Goal: Task Accomplishment & Management: Use online tool/utility

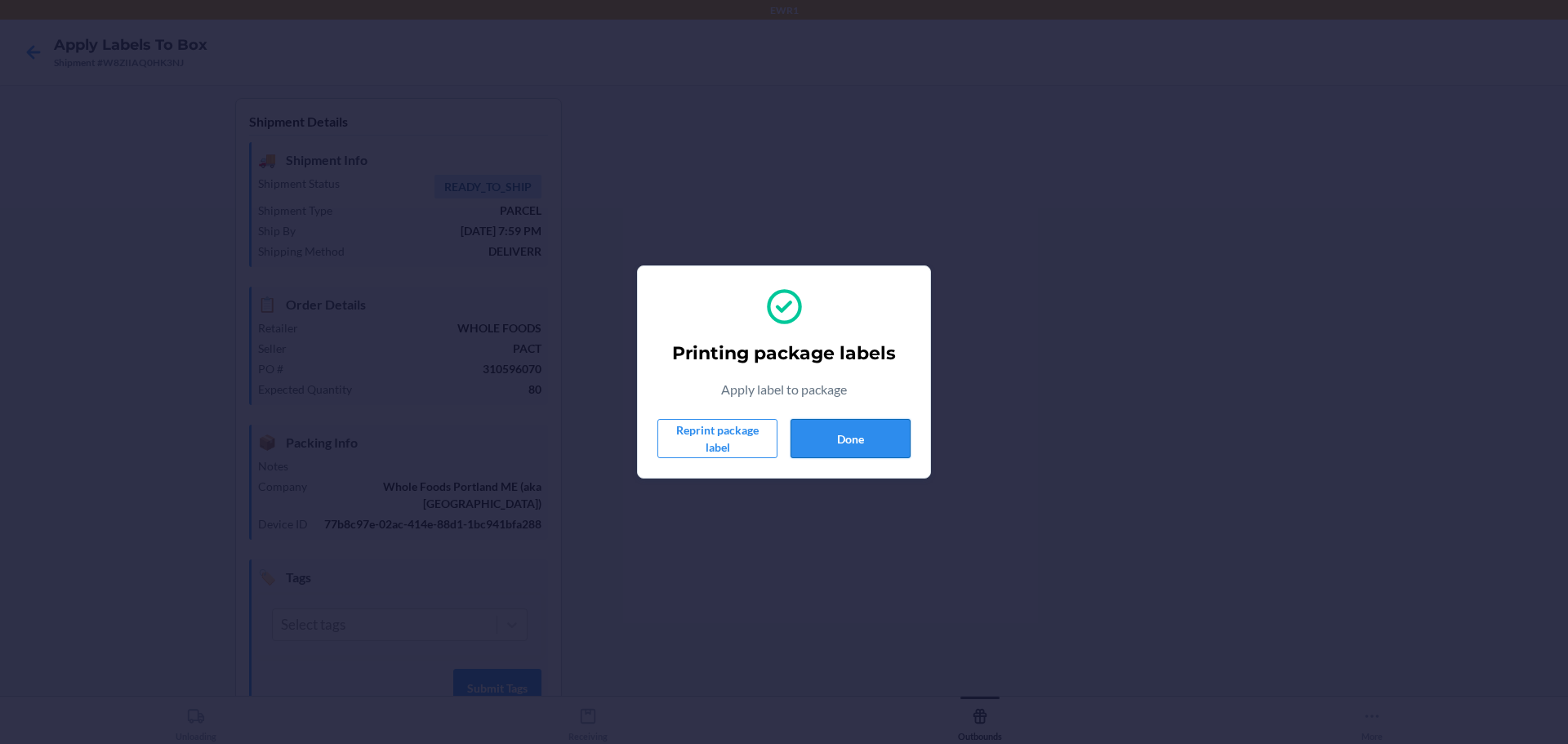
click at [878, 432] on button "Done" at bounding box center [850, 438] width 120 height 39
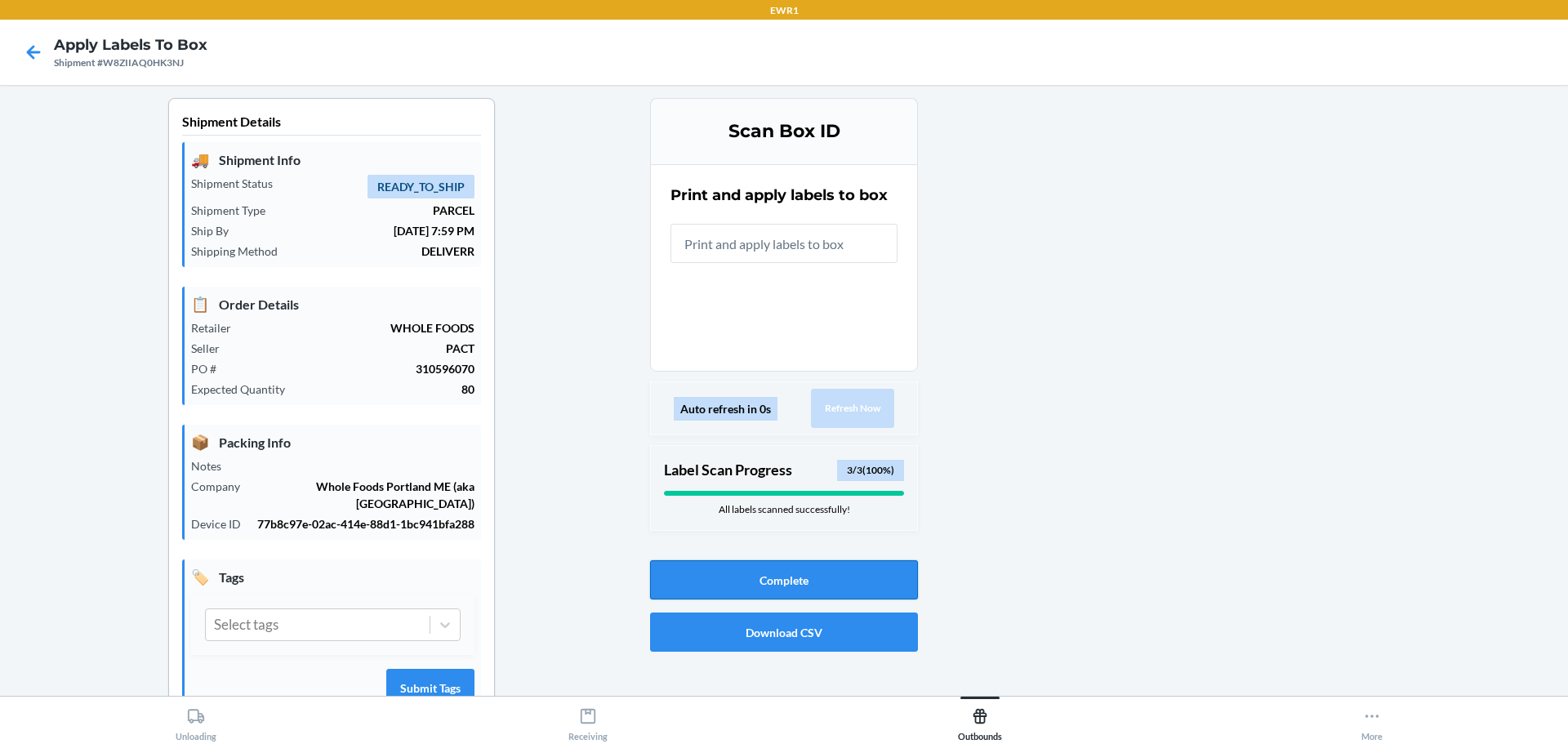
click at [812, 565] on button "Complete" at bounding box center [784, 580] width 268 height 39
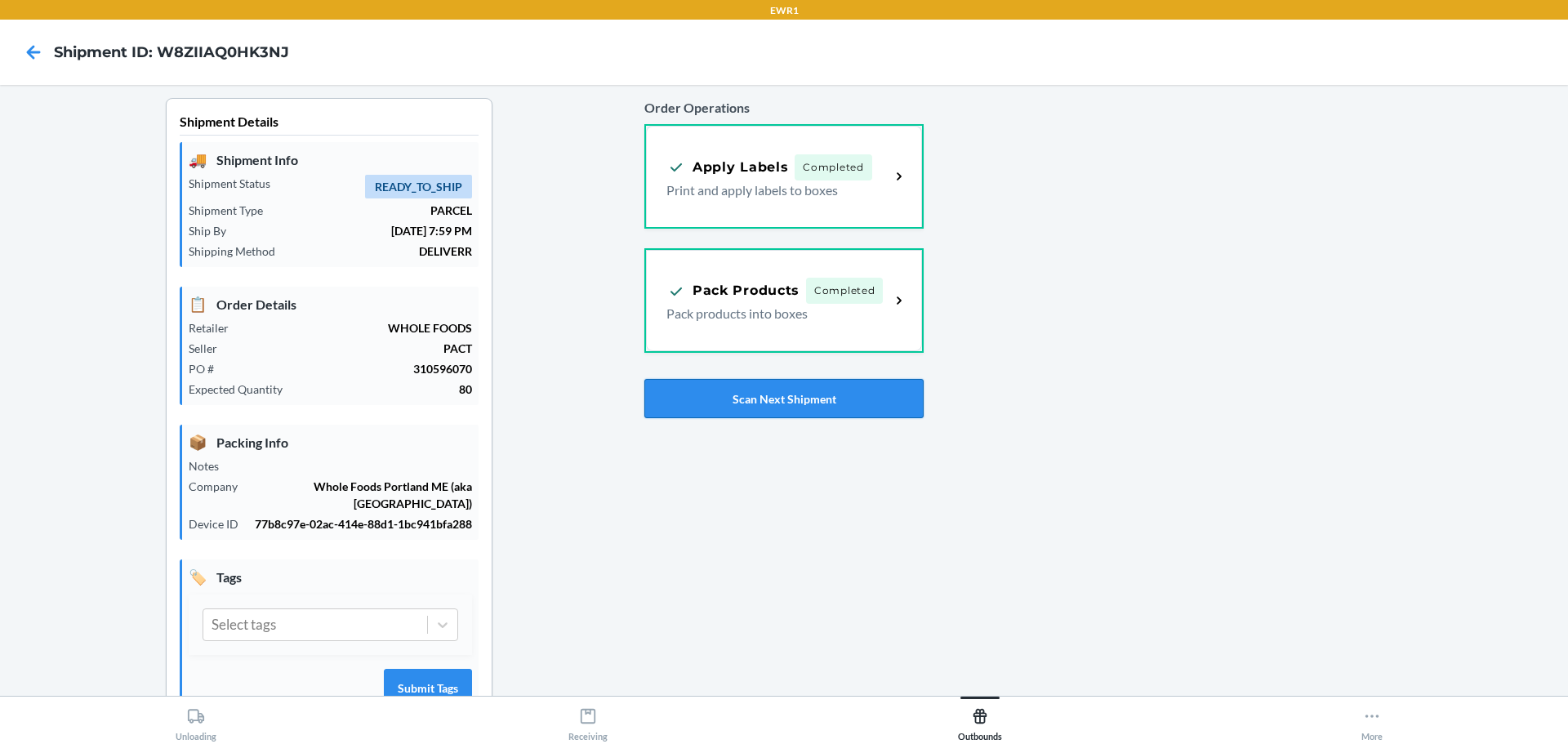
click at [747, 388] on button "Scan Next Shipment" at bounding box center [784, 399] width 279 height 39
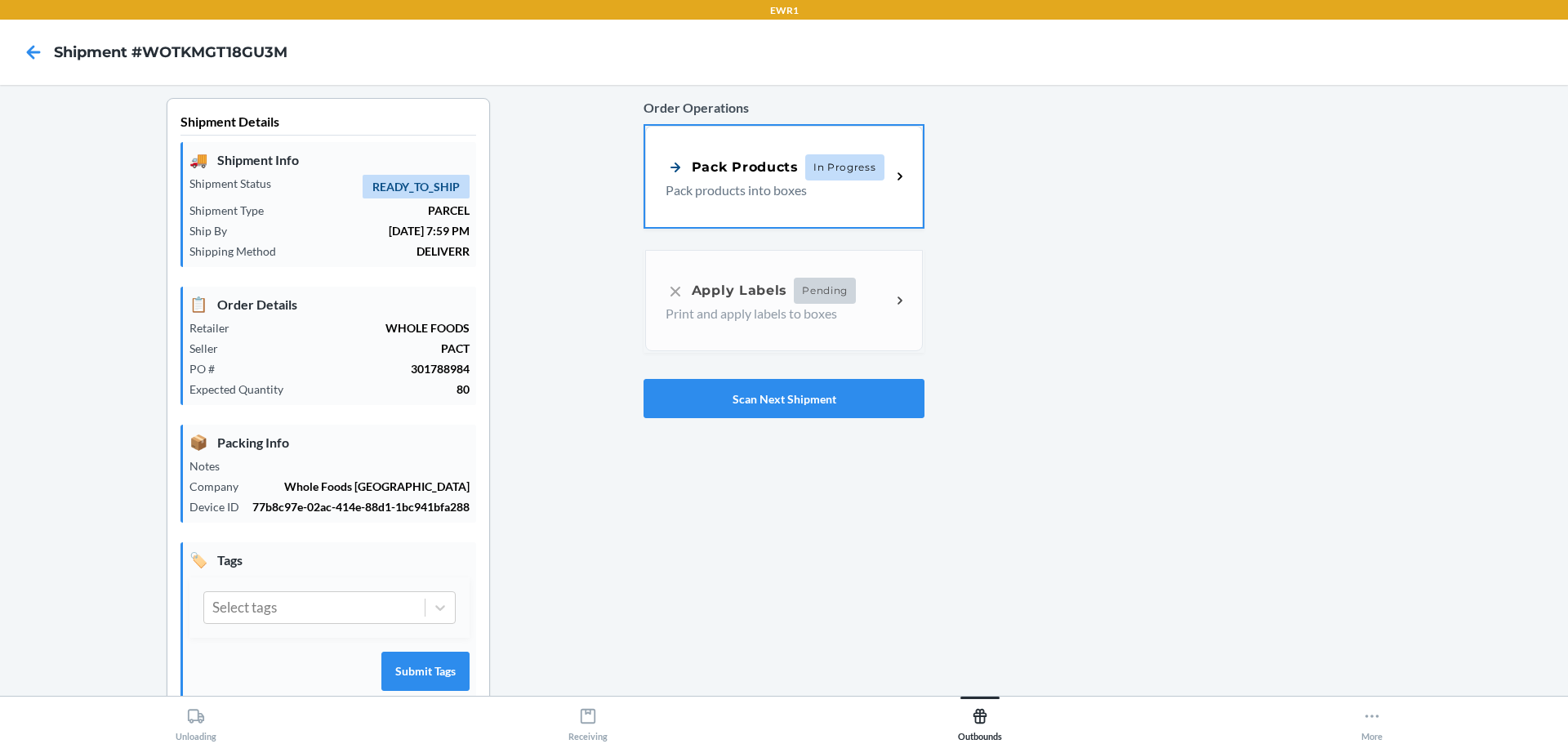
click at [668, 138] on div "Pack Products In Progress Pack products into boxes" at bounding box center [784, 176] width 278 height 102
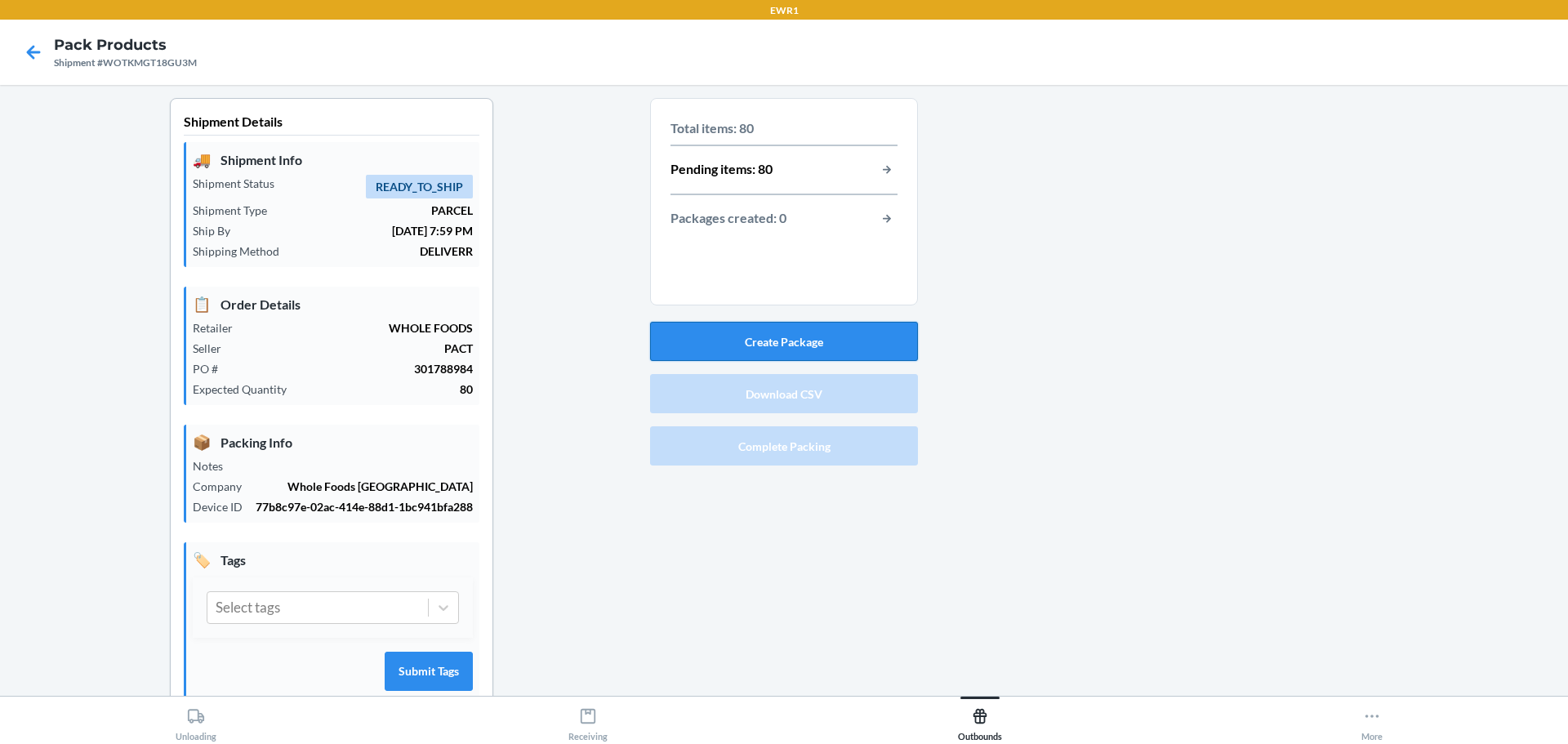
click at [863, 329] on button "Create Package" at bounding box center [784, 342] width 268 height 39
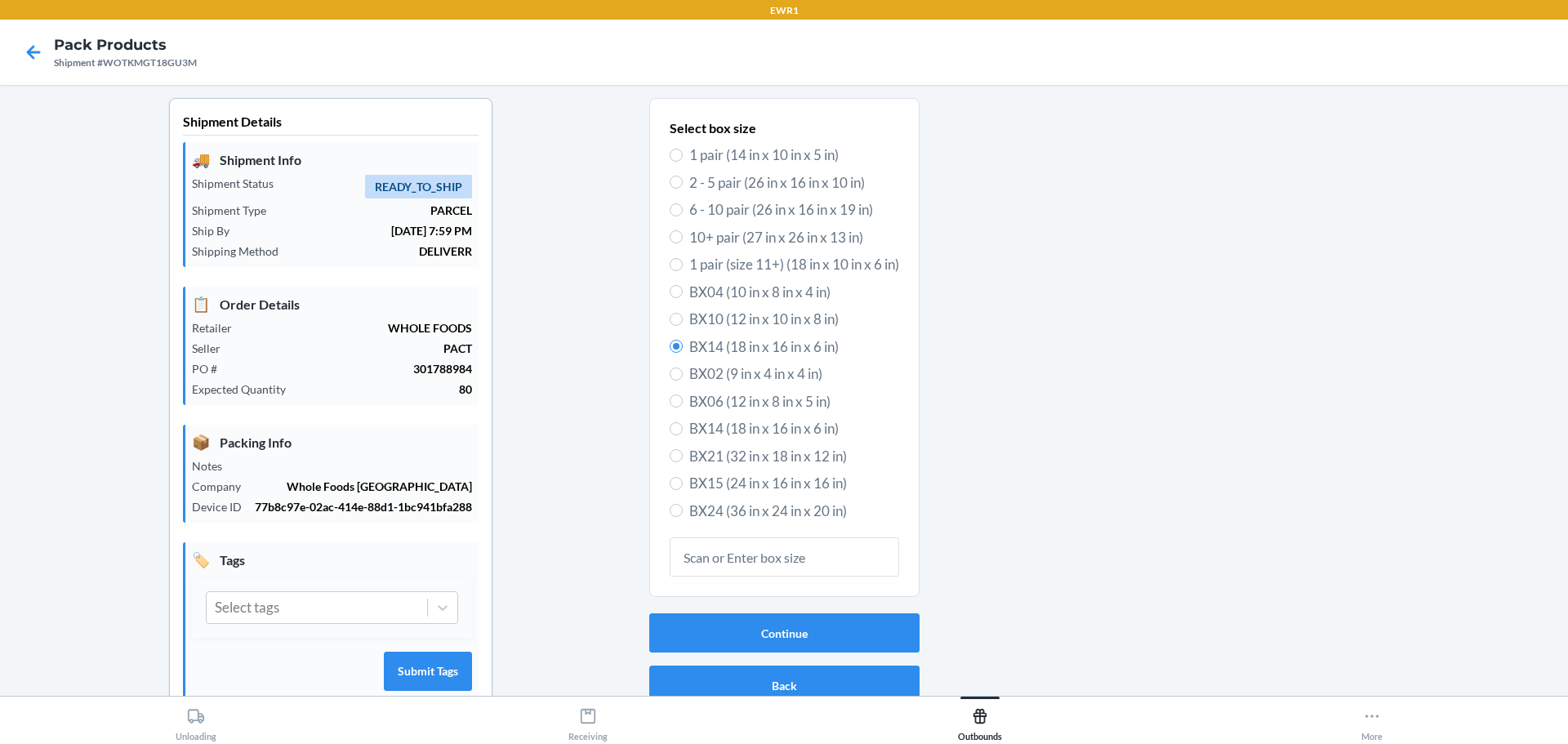
click at [754, 473] on span "BX15 (24 in x 16 in x 16 in)" at bounding box center [795, 483] width 210 height 21
click at [670, 481] on input "BX15 (24 in x 16 in x 16 in)" at bounding box center [676, 483] width 13 height 13
radio input "true"
radio input "false"
click at [775, 639] on button "Continue" at bounding box center [784, 633] width 270 height 39
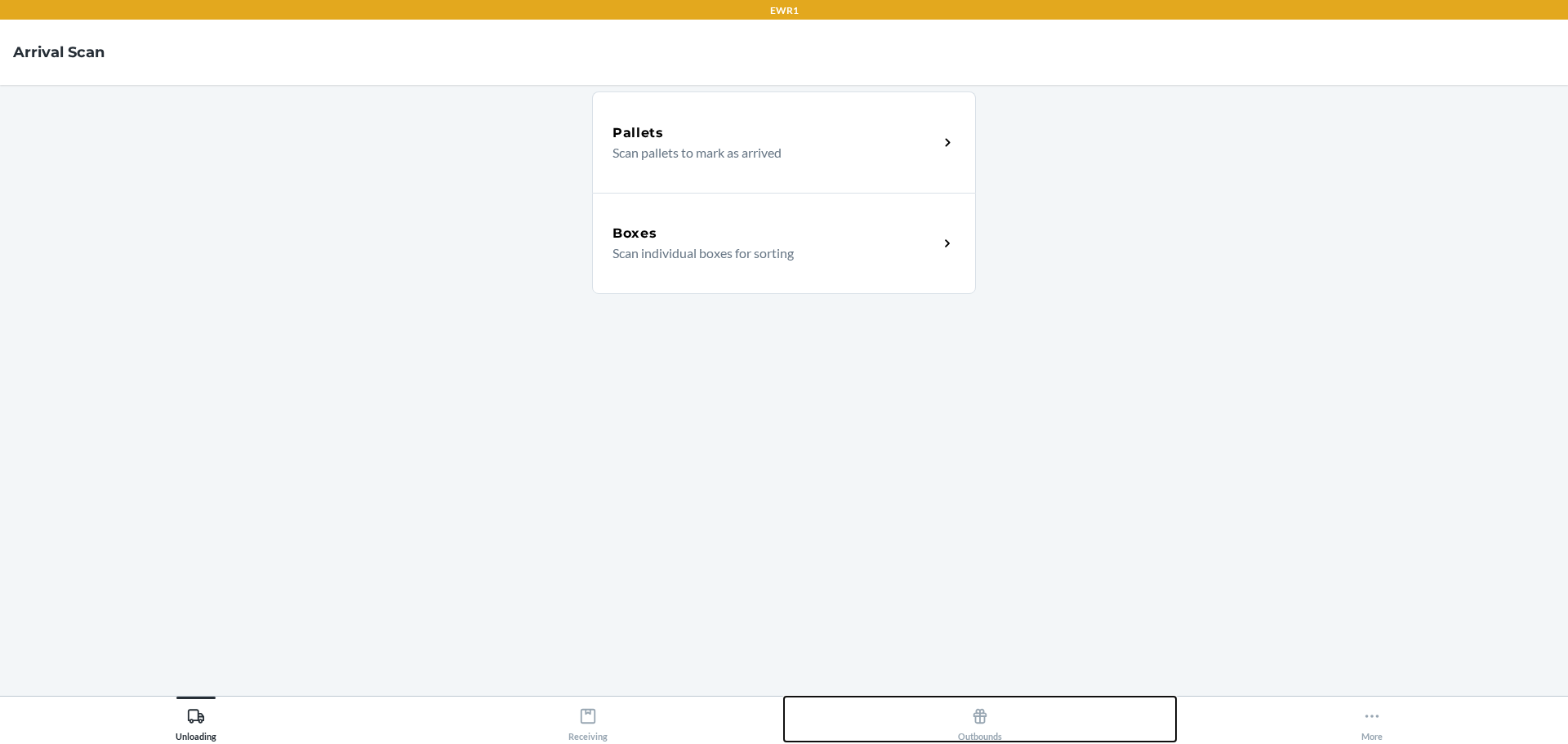
click at [993, 718] on div "Outbounds" at bounding box center [980, 721] width 44 height 41
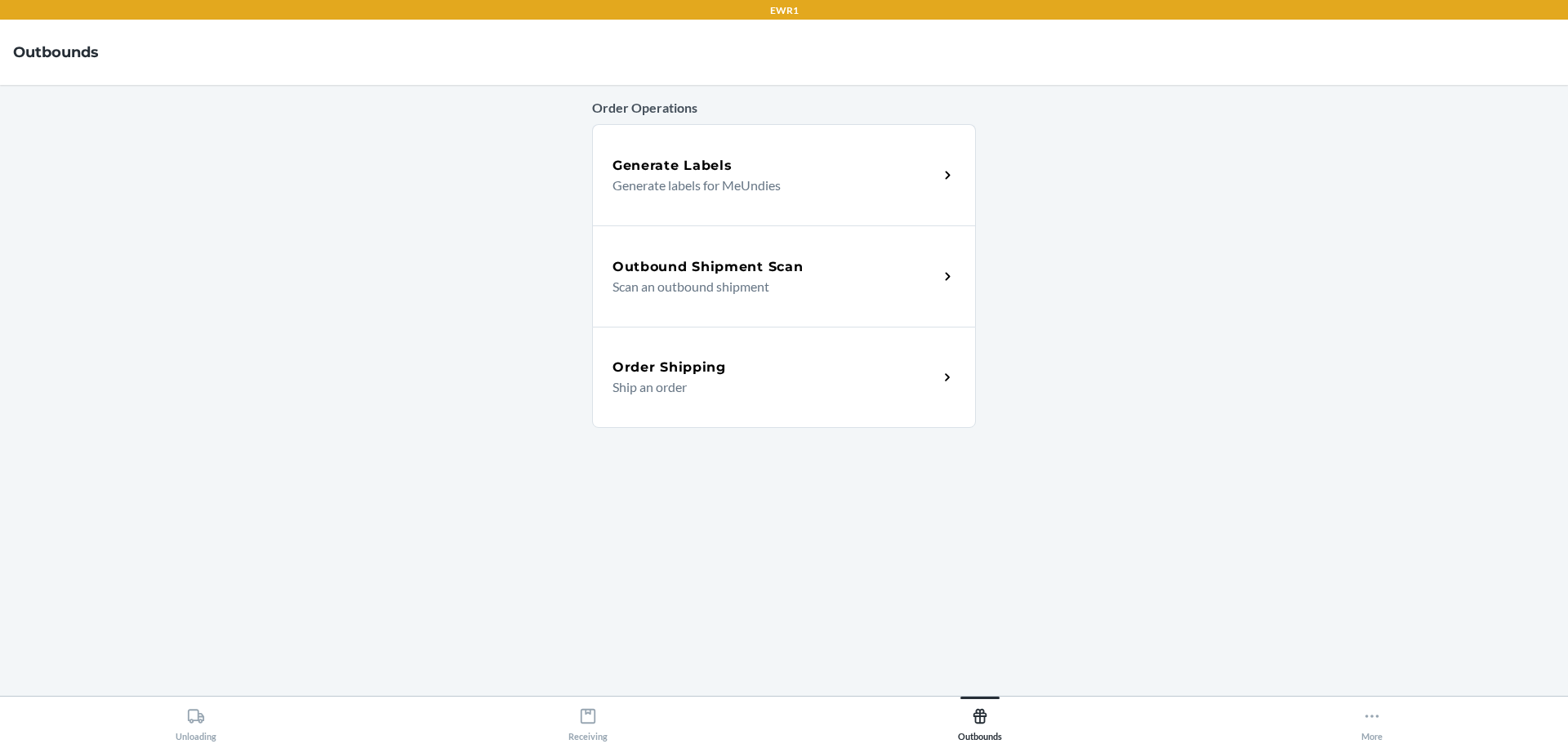
click at [863, 261] on div "Outbound Shipment Scan" at bounding box center [775, 267] width 326 height 20
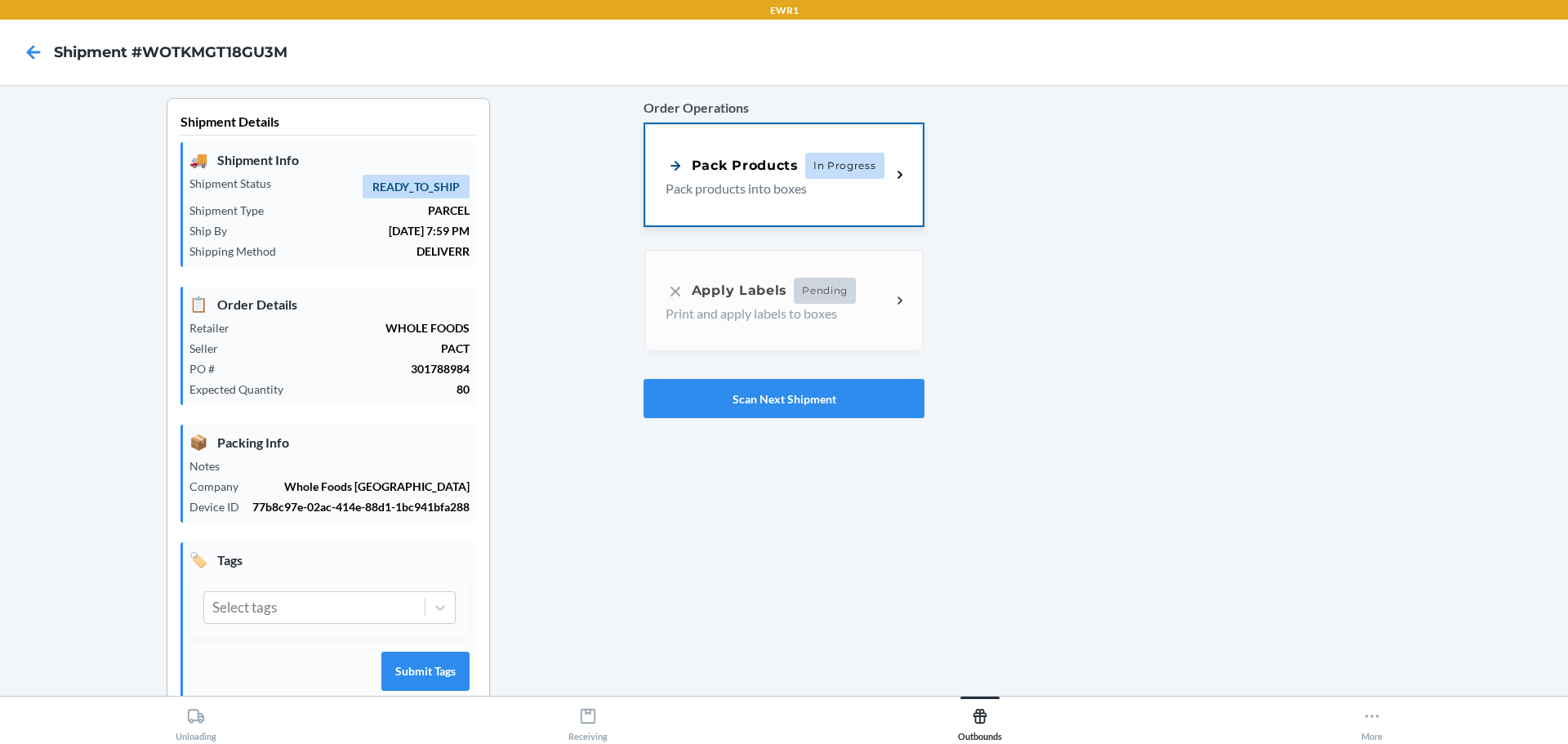
click at [744, 161] on div "Pack Products" at bounding box center [732, 166] width 133 height 21
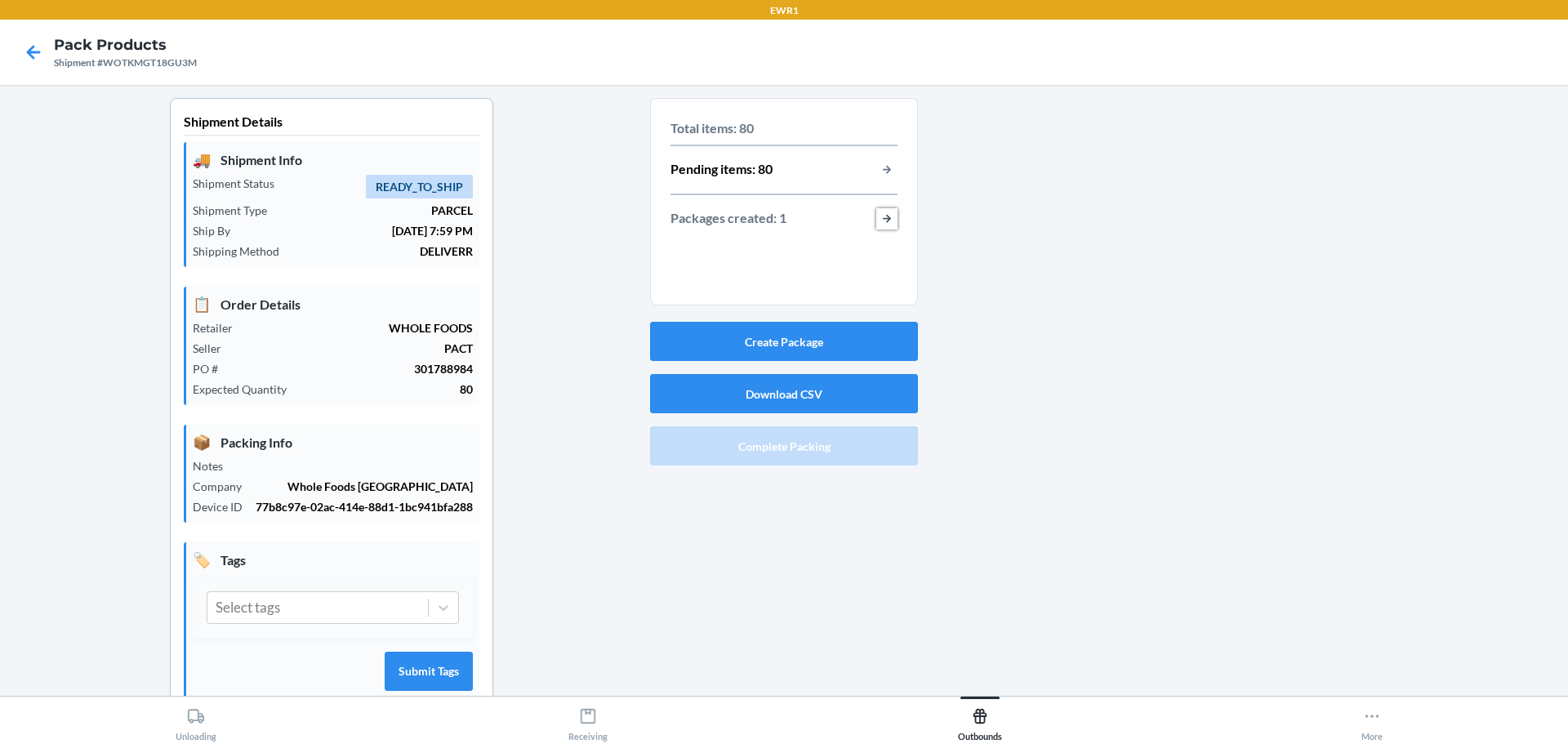
click at [881, 223] on button "button-view-packages-created" at bounding box center [887, 219] width 21 height 21
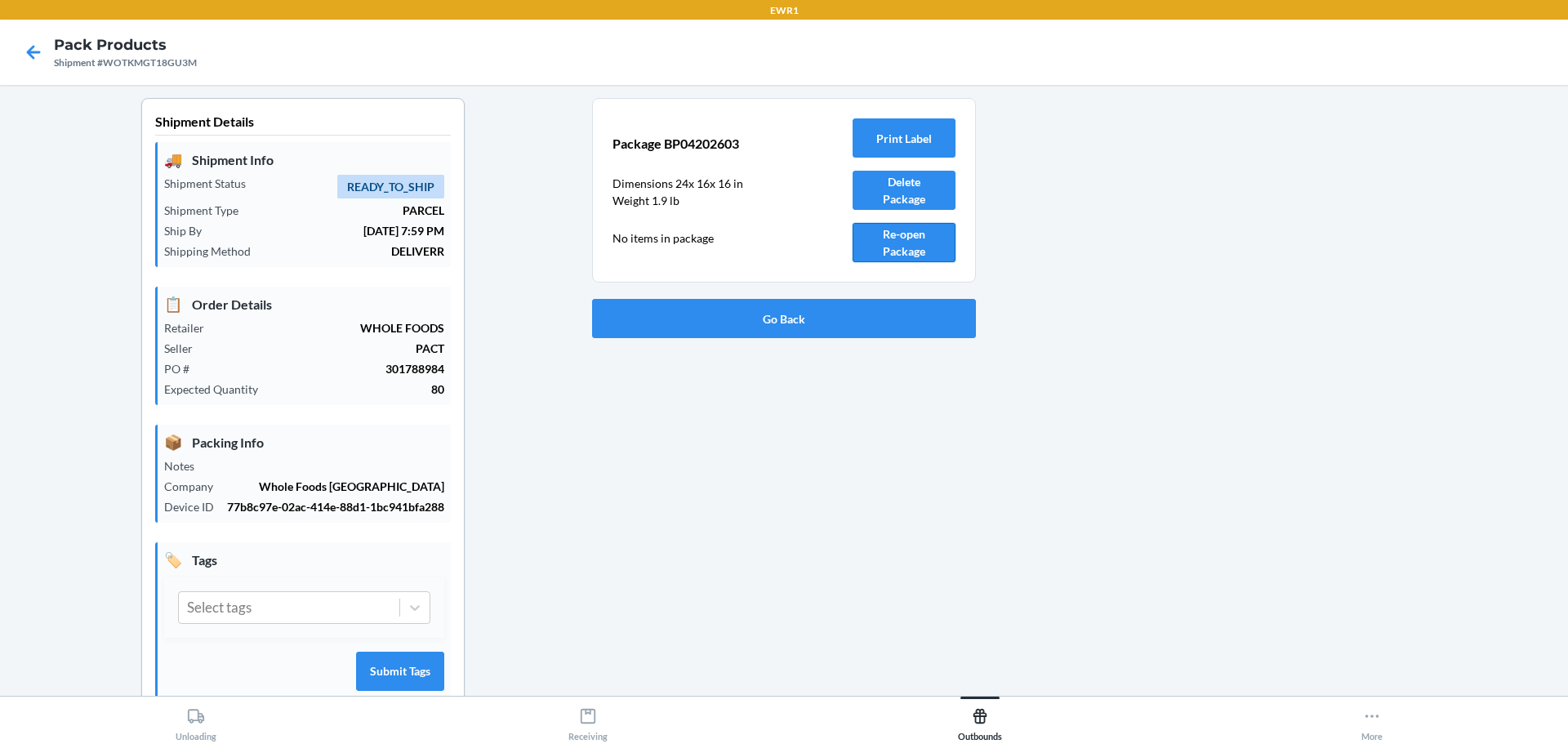
click at [890, 248] on button "Re-open Package" at bounding box center [904, 243] width 103 height 39
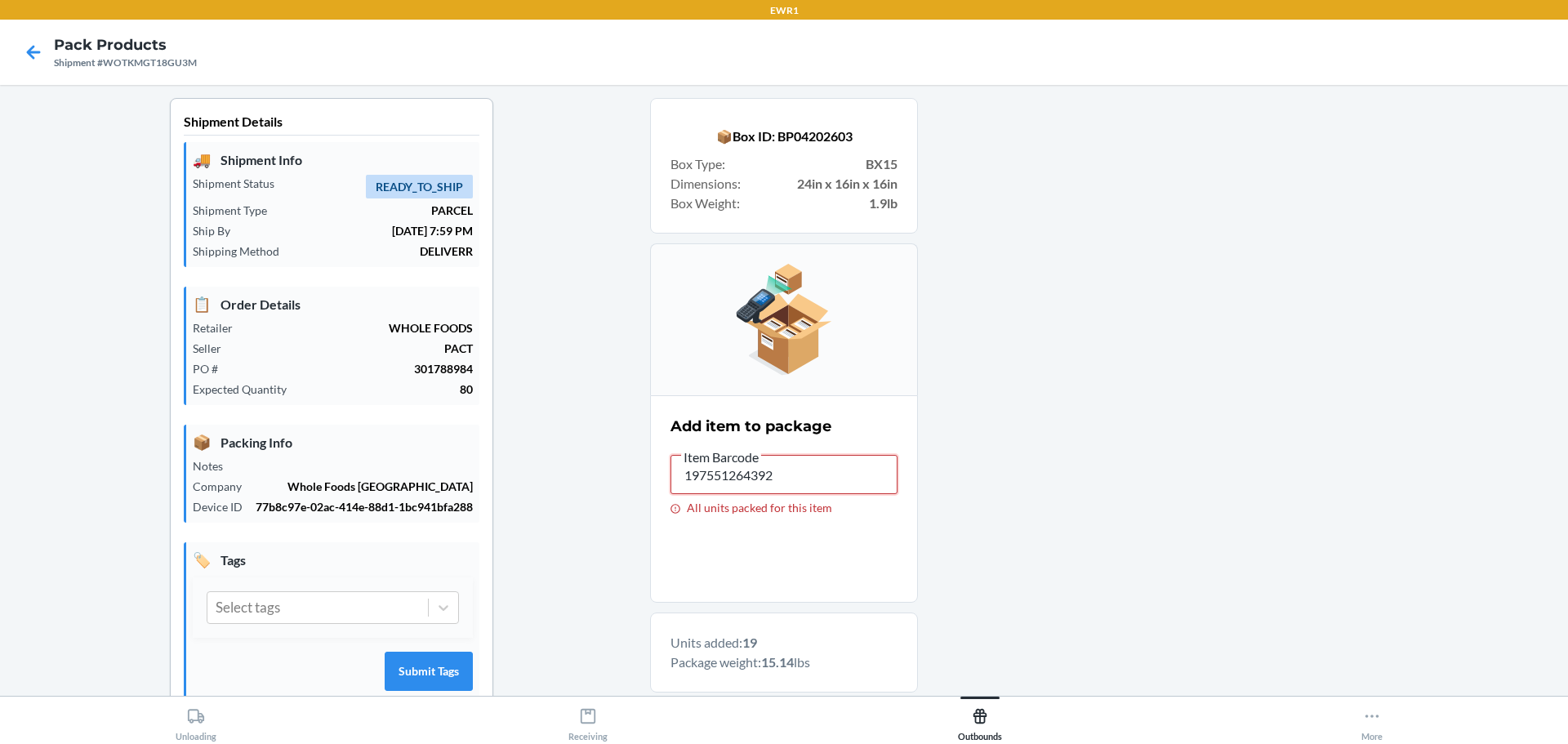
click at [796, 466] on input "197551264392" at bounding box center [784, 474] width 227 height 39
type input "1"
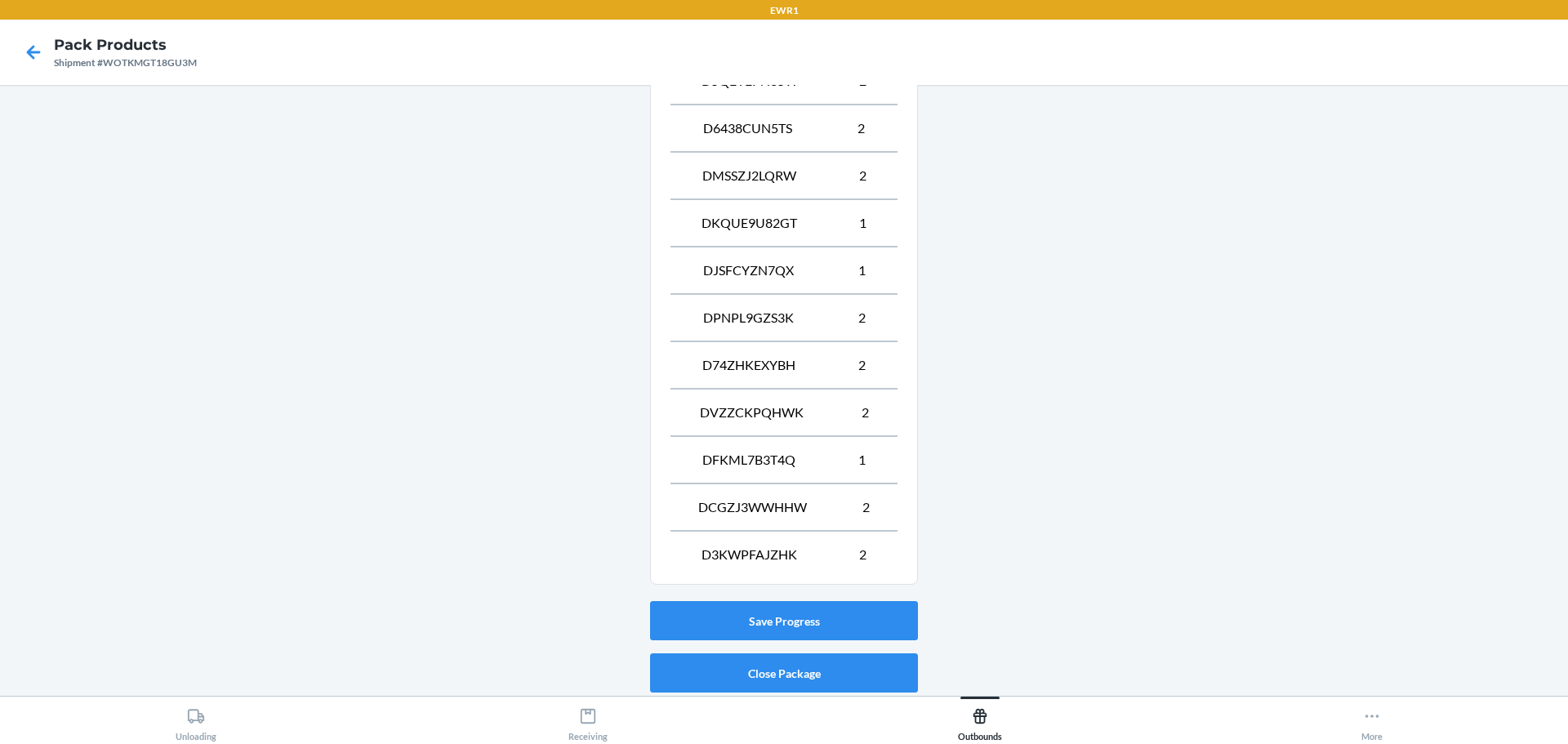
scroll to position [1418, 0]
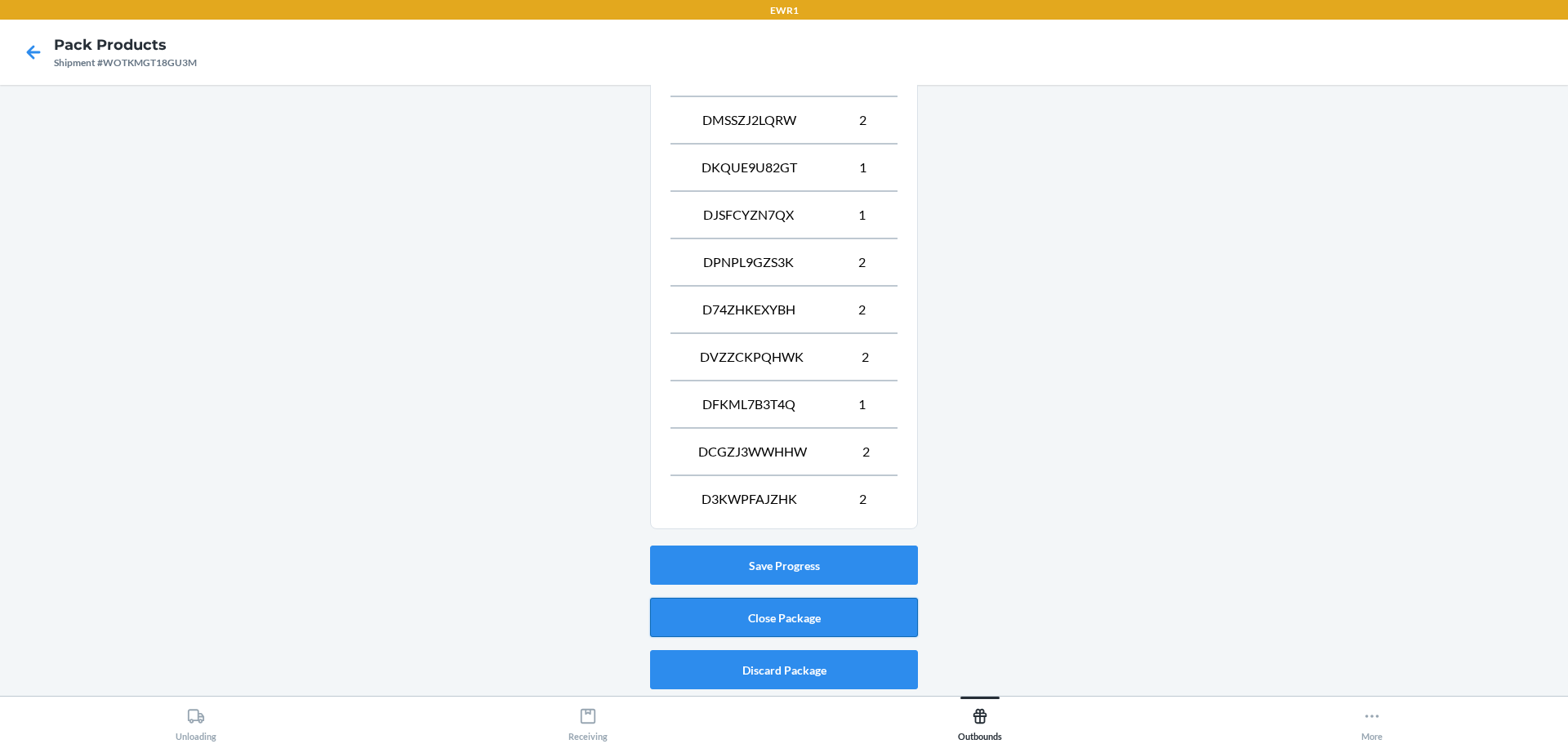
click at [842, 604] on button "Close Package" at bounding box center [784, 618] width 268 height 39
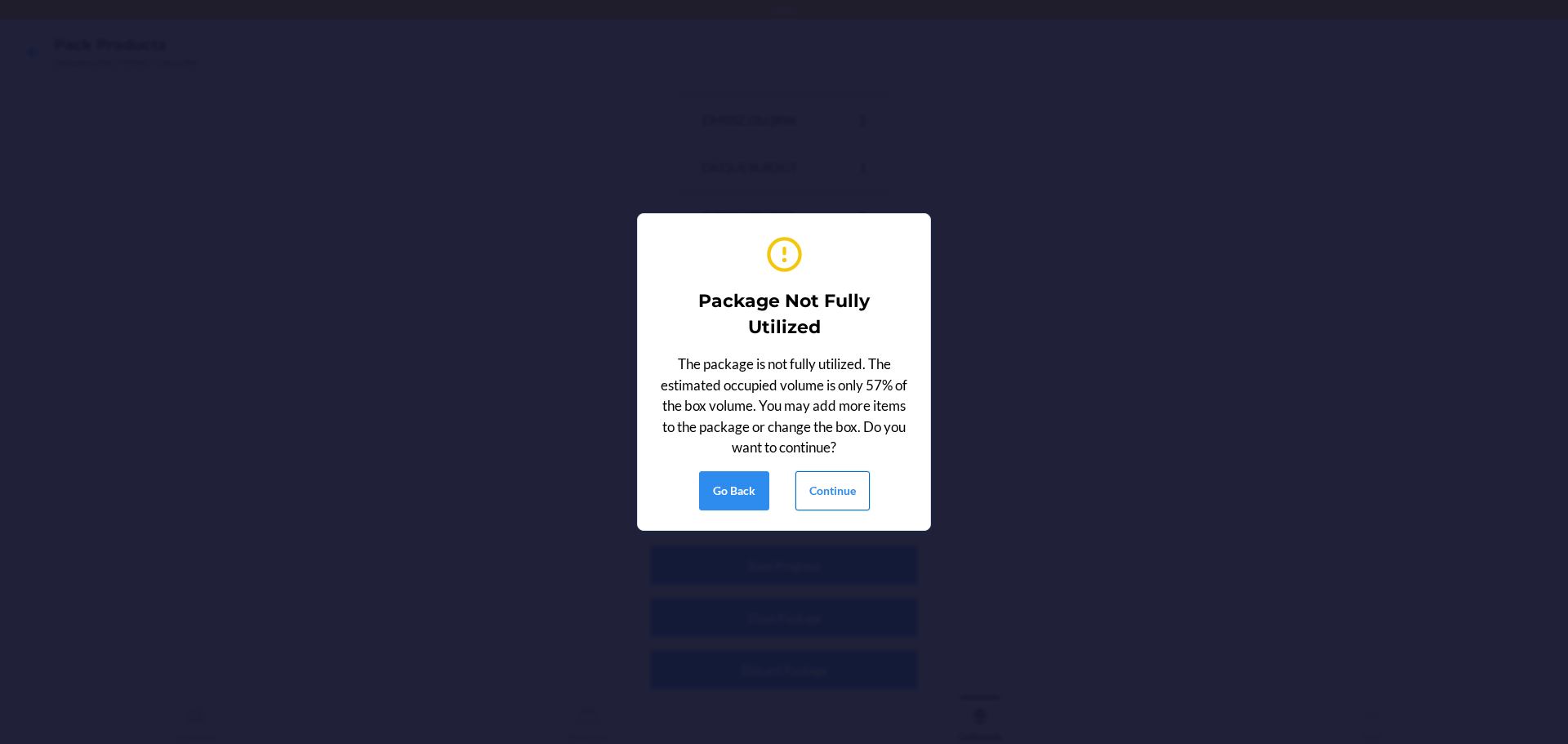
click at [829, 493] on button "Continue" at bounding box center [832, 491] width 74 height 39
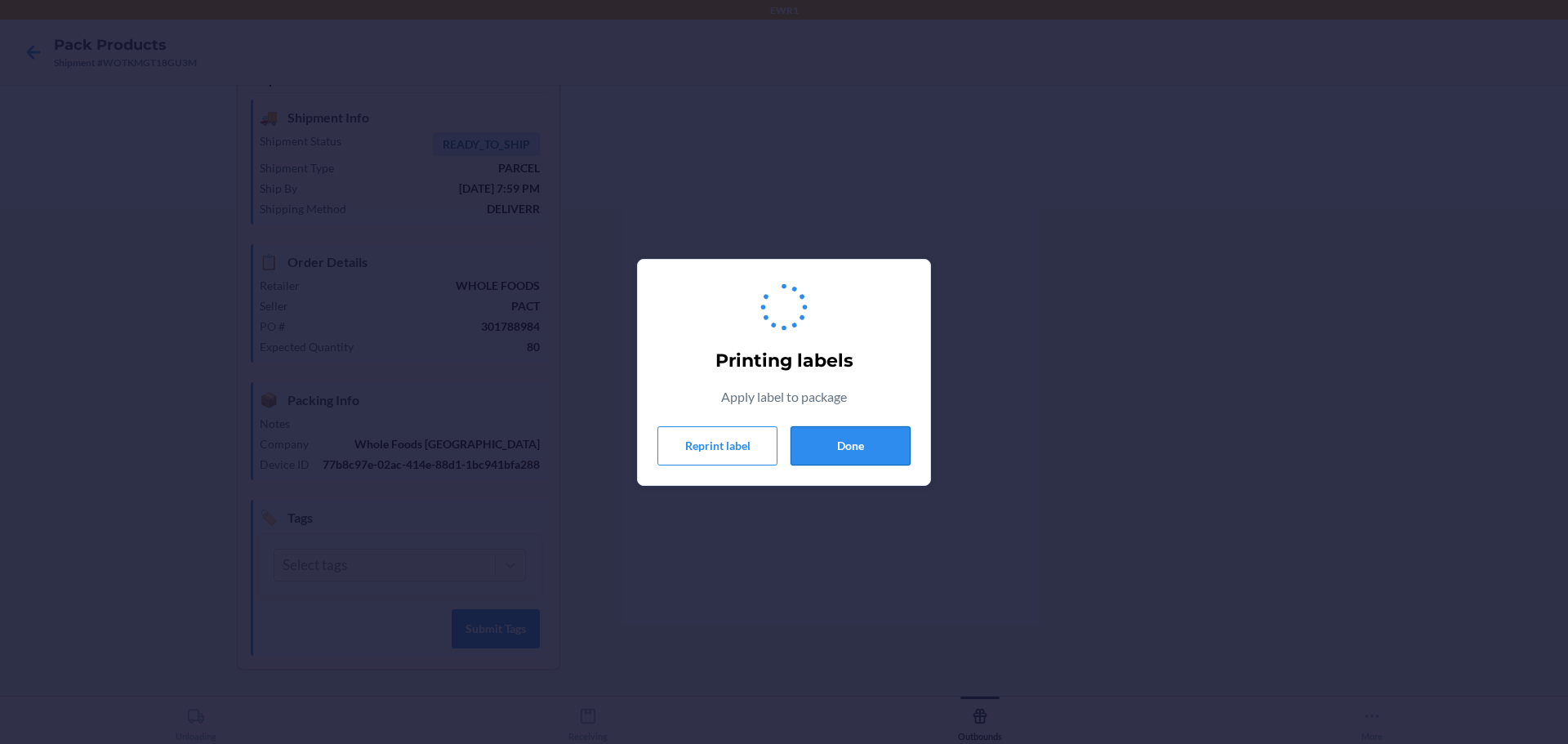
click at [837, 452] on button "Done" at bounding box center [850, 446] width 120 height 39
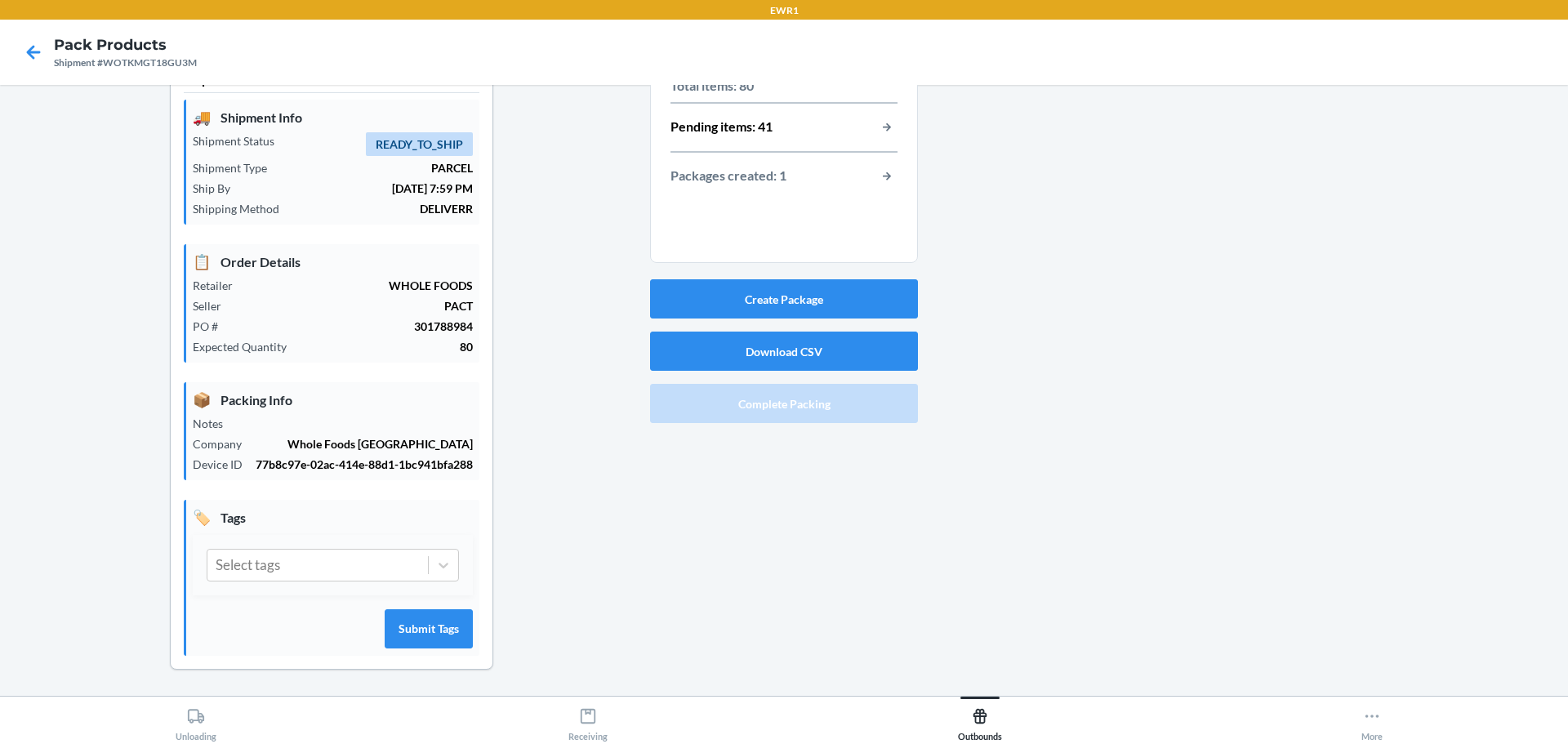
scroll to position [0, 0]
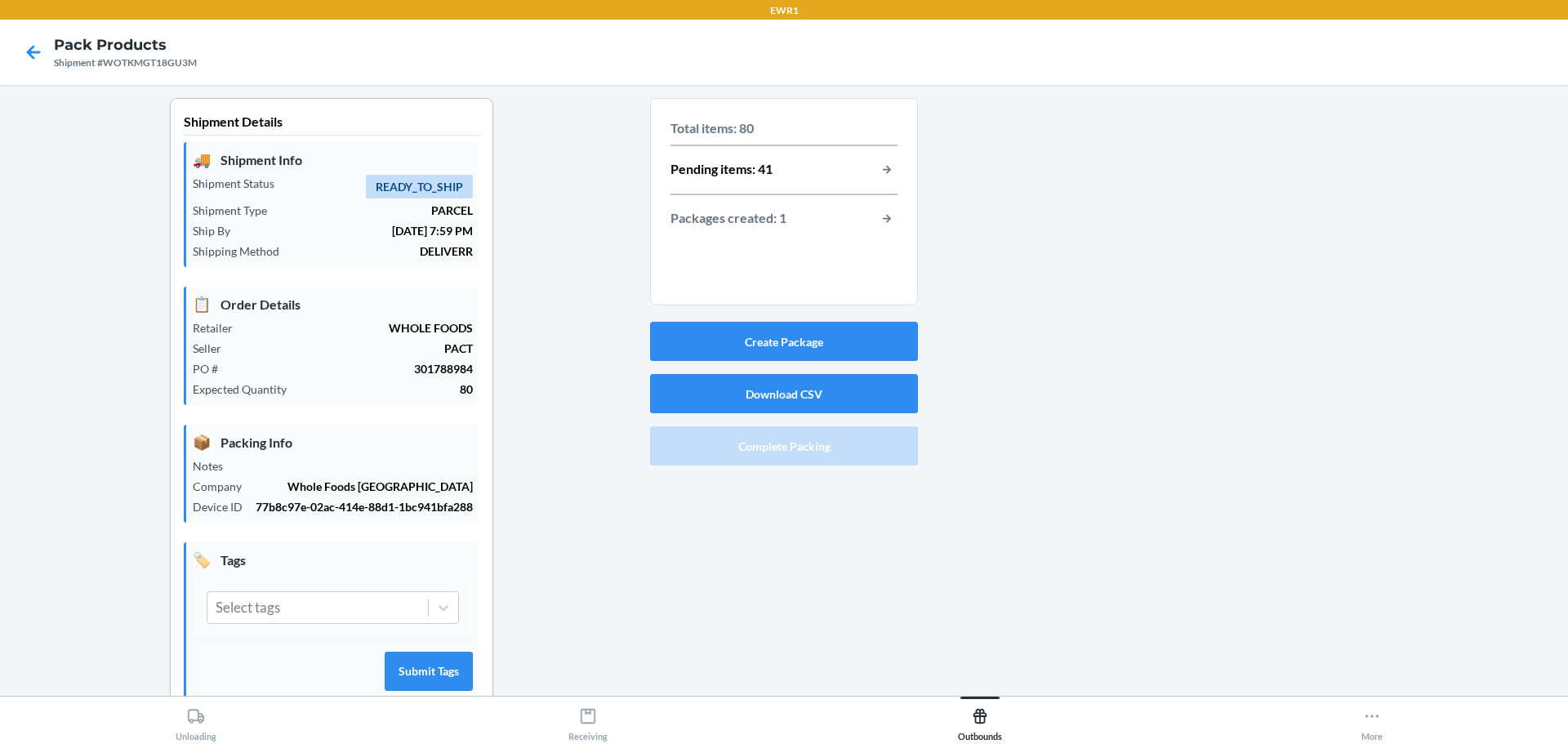
click at [807, 218] on div "Packages created: 1" at bounding box center [784, 219] width 227 height 21
click at [888, 222] on button "button-view-packages-created" at bounding box center [887, 219] width 21 height 21
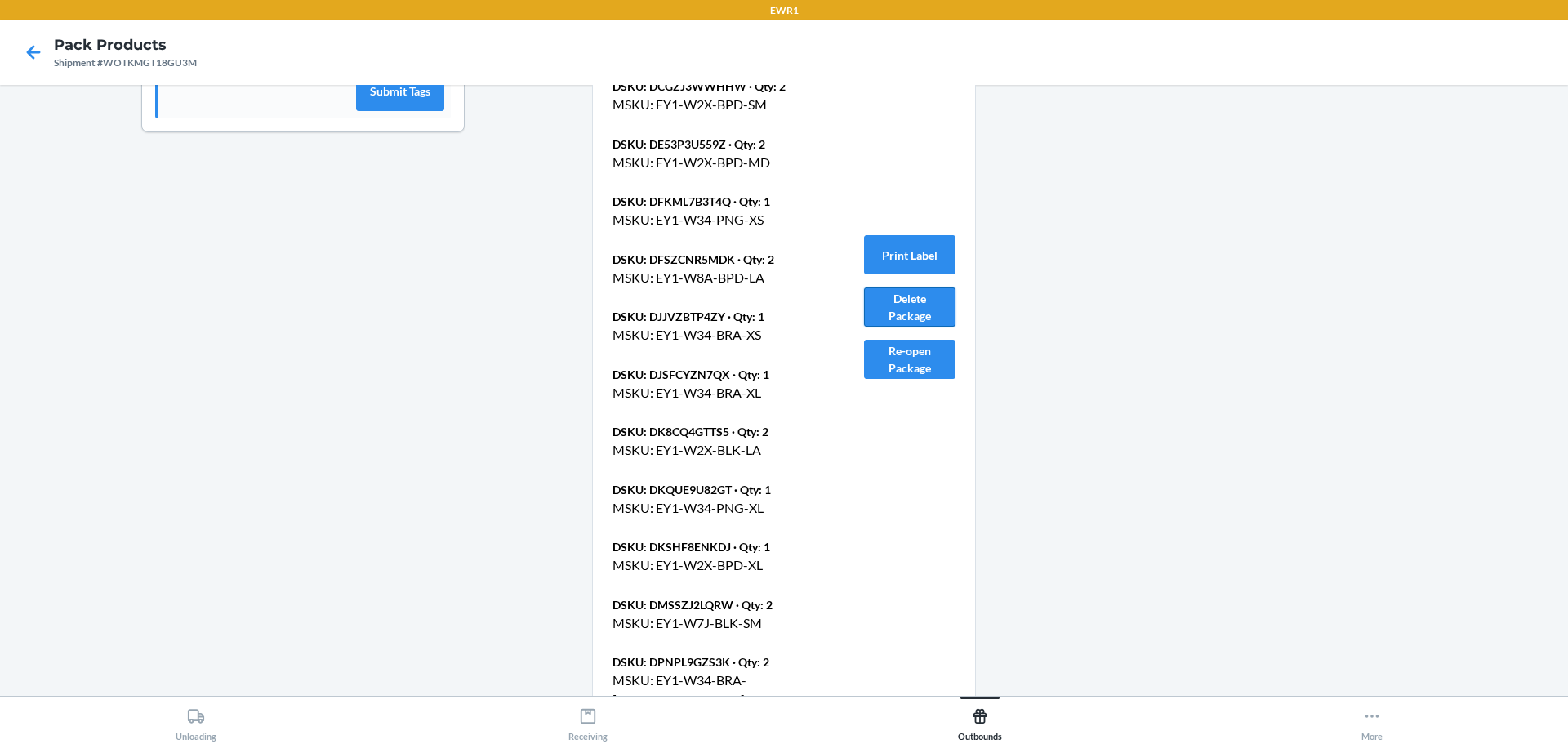
scroll to position [550, 0]
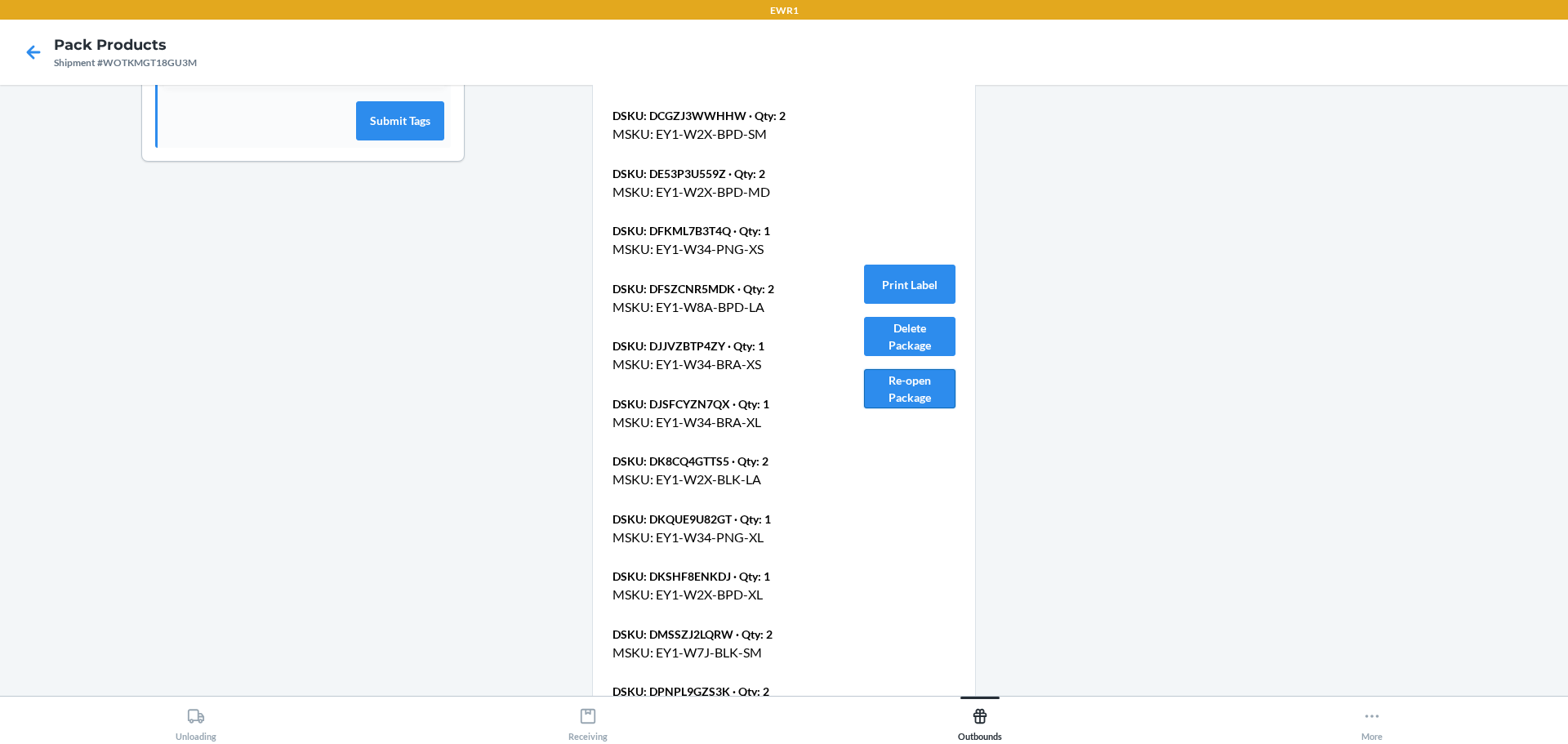
click at [901, 379] on button "Re-open Package" at bounding box center [909, 389] width 91 height 39
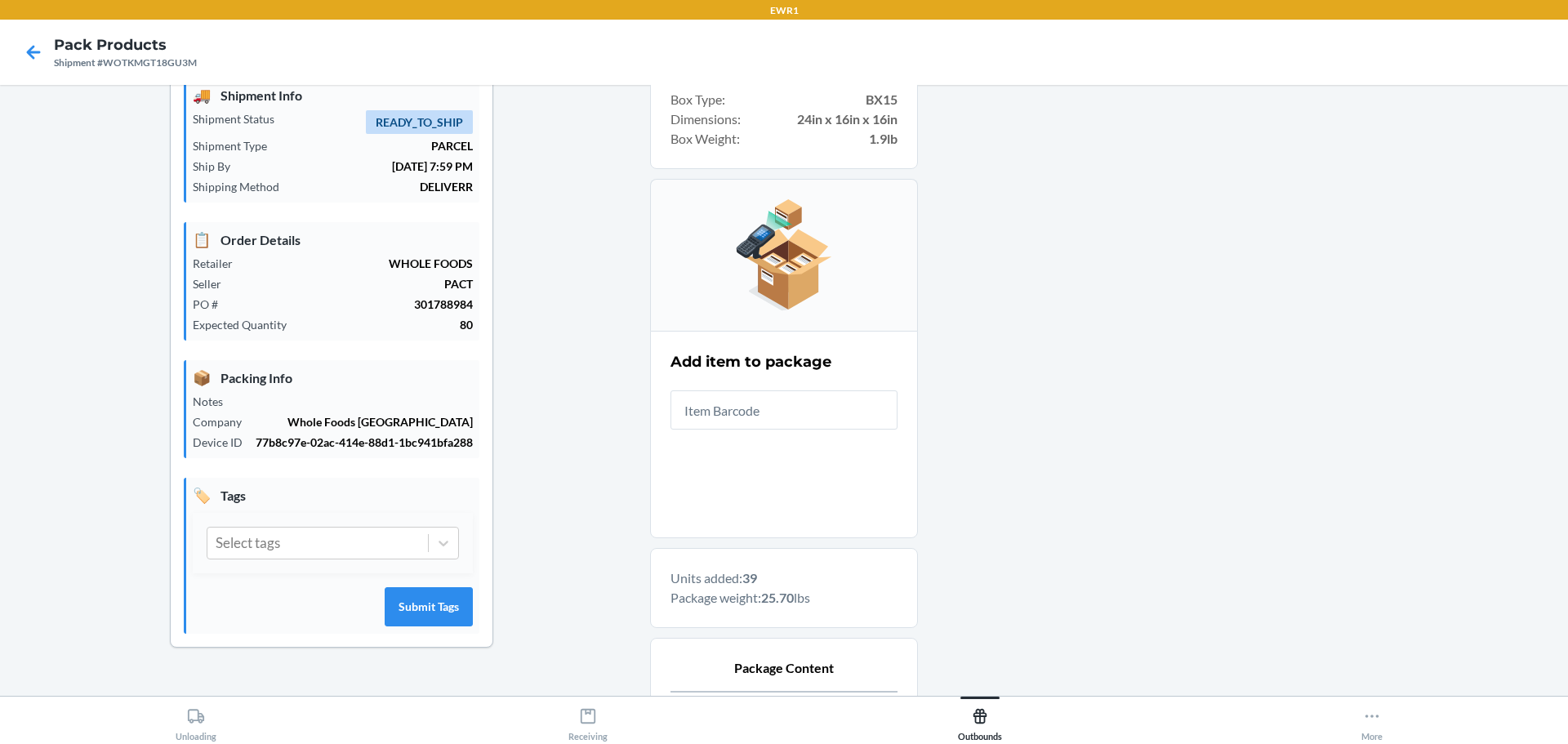
scroll to position [0, 0]
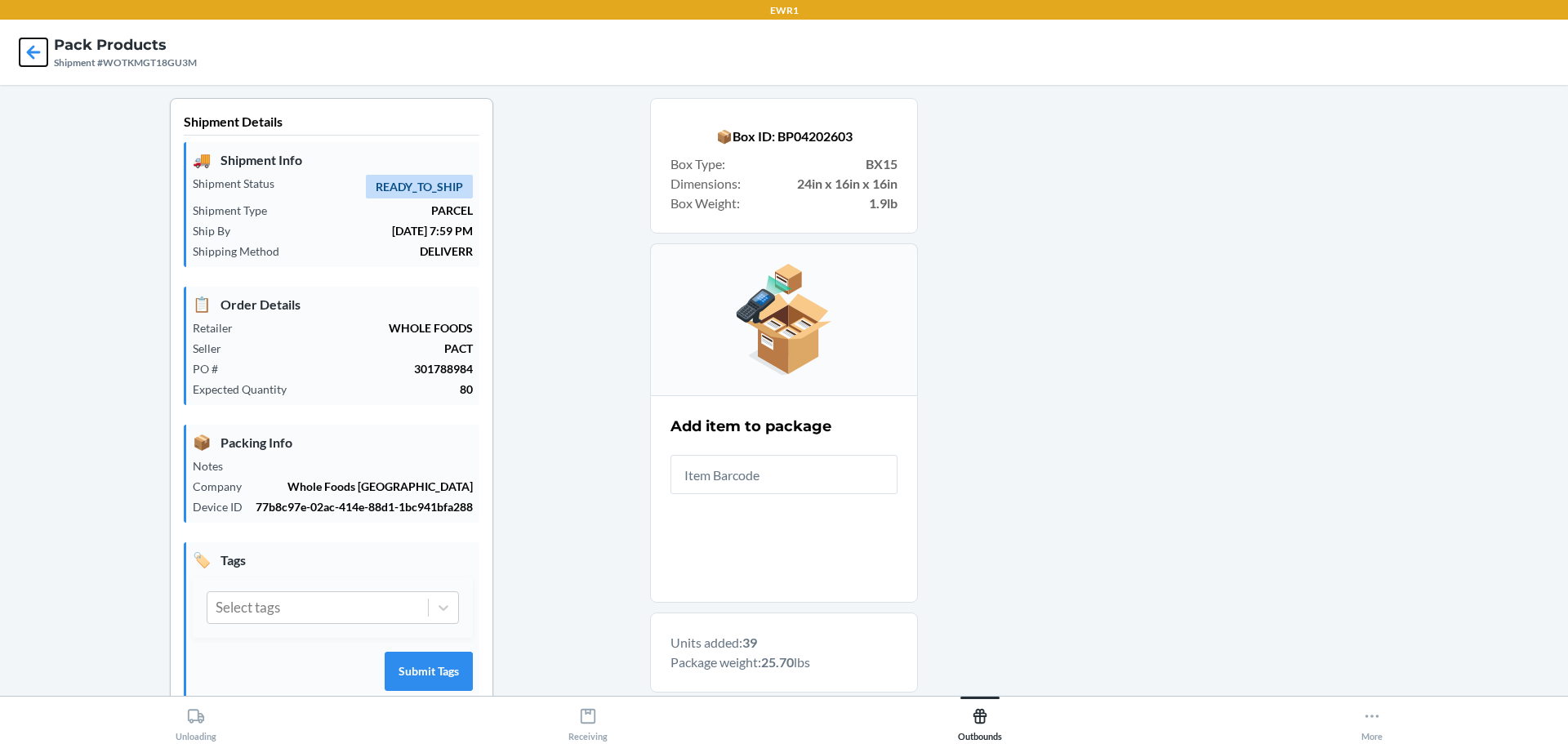
click at [44, 51] on icon at bounding box center [33, 52] width 28 height 28
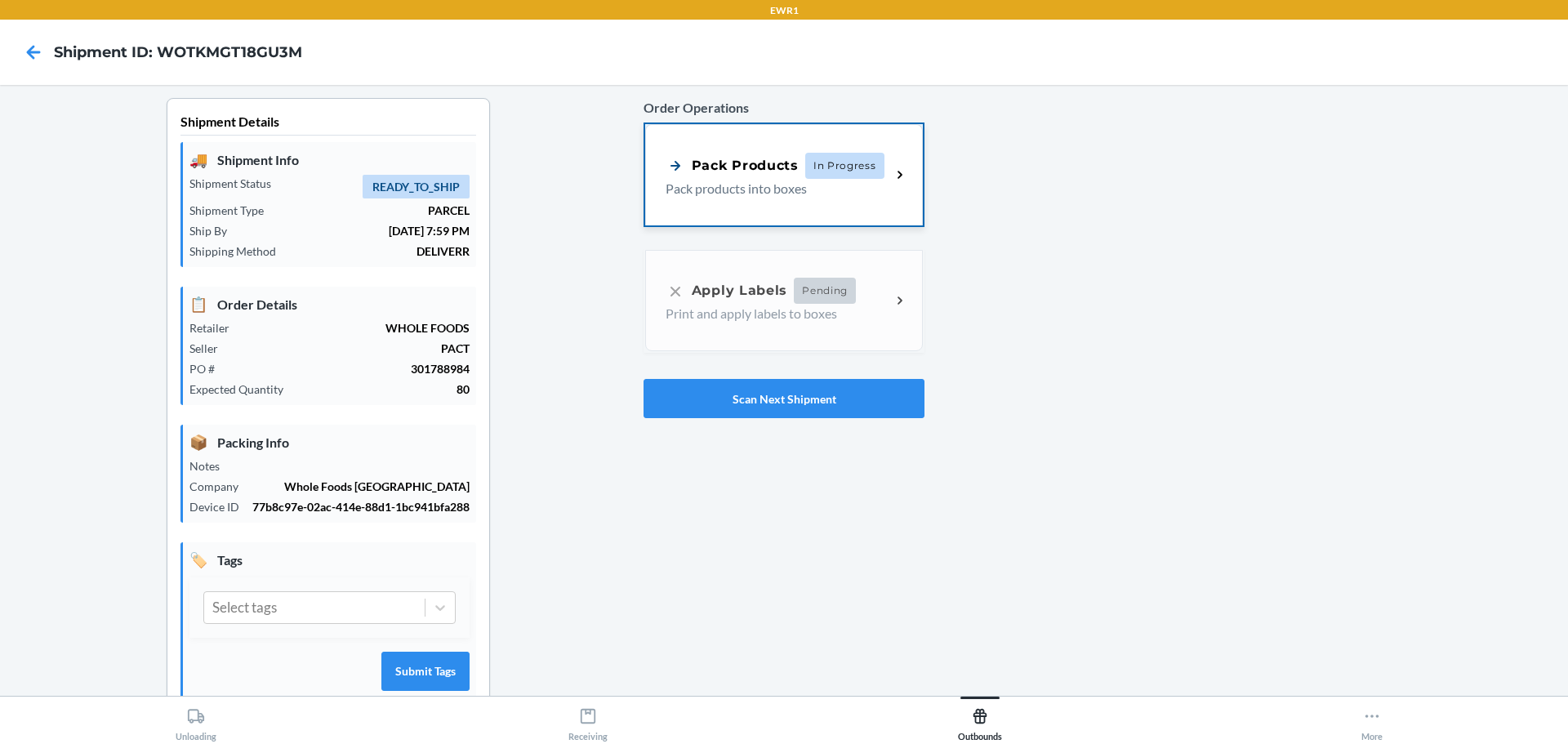
click at [841, 174] on span "In Progress" at bounding box center [845, 166] width 79 height 26
click at [761, 196] on p "Pack products into boxes" at bounding box center [772, 188] width 213 height 20
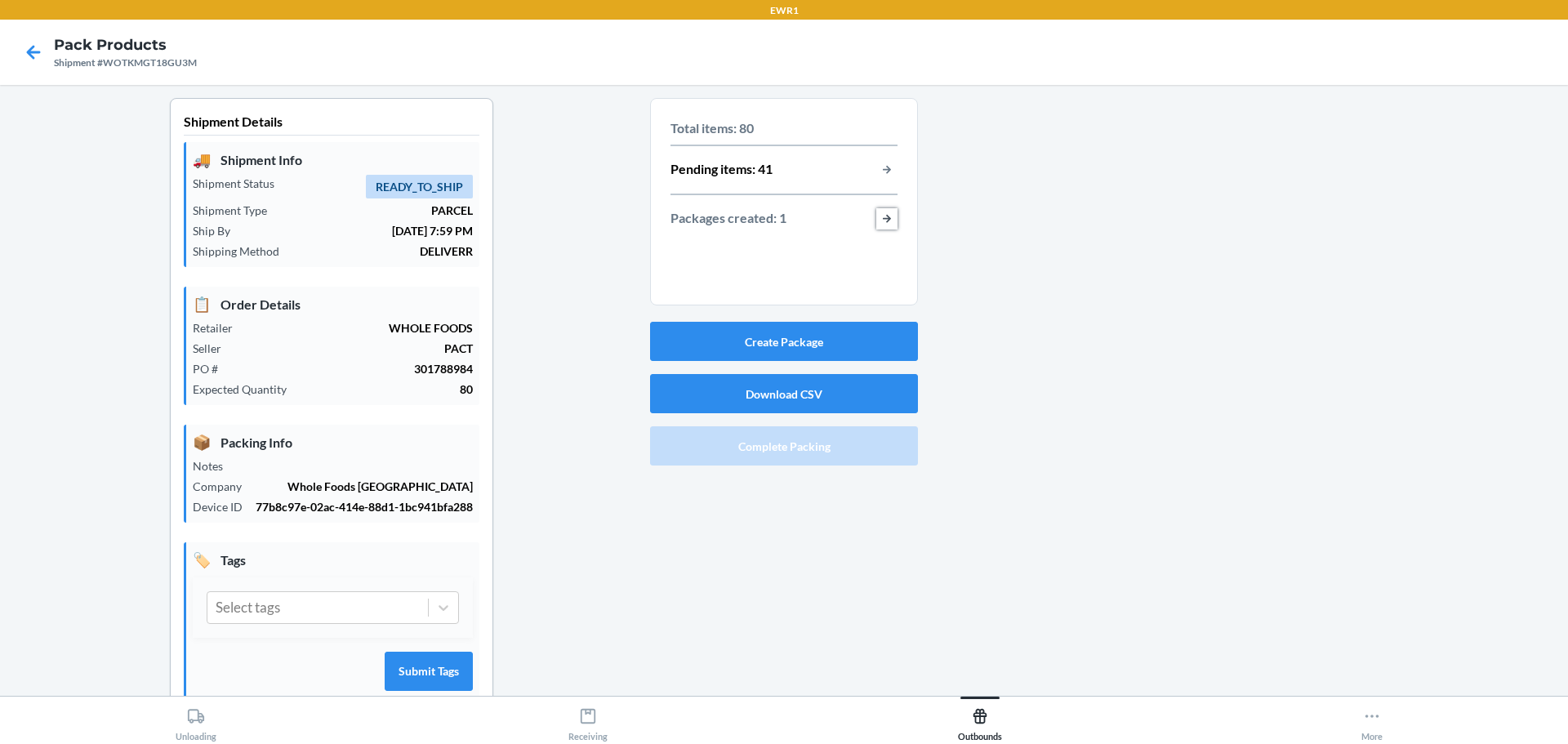
click at [881, 220] on button "button-view-packages-created" at bounding box center [887, 219] width 21 height 21
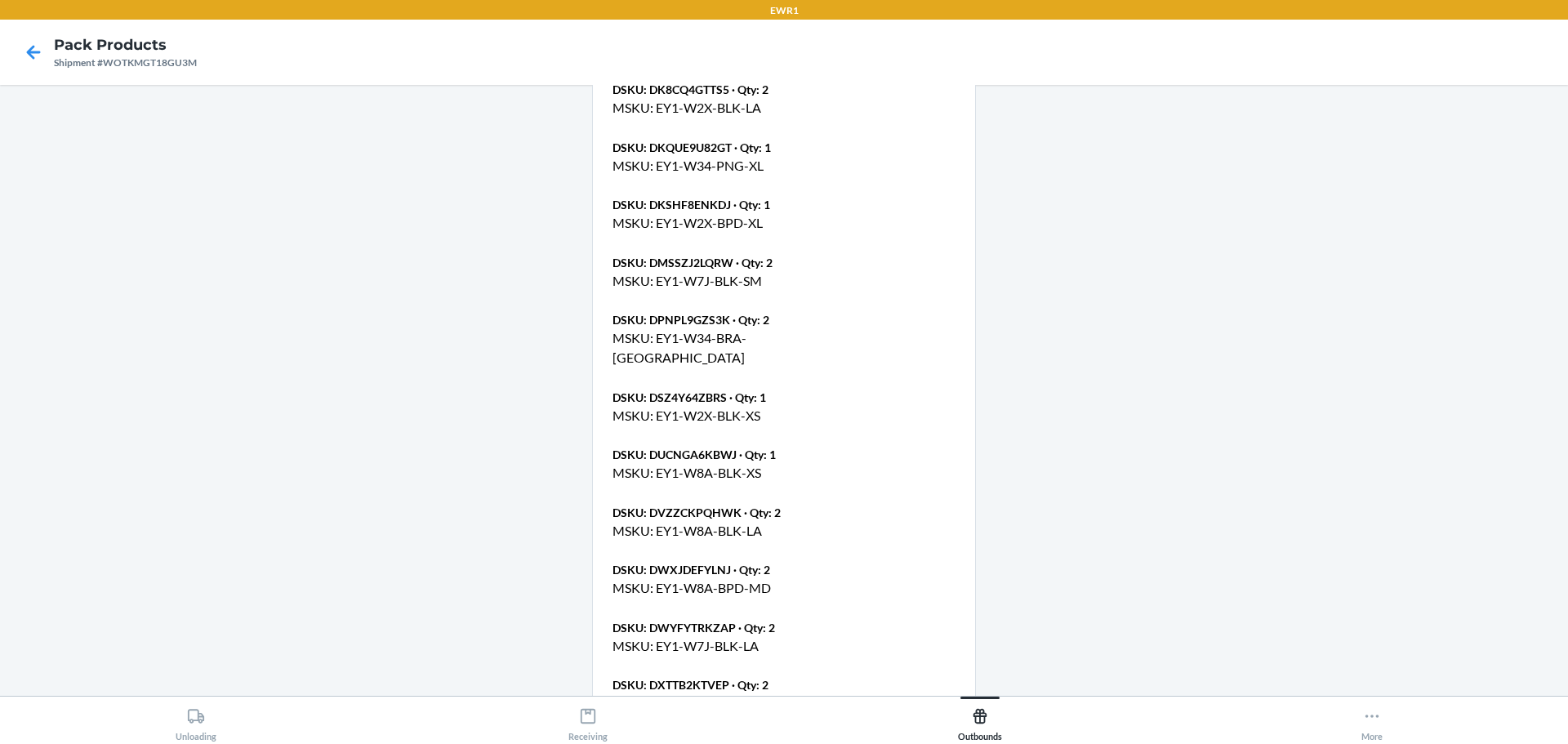
scroll to position [1040, 0]
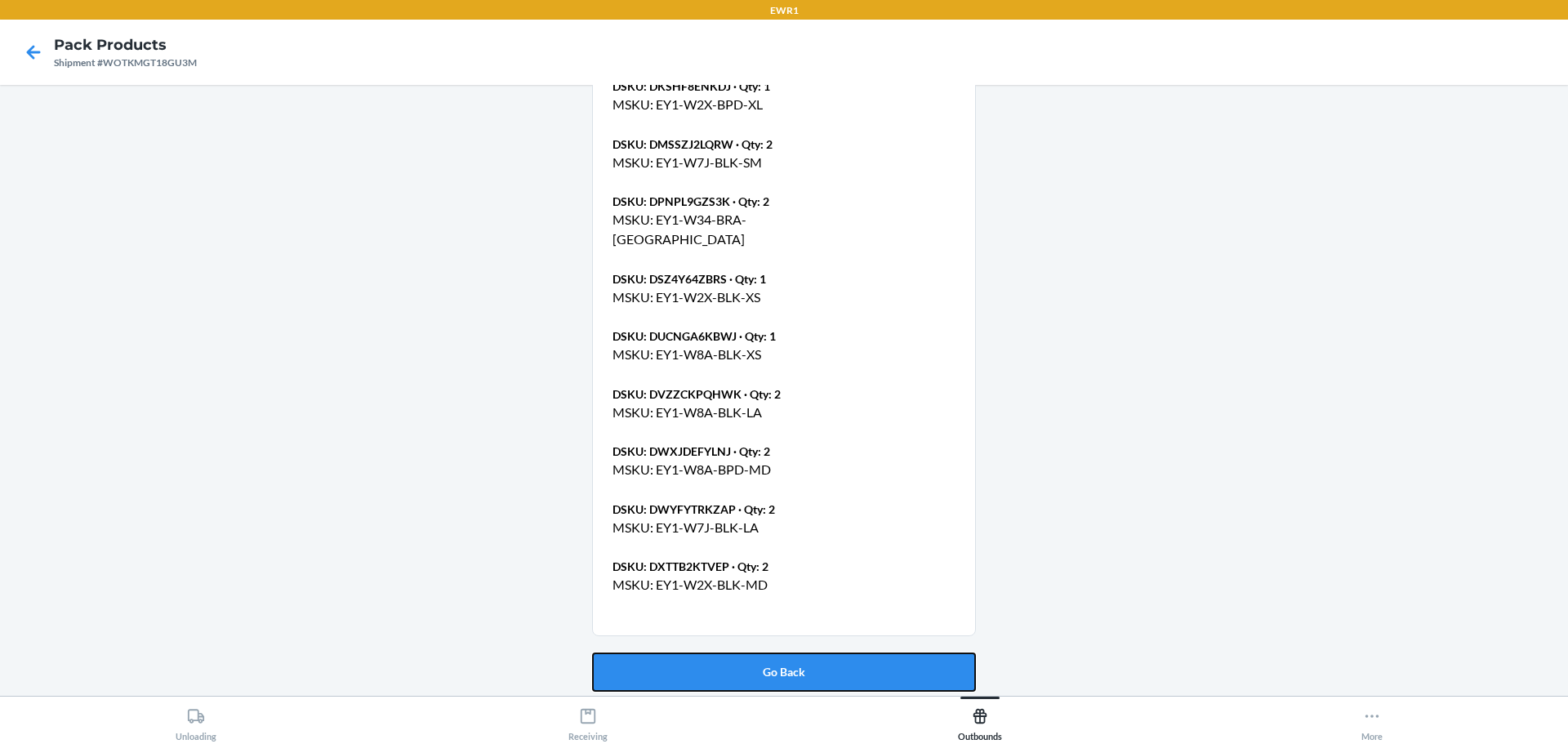
click at [718, 674] on button "Go Back" at bounding box center [784, 672] width 384 height 39
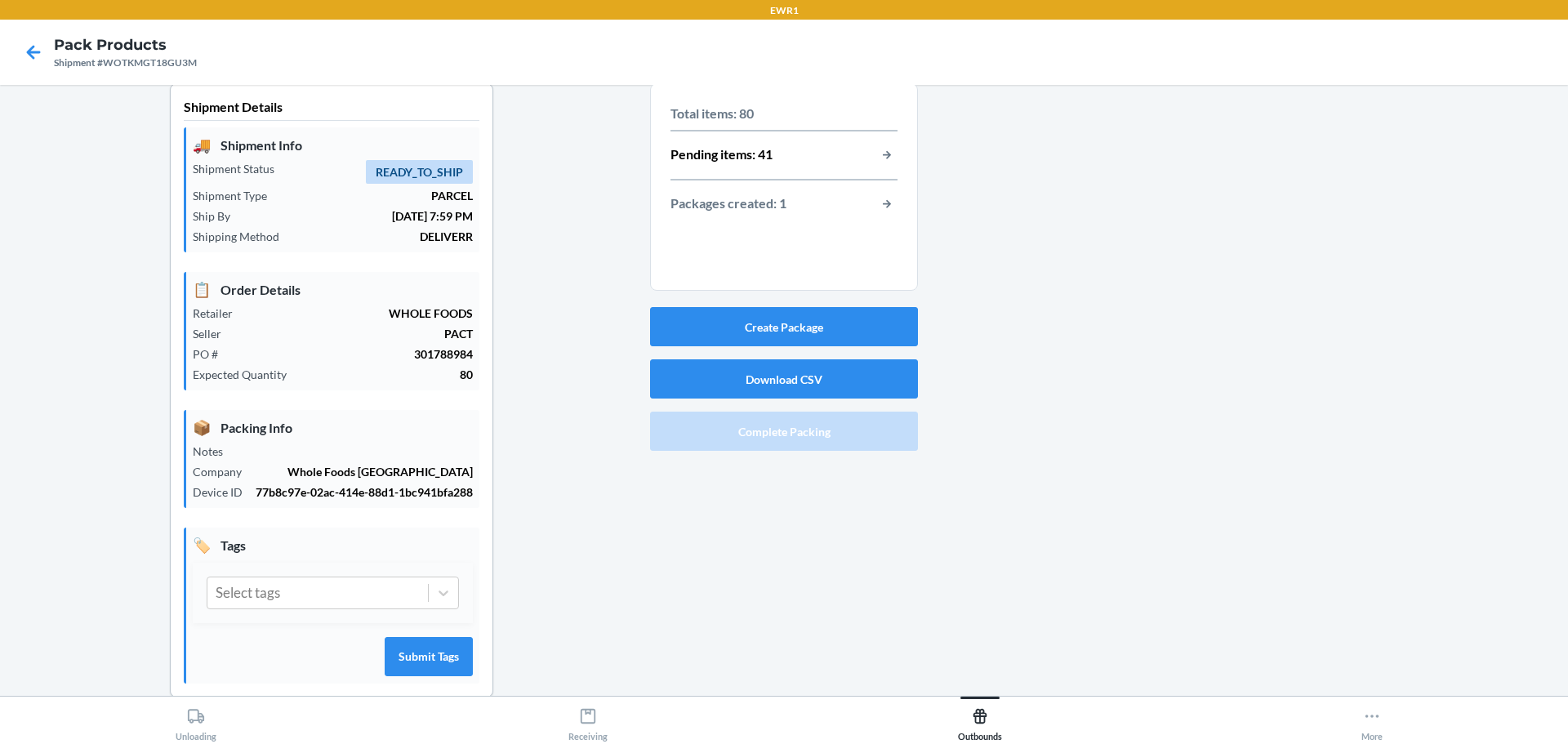
scroll to position [0, 0]
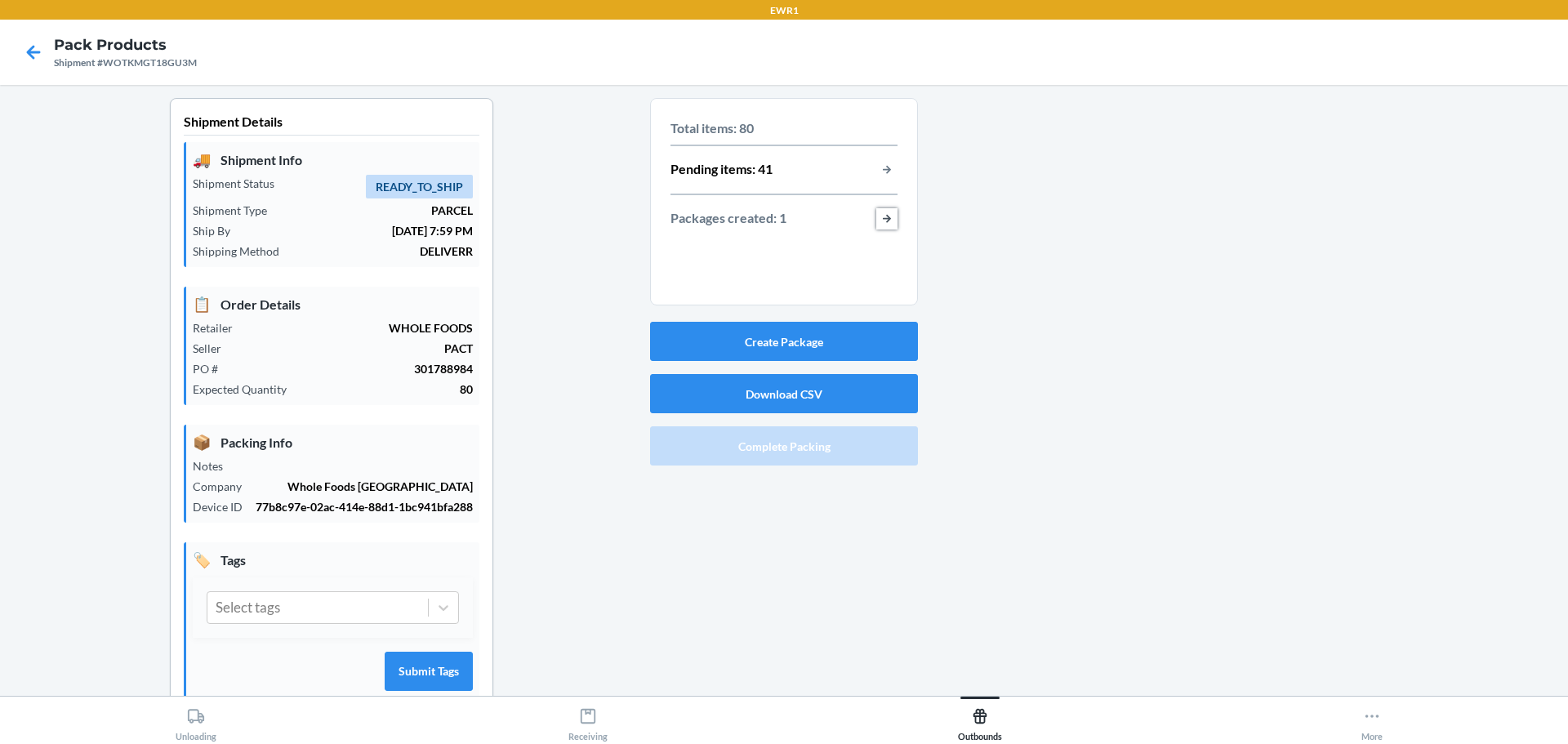
click at [884, 224] on button "button-view-packages-created" at bounding box center [887, 219] width 21 height 21
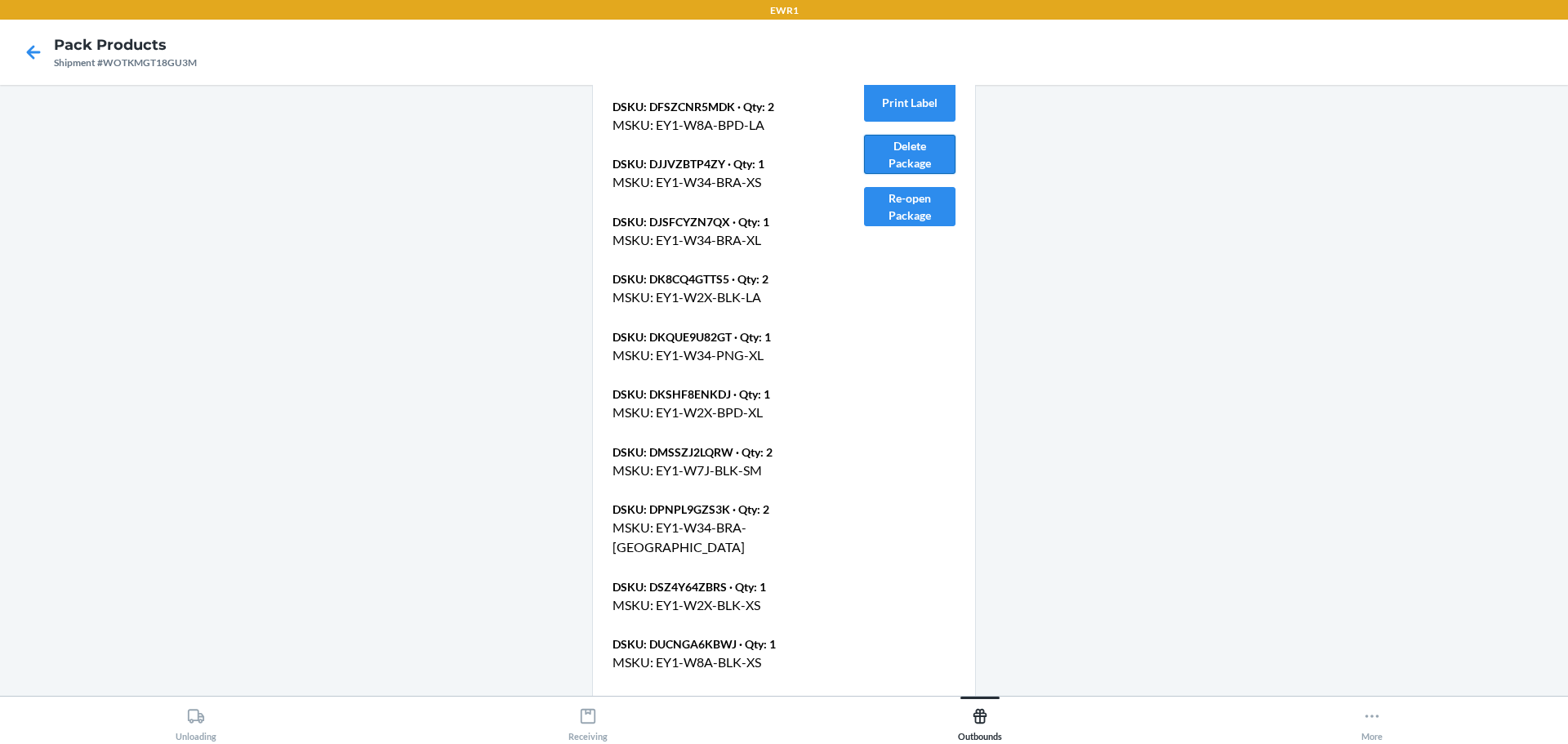
scroll to position [571, 0]
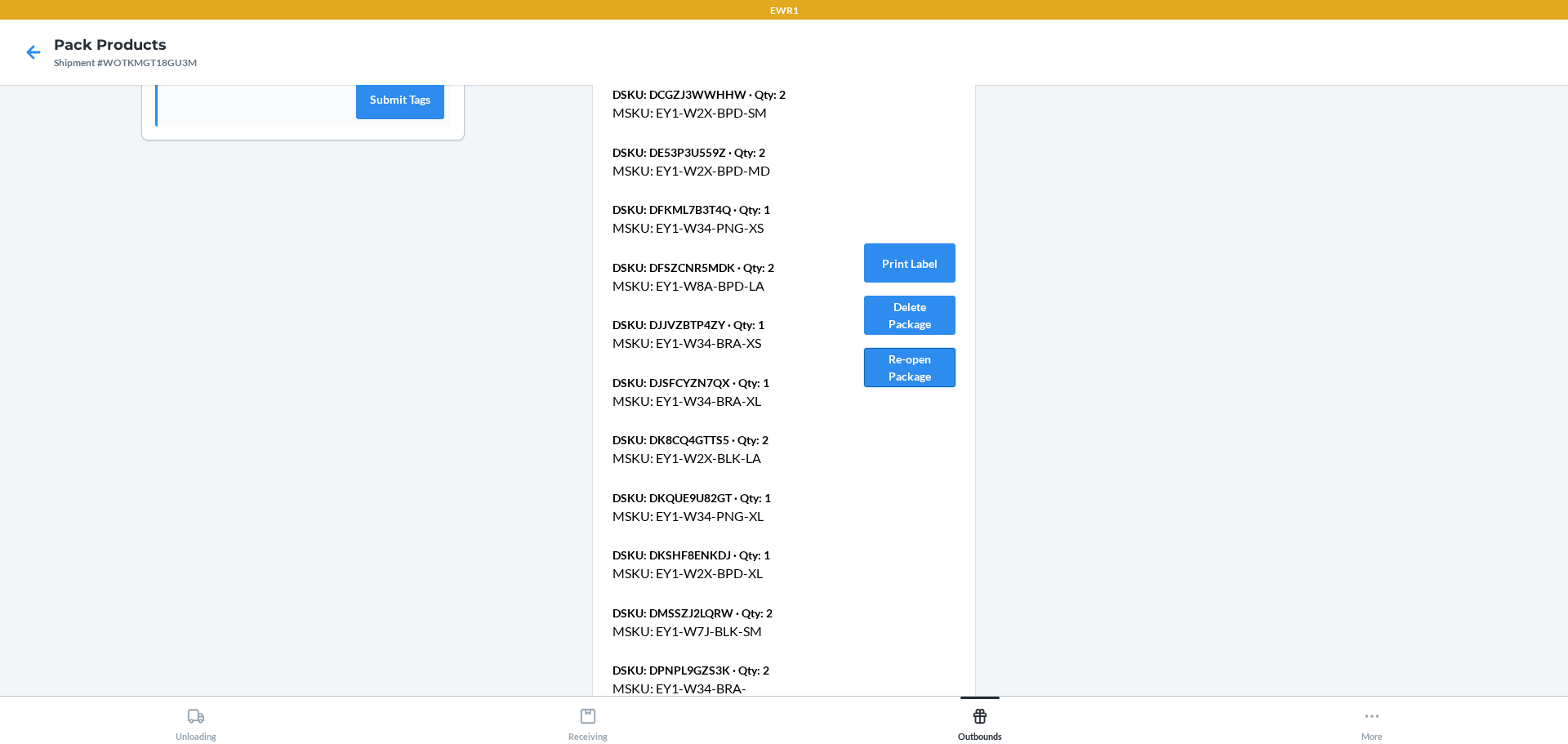
click at [884, 366] on button "Re-open Package" at bounding box center [909, 367] width 91 height 39
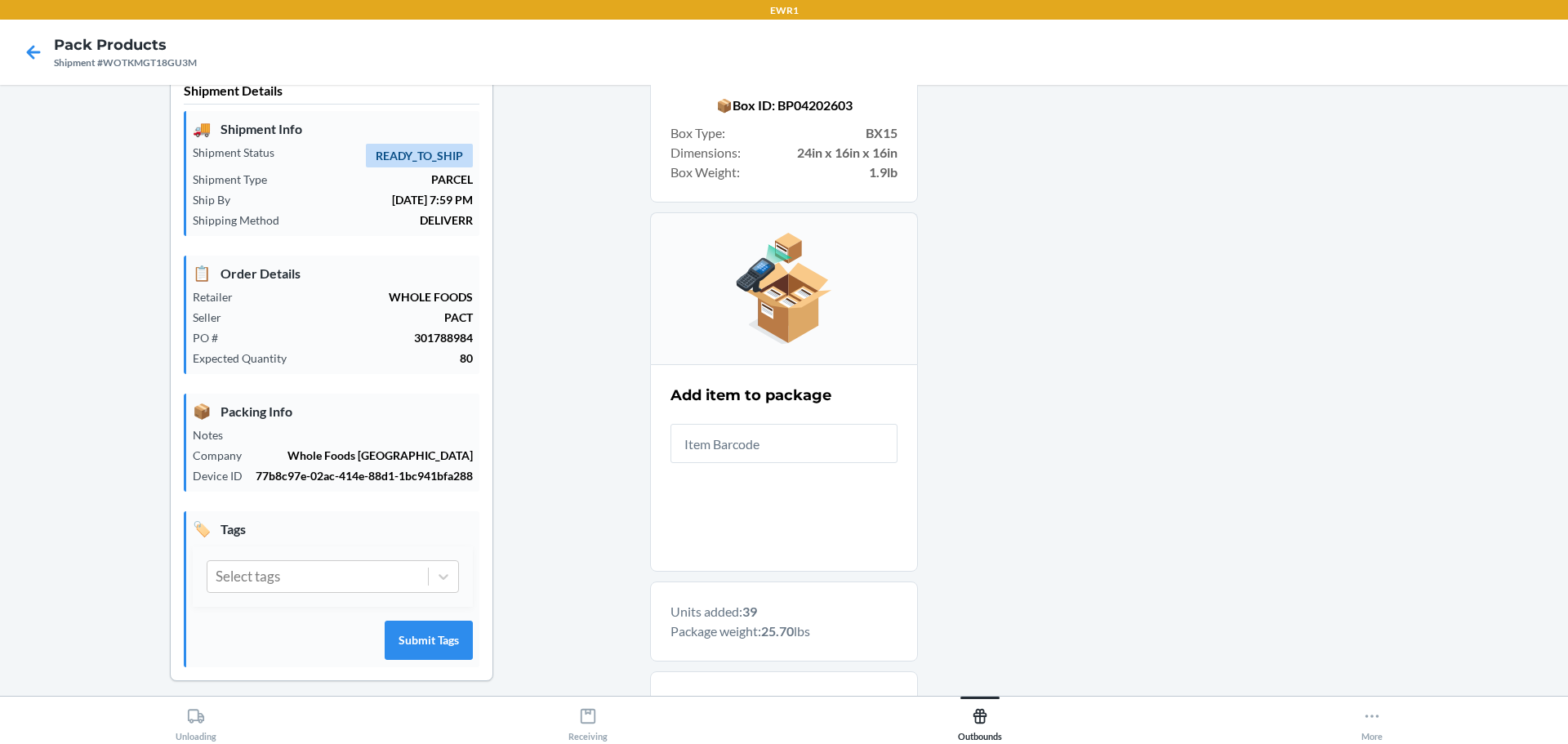
scroll to position [29, 0]
click at [37, 54] on icon at bounding box center [33, 52] width 28 height 28
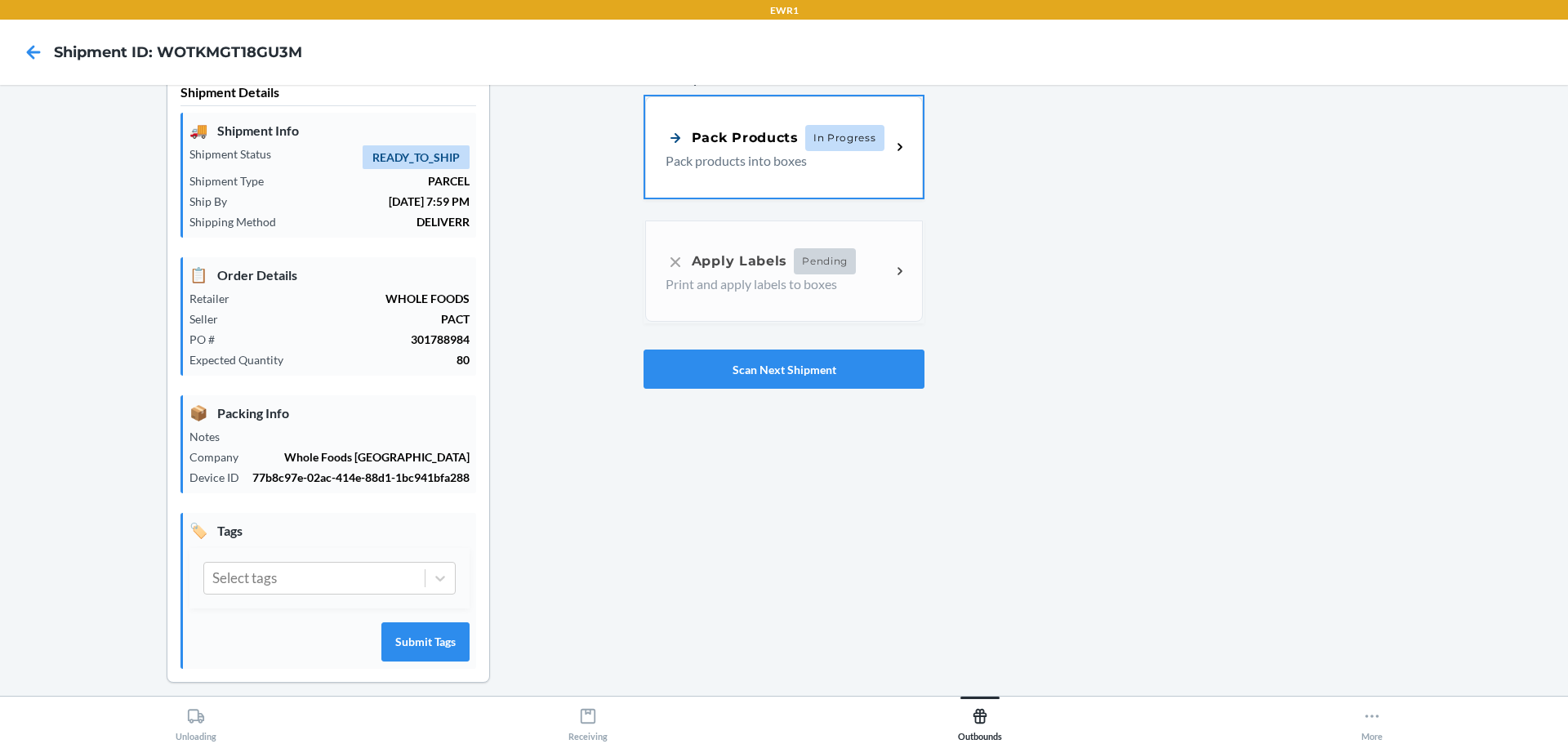
click at [797, 166] on p "Pack products into boxes" at bounding box center [772, 161] width 213 height 20
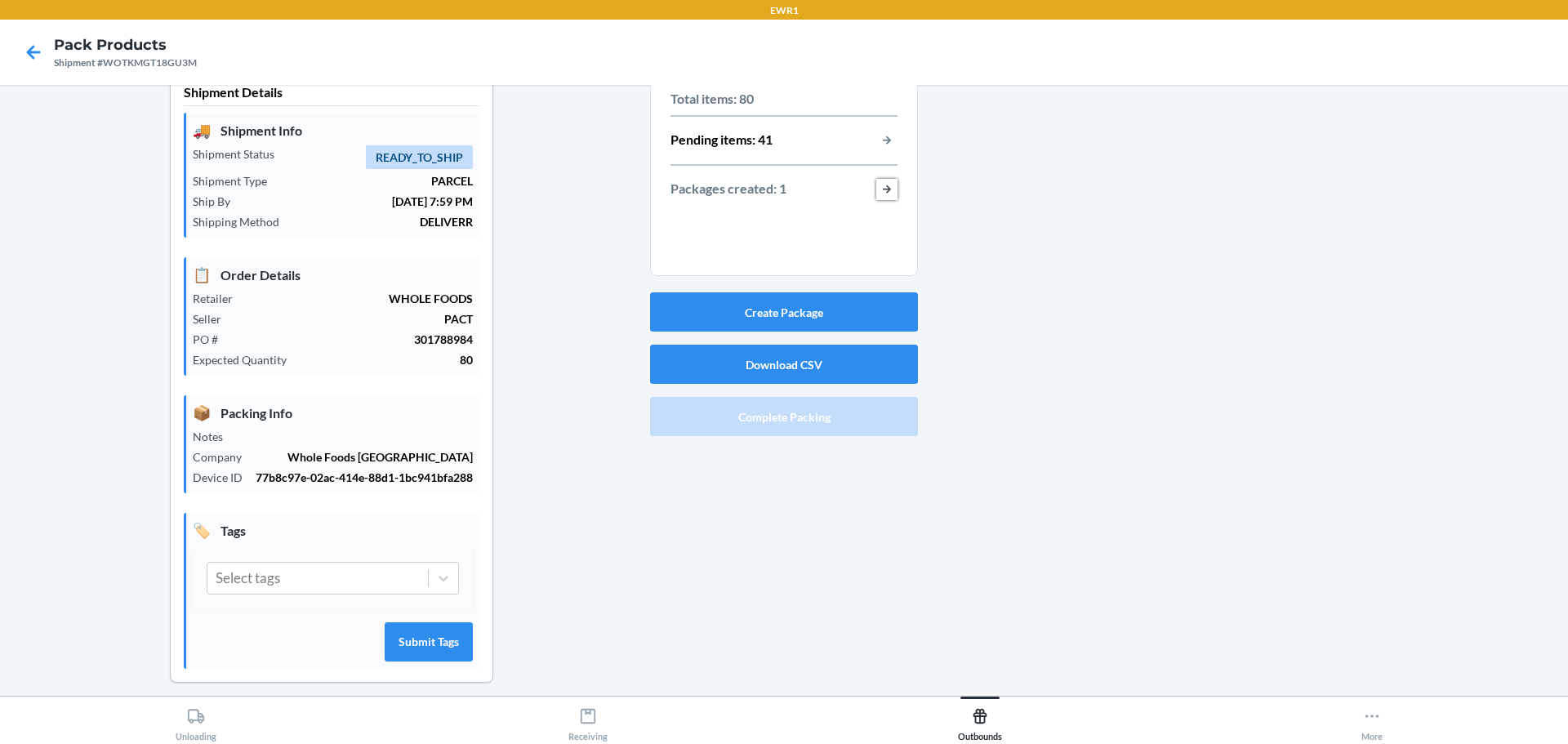
click at [878, 190] on button "button-view-packages-created" at bounding box center [887, 189] width 21 height 21
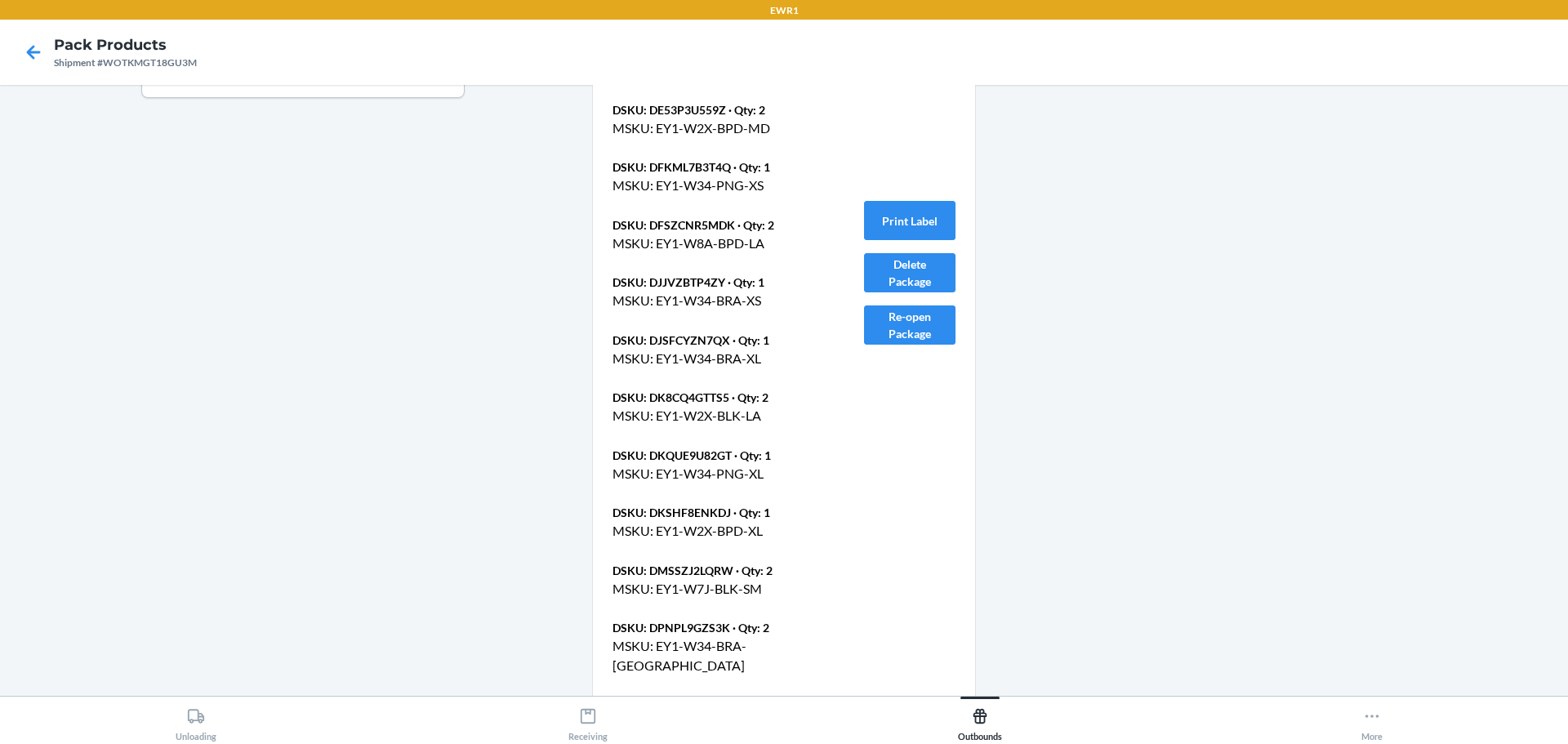
scroll to position [601, 0]
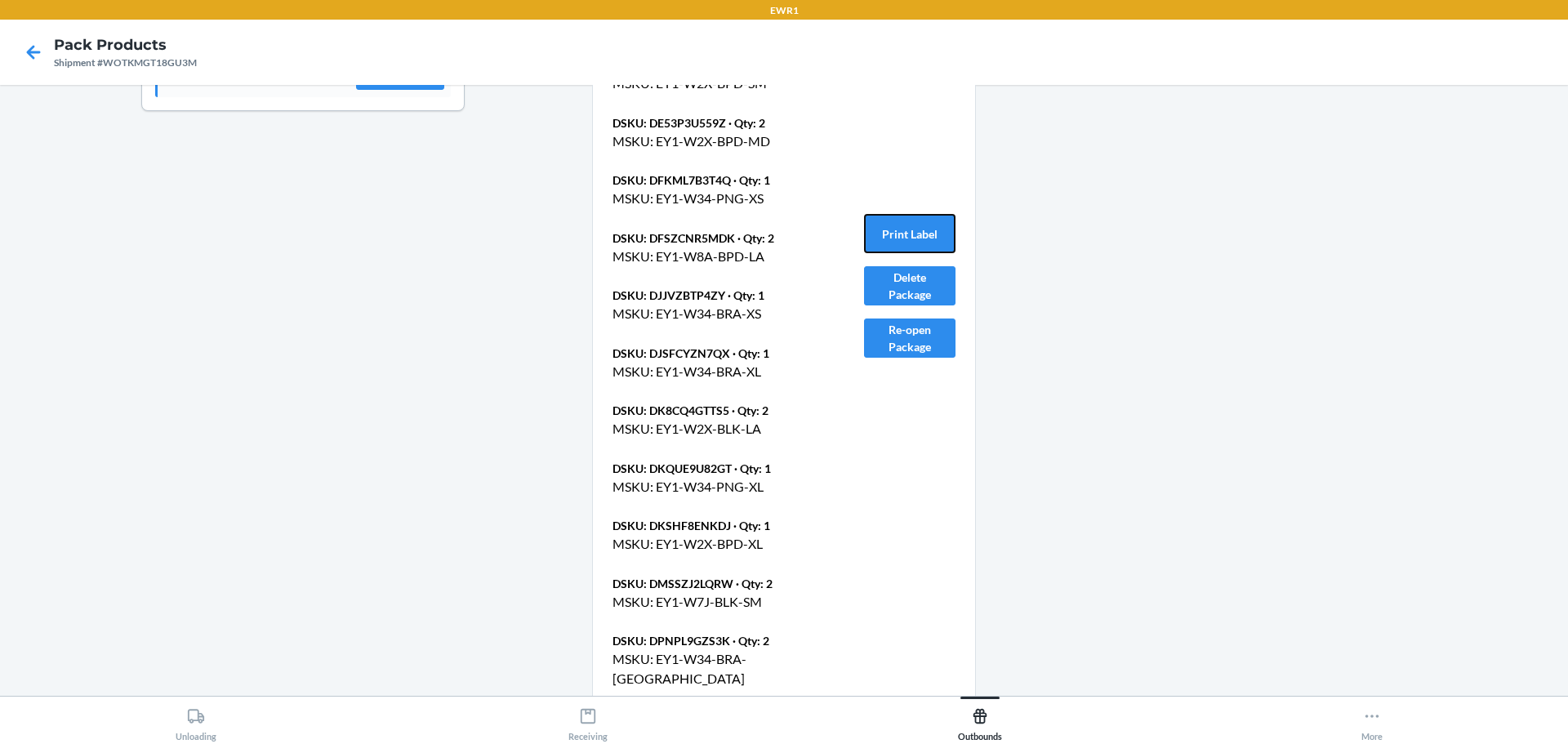
click at [879, 244] on button "Print Label" at bounding box center [909, 233] width 91 height 39
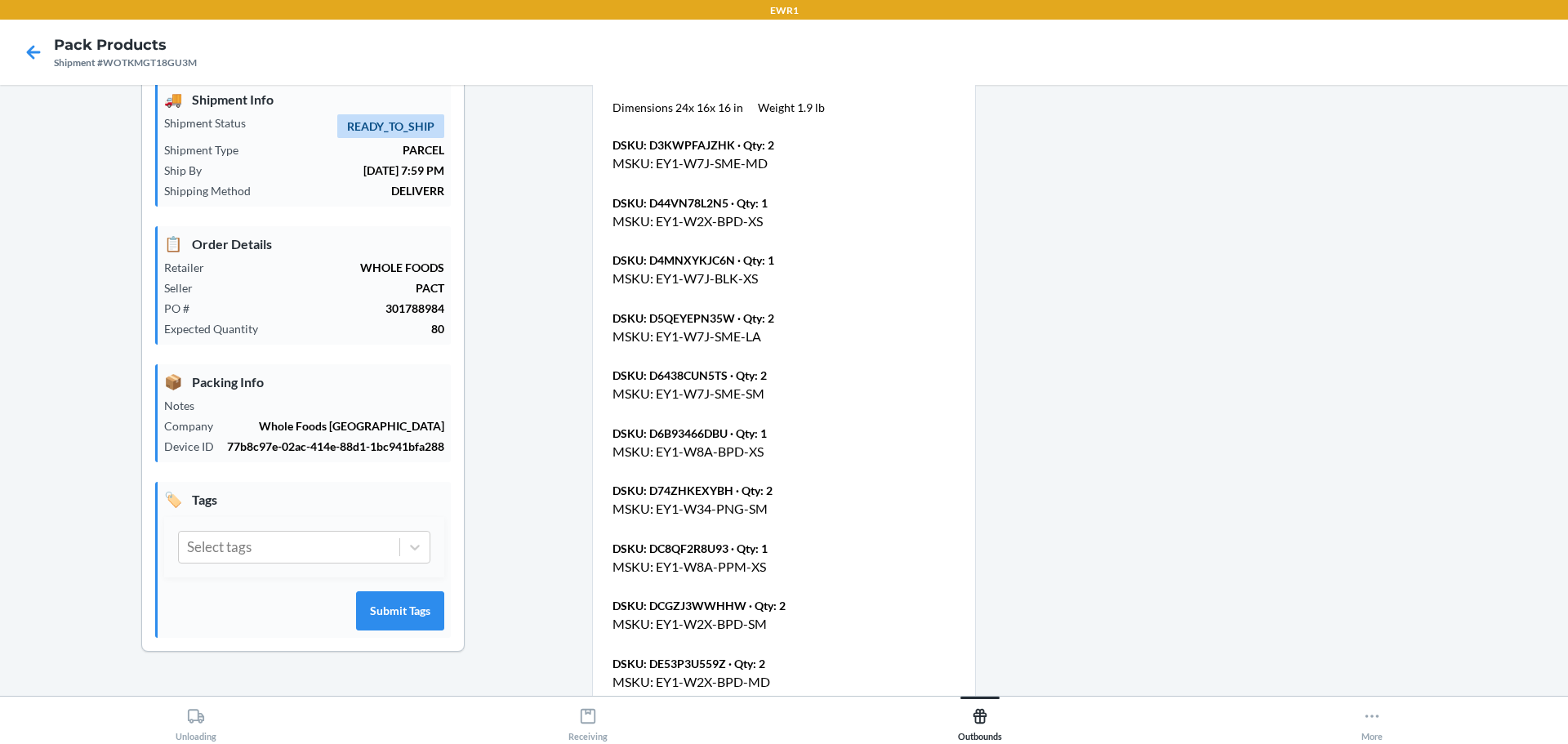
scroll to position [0, 0]
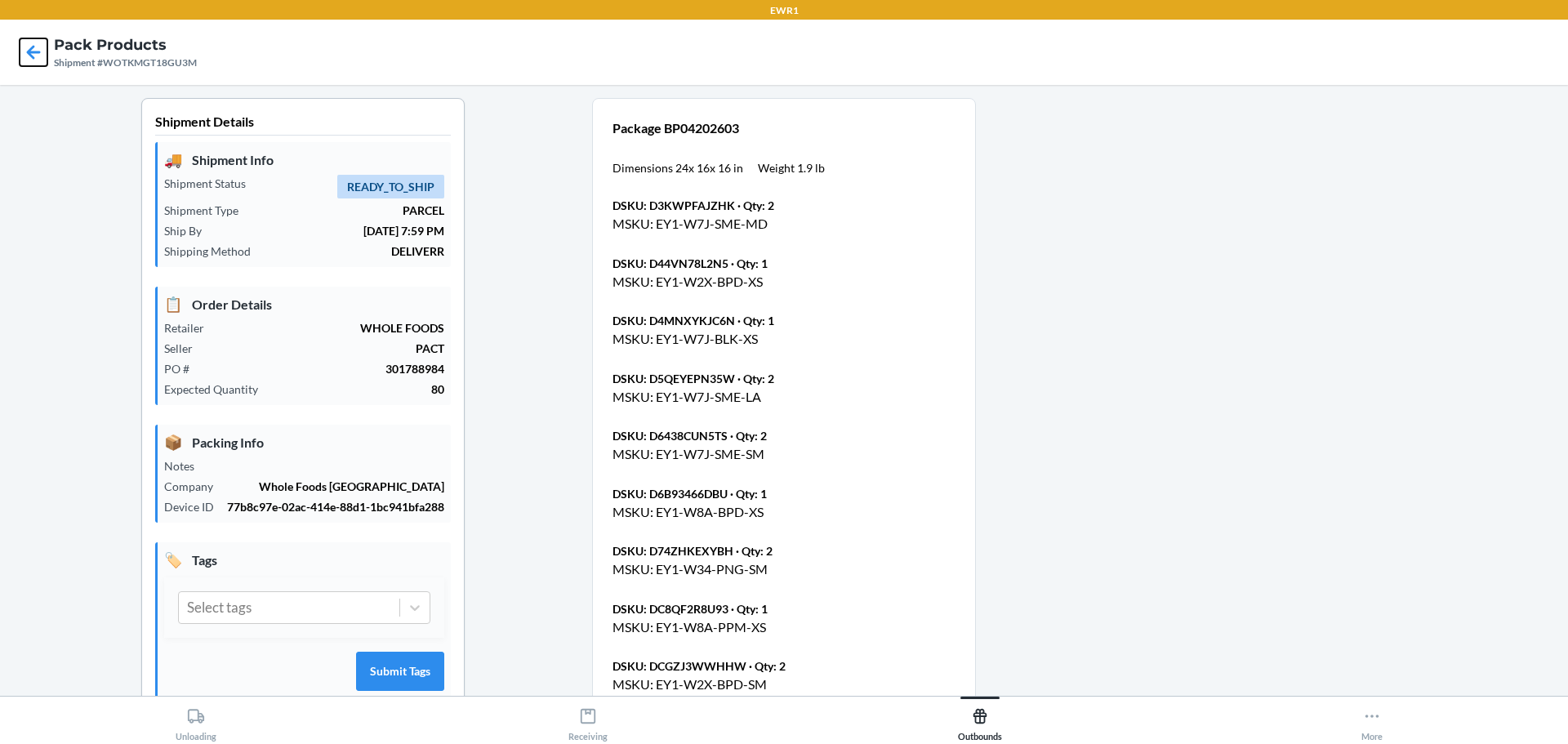
click at [37, 50] on icon at bounding box center [33, 52] width 28 height 28
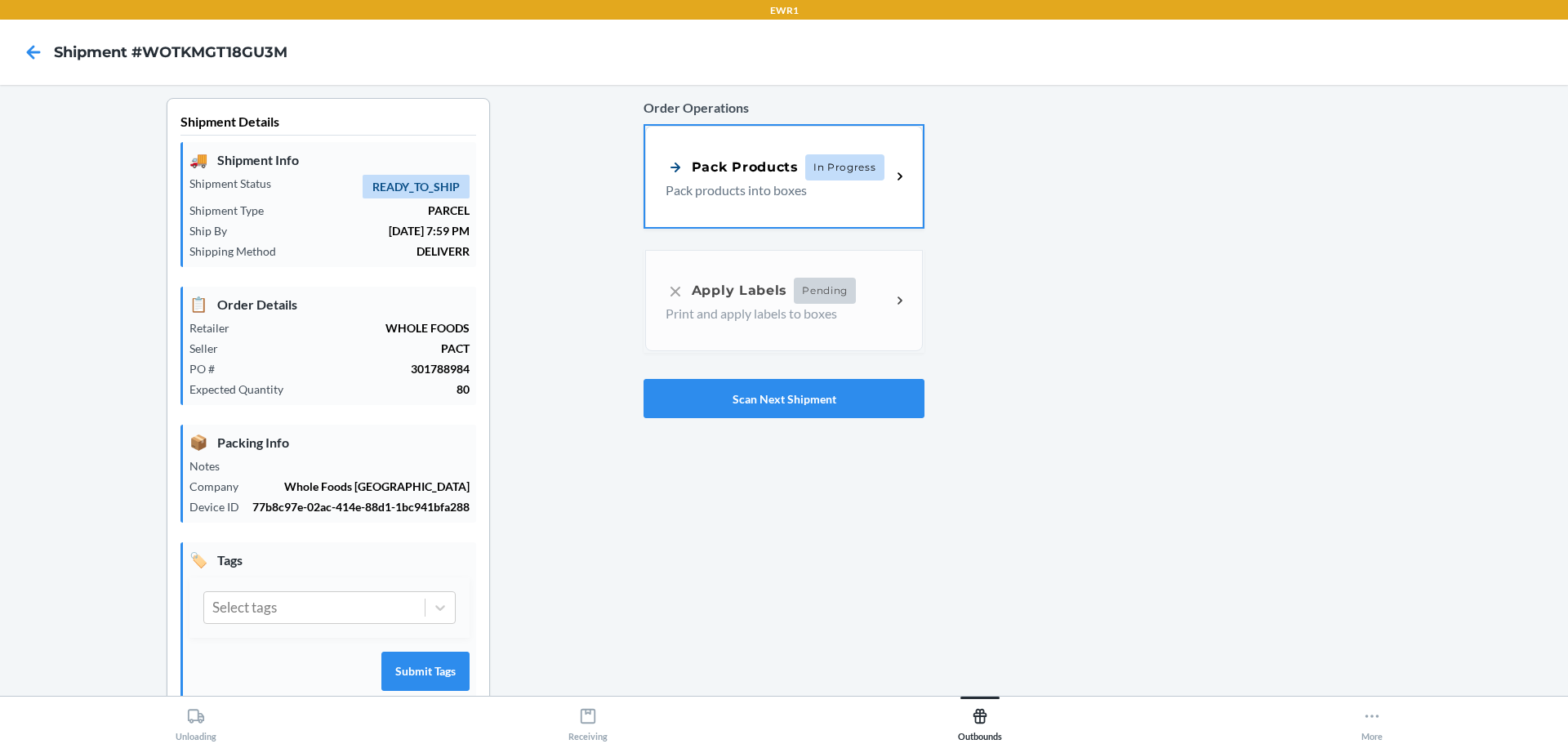
click at [826, 199] on div "Pack Products In Progress Pack products into boxes" at bounding box center [784, 176] width 278 height 102
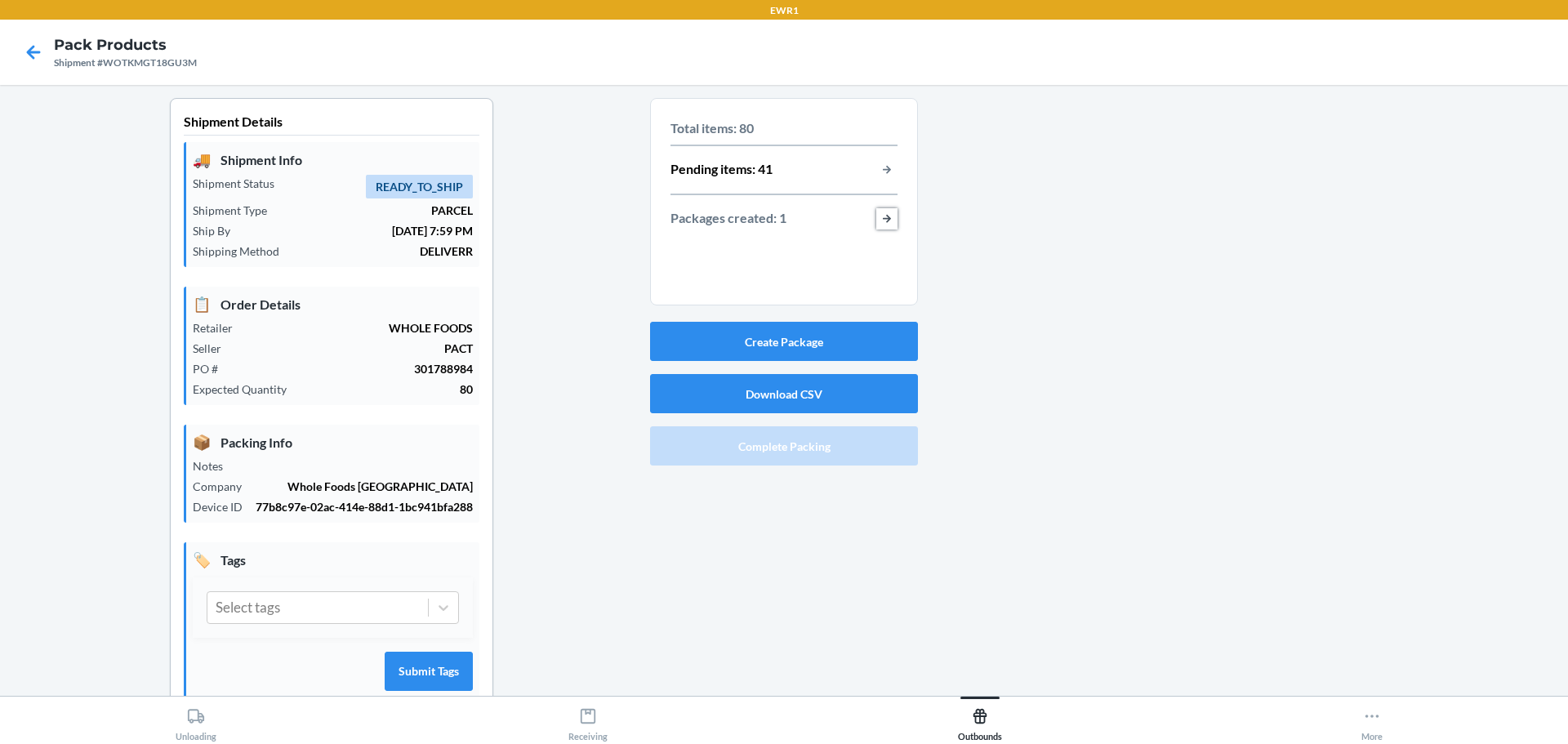
click at [882, 222] on button "button-view-packages-created" at bounding box center [887, 219] width 21 height 21
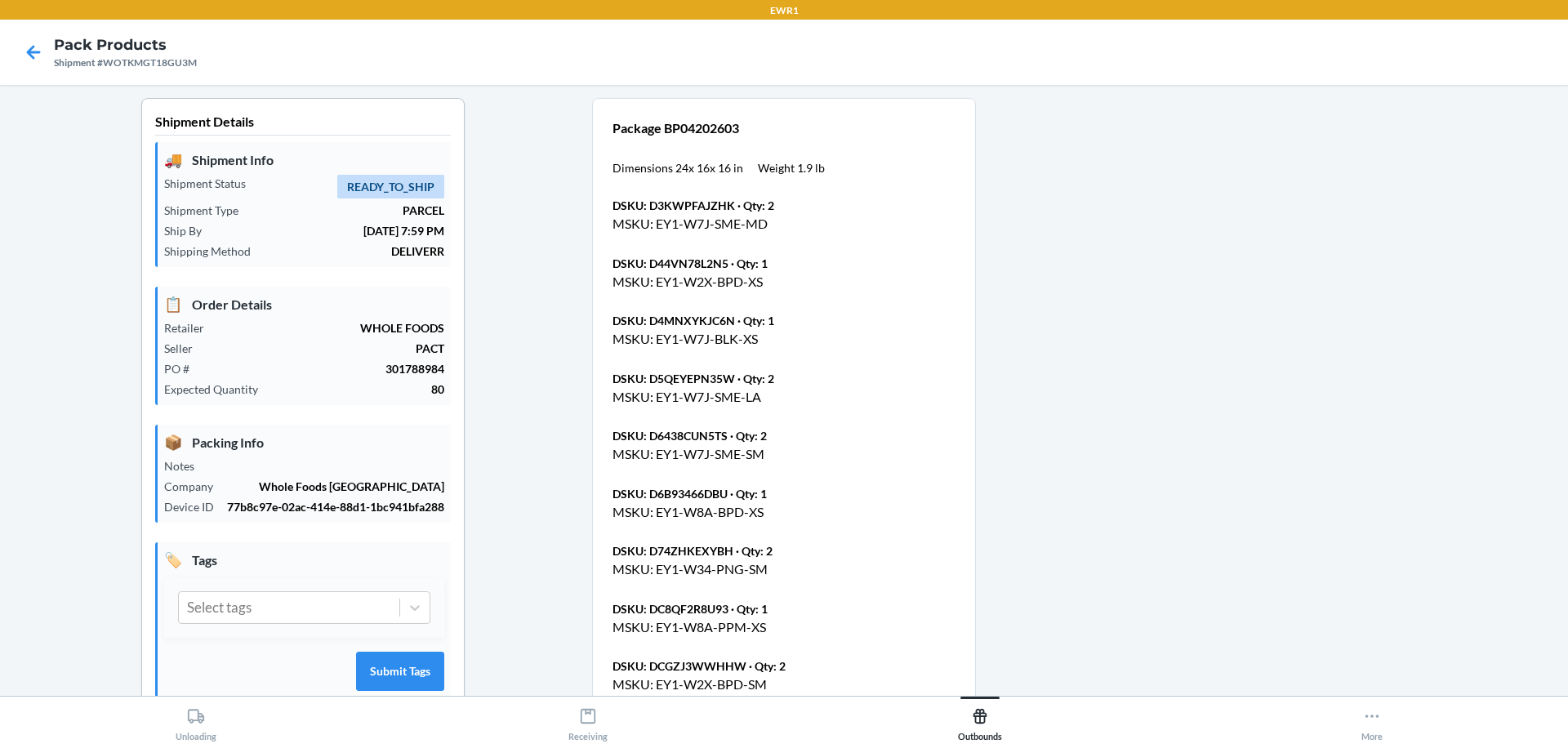
scroll to position [408, 0]
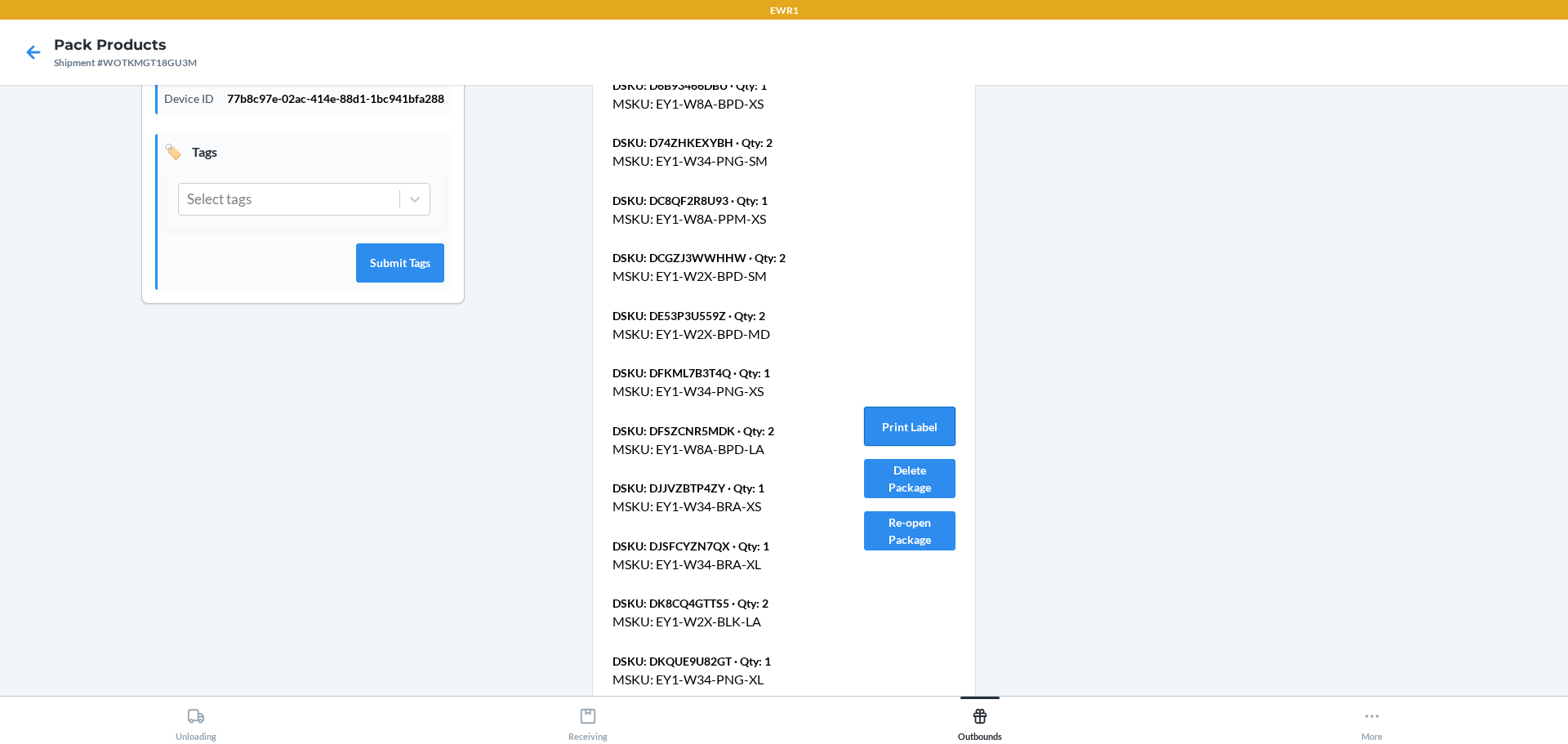
click at [904, 419] on button "Print Label" at bounding box center [909, 426] width 91 height 39
click at [20, 47] on icon at bounding box center [33, 52] width 28 height 28
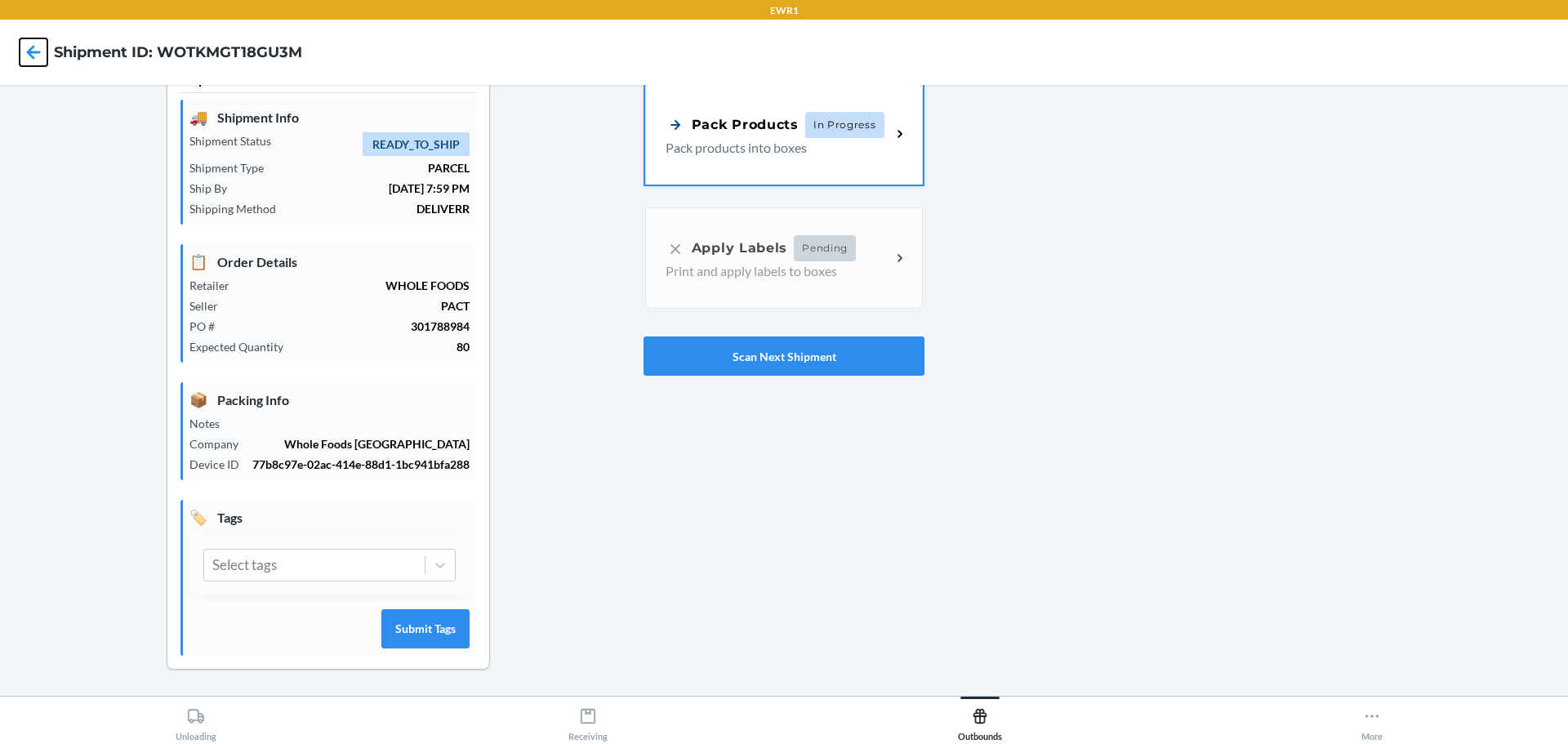
scroll to position [43, 0]
click at [727, 149] on p "Pack products into boxes" at bounding box center [772, 146] width 213 height 20
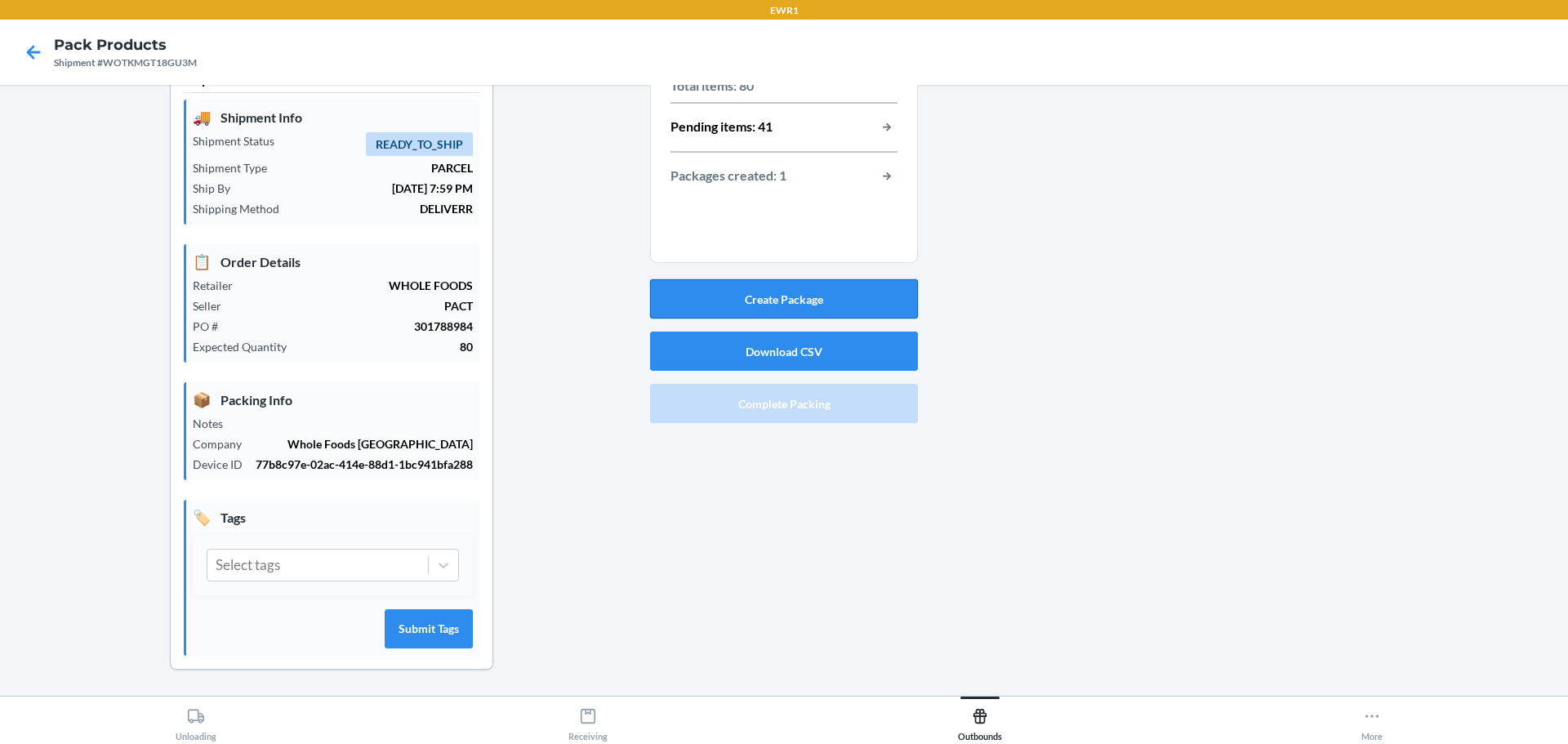
click at [755, 302] on button "Create Package" at bounding box center [784, 299] width 268 height 39
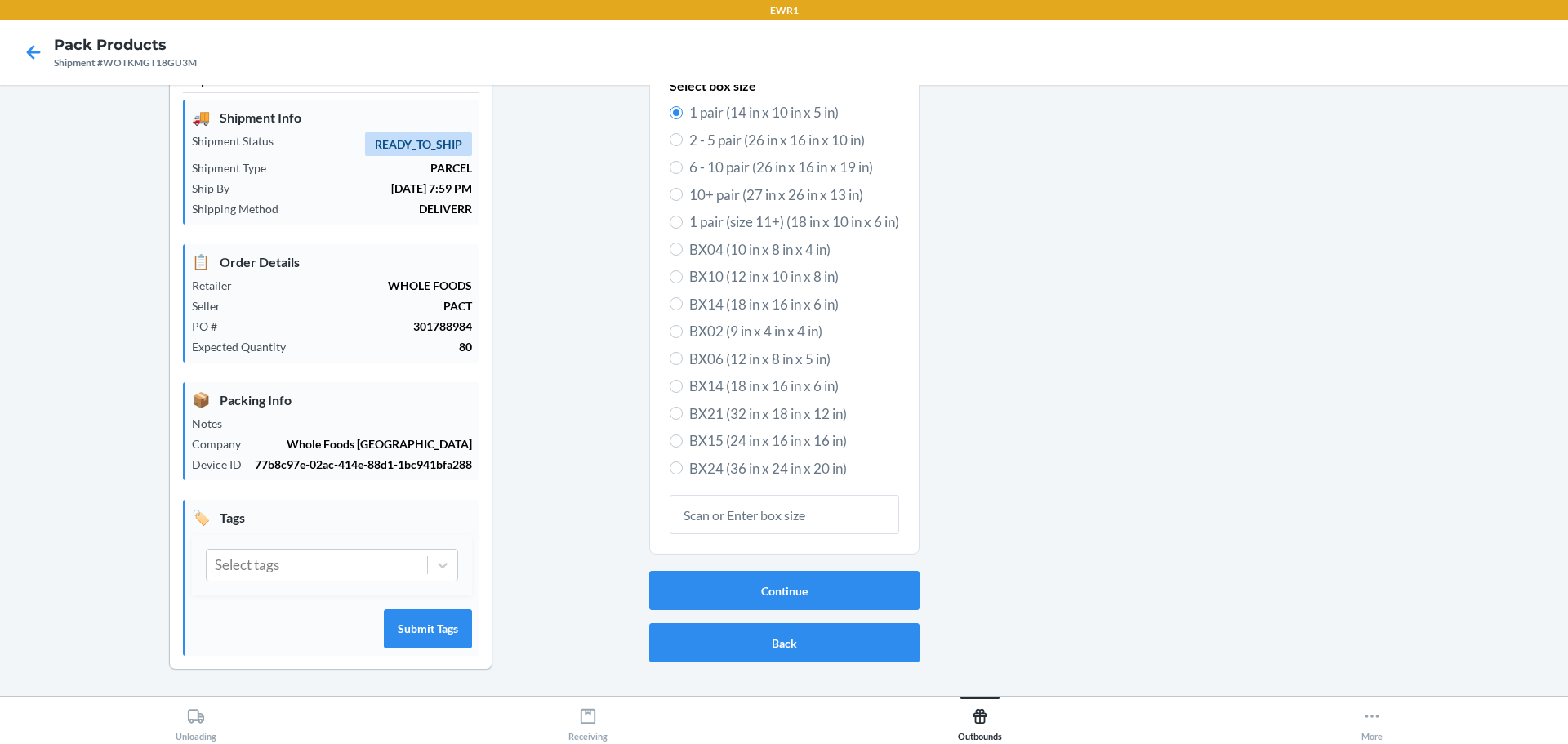
click at [739, 437] on span "BX15 (24 in x 16 in x 16 in)" at bounding box center [795, 441] width 210 height 21
click at [683, 437] on input "BX15 (24 in x 16 in x 16 in)" at bounding box center [676, 441] width 13 height 13
radio input "true"
radio input "false"
click at [751, 586] on button "Continue" at bounding box center [784, 590] width 270 height 39
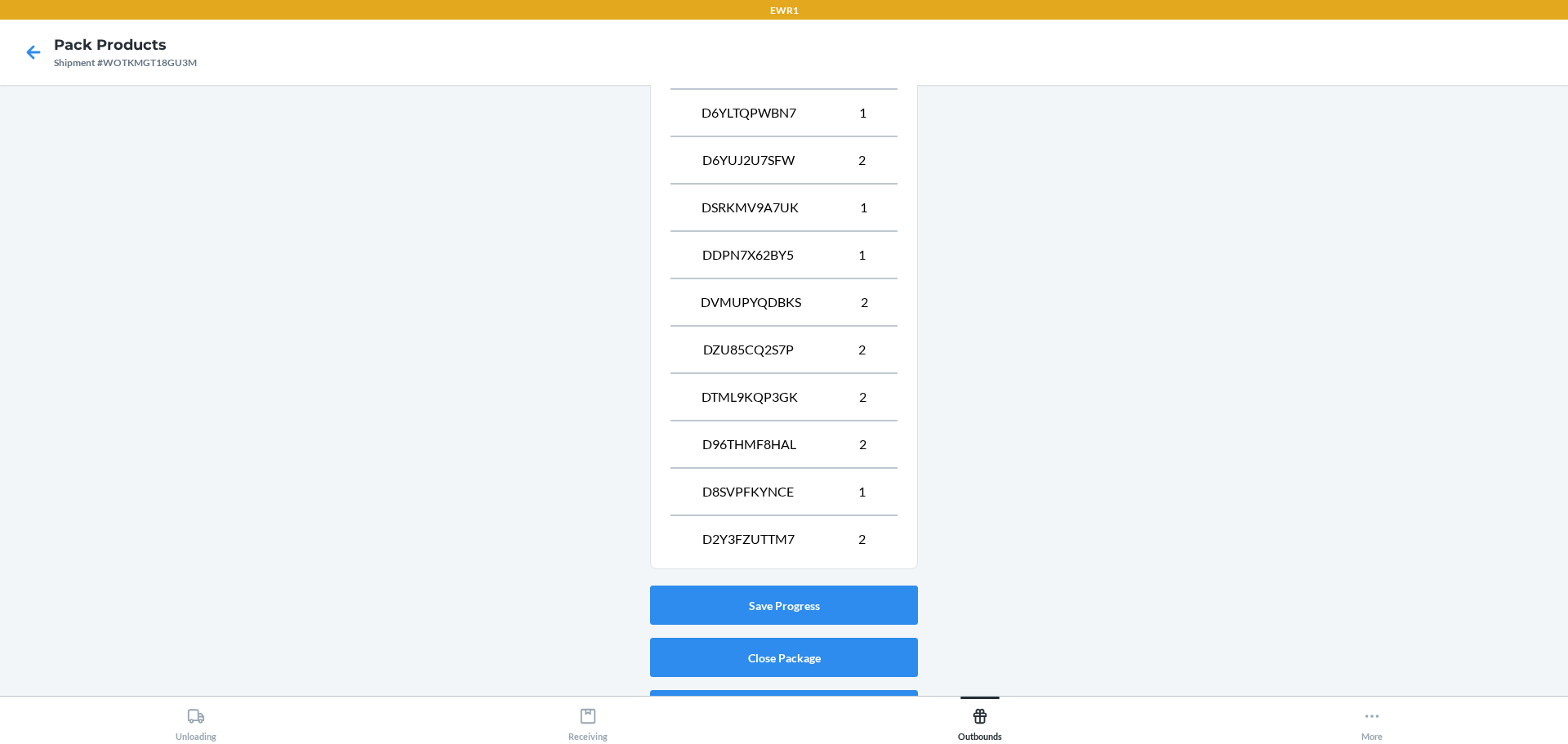
scroll to position [1275, 0]
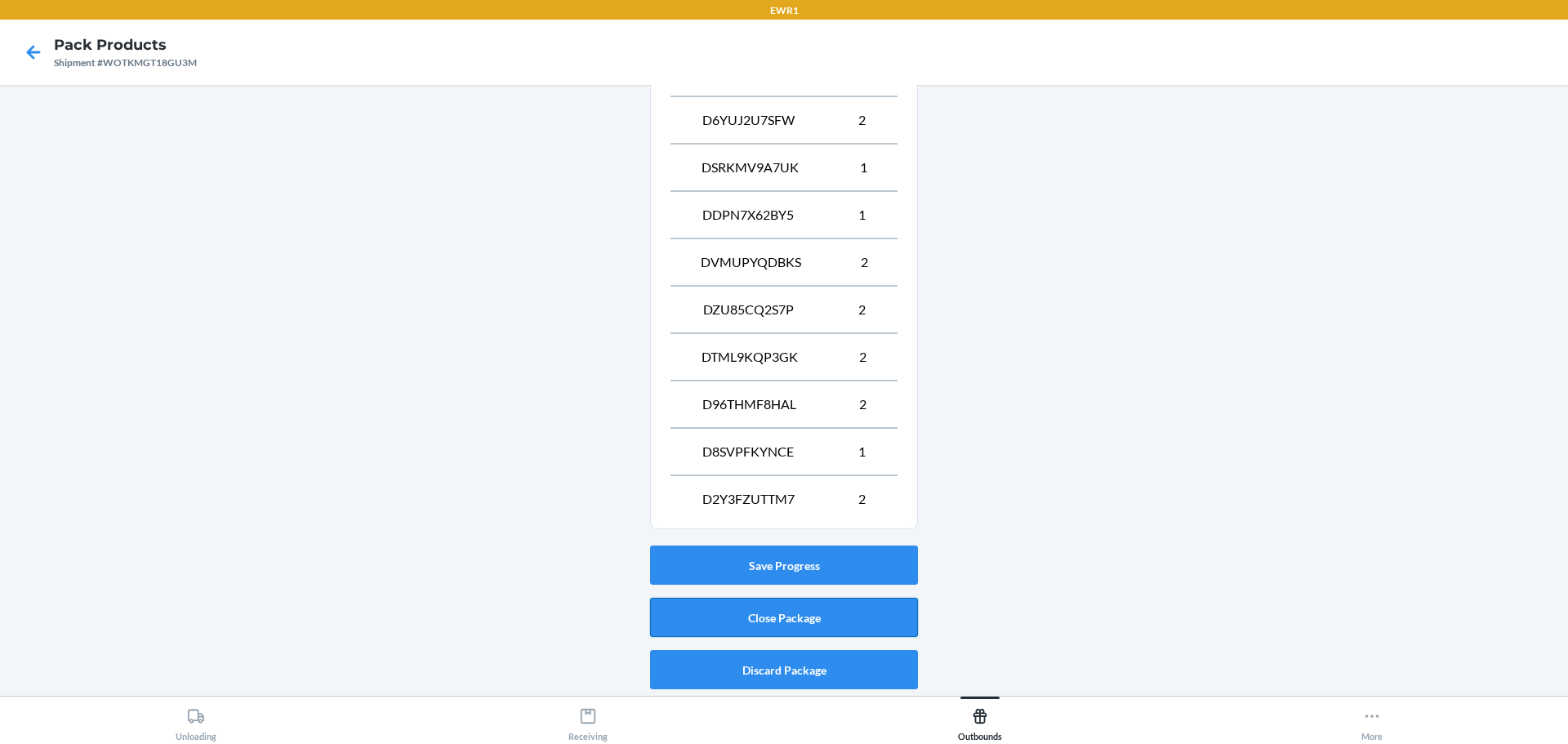
click at [804, 607] on button "Close Package" at bounding box center [784, 618] width 268 height 39
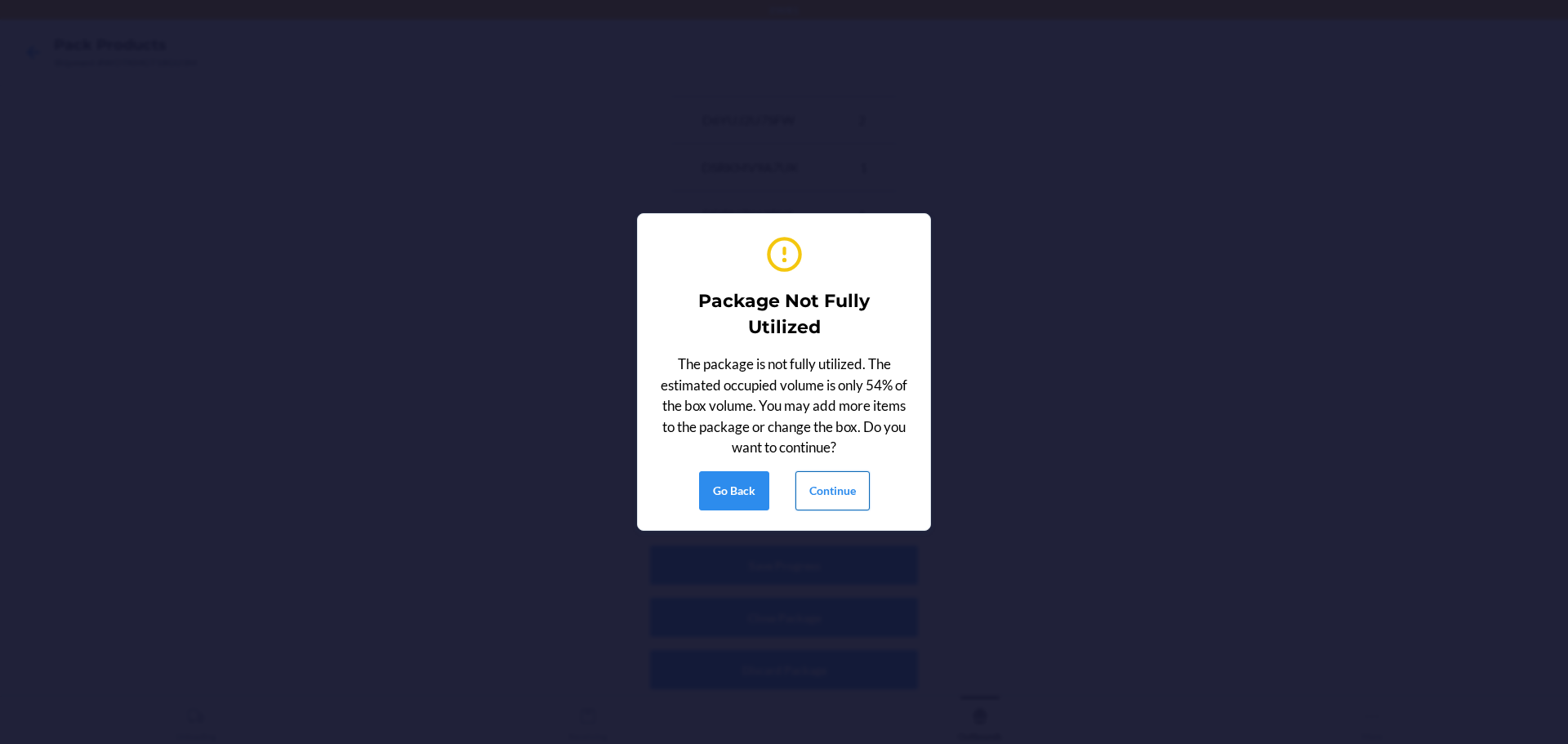
click at [847, 473] on button "Continue" at bounding box center [832, 491] width 74 height 39
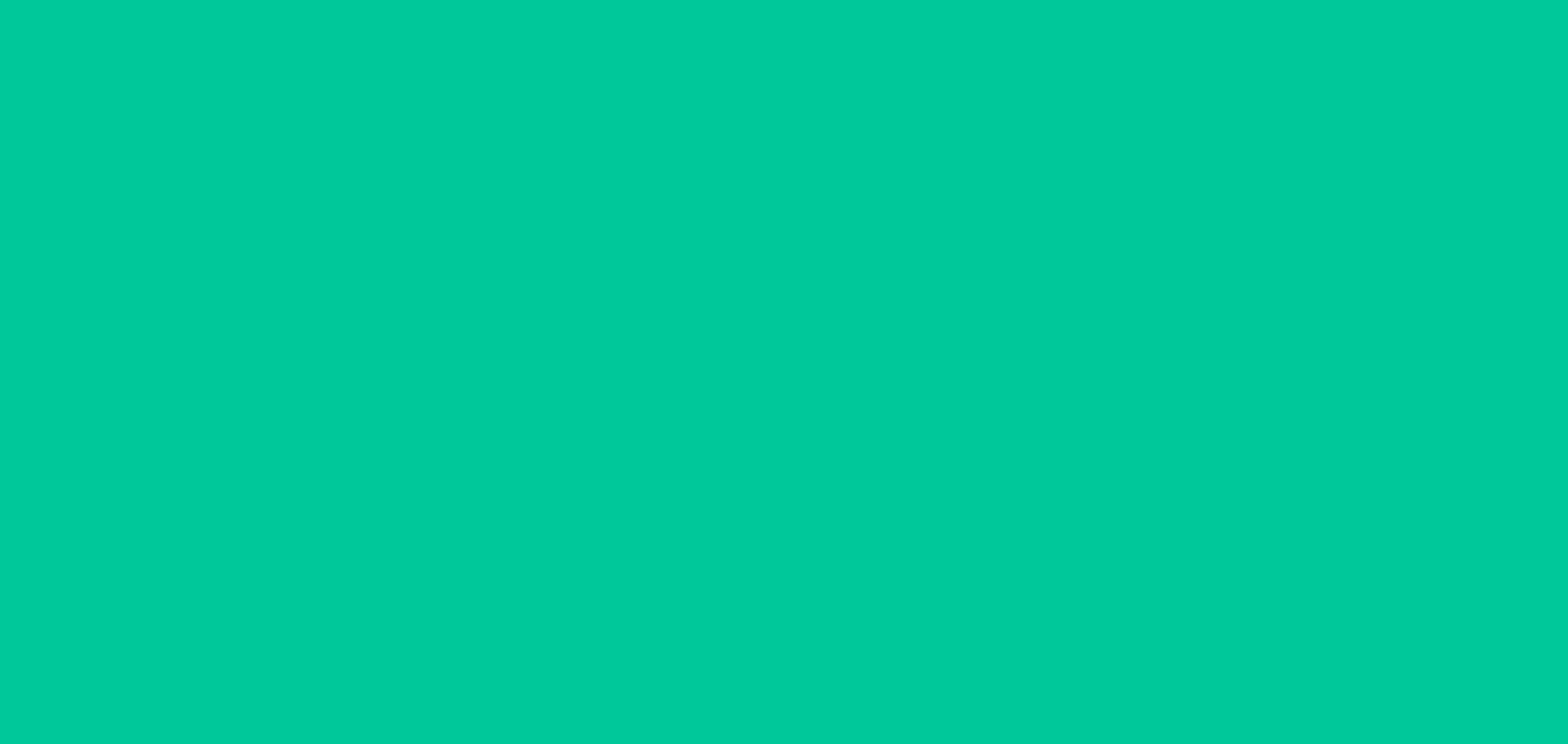
scroll to position [43, 0]
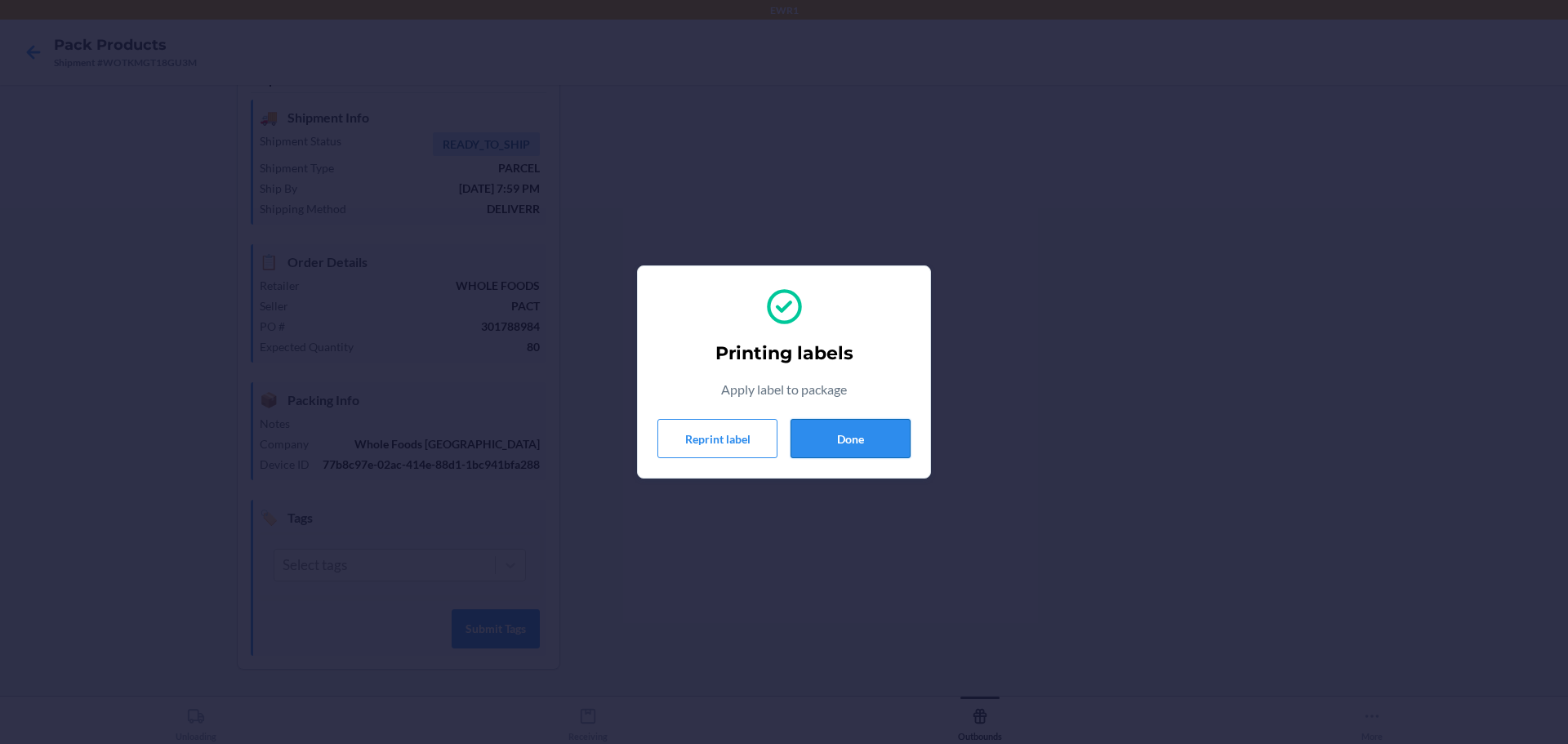
click at [869, 438] on button "Done" at bounding box center [850, 438] width 120 height 39
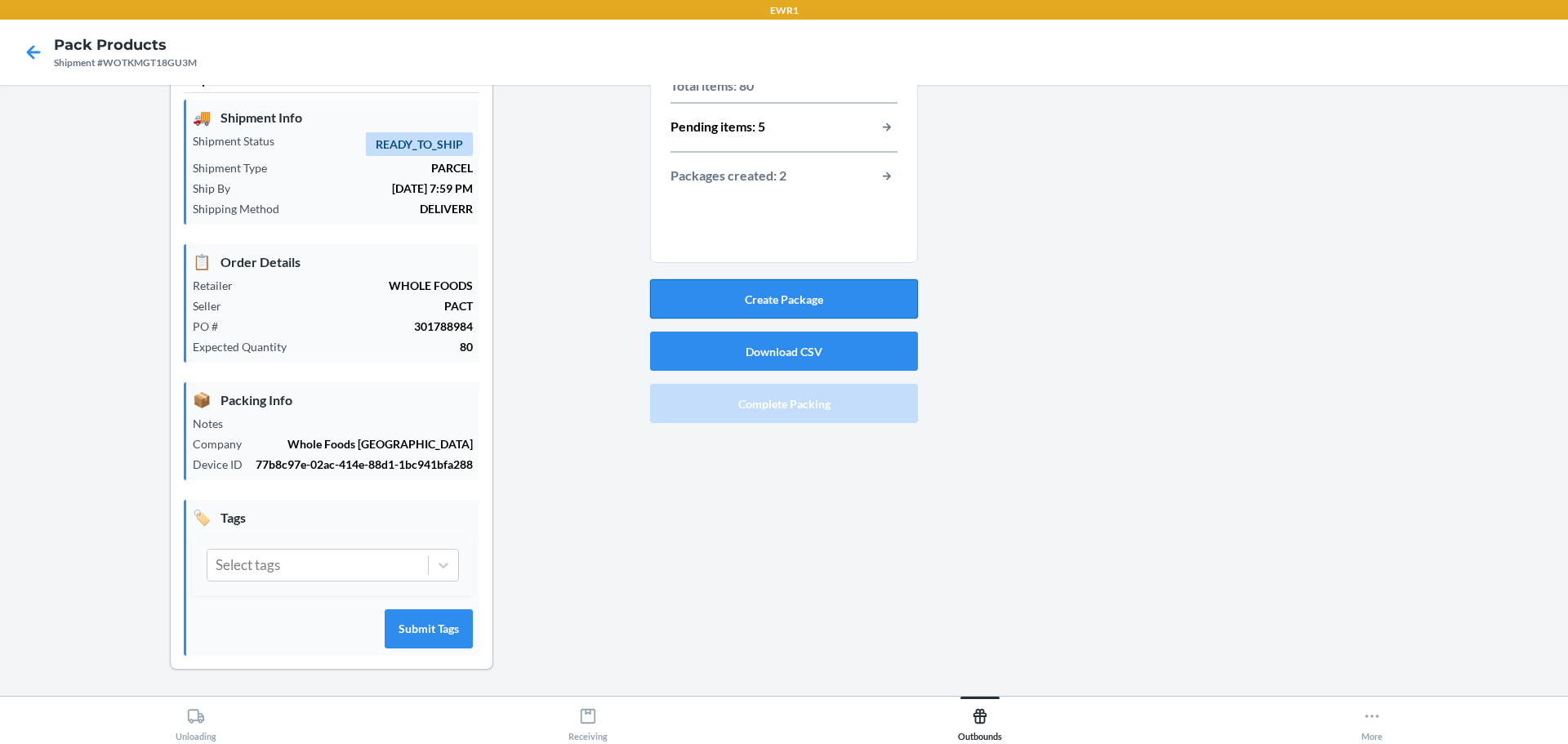
drag, startPoint x: 1059, startPoint y: 235, endPoint x: 719, endPoint y: 287, distance: 344.0
click at [719, 287] on button "Create Package" at bounding box center [784, 299] width 268 height 39
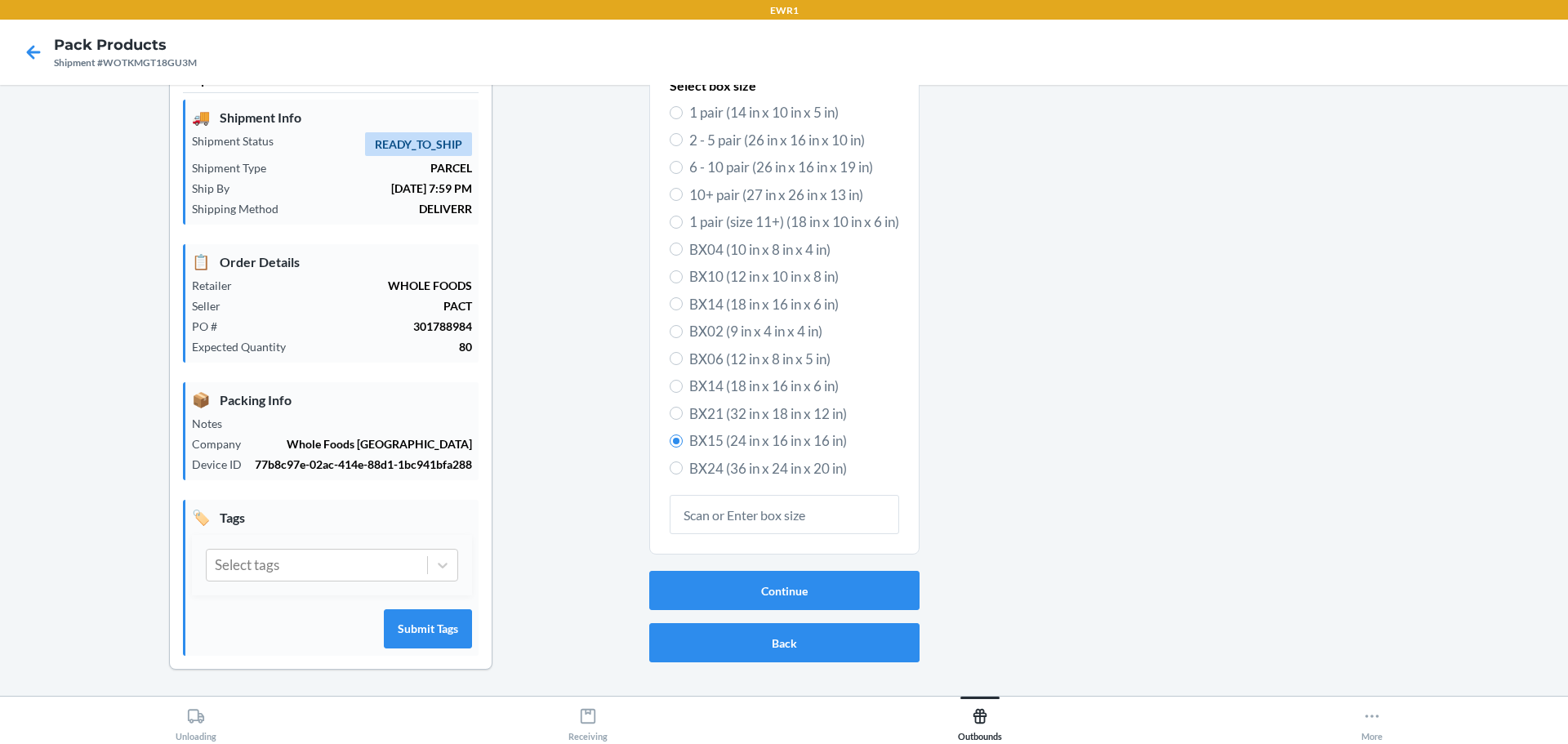
click at [754, 267] on span "BX10 (12 in x 10 in x 8 in)" at bounding box center [795, 277] width 210 height 21
click at [683, 270] on input "BX10 (12 in x 10 in x 8 in)" at bounding box center [676, 276] width 13 height 13
radio input "true"
radio input "false"
click at [742, 587] on button "Continue" at bounding box center [784, 590] width 270 height 39
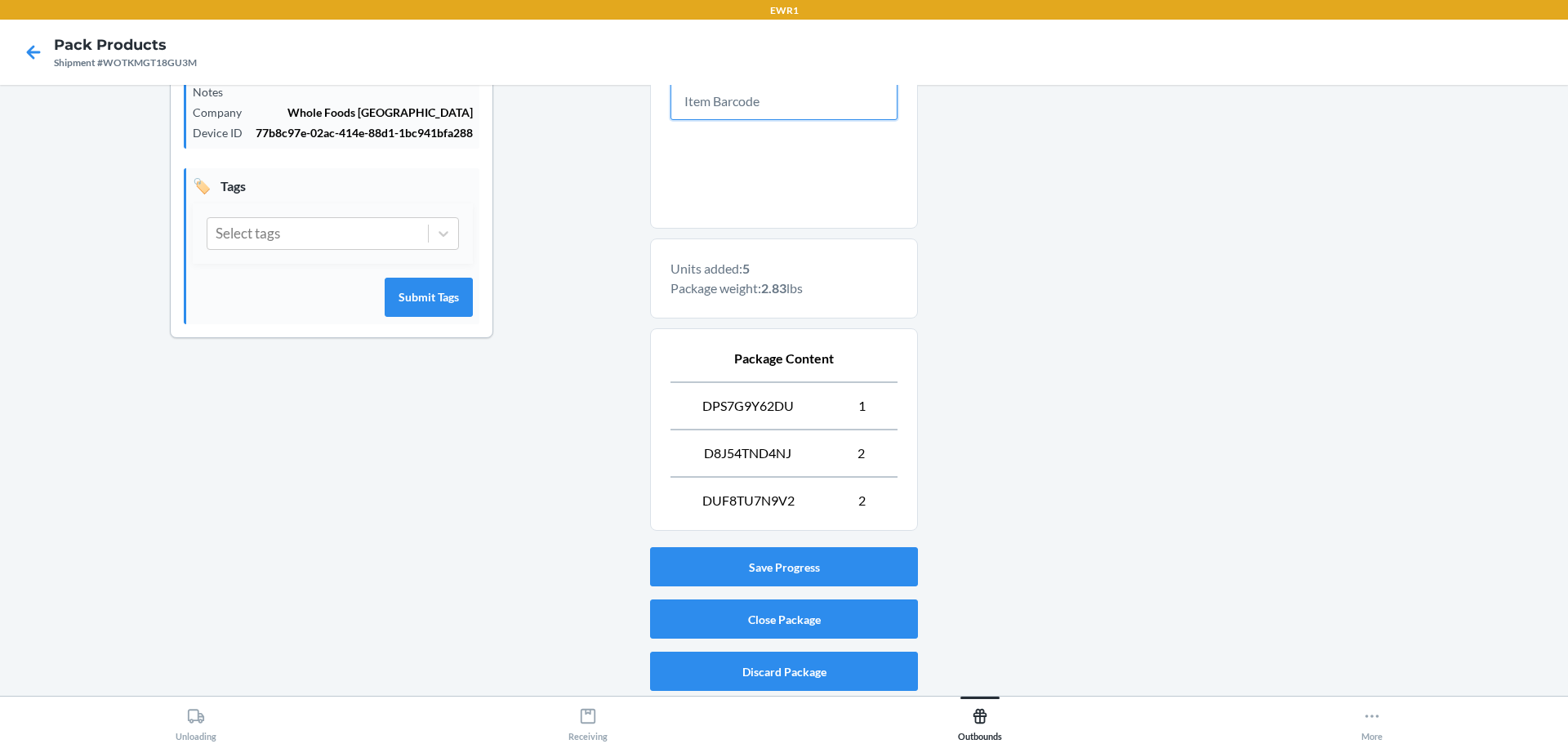
scroll to position [376, 0]
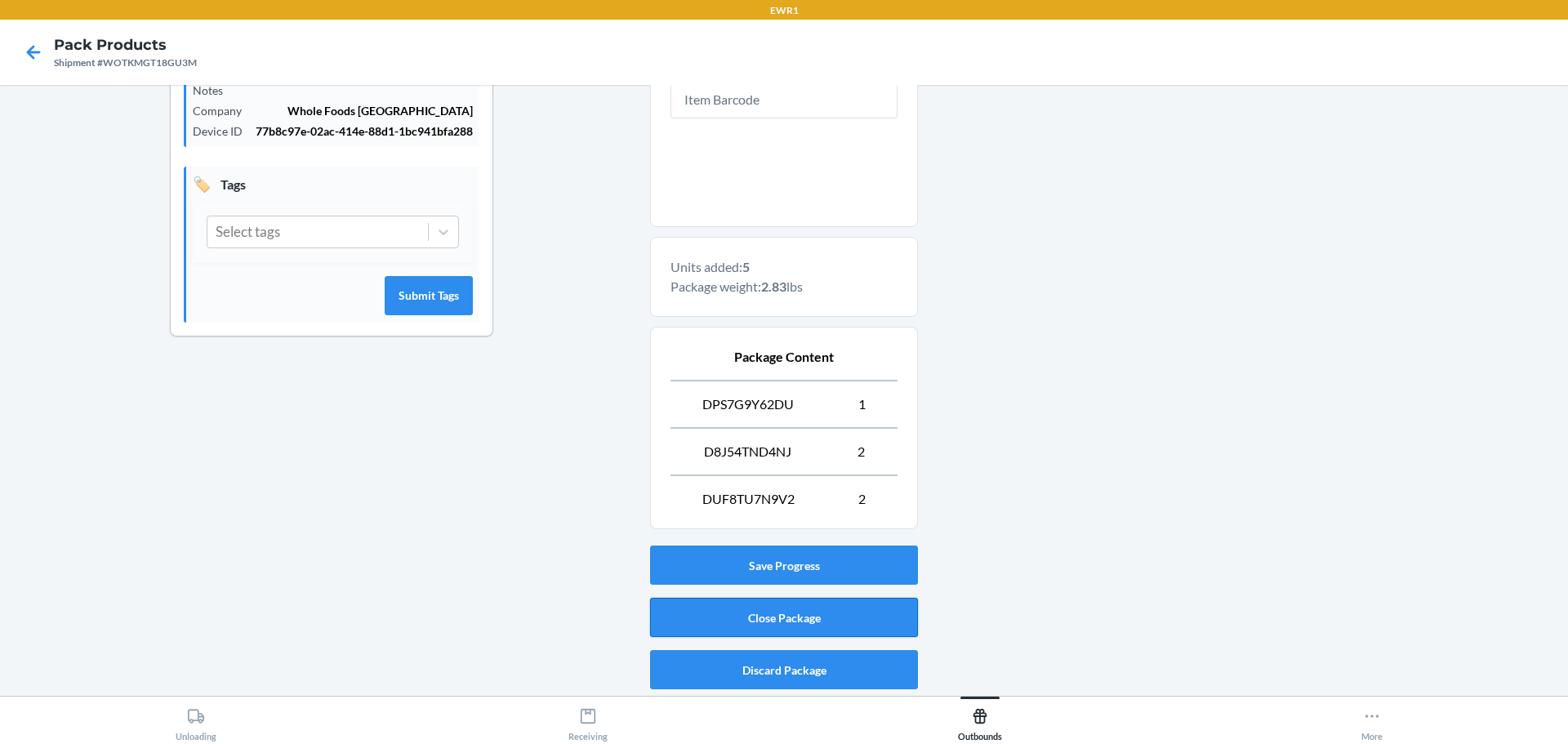
click at [761, 617] on button "Close Package" at bounding box center [784, 618] width 268 height 39
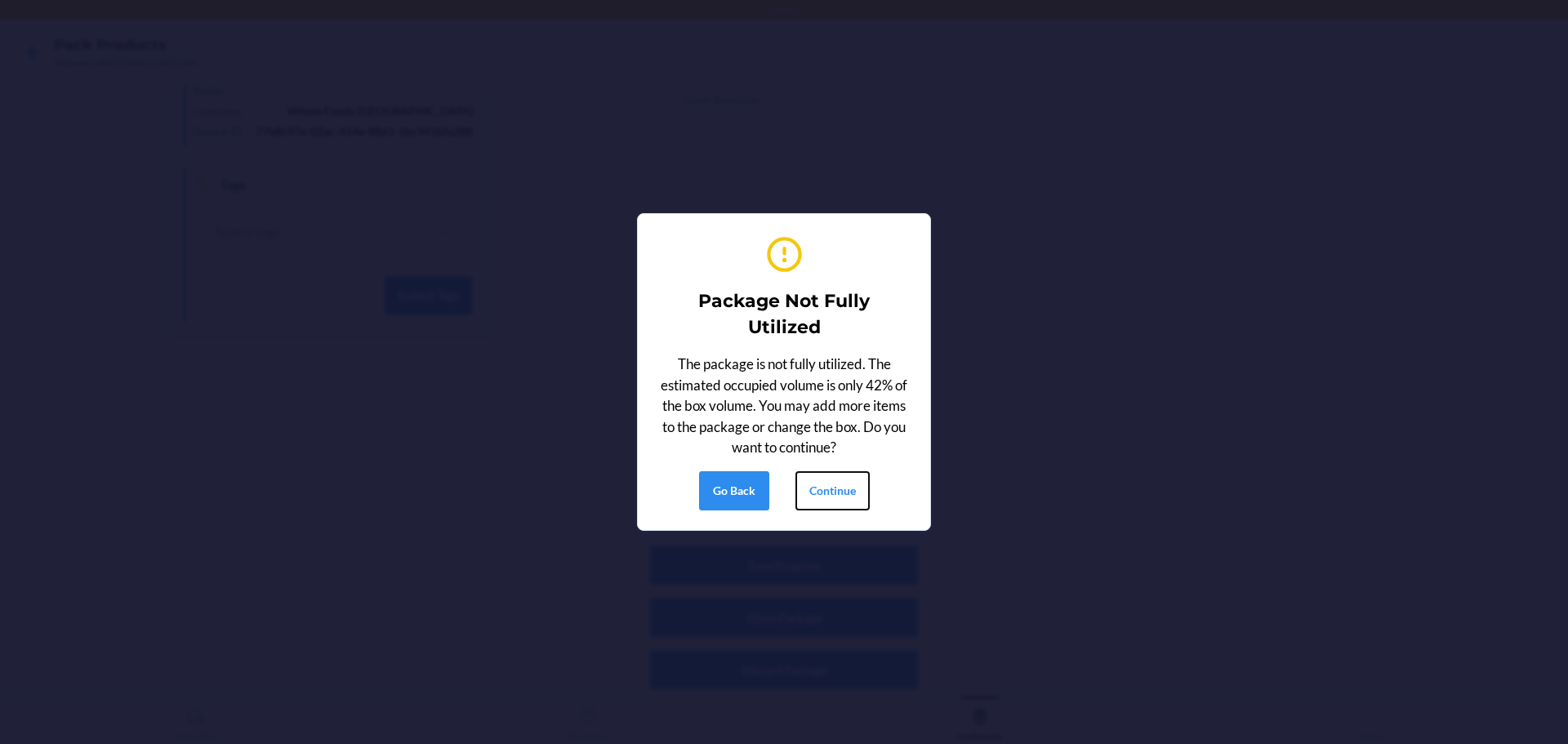
click at [855, 508] on button "Continue" at bounding box center [832, 491] width 74 height 39
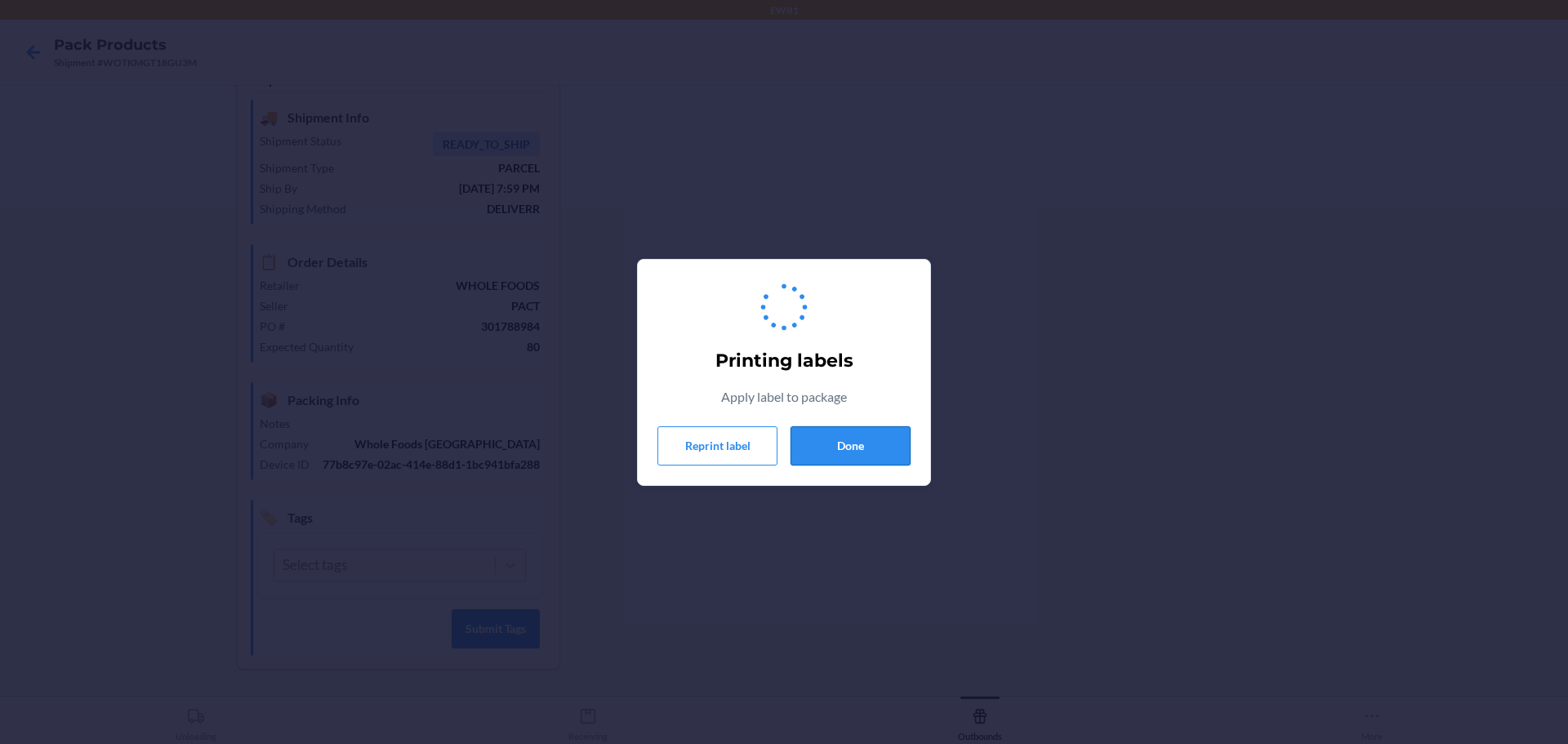
drag, startPoint x: 872, startPoint y: 449, endPoint x: 863, endPoint y: 458, distance: 12.7
click at [872, 449] on button "Done" at bounding box center [850, 446] width 120 height 39
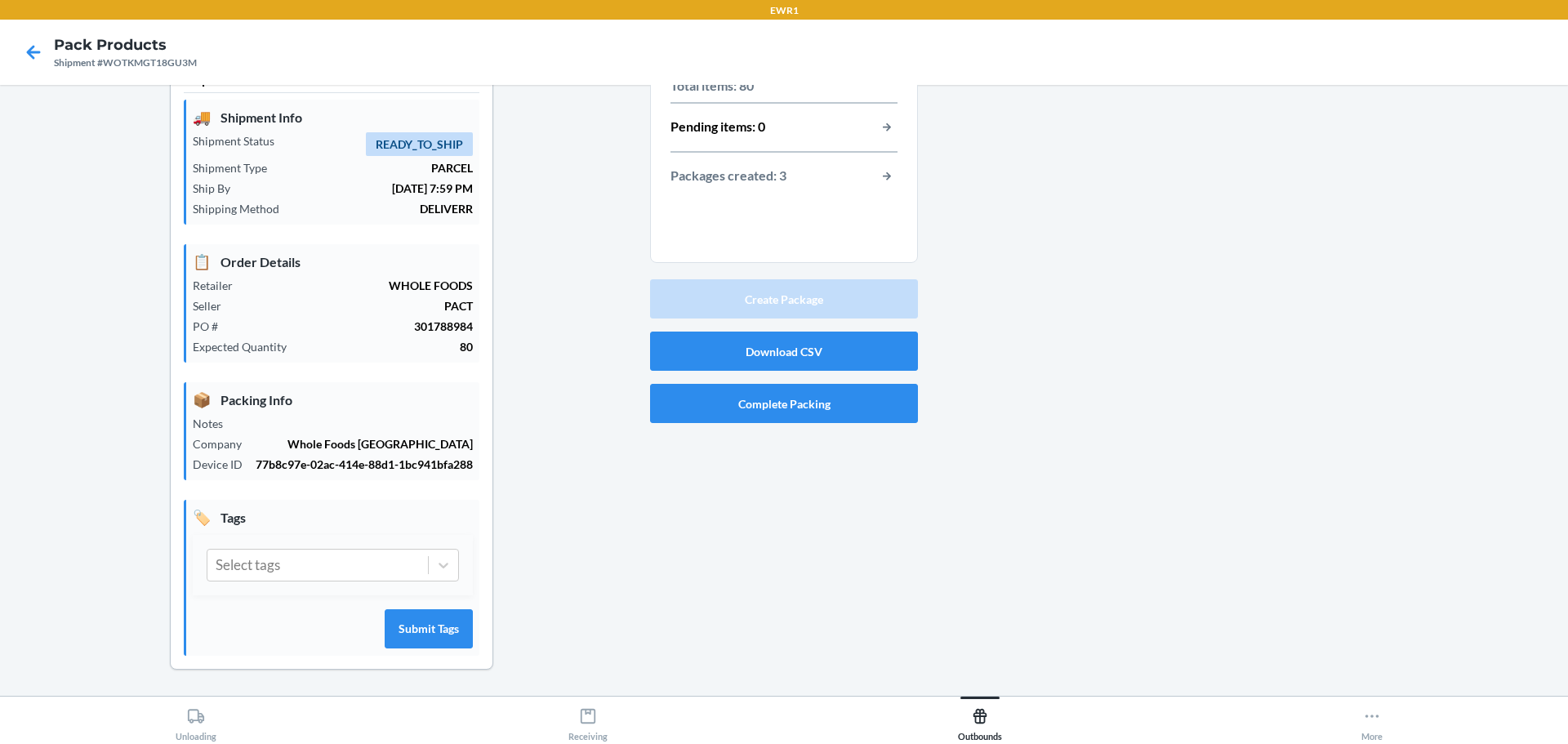
scroll to position [0, 0]
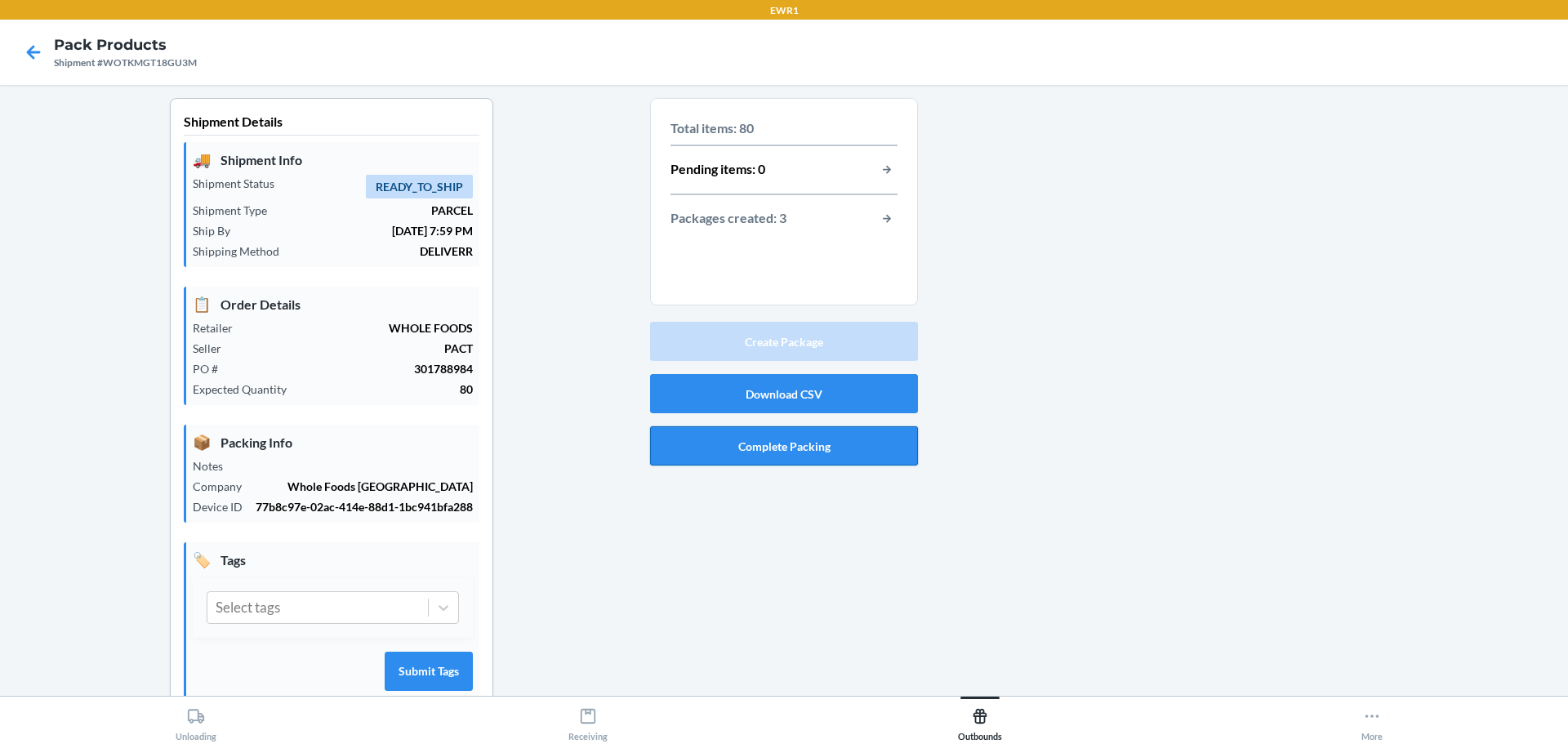
click at [792, 447] on button "Complete Packing" at bounding box center [784, 446] width 268 height 39
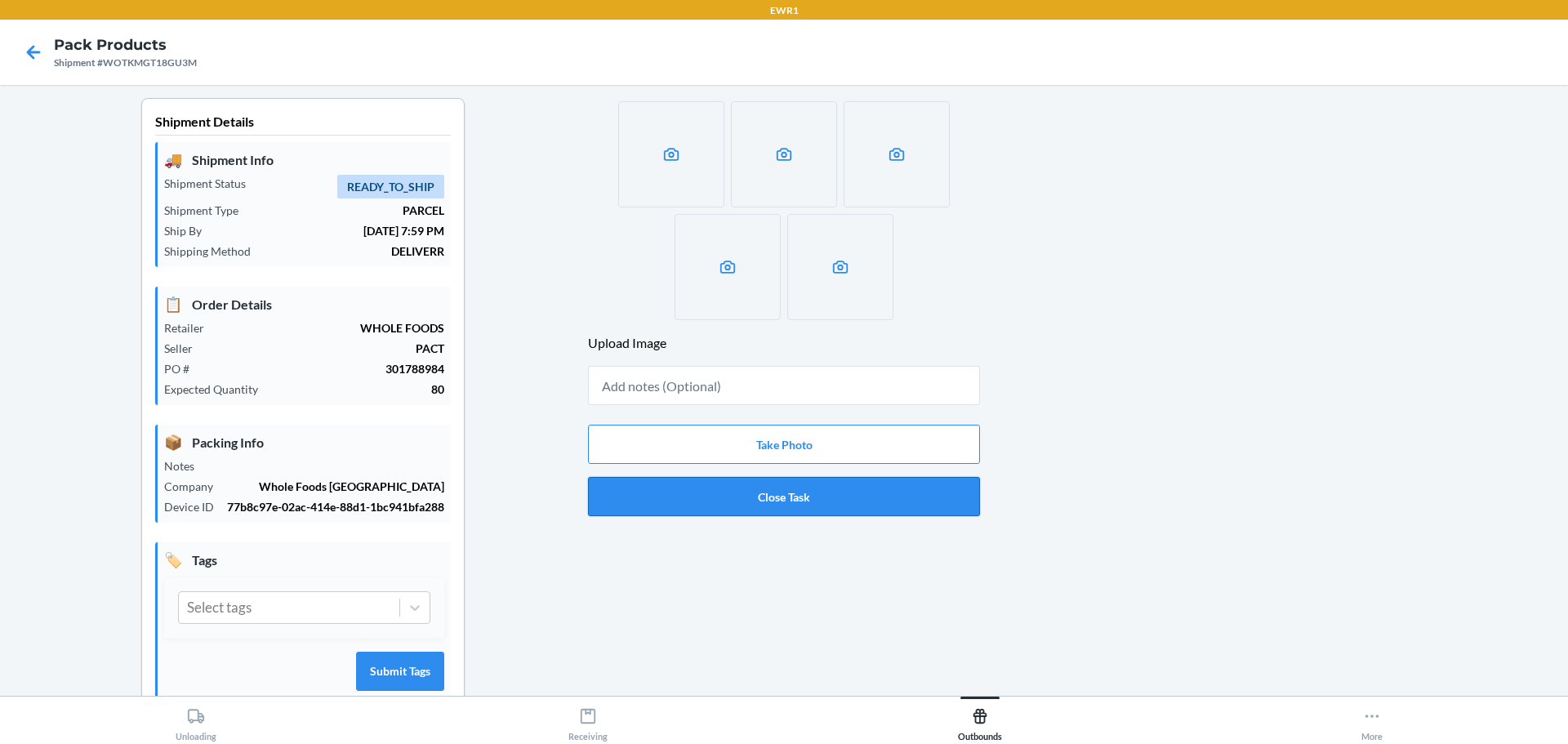
click at [790, 502] on button "Close Task" at bounding box center [784, 496] width 392 height 39
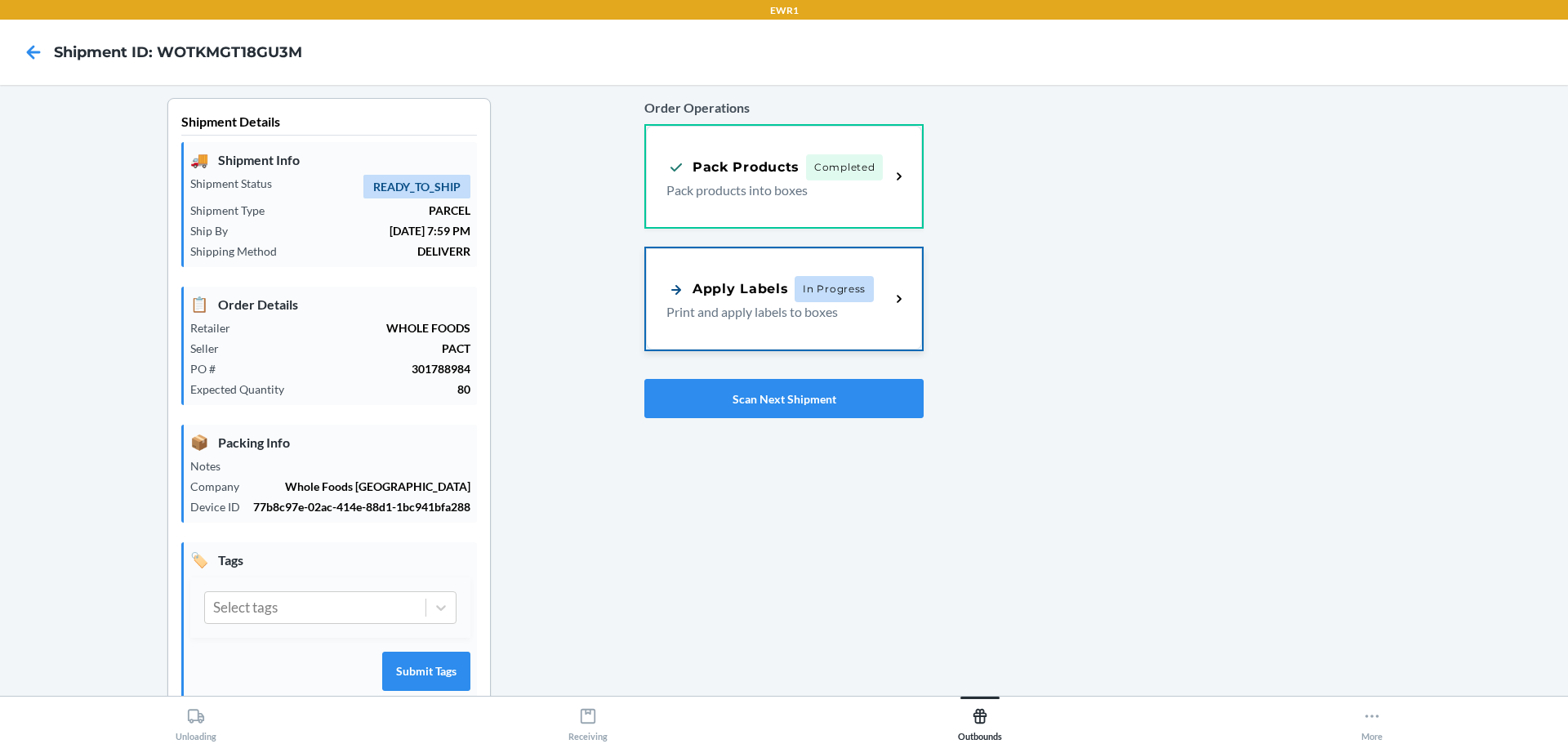
click at [779, 292] on div "Apply Labels" at bounding box center [727, 290] width 121 height 21
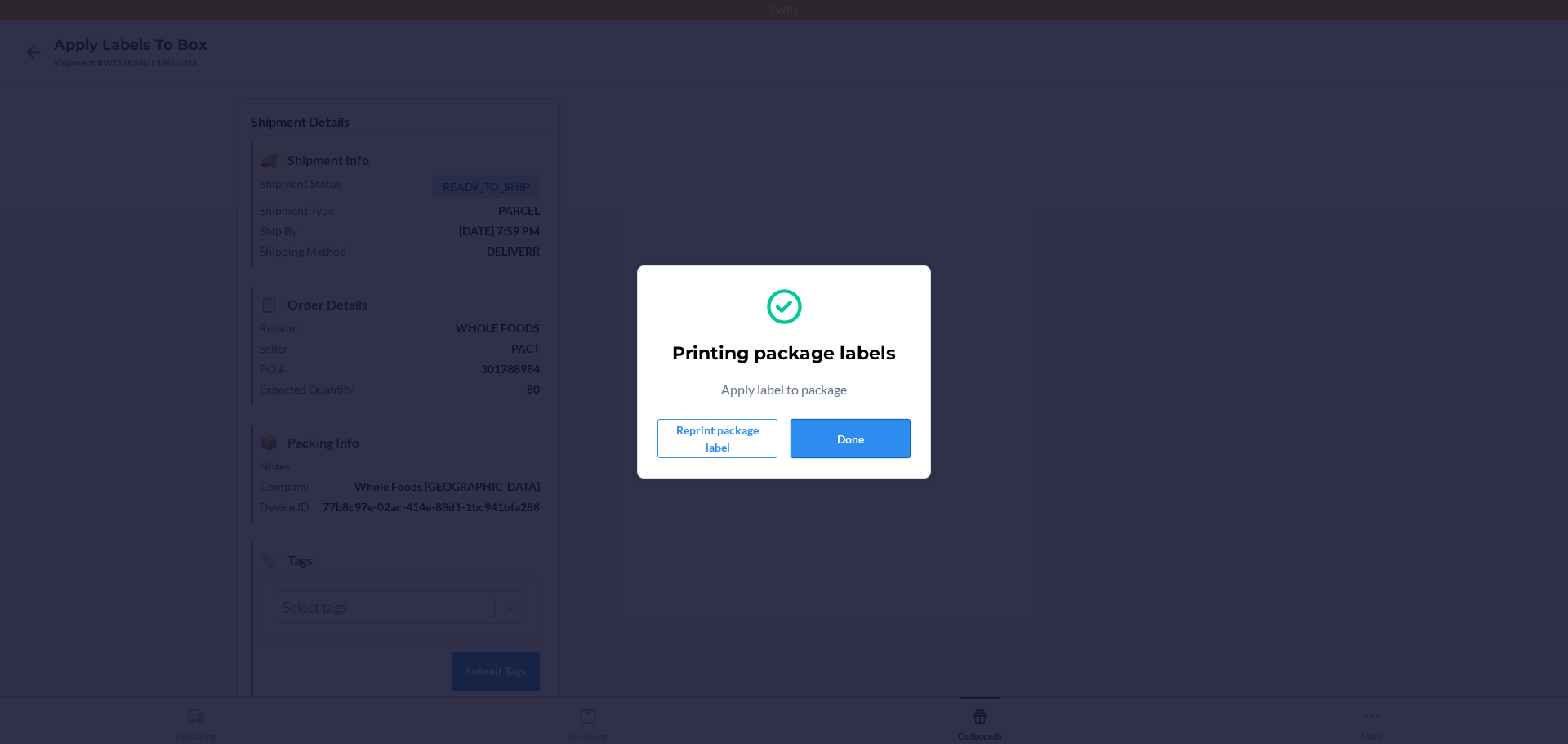
click at [874, 432] on button "Done" at bounding box center [850, 438] width 120 height 39
click at [850, 434] on button "Done" at bounding box center [850, 438] width 120 height 39
click at [873, 437] on button "Done" at bounding box center [850, 438] width 120 height 39
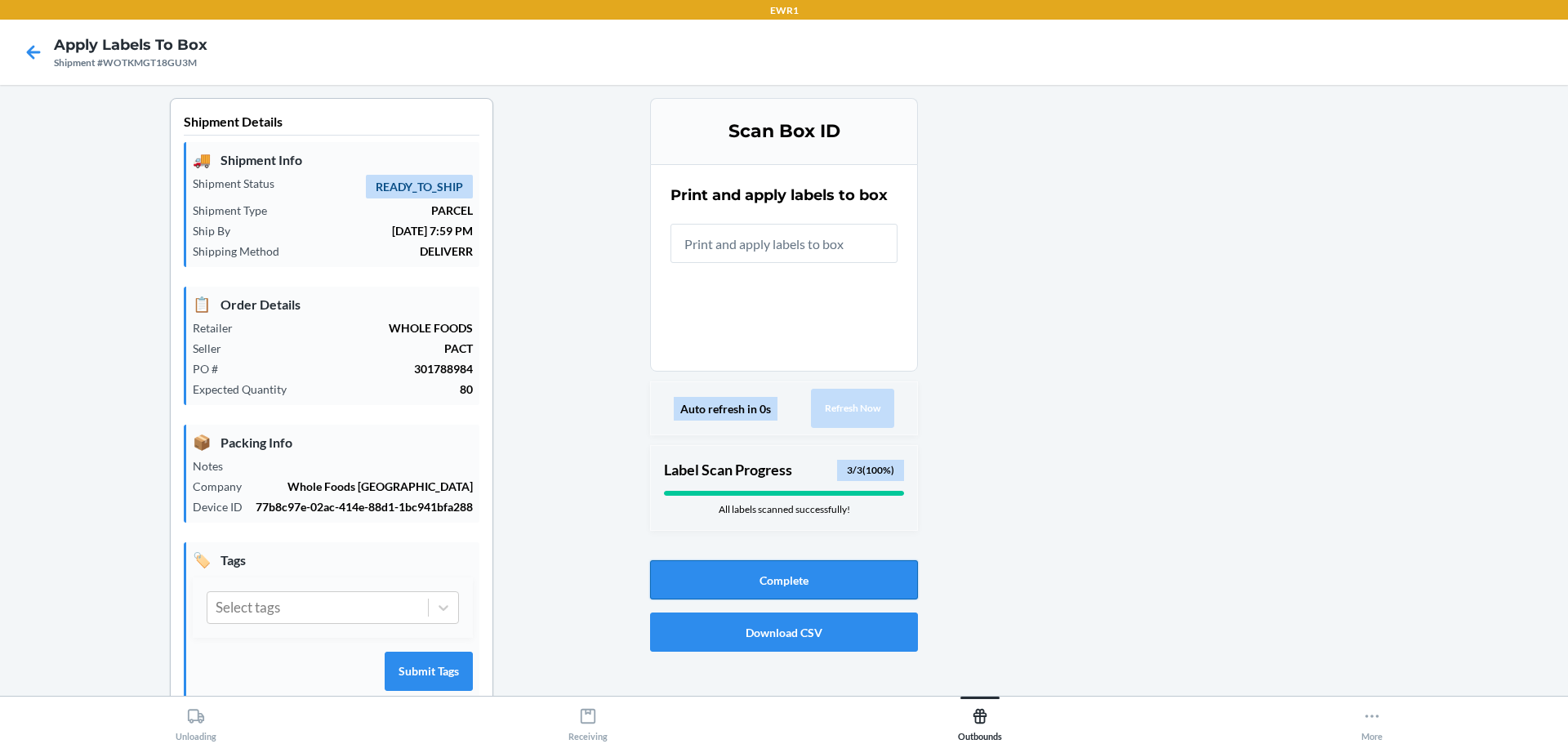
click at [754, 579] on button "Complete" at bounding box center [784, 580] width 268 height 39
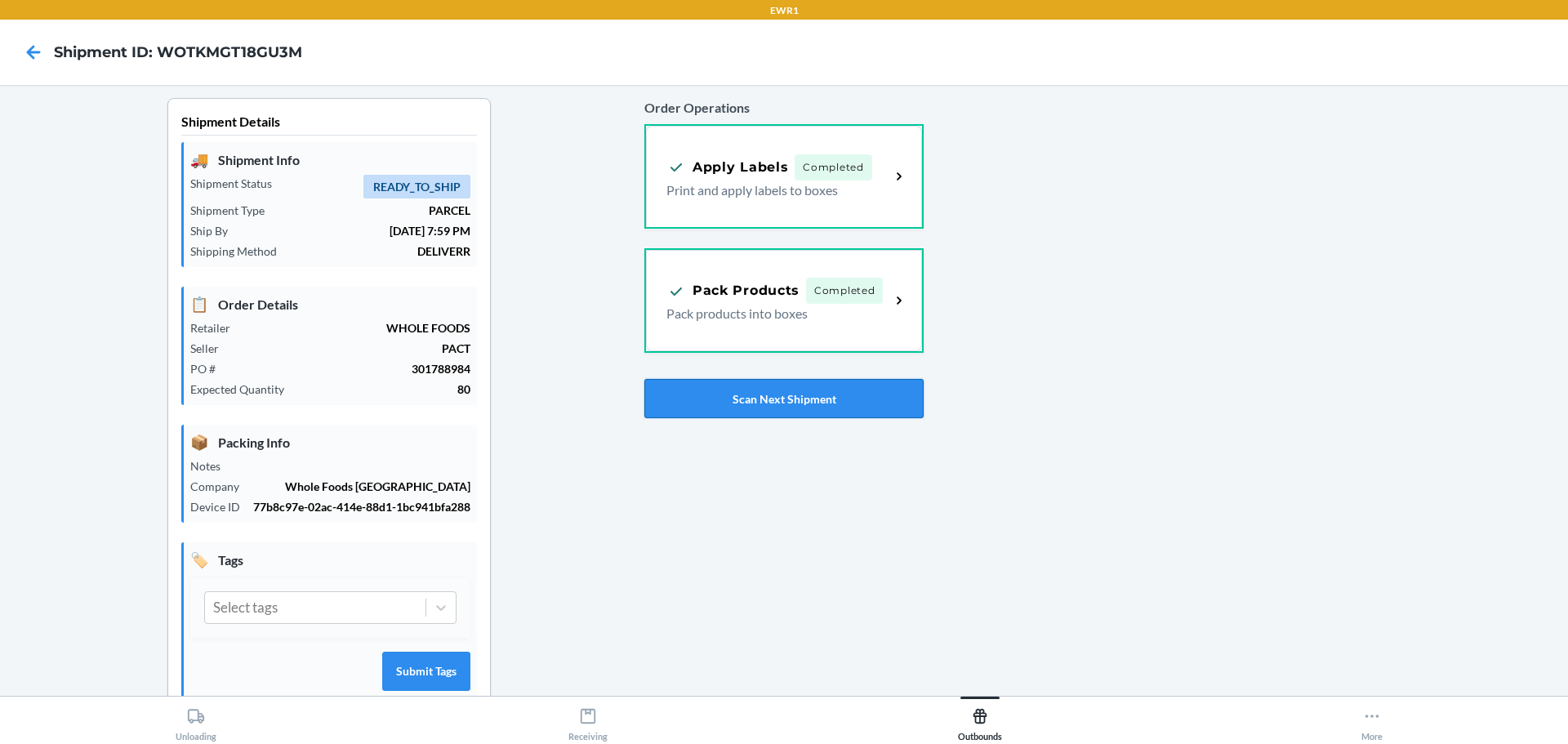
click at [809, 411] on button "Scan Next Shipment" at bounding box center [784, 399] width 279 height 39
click at [787, 398] on button "Scan Next Shipment" at bounding box center [784, 399] width 279 height 39
click at [782, 385] on button "Scan Next Shipment" at bounding box center [784, 399] width 279 height 39
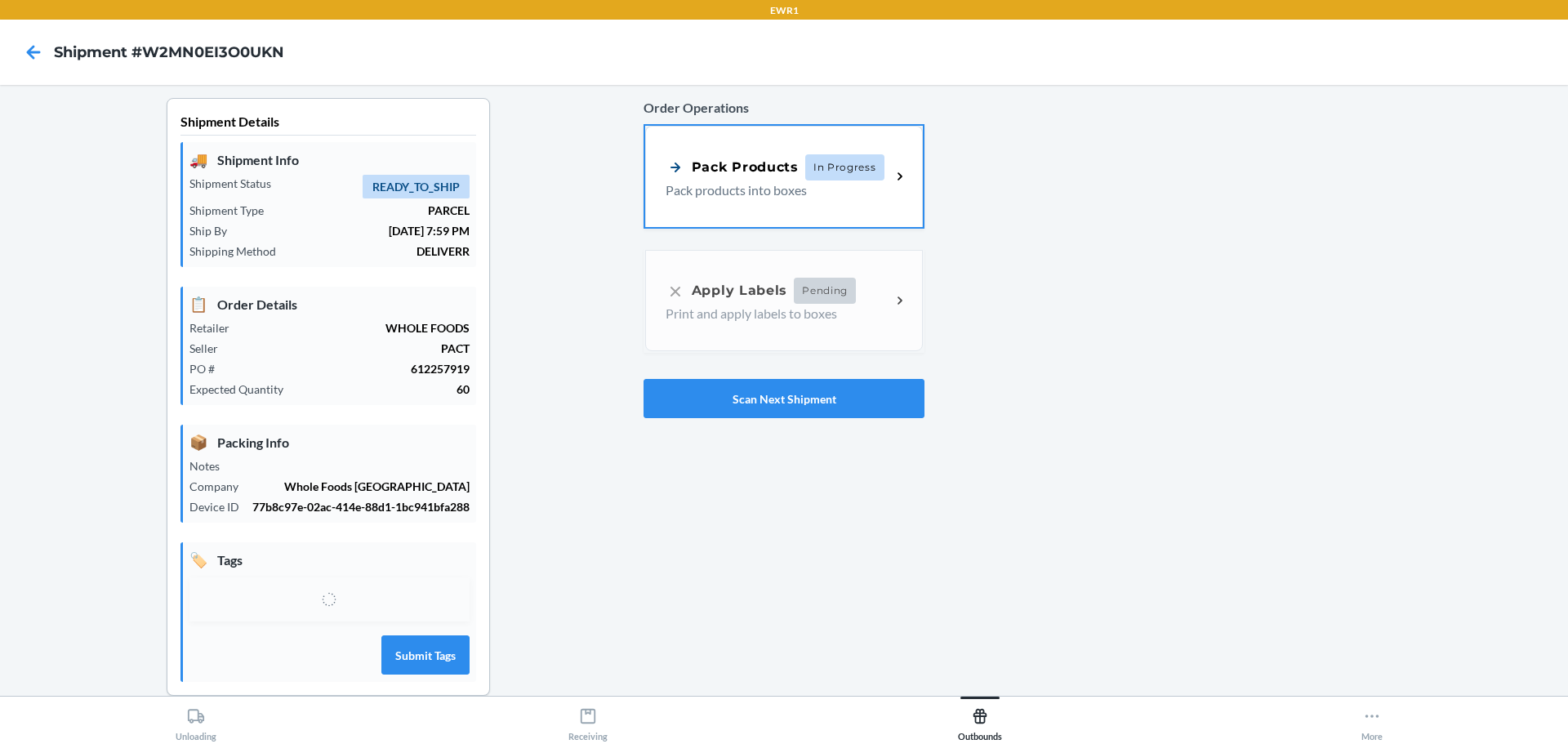
drag, startPoint x: 731, startPoint y: 176, endPoint x: 721, endPoint y: 176, distance: 10.0
click at [731, 176] on div "Pack Products" at bounding box center [732, 167] width 133 height 21
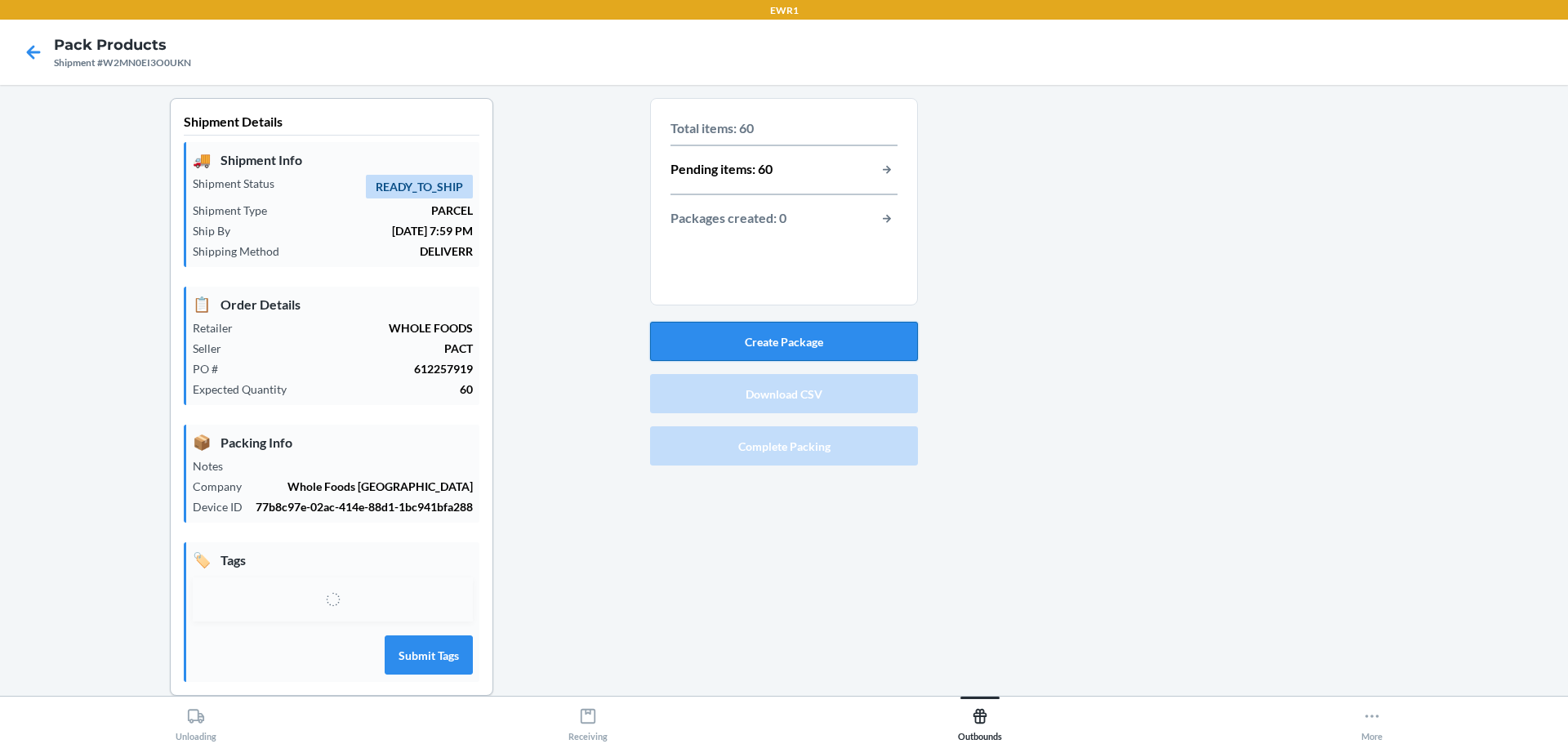
click at [774, 329] on button "Create Package" at bounding box center [784, 342] width 268 height 39
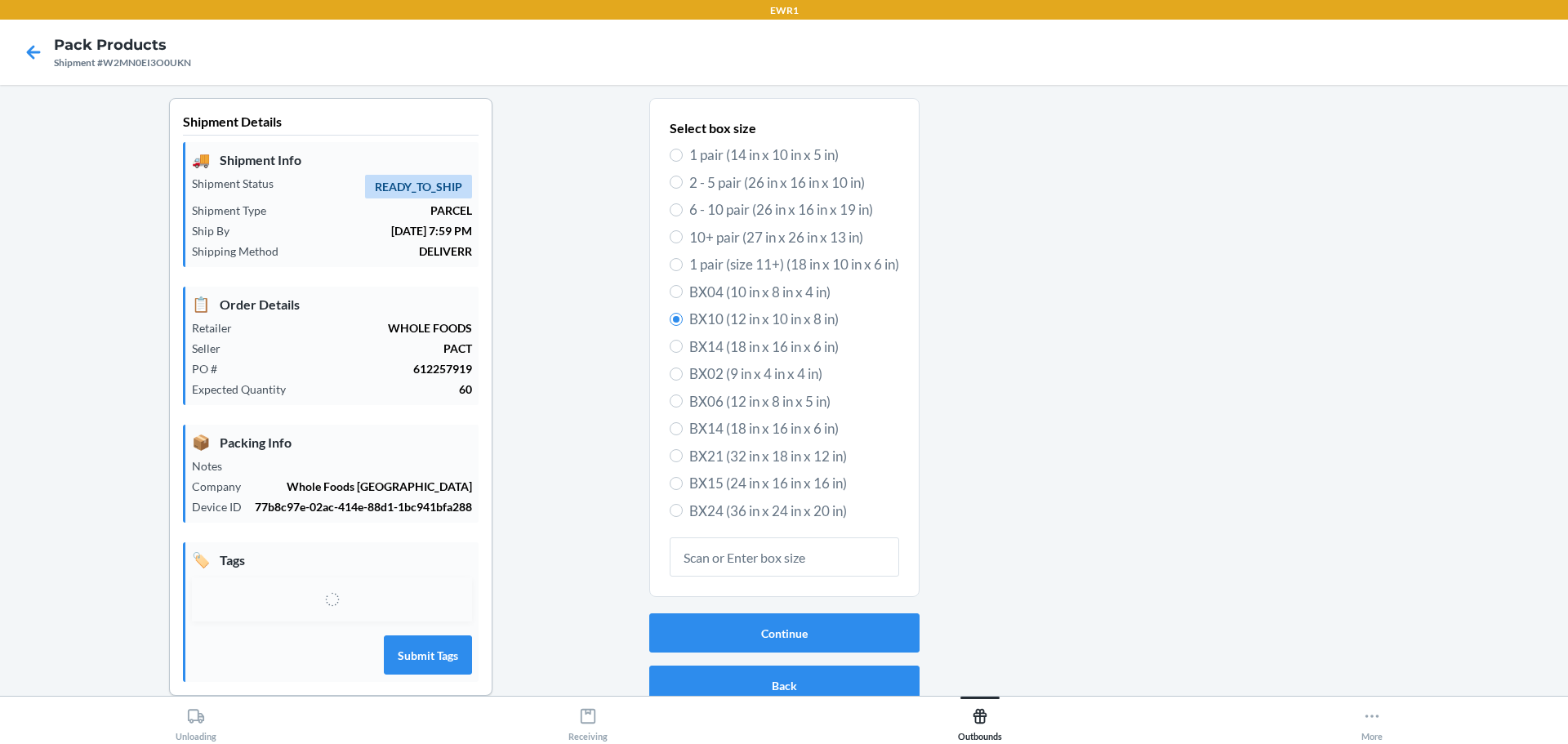
click at [743, 483] on span "BX15 (24 in x 16 in x 16 in)" at bounding box center [795, 483] width 210 height 21
click at [683, 483] on input "BX15 (24 in x 16 in x 16 in)" at bounding box center [676, 483] width 13 height 13
radio input "true"
radio input "false"
click at [801, 637] on button "Continue" at bounding box center [784, 633] width 270 height 39
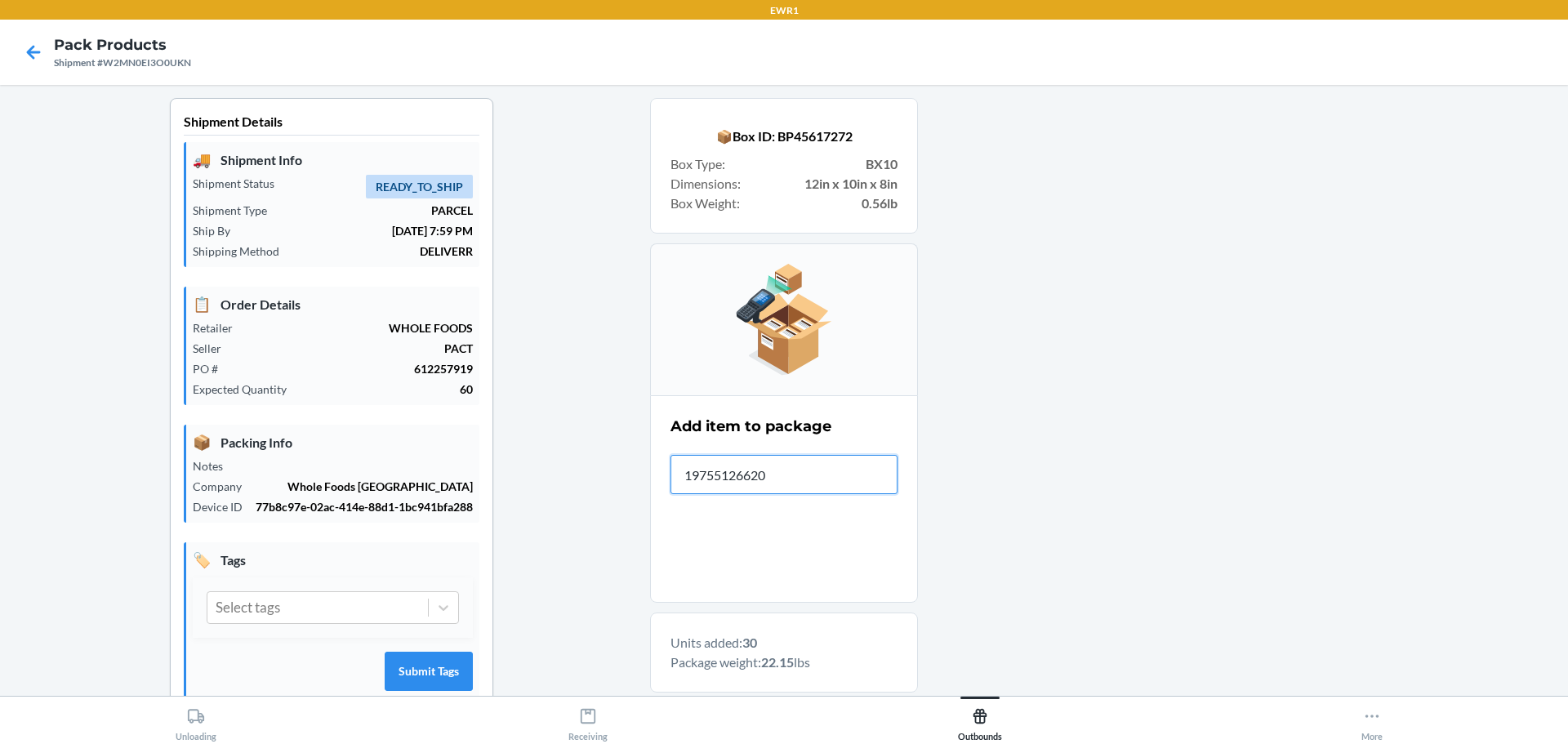
type input "197551266204"
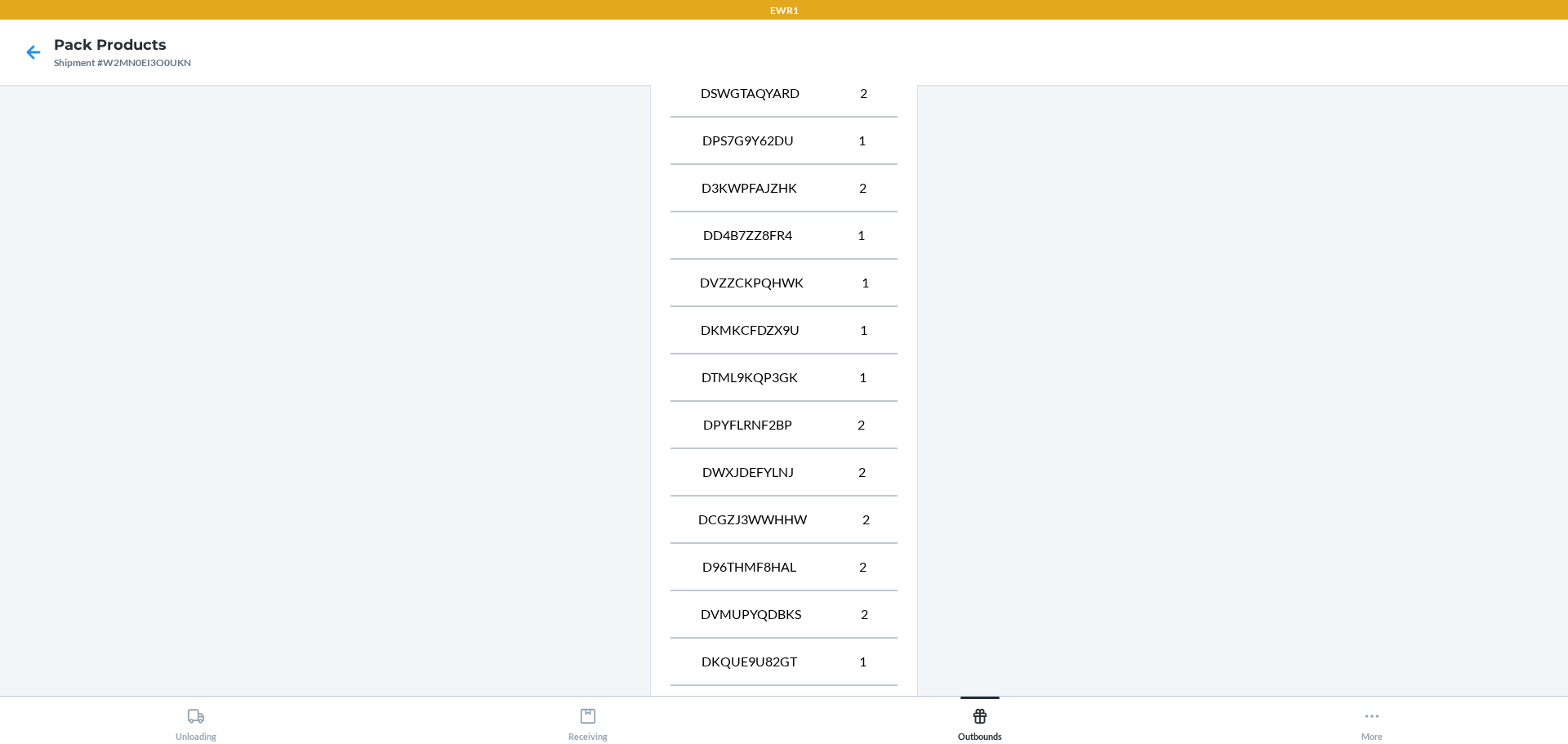
scroll to position [1465, 0]
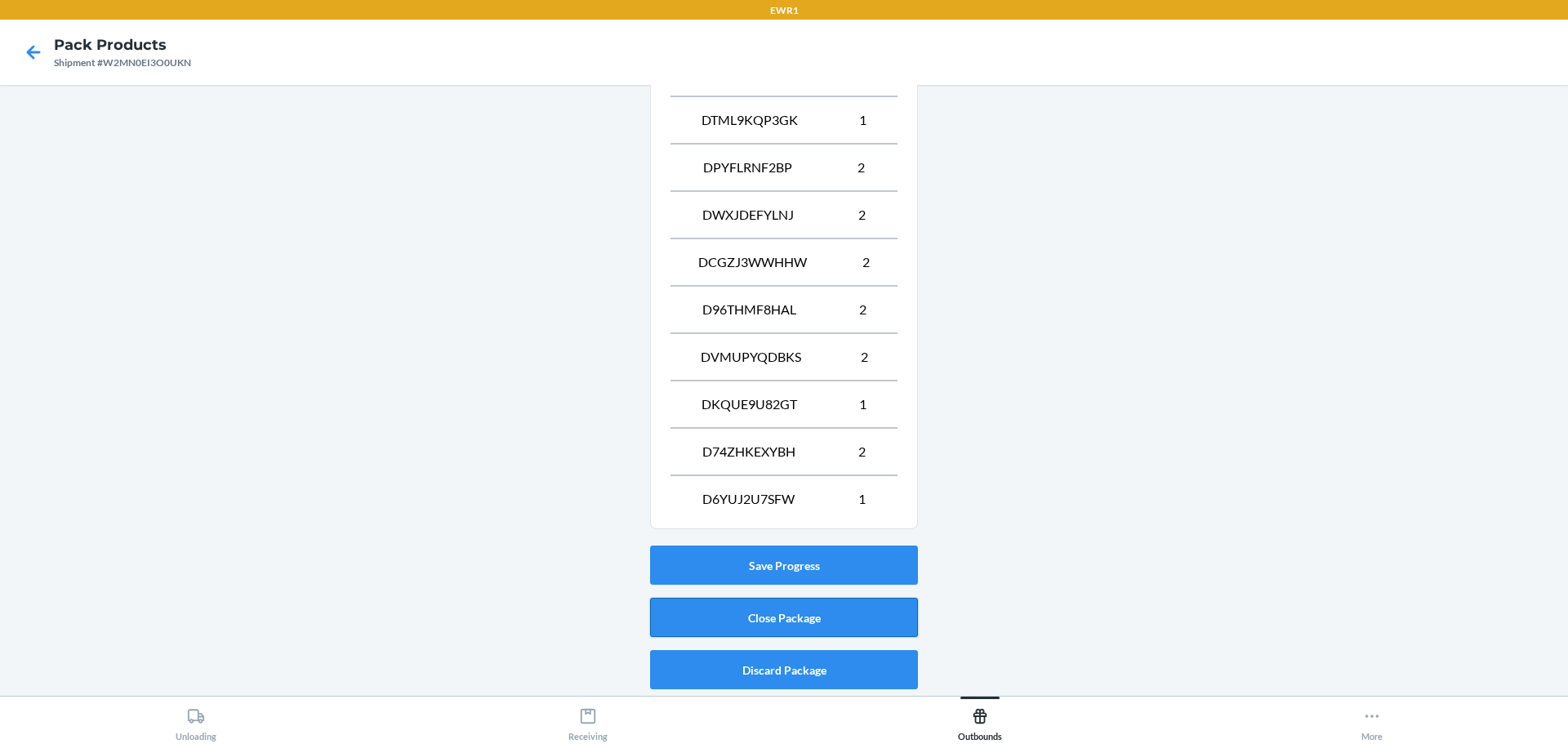
click at [733, 622] on button "Close Package" at bounding box center [784, 618] width 268 height 39
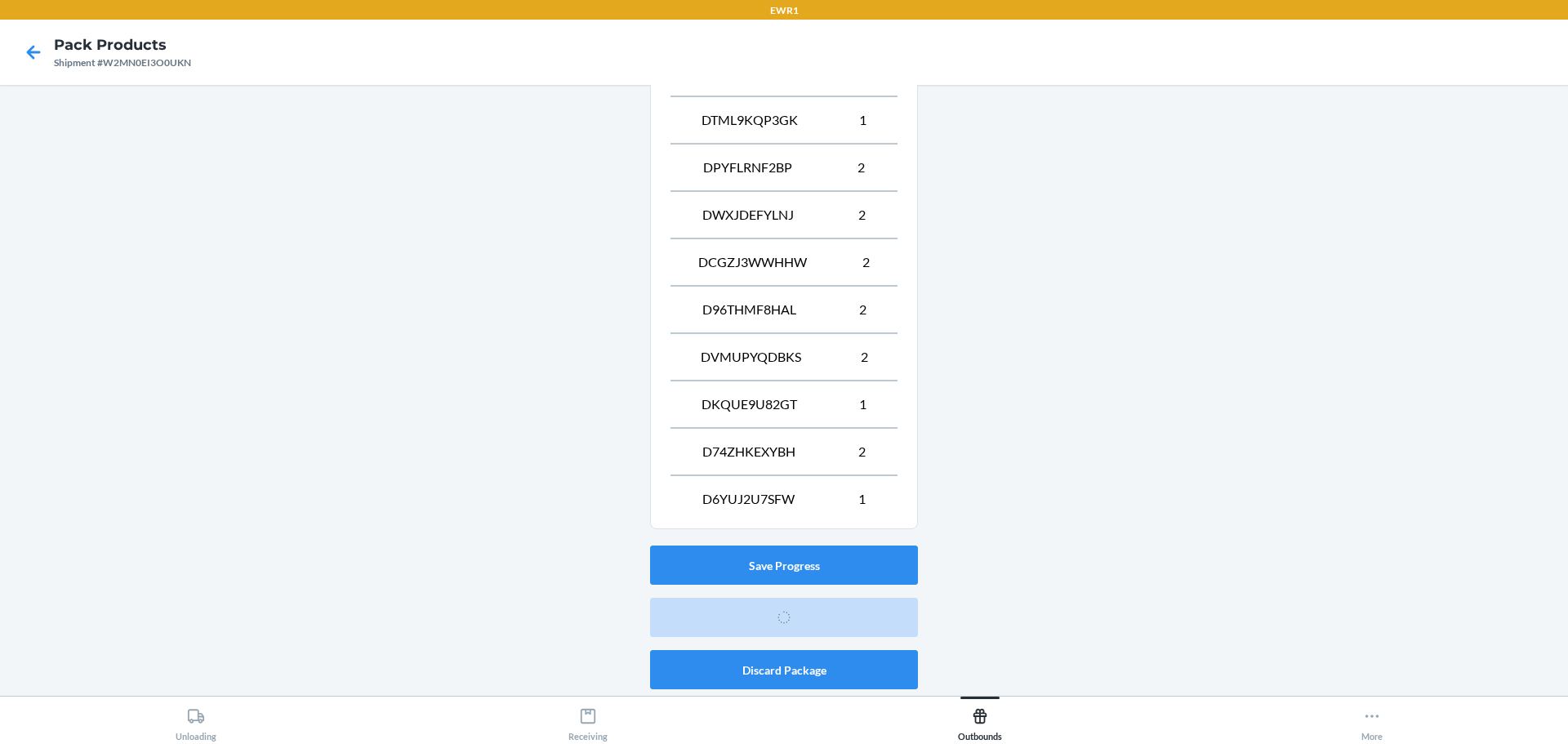
scroll to position [43, 0]
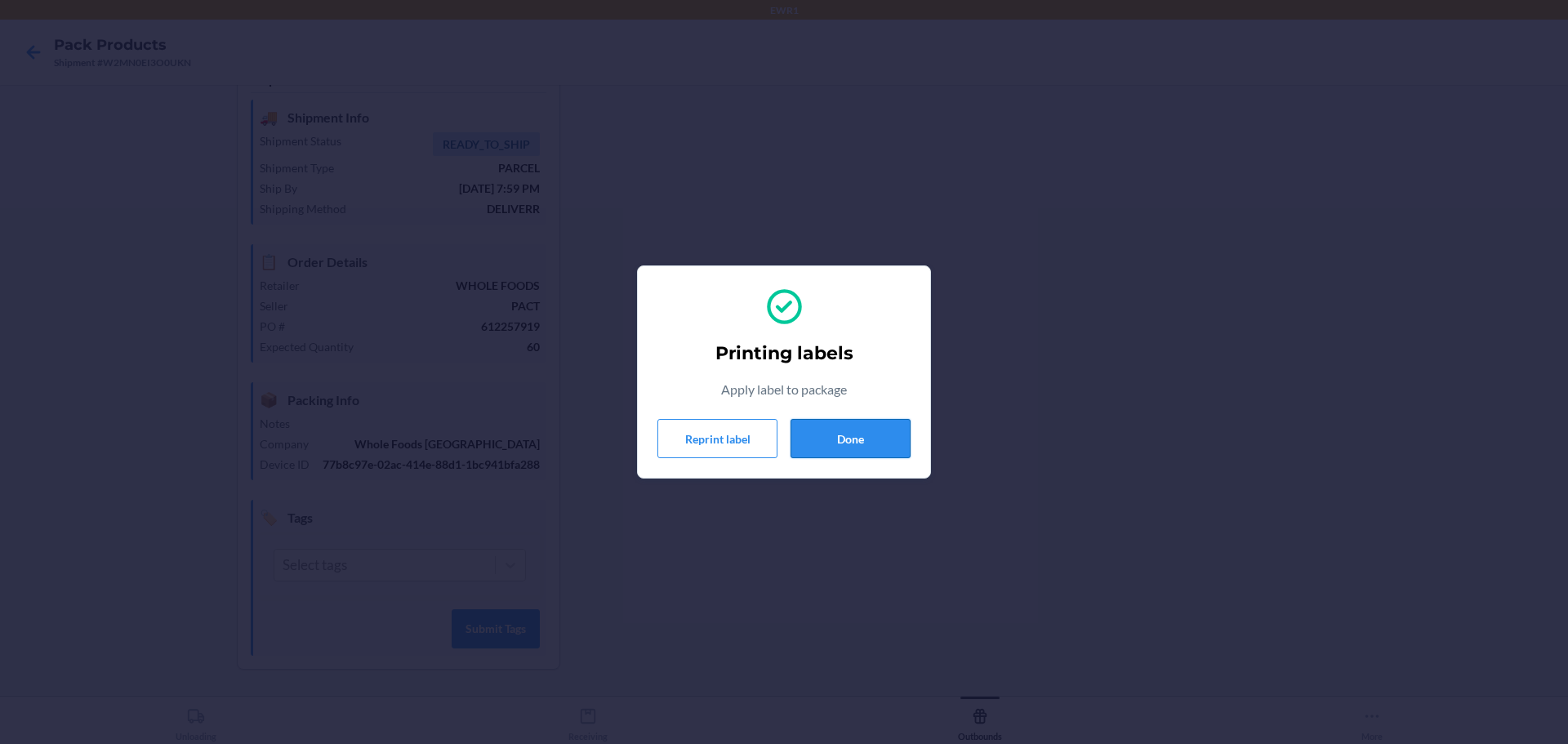
click at [825, 452] on button "Done" at bounding box center [850, 438] width 120 height 39
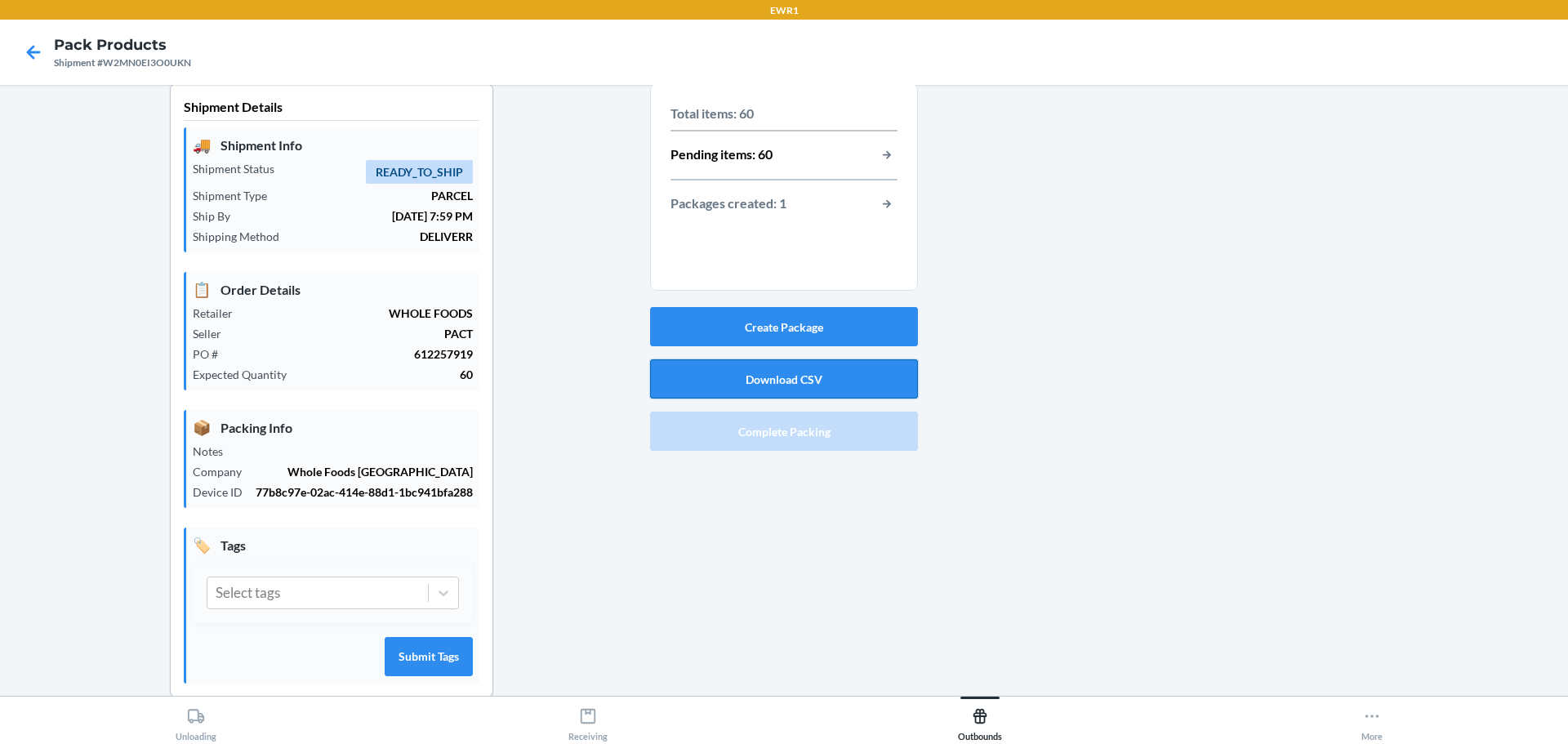
scroll to position [0, 0]
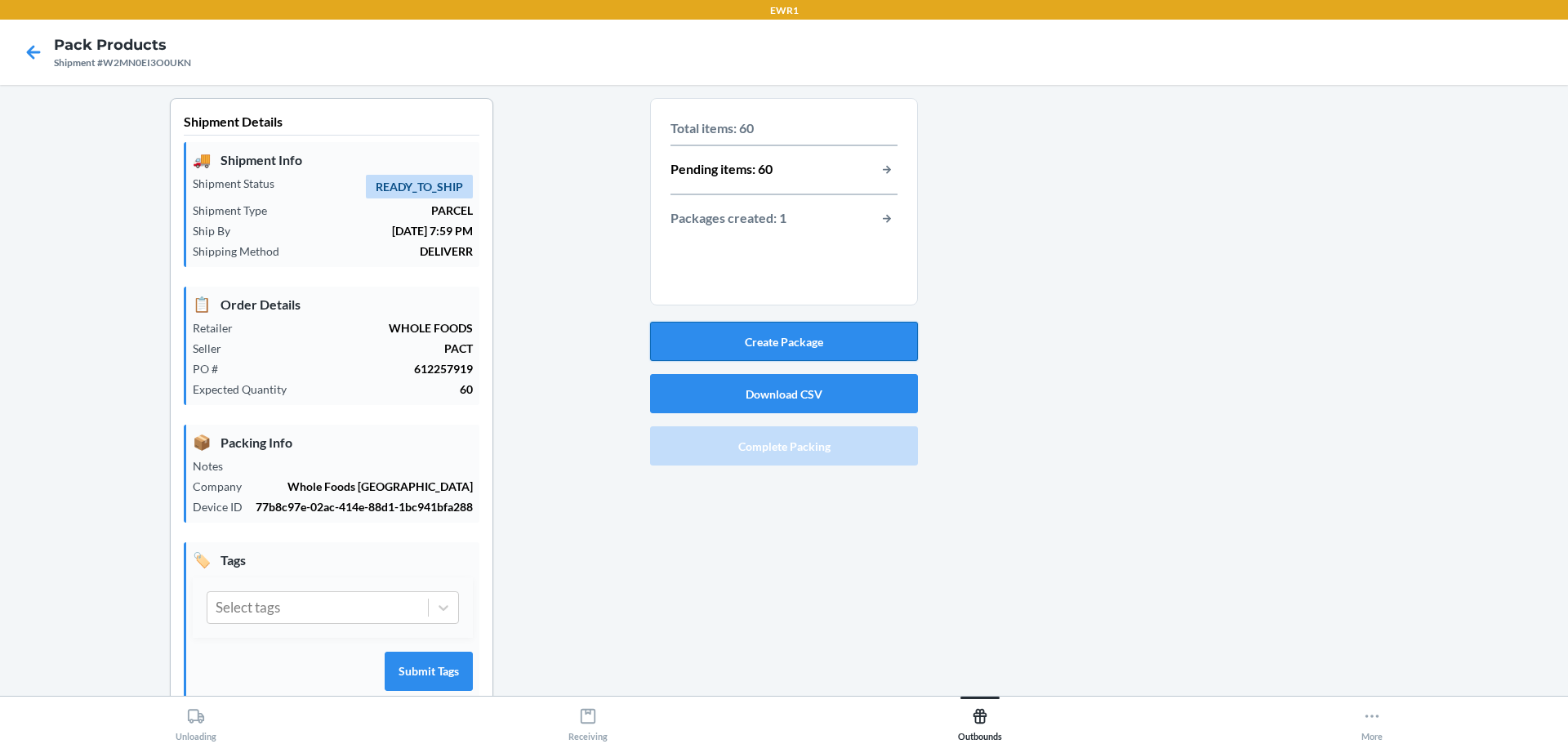
click at [733, 338] on button "Create Package" at bounding box center [784, 342] width 268 height 39
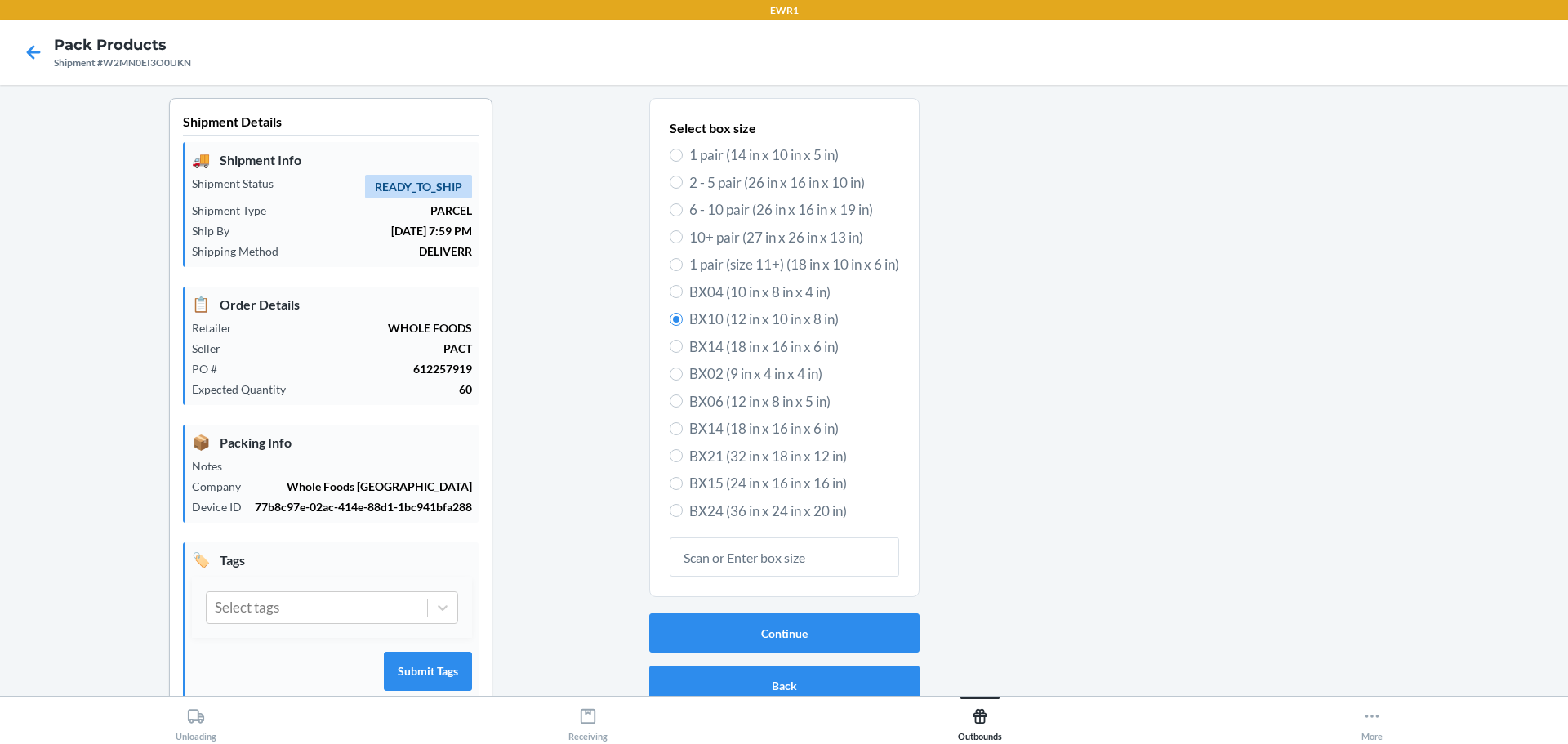
click at [696, 481] on span "BX15 (24 in x 16 in x 16 in)" at bounding box center [795, 483] width 210 height 21
click at [683, 481] on input "BX15 (24 in x 16 in x 16 in)" at bounding box center [676, 483] width 13 height 13
radio input "true"
radio input "false"
click at [803, 626] on button "Continue" at bounding box center [784, 633] width 270 height 39
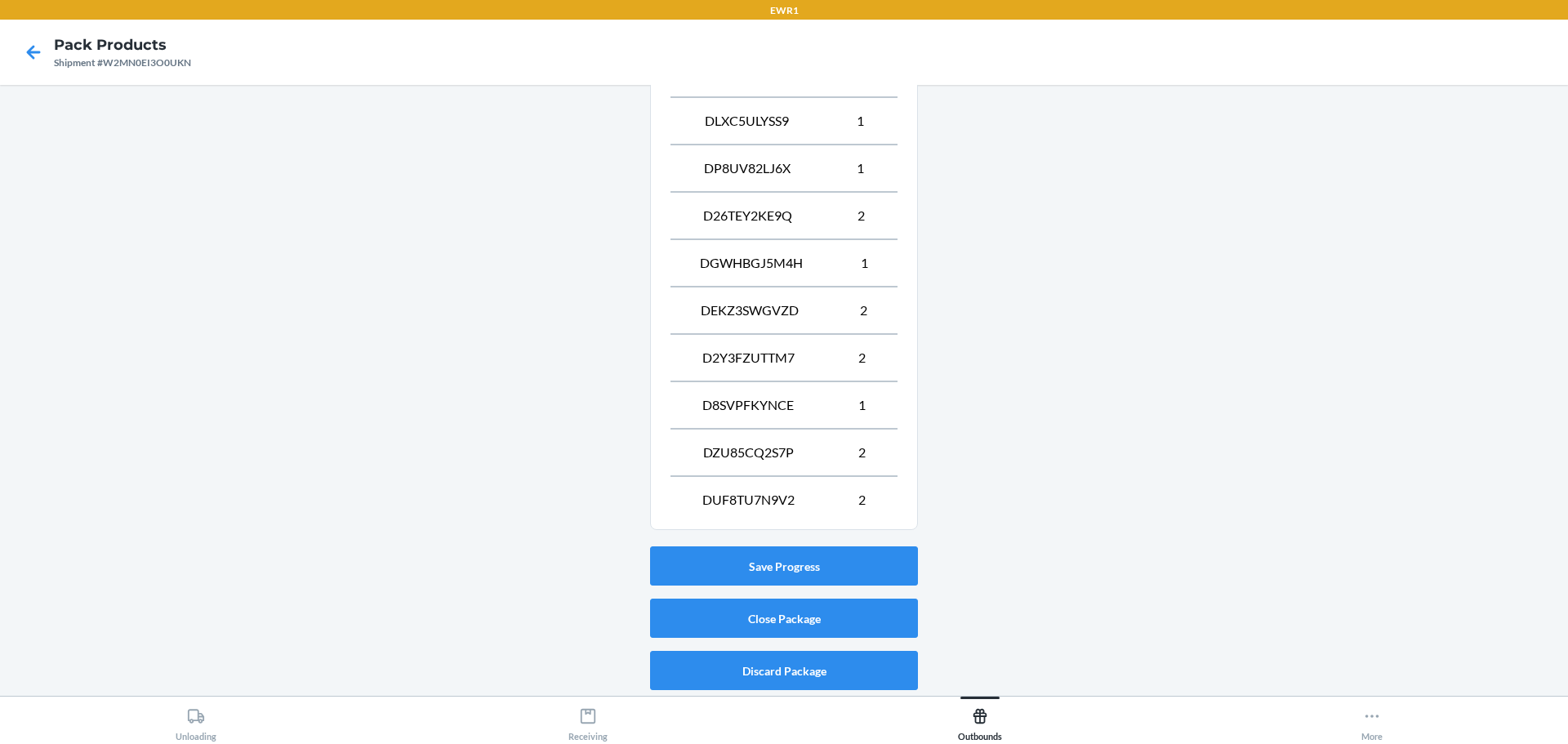
scroll to position [992, 0]
click at [775, 624] on button "Close Package" at bounding box center [784, 618] width 268 height 39
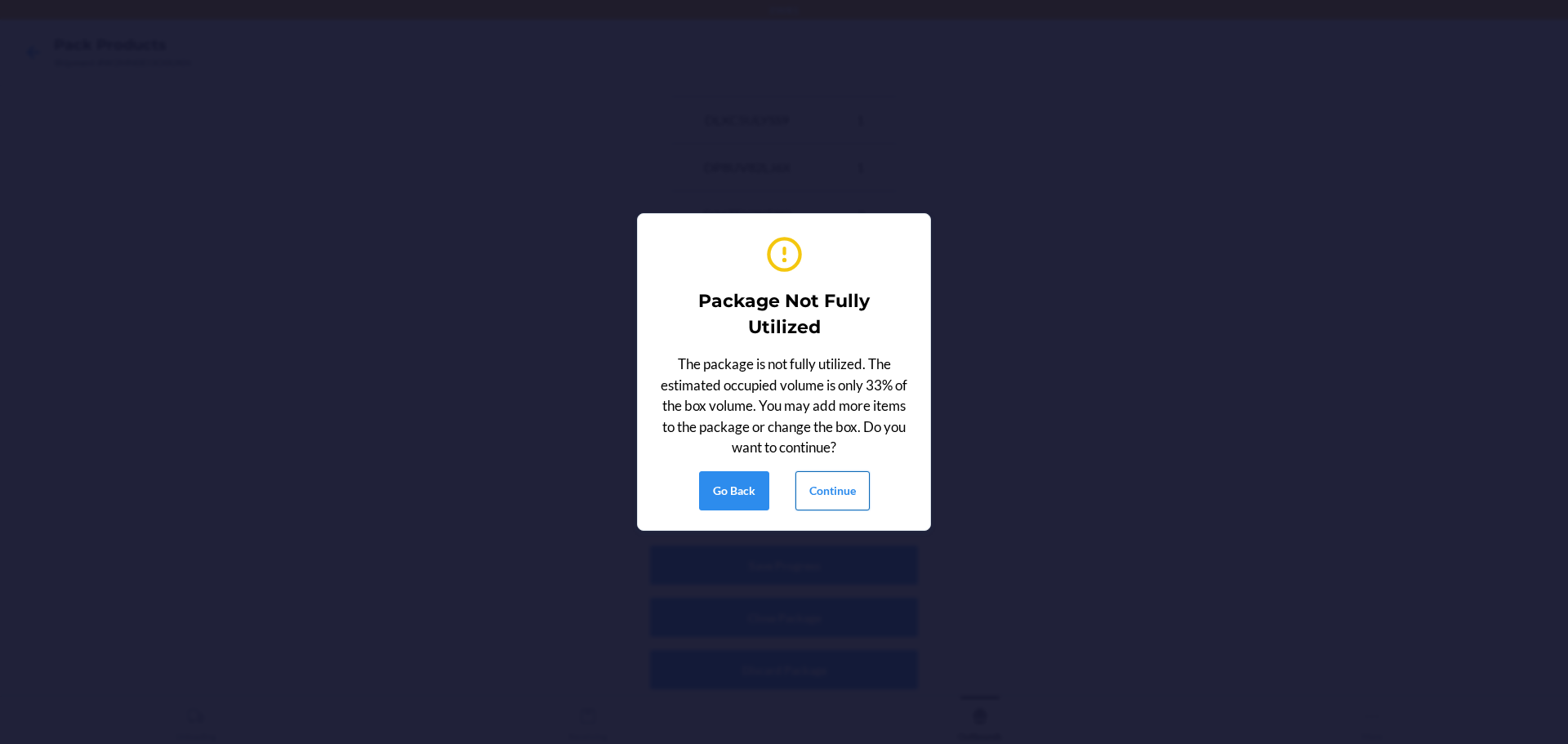
click at [831, 493] on button "Continue" at bounding box center [832, 491] width 74 height 39
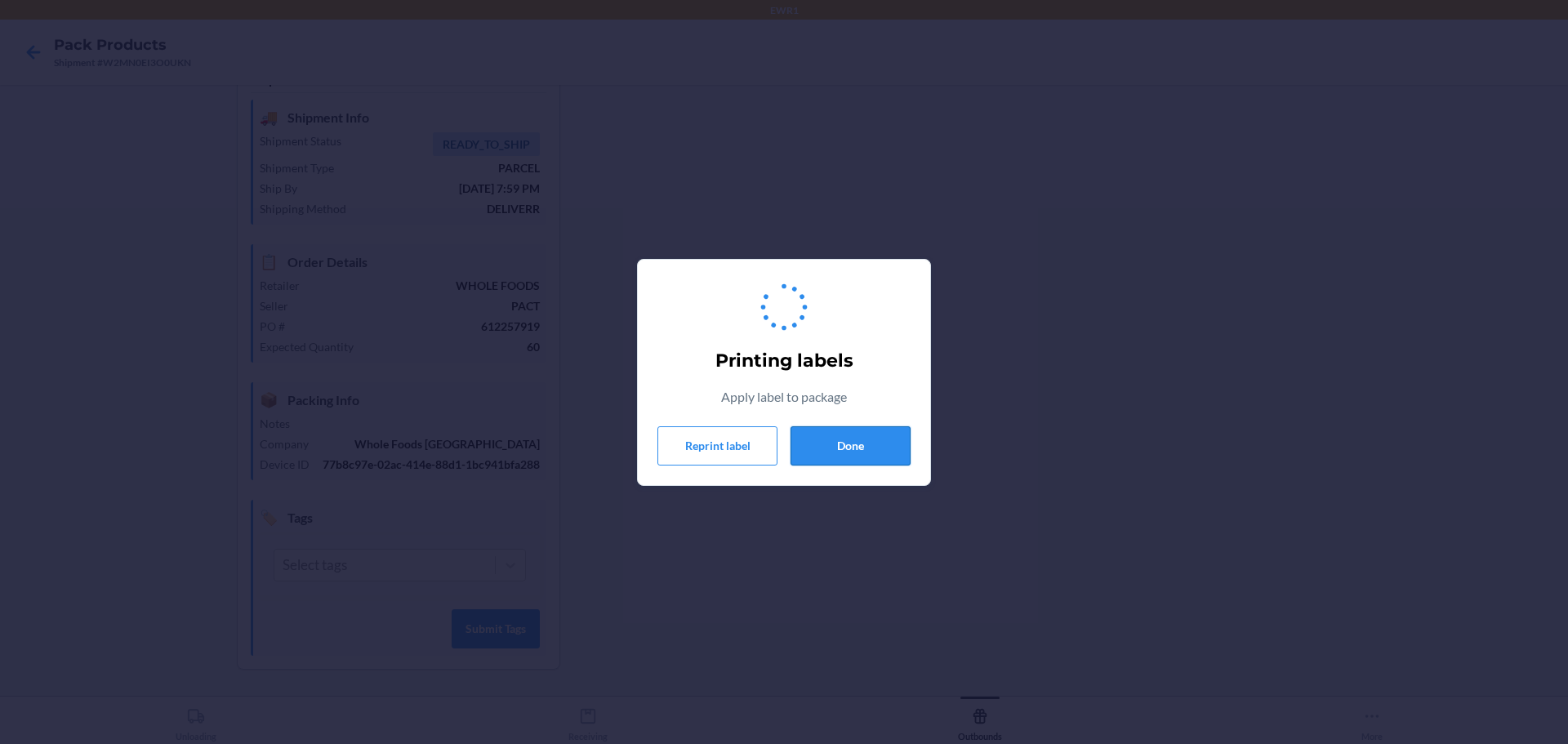
click at [837, 454] on button "Done" at bounding box center [850, 446] width 120 height 39
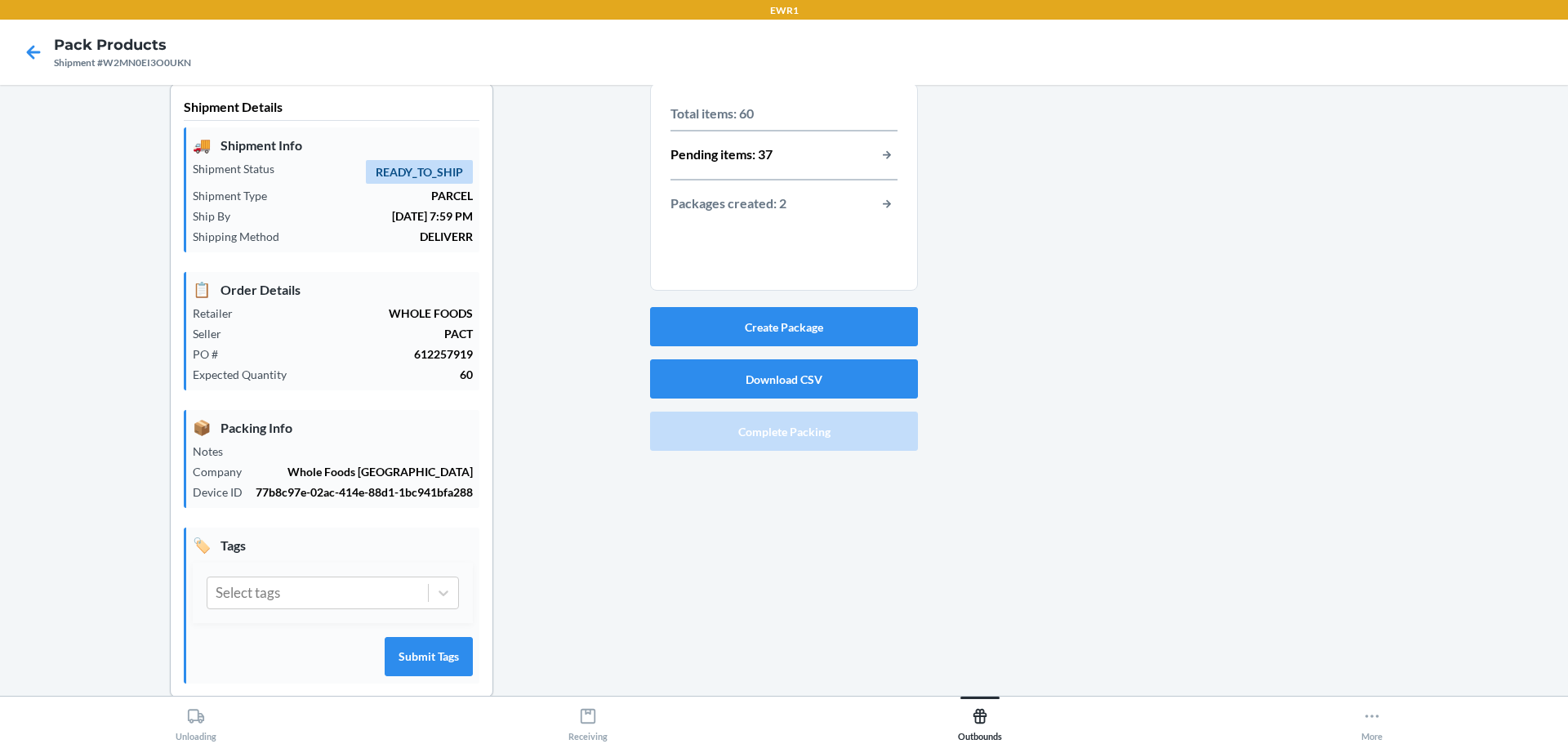
scroll to position [0, 0]
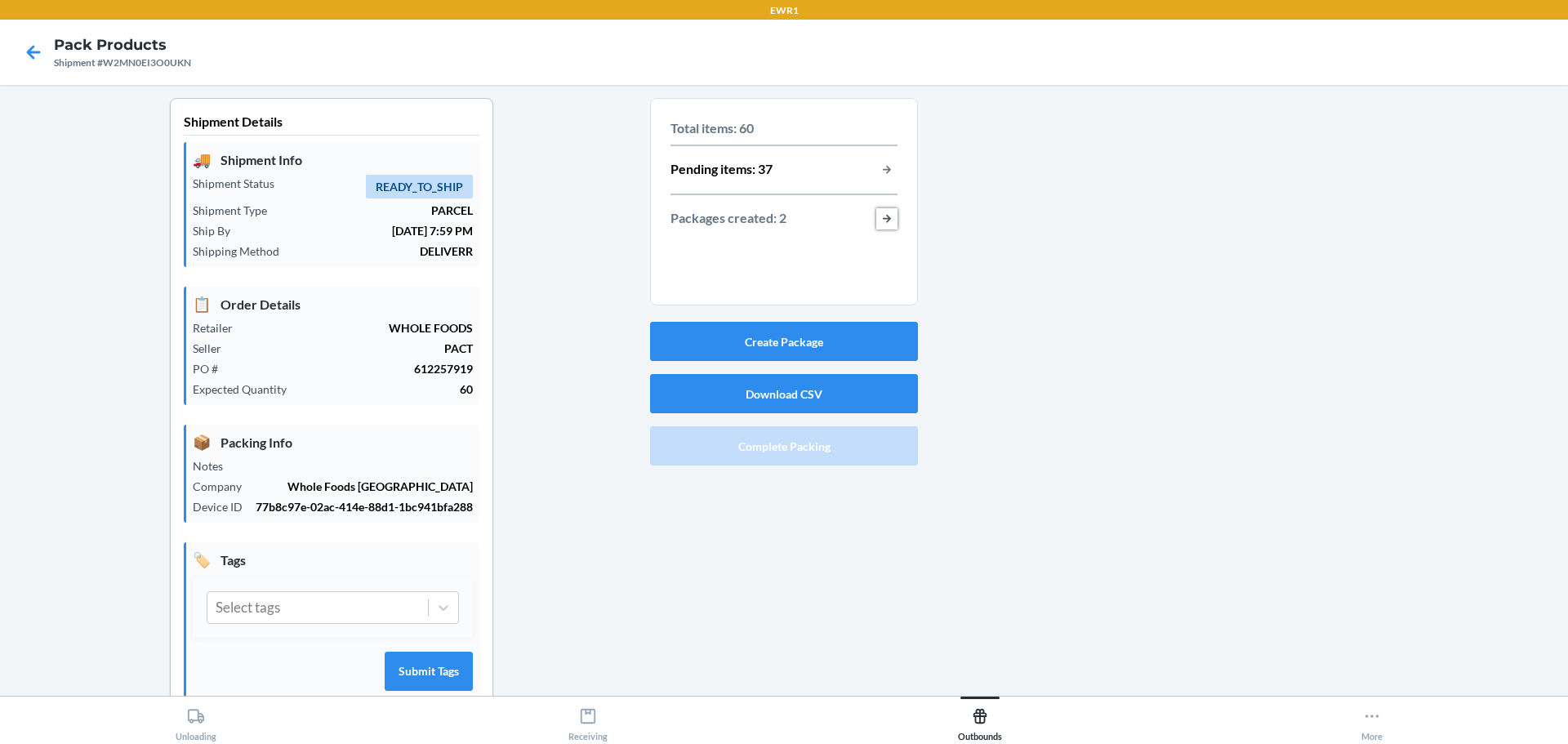
click at [883, 222] on button "button-view-packages-created" at bounding box center [887, 219] width 21 height 21
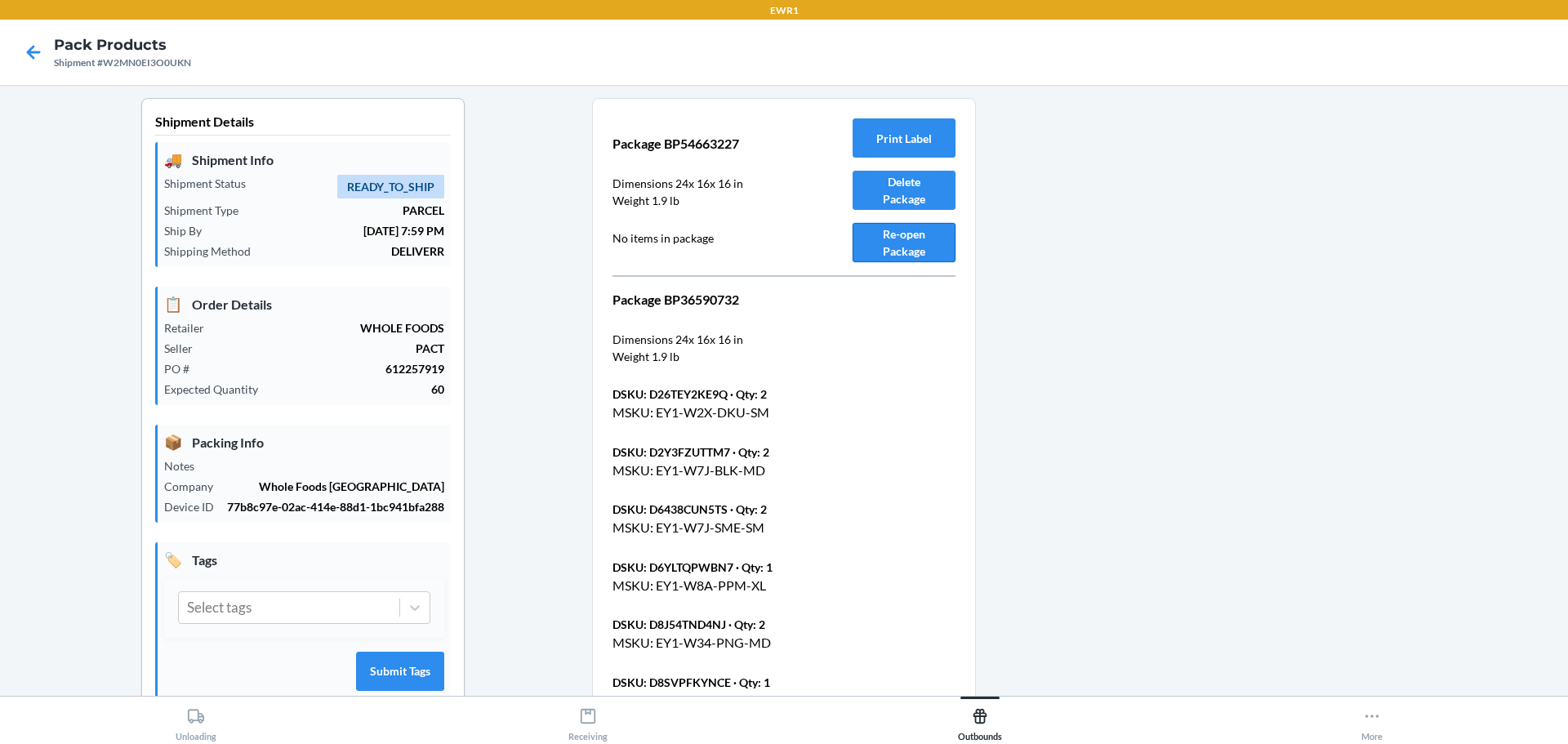
click at [896, 248] on button "Re-open Package" at bounding box center [904, 243] width 103 height 39
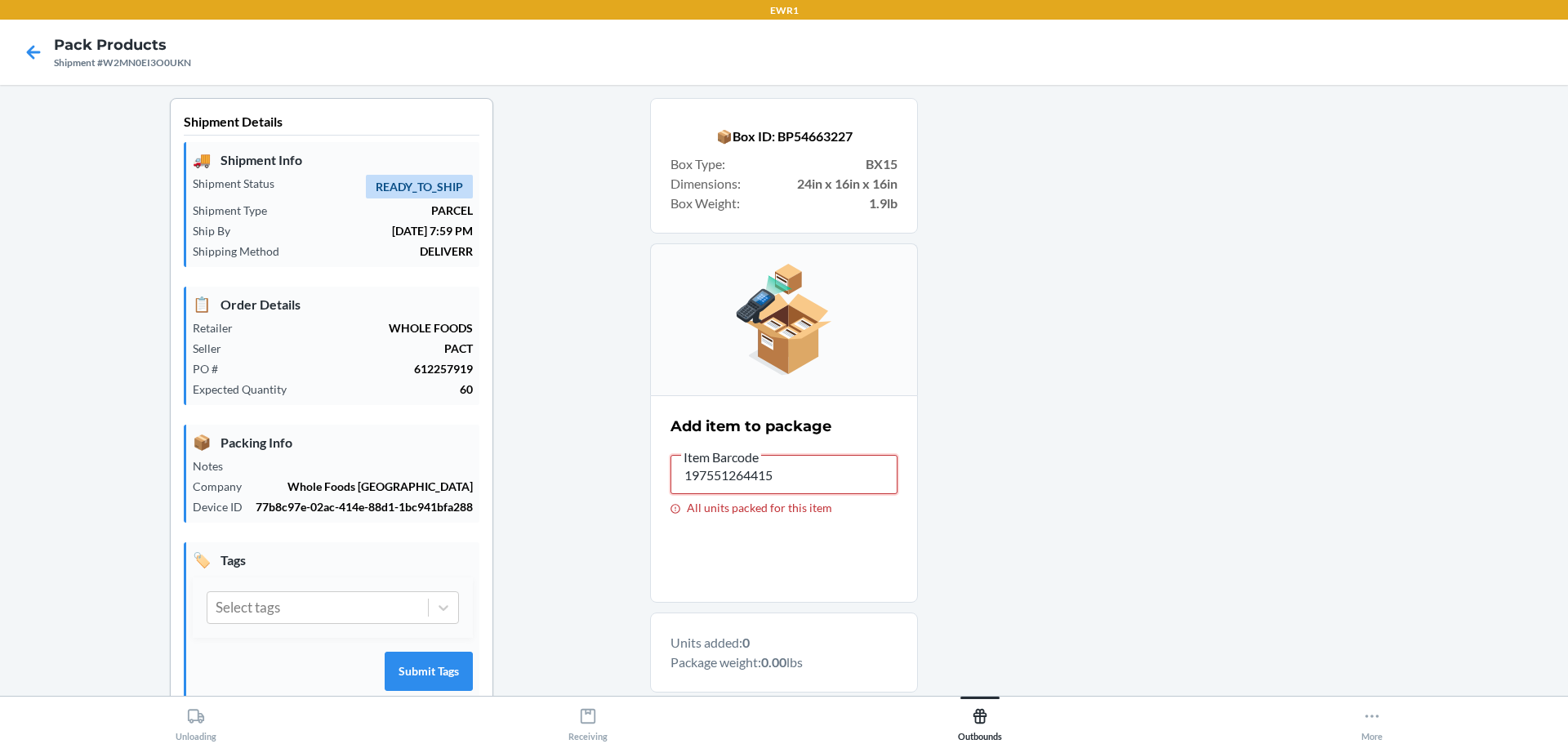
drag, startPoint x: 778, startPoint y: 477, endPoint x: 672, endPoint y: 474, distance: 106.0
click at [672, 474] on input "197551264415" at bounding box center [784, 474] width 227 height 39
click at [34, 48] on icon at bounding box center [33, 52] width 28 height 28
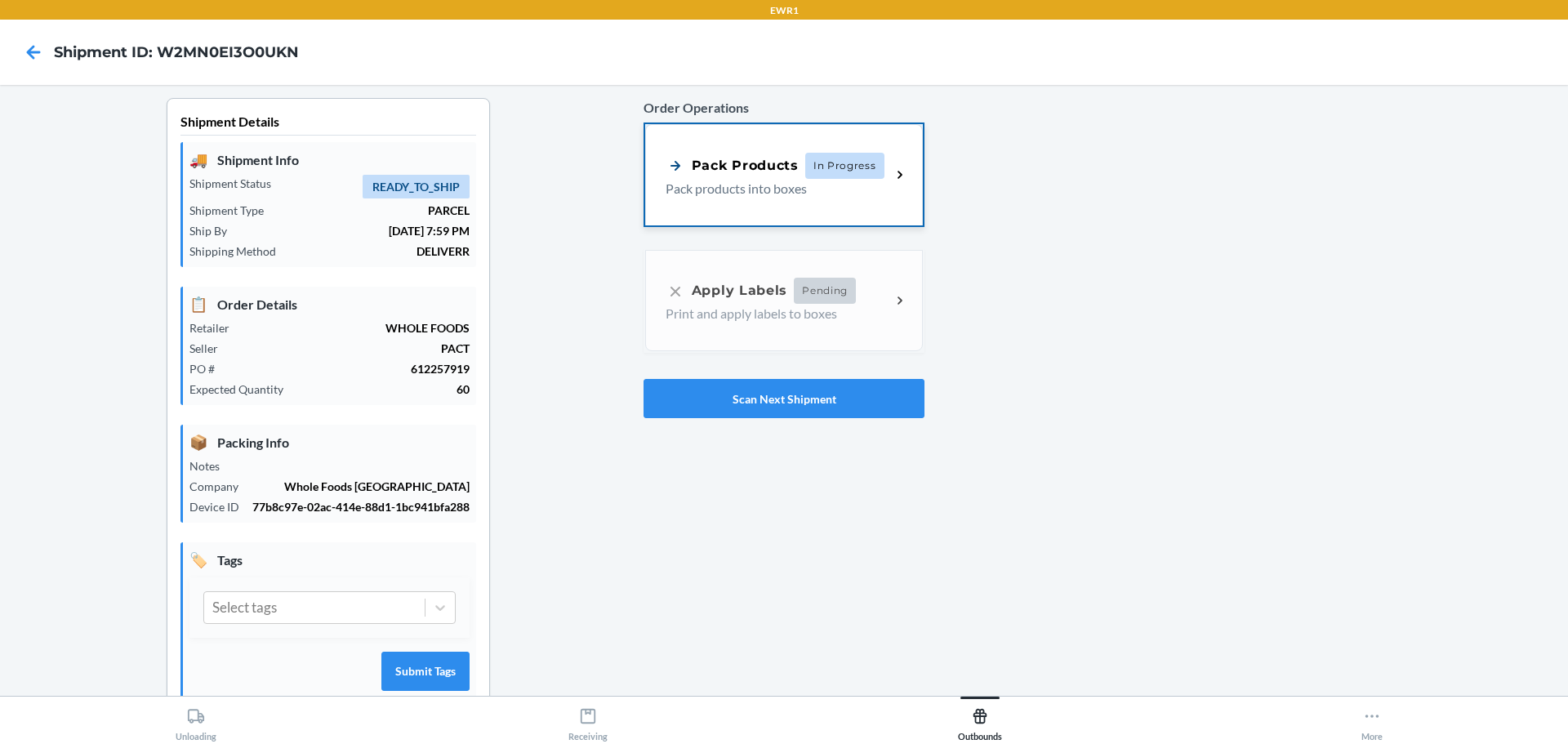
click at [743, 205] on div "Pack Products In Progress Pack products into boxes" at bounding box center [784, 174] width 278 height 102
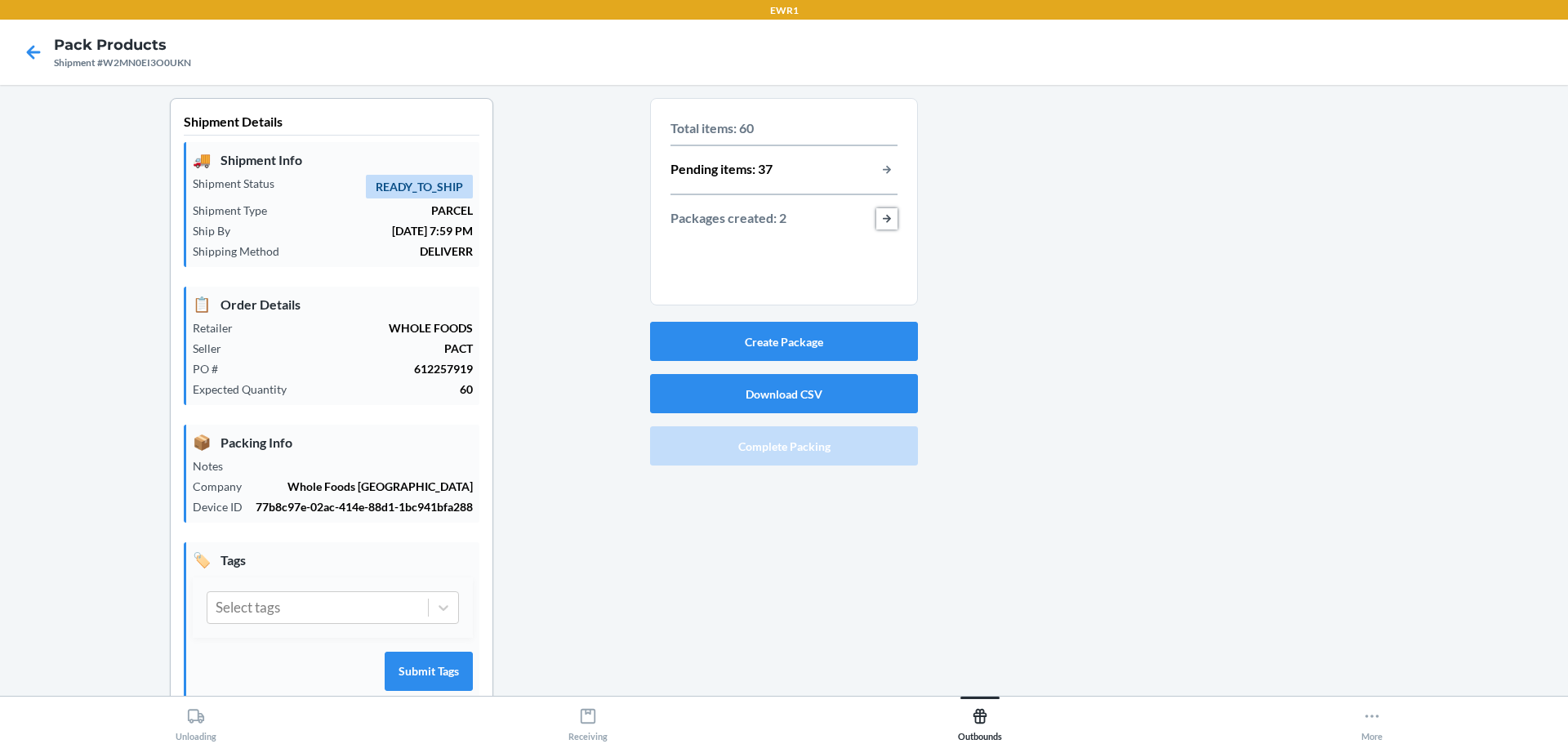
click at [881, 221] on button "button-view-packages-created" at bounding box center [887, 219] width 21 height 21
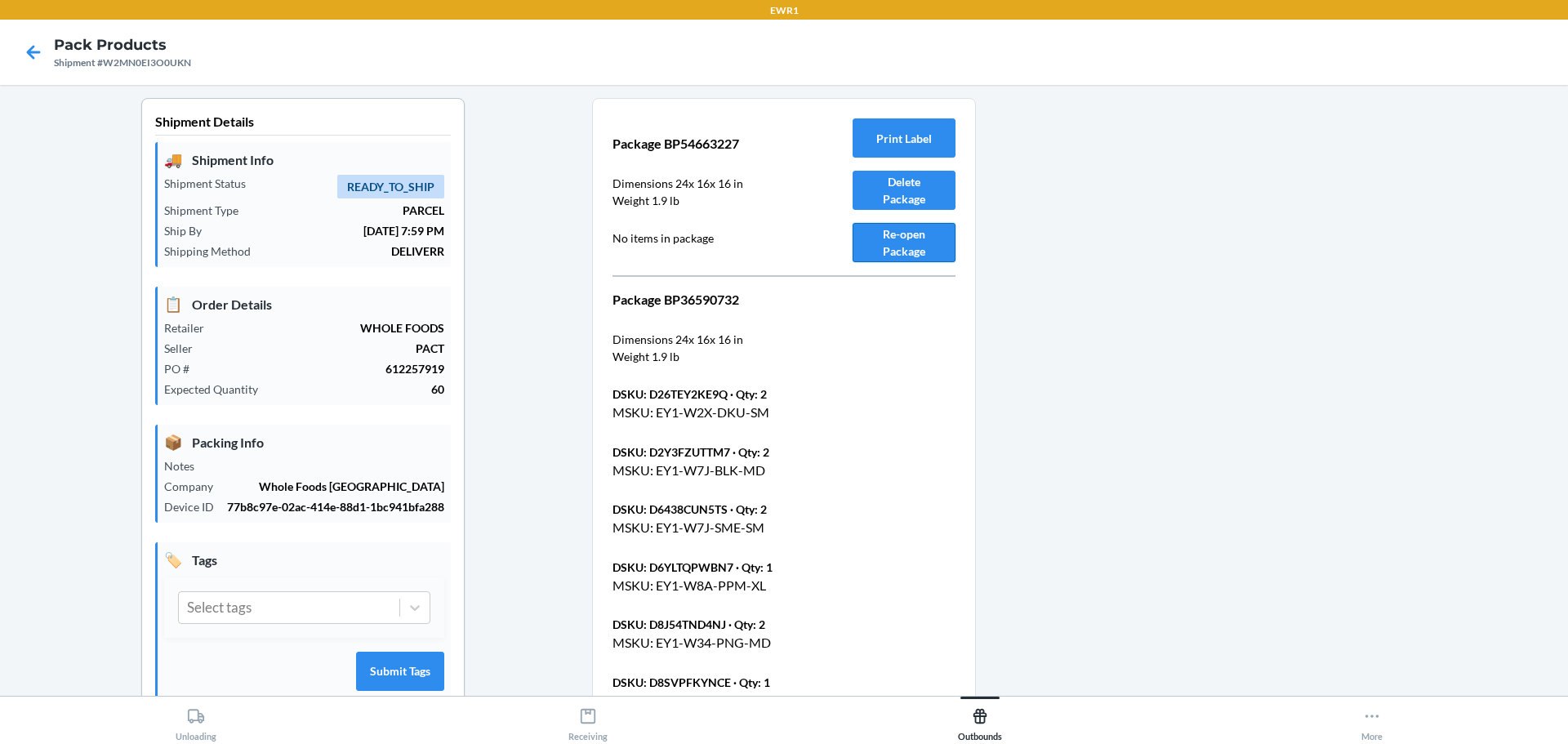
click at [888, 255] on button "Re-open Package" at bounding box center [904, 243] width 103 height 39
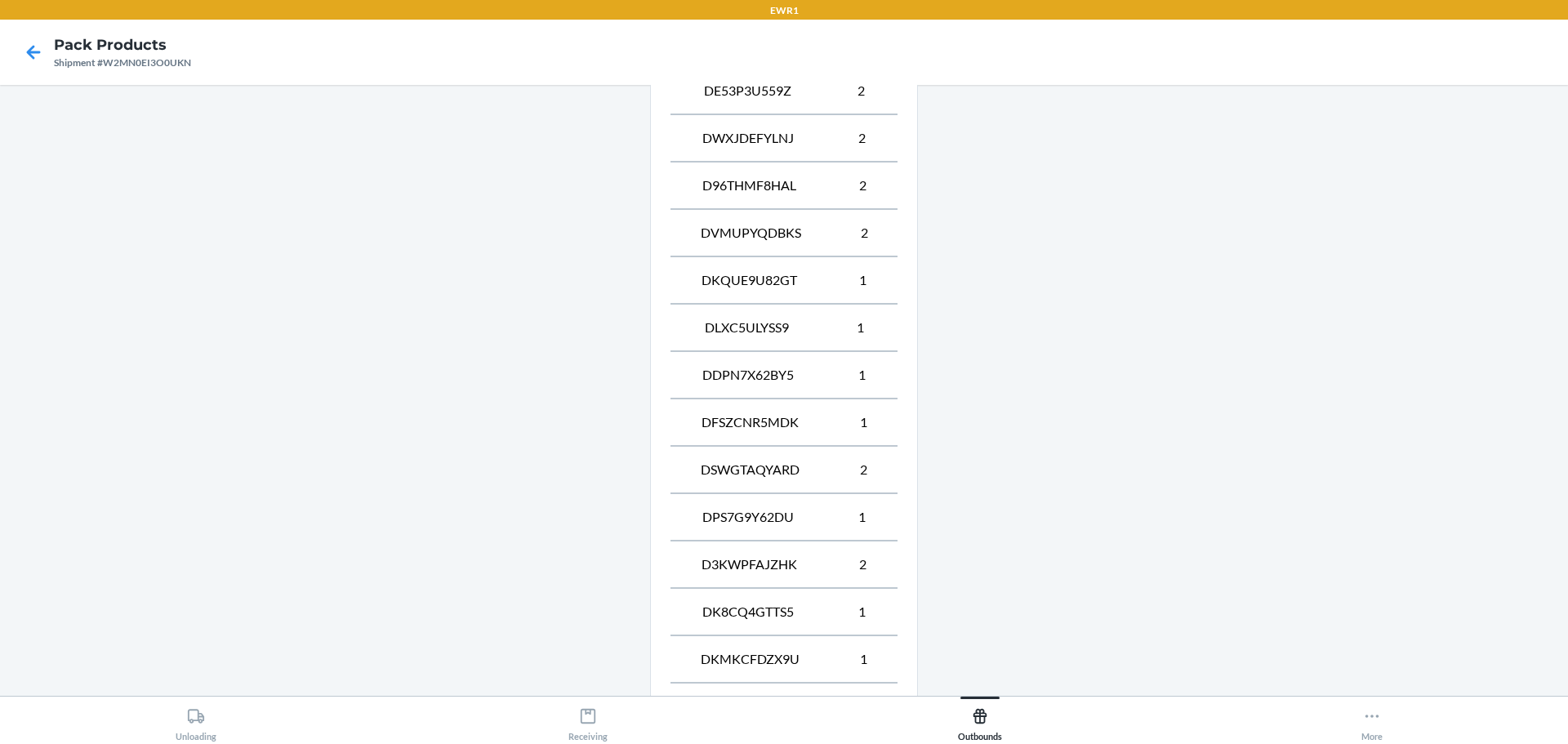
scroll to position [1465, 0]
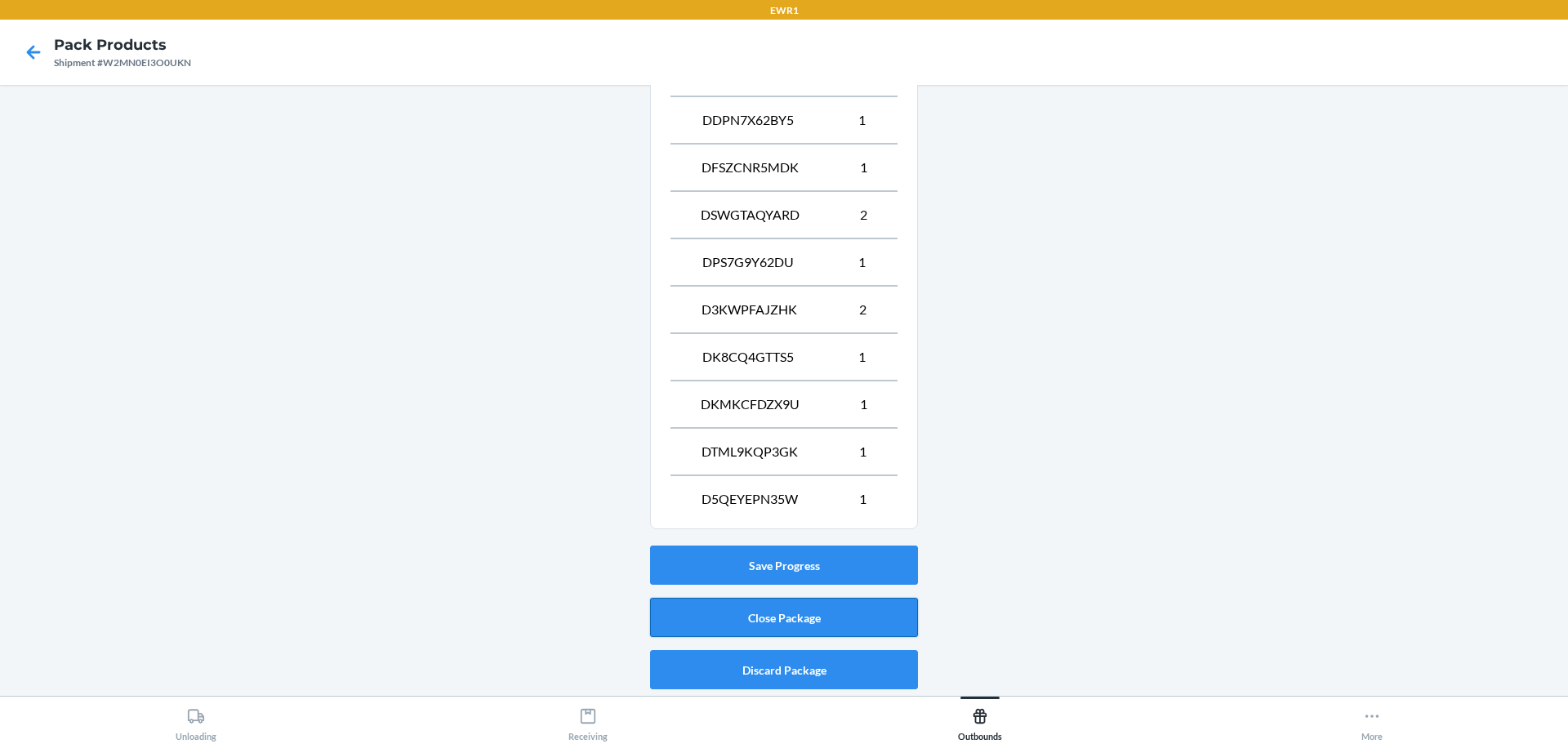
click at [758, 612] on button "Close Package" at bounding box center [784, 618] width 268 height 39
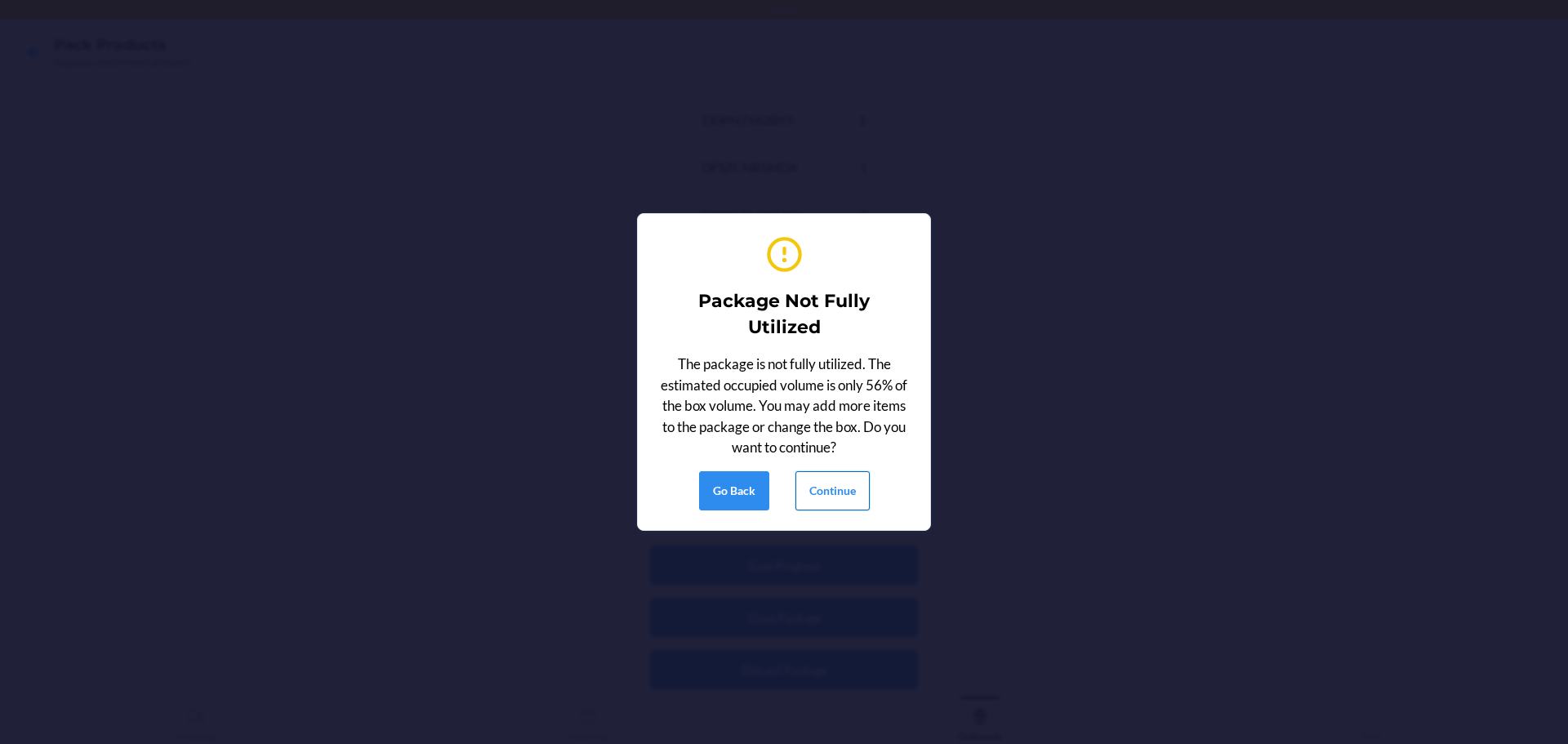
click at [812, 501] on button "Continue" at bounding box center [832, 491] width 74 height 39
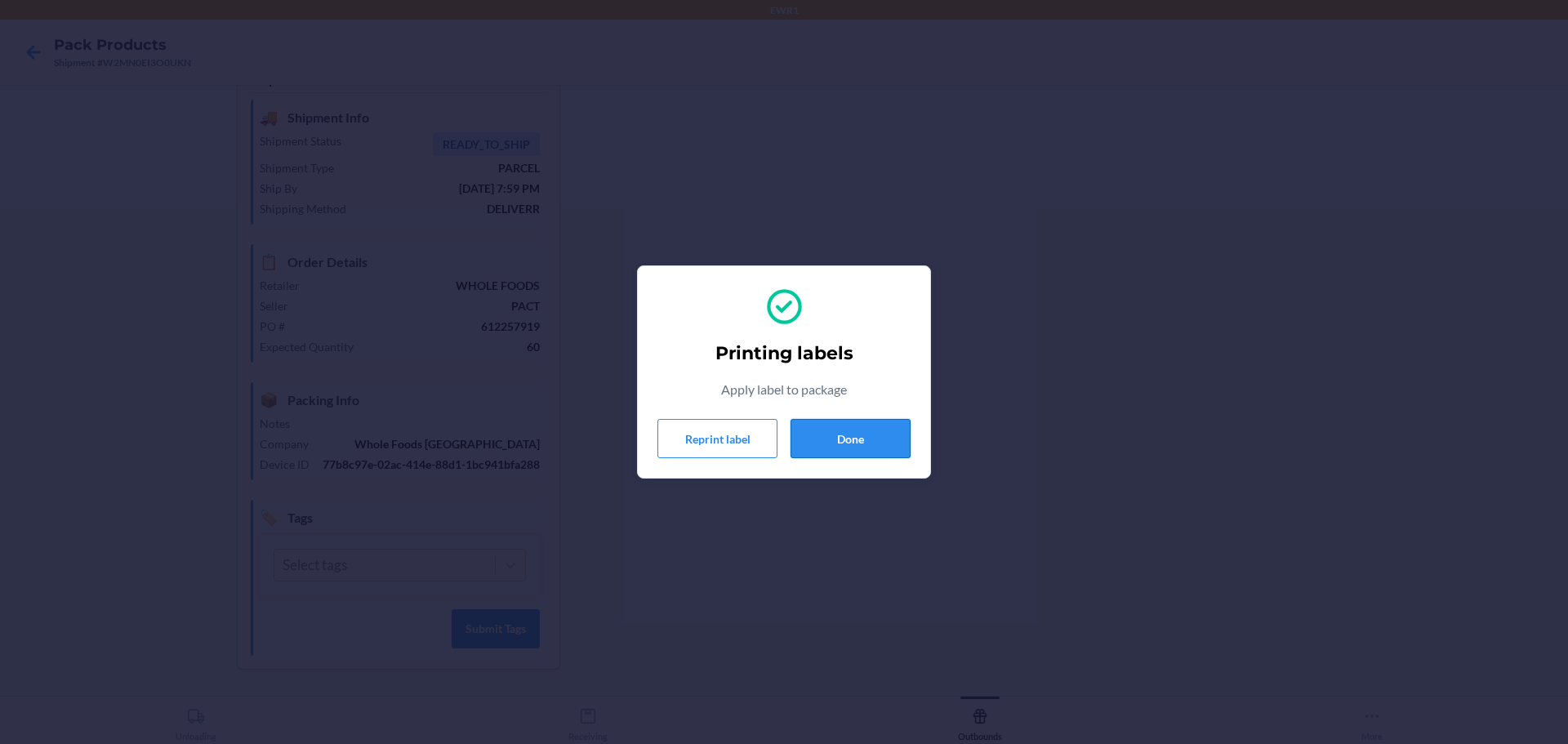
click at [844, 432] on button "Done" at bounding box center [850, 438] width 120 height 39
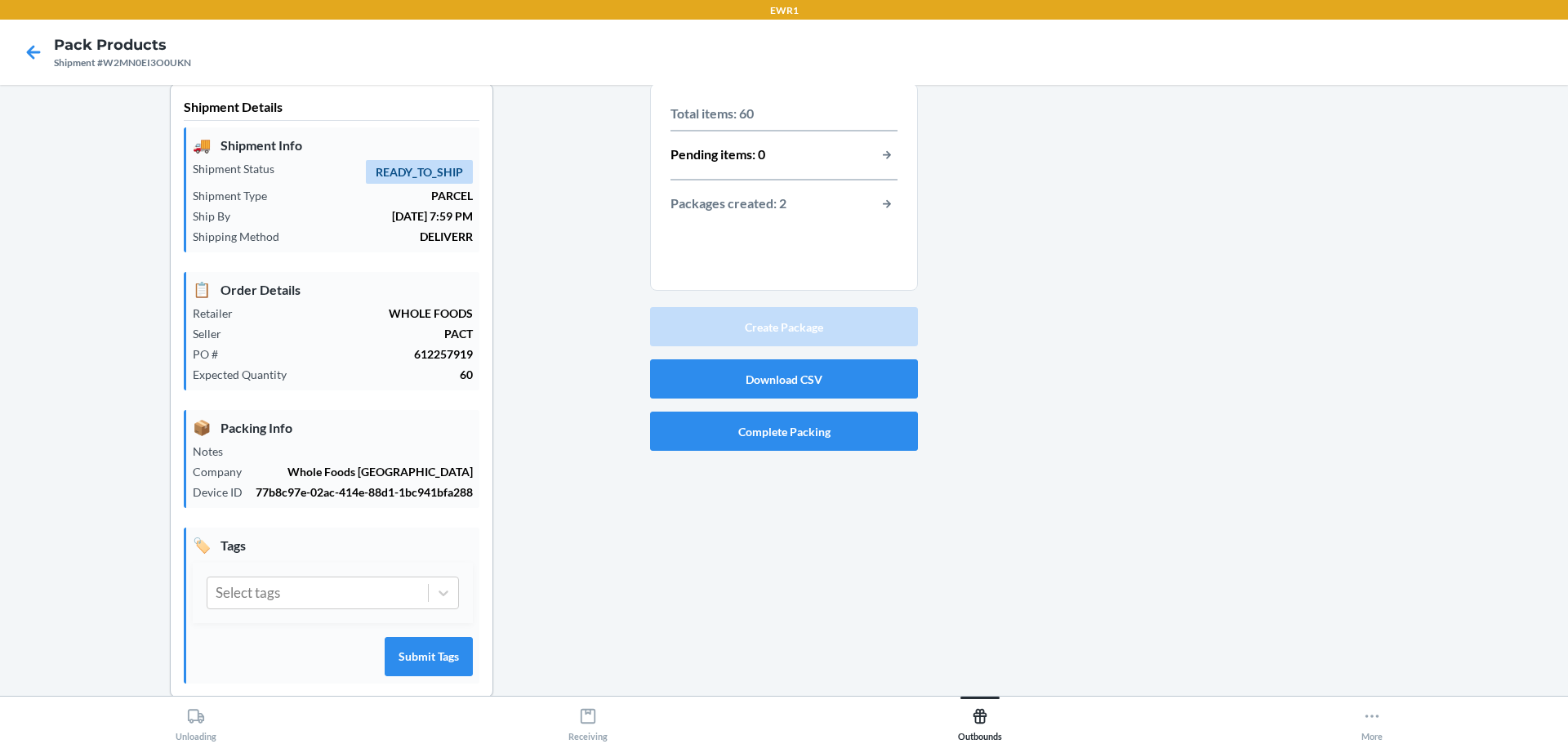
scroll to position [0, 0]
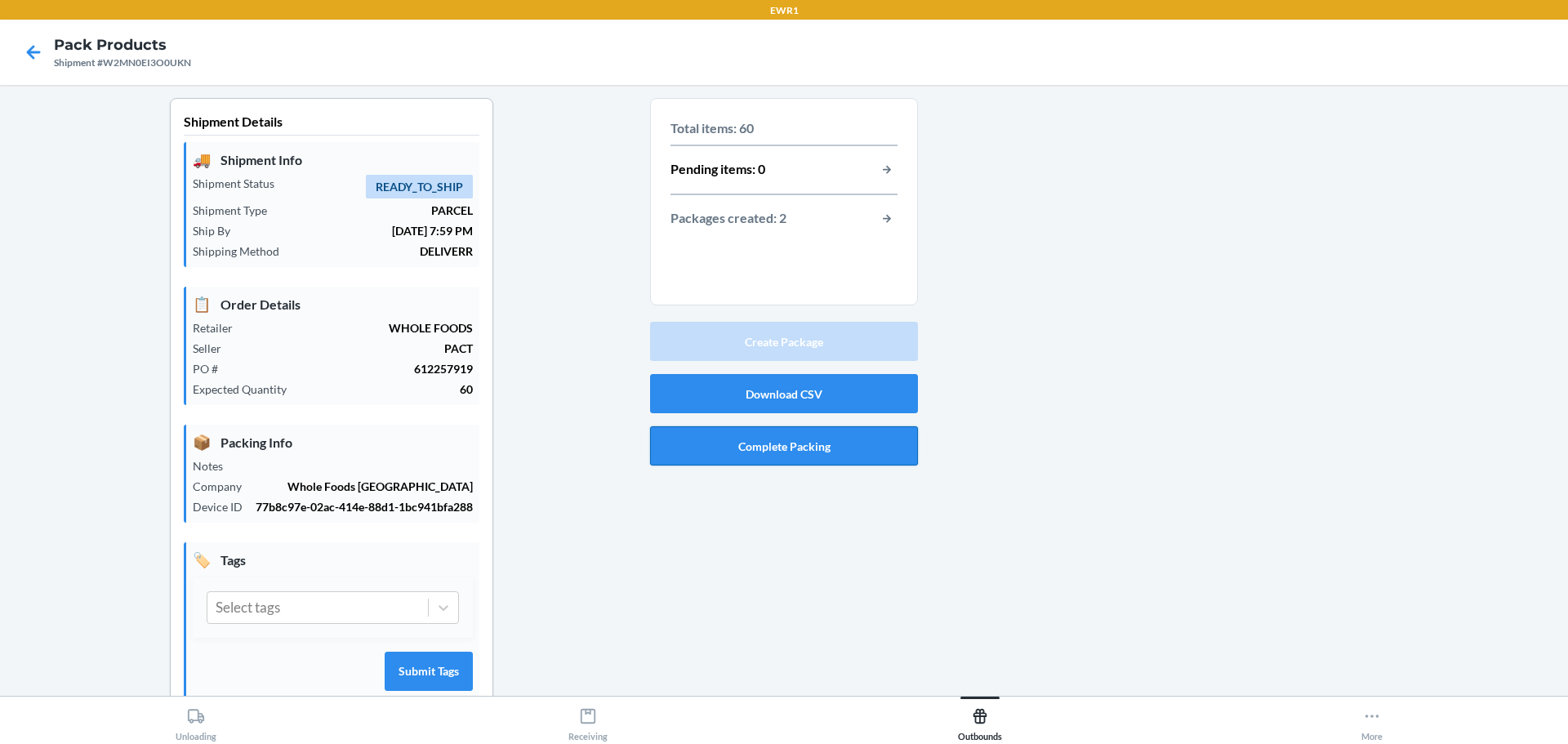
click at [835, 451] on button "Complete Packing" at bounding box center [784, 446] width 268 height 39
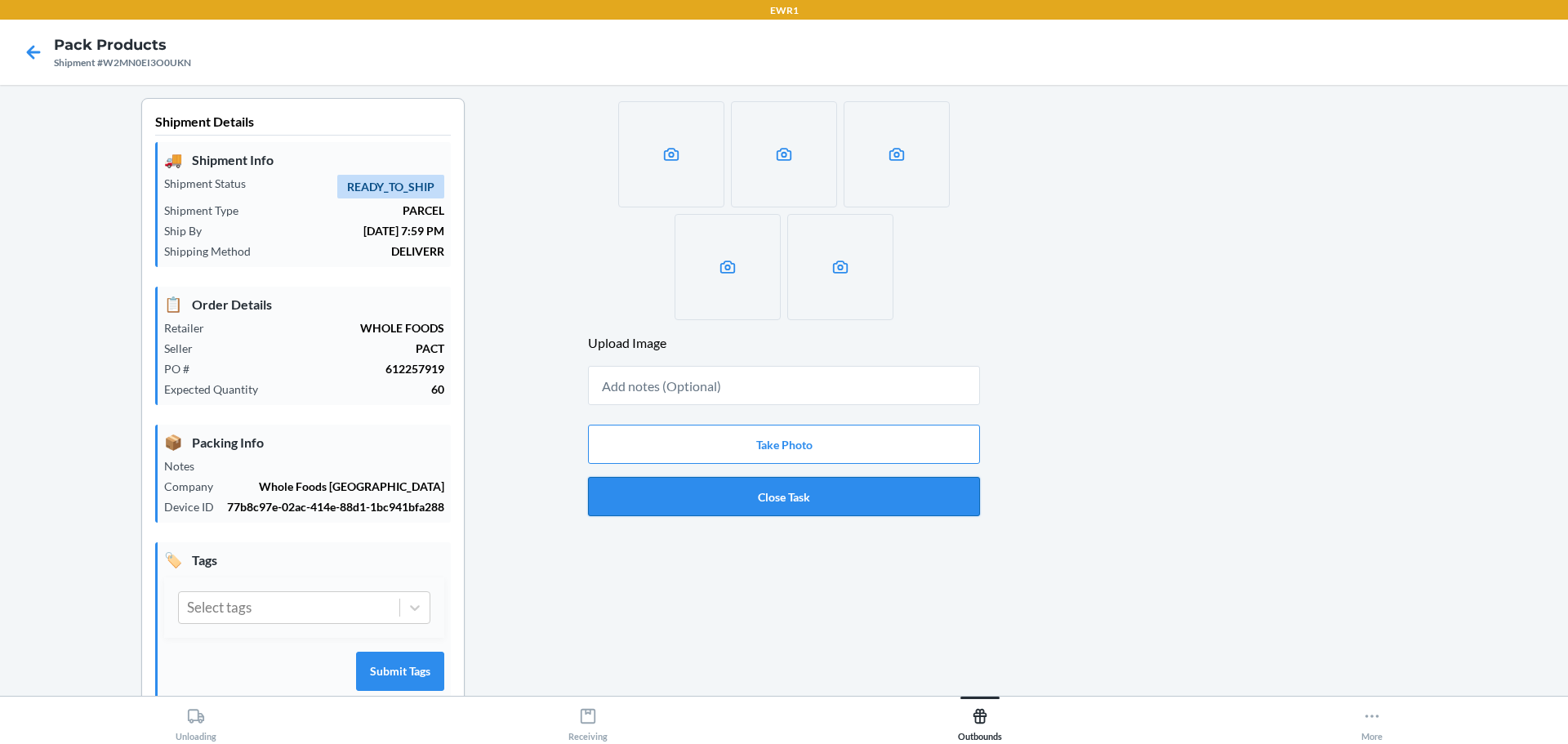
click at [908, 501] on button "Close Task" at bounding box center [784, 496] width 392 height 39
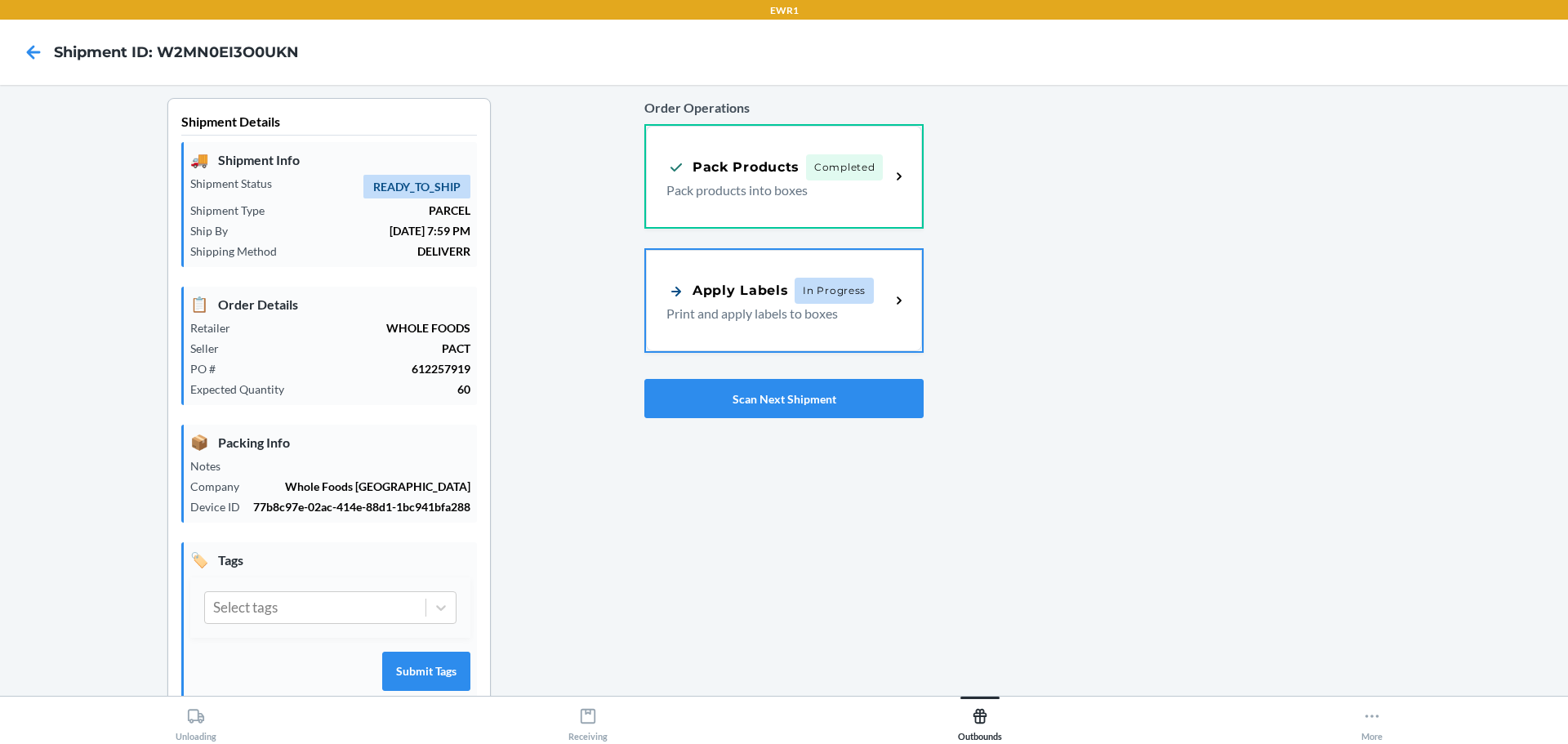
click at [737, 170] on div "Pack Products" at bounding box center [733, 167] width 133 height 21
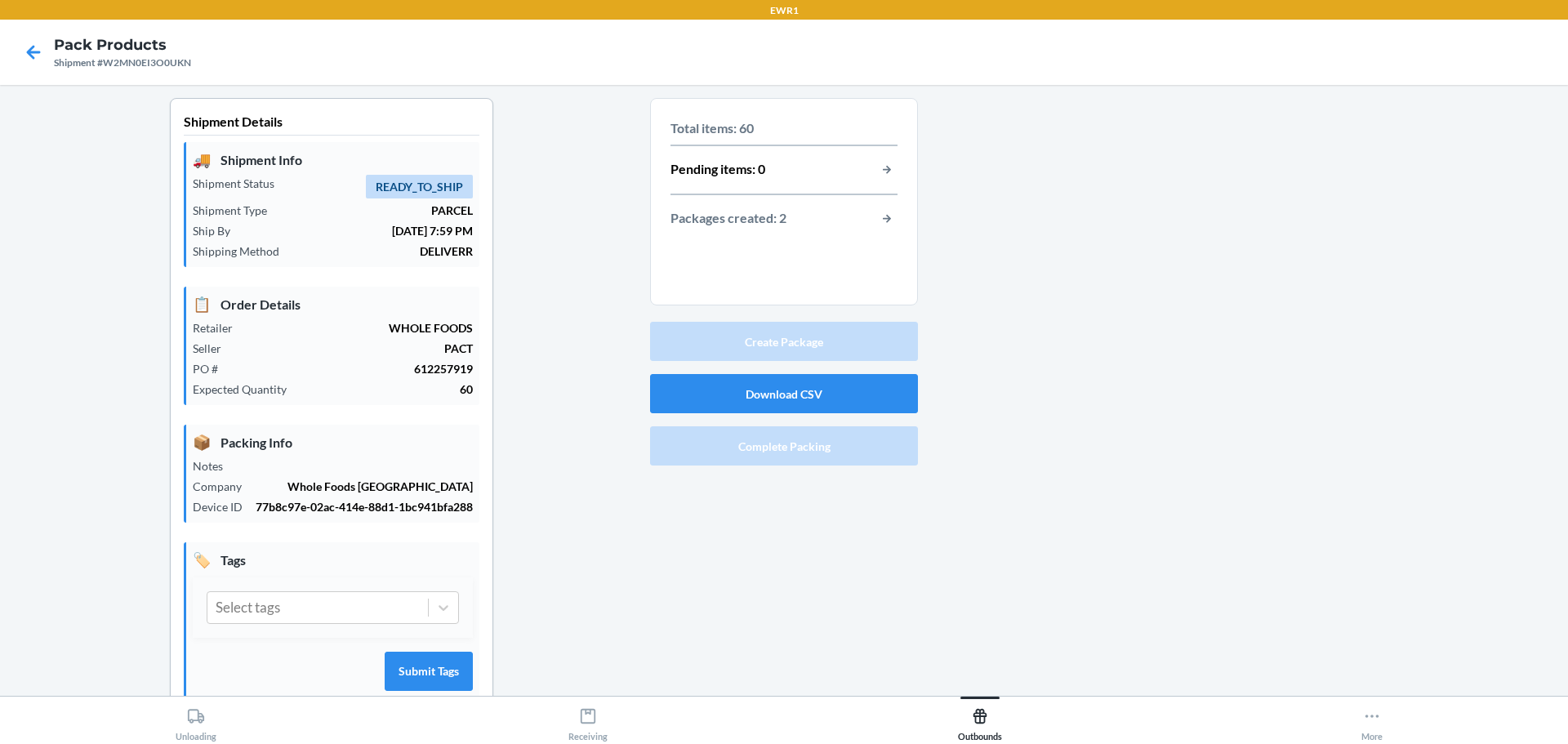
drag, startPoint x: 848, startPoint y: 219, endPoint x: 856, endPoint y: 225, distance: 10.0
click at [852, 220] on div "Packages created: 2" at bounding box center [784, 219] width 227 height 21
click at [882, 220] on button "button-view-packages-created" at bounding box center [887, 219] width 21 height 21
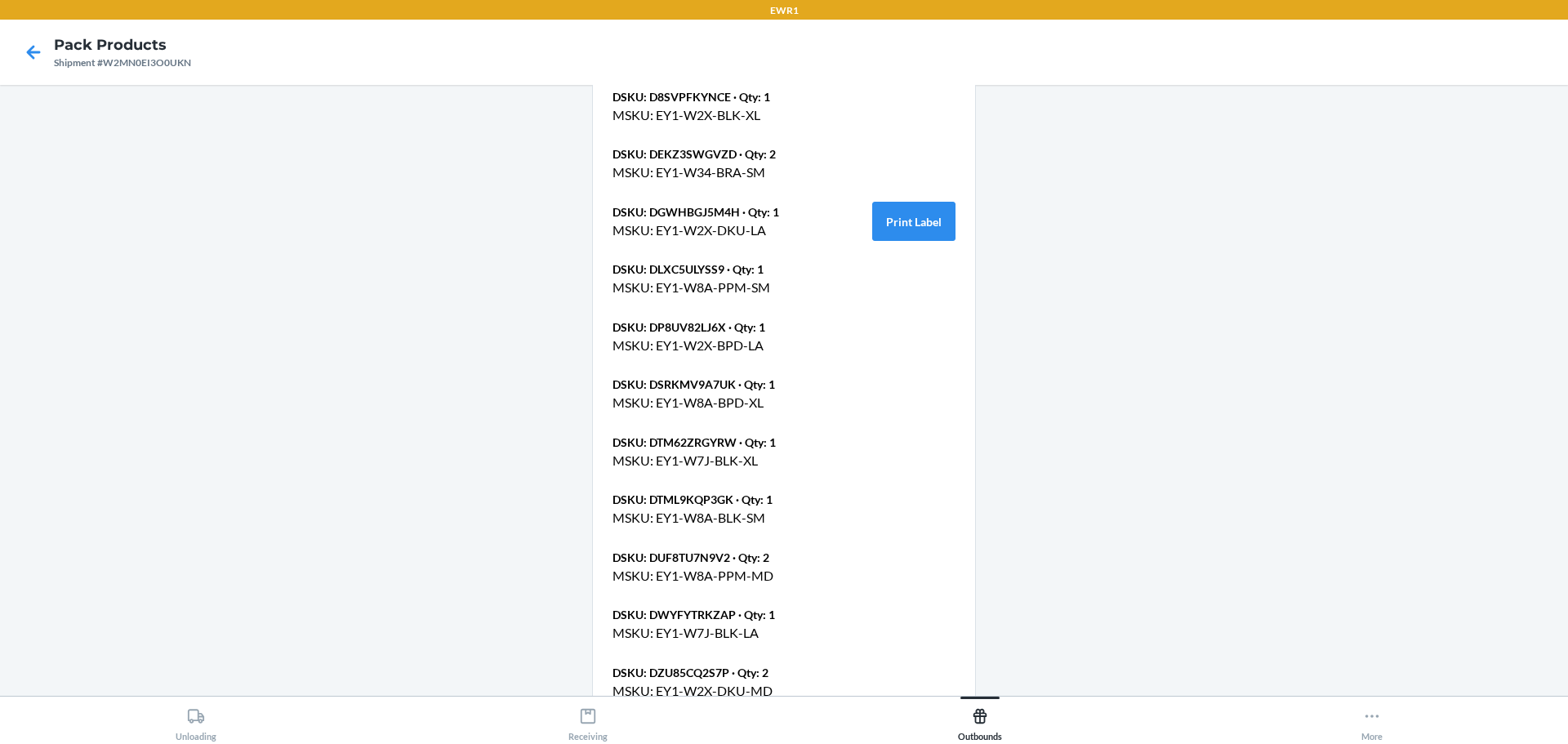
scroll to position [1944, 0]
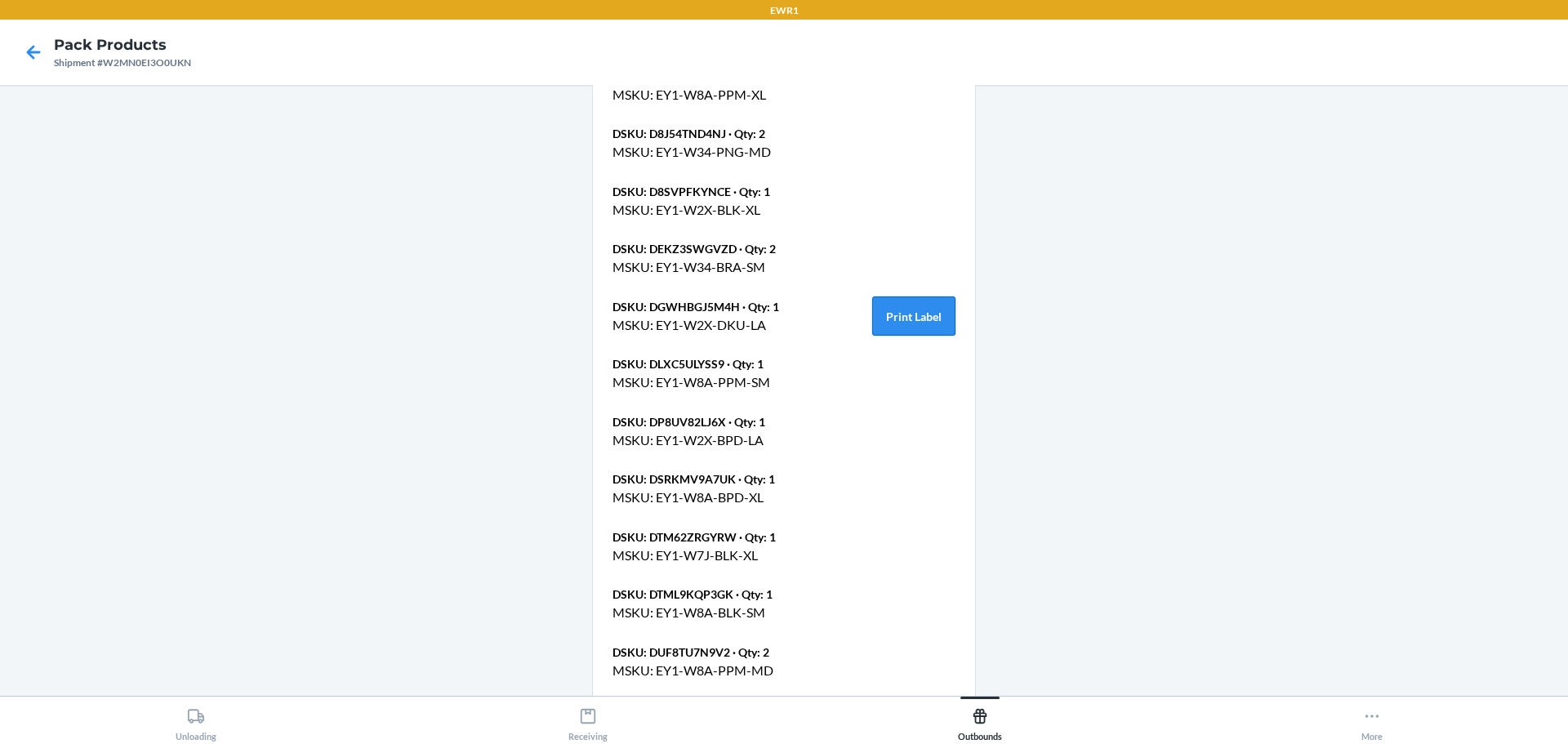
click at [881, 296] on button "Print Label" at bounding box center [914, 316] width 84 height 39
drag, startPoint x: 38, startPoint y: 28, endPoint x: 35, endPoint y: 50, distance: 22.2
click at [35, 50] on icon at bounding box center [33, 52] width 28 height 28
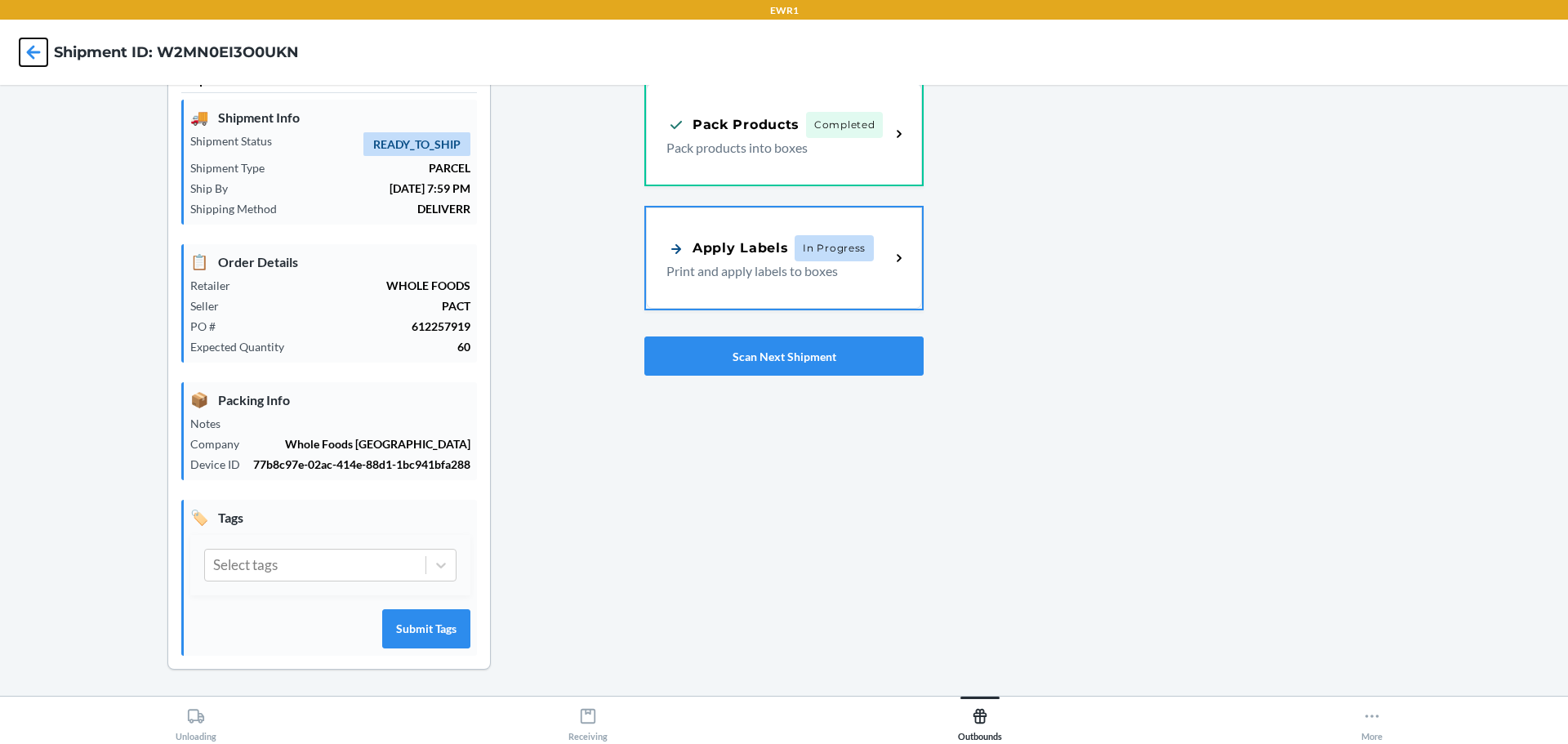
scroll to position [43, 0]
click at [804, 246] on span "In Progress" at bounding box center [834, 248] width 79 height 26
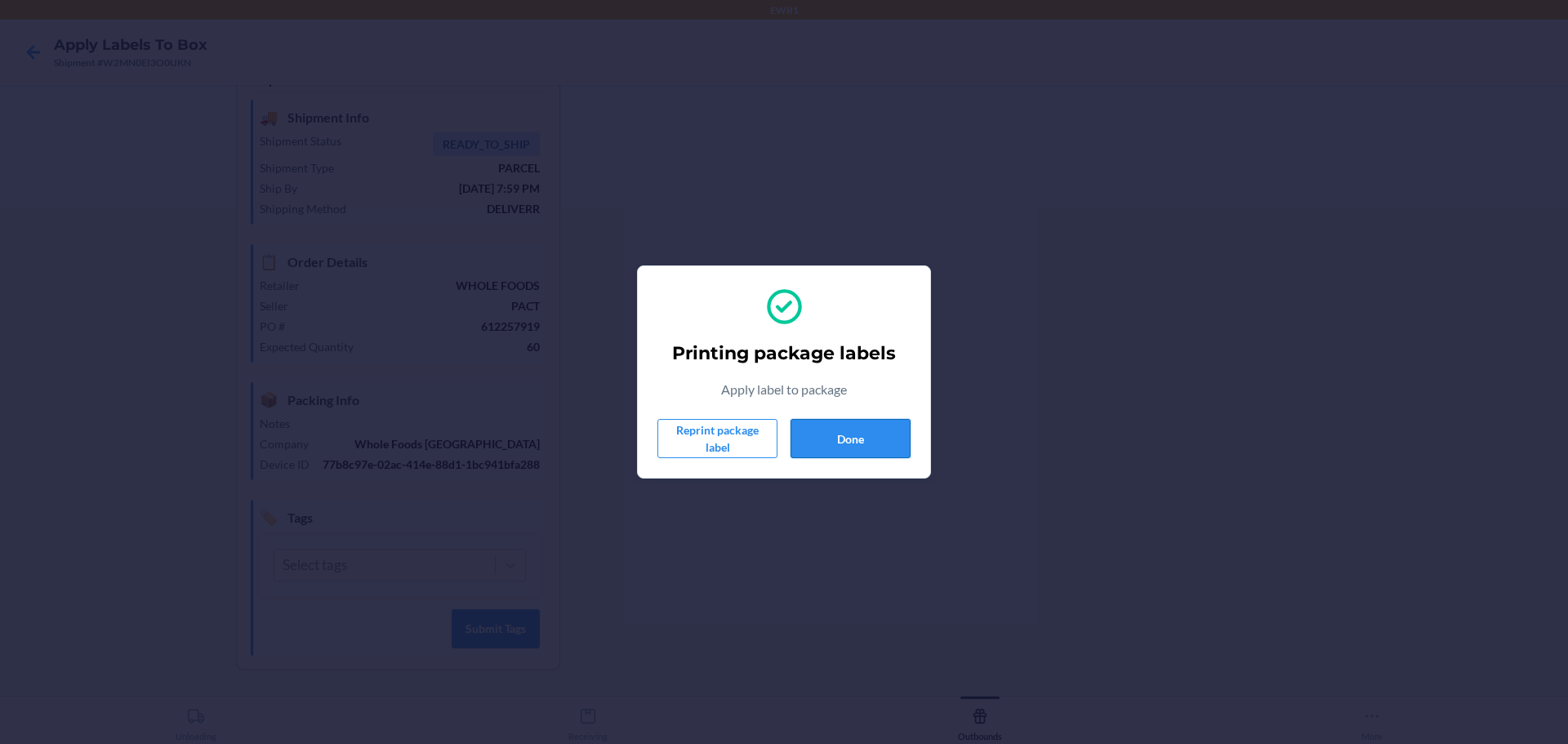
click at [858, 421] on button "Done" at bounding box center [850, 438] width 120 height 39
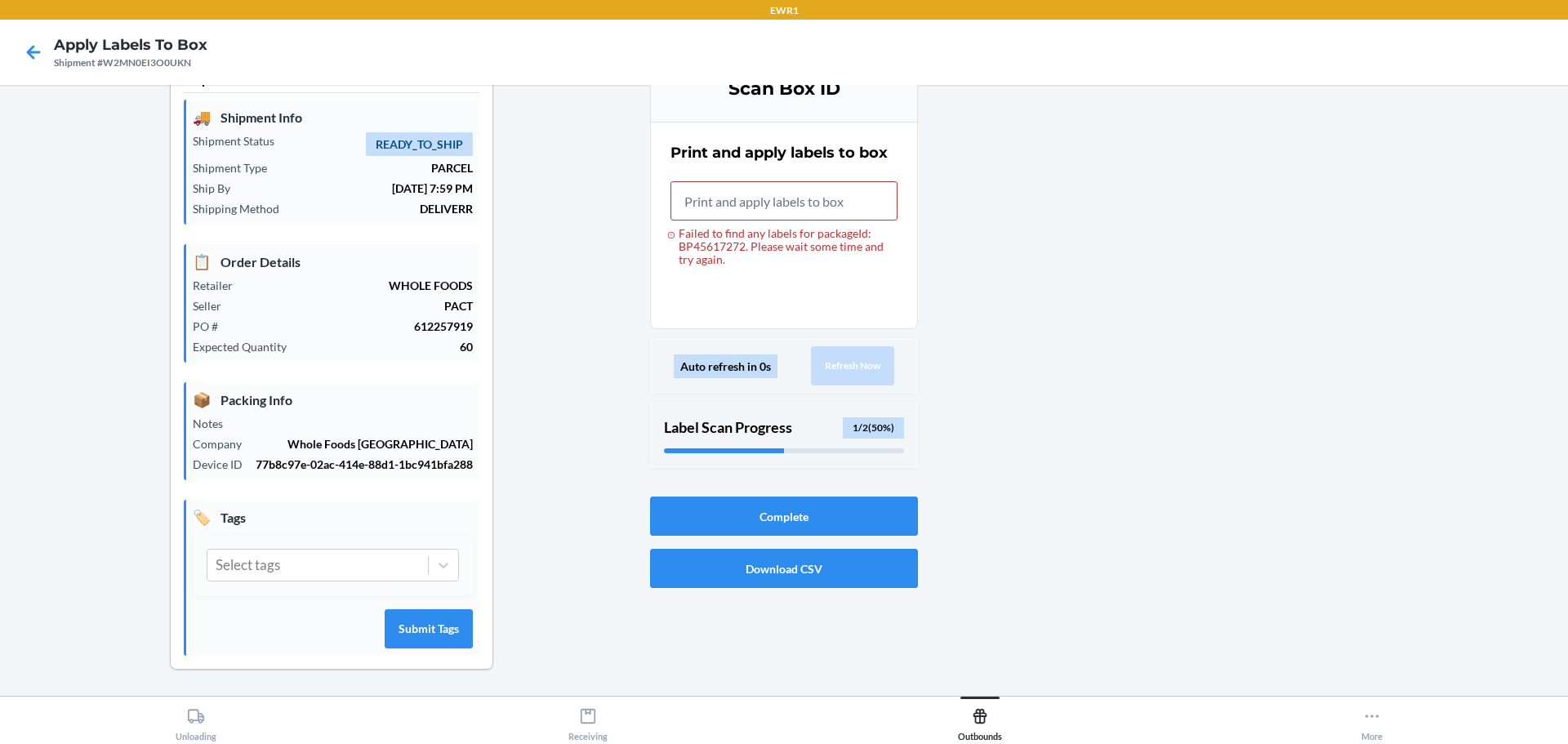
click at [742, 376] on div "Auto refresh in 0s" at bounding box center [725, 366] width 103 height 24
click at [808, 196] on input "Failed to find any labels for packageId: BP45617272. Please wait some time and …" at bounding box center [784, 201] width 227 height 39
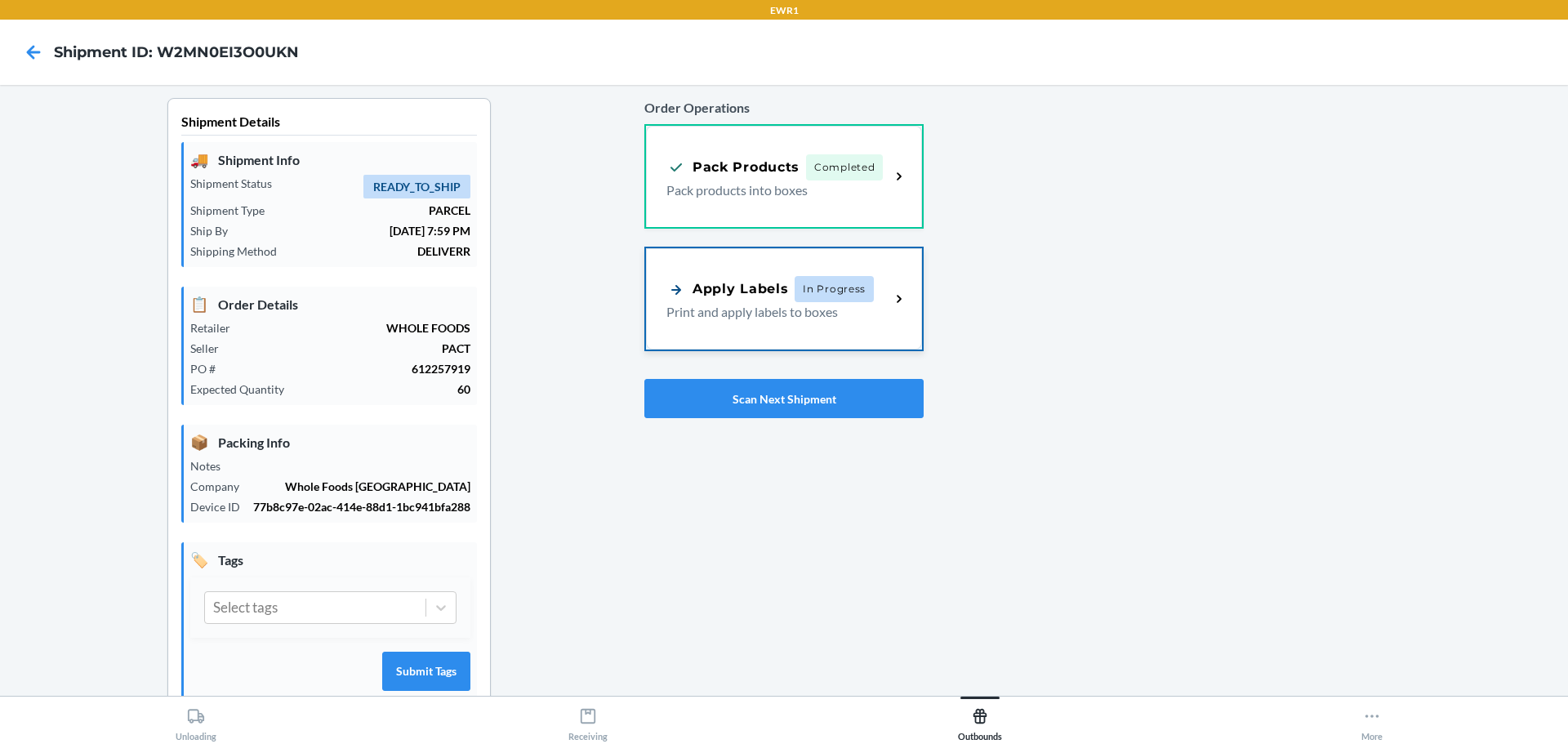
click at [802, 338] on div "Apply Labels In Progress Print and apply labels to boxes" at bounding box center [784, 299] width 276 height 102
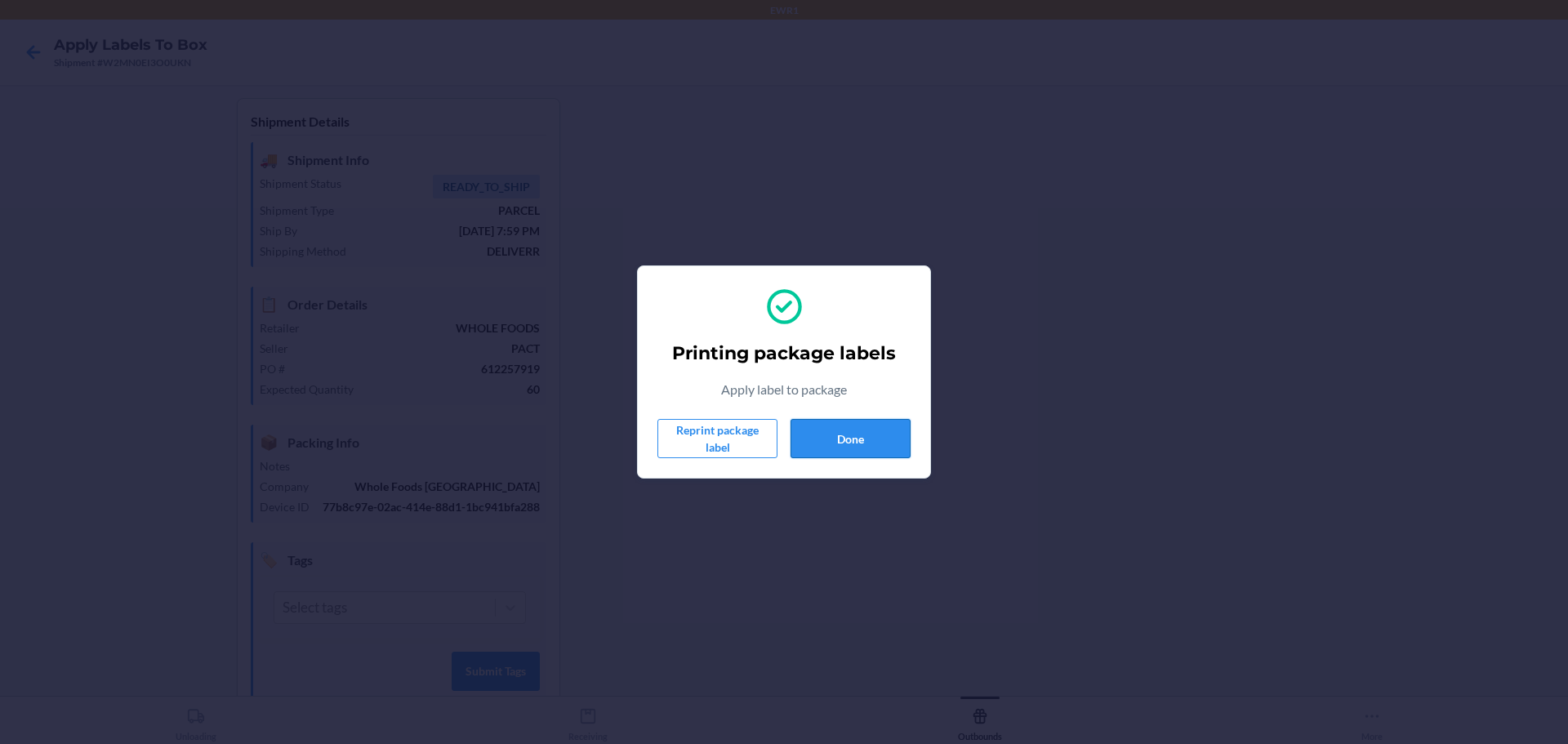
click at [865, 430] on button "Done" at bounding box center [850, 438] width 120 height 39
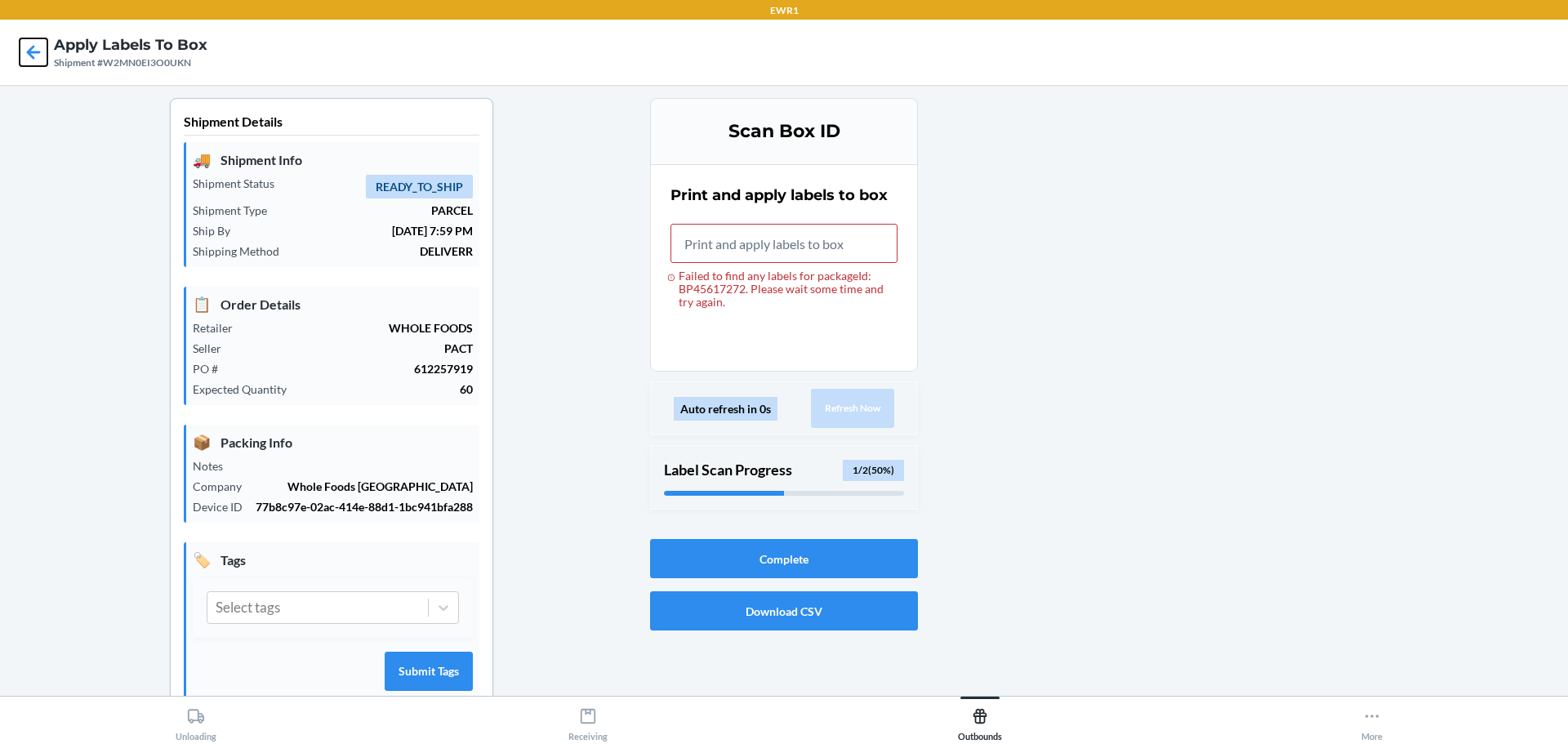
click at [33, 56] on icon at bounding box center [33, 52] width 28 height 28
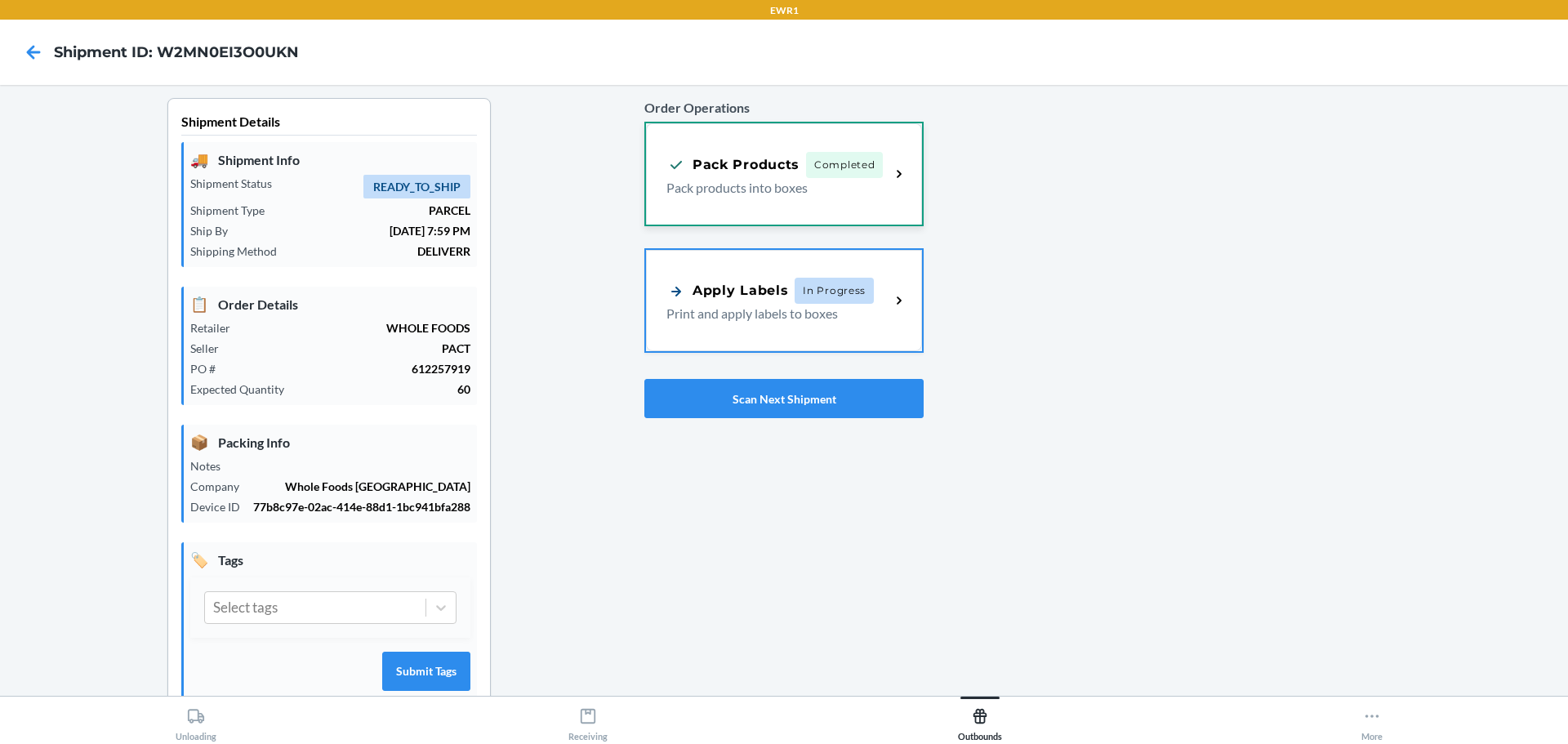
click at [837, 189] on p "Pack products into boxes" at bounding box center [772, 187] width 211 height 20
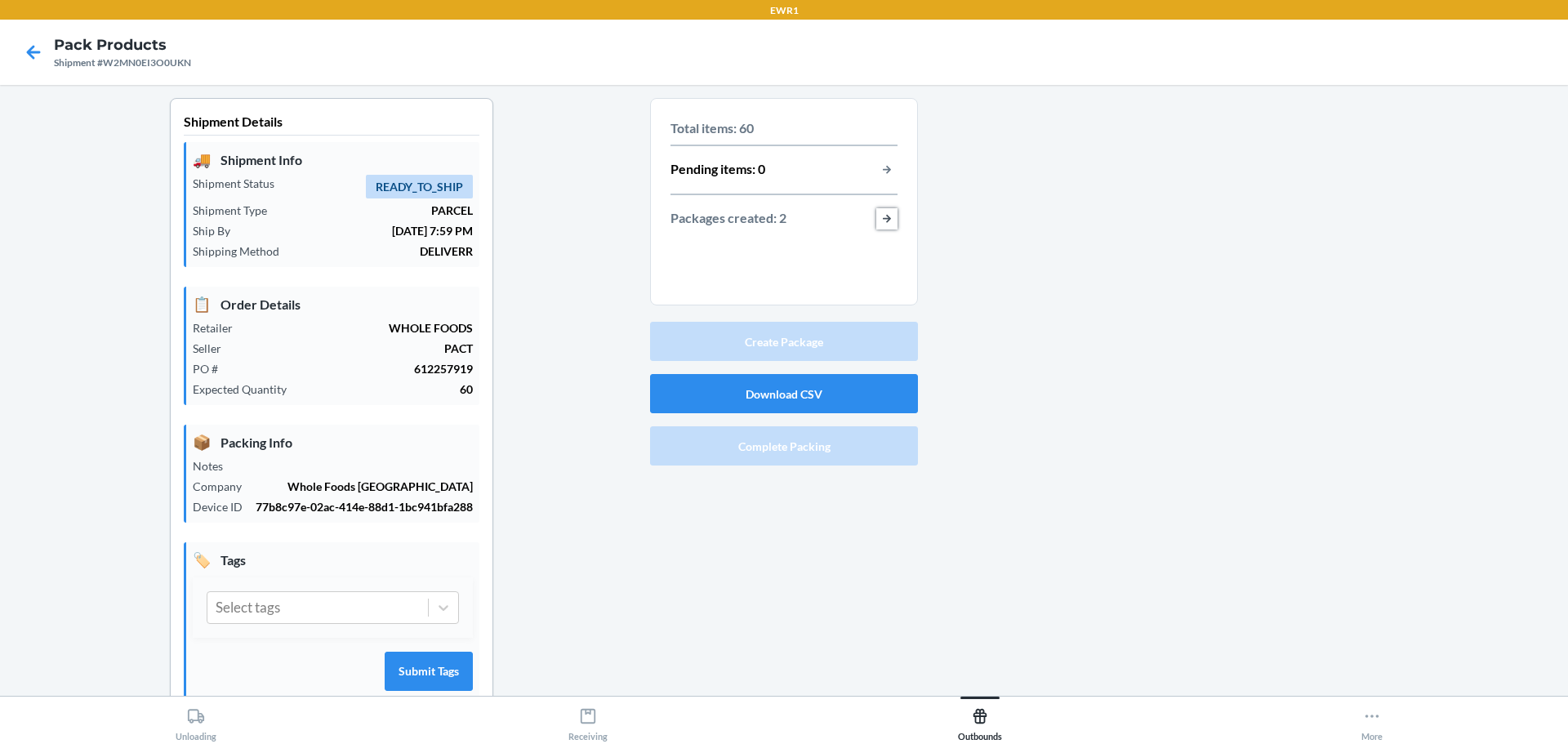
click at [883, 220] on button "button-view-packages-created" at bounding box center [887, 219] width 21 height 21
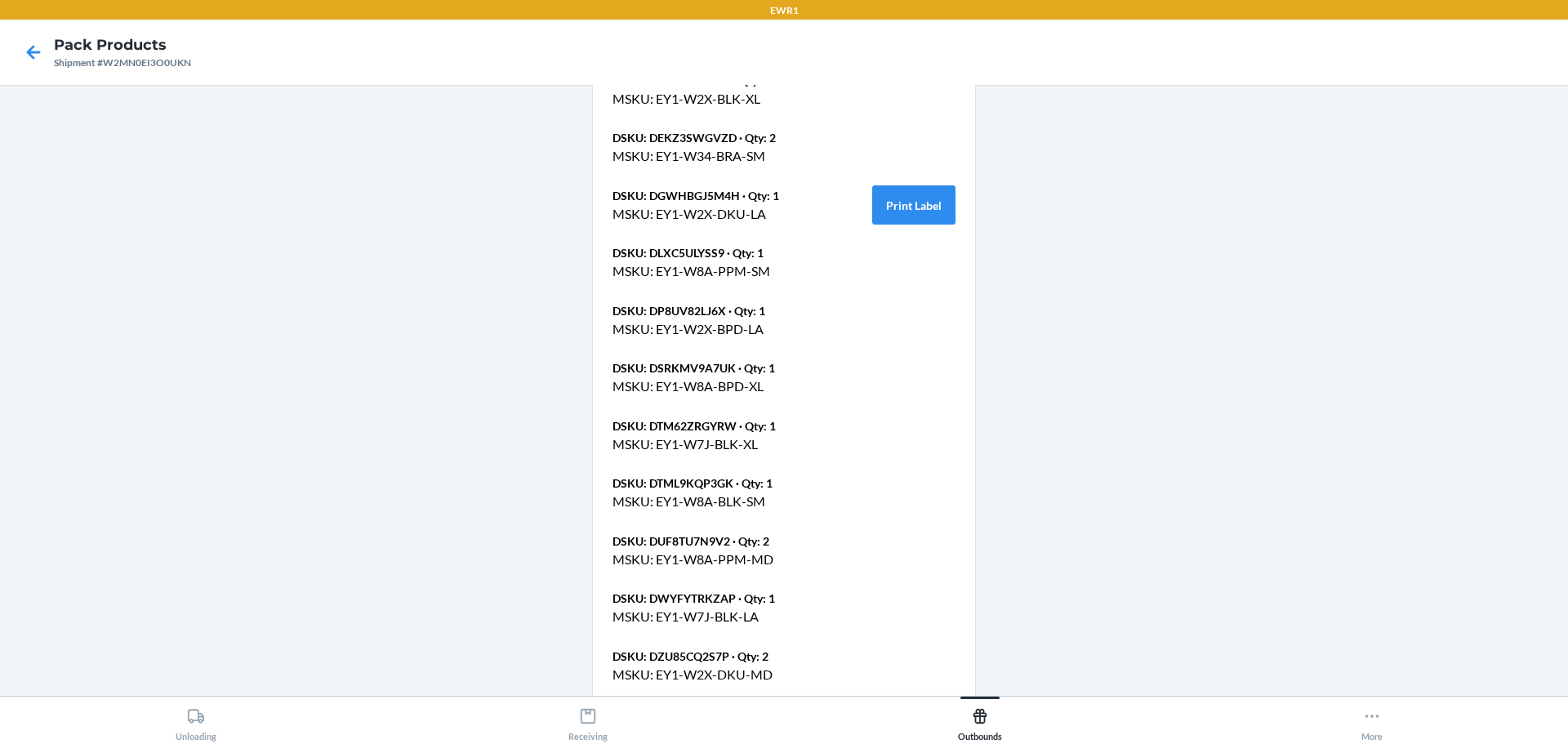
scroll to position [2026, 0]
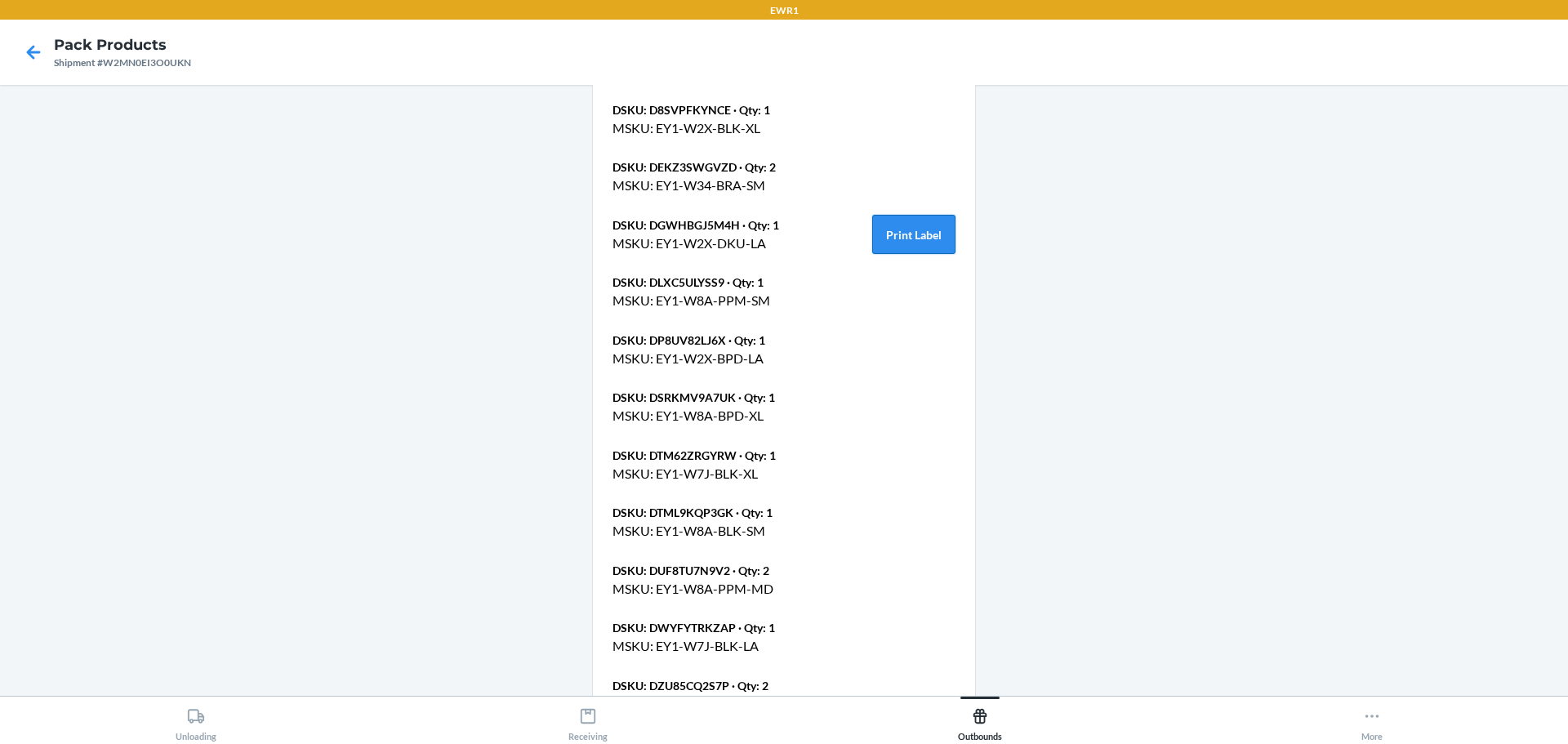
click at [872, 214] on button "Print Label" at bounding box center [914, 234] width 84 height 39
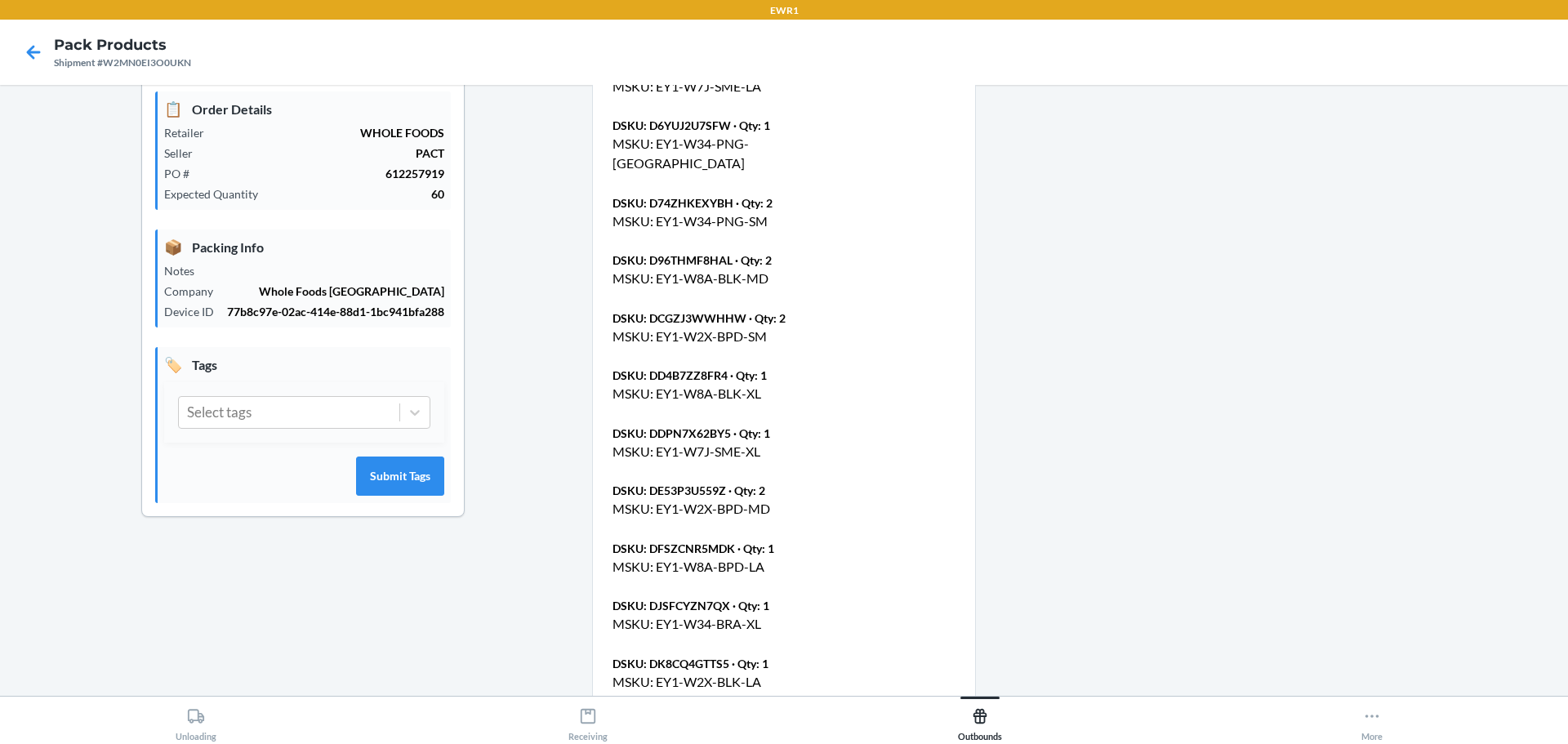
scroll to position [82, 0]
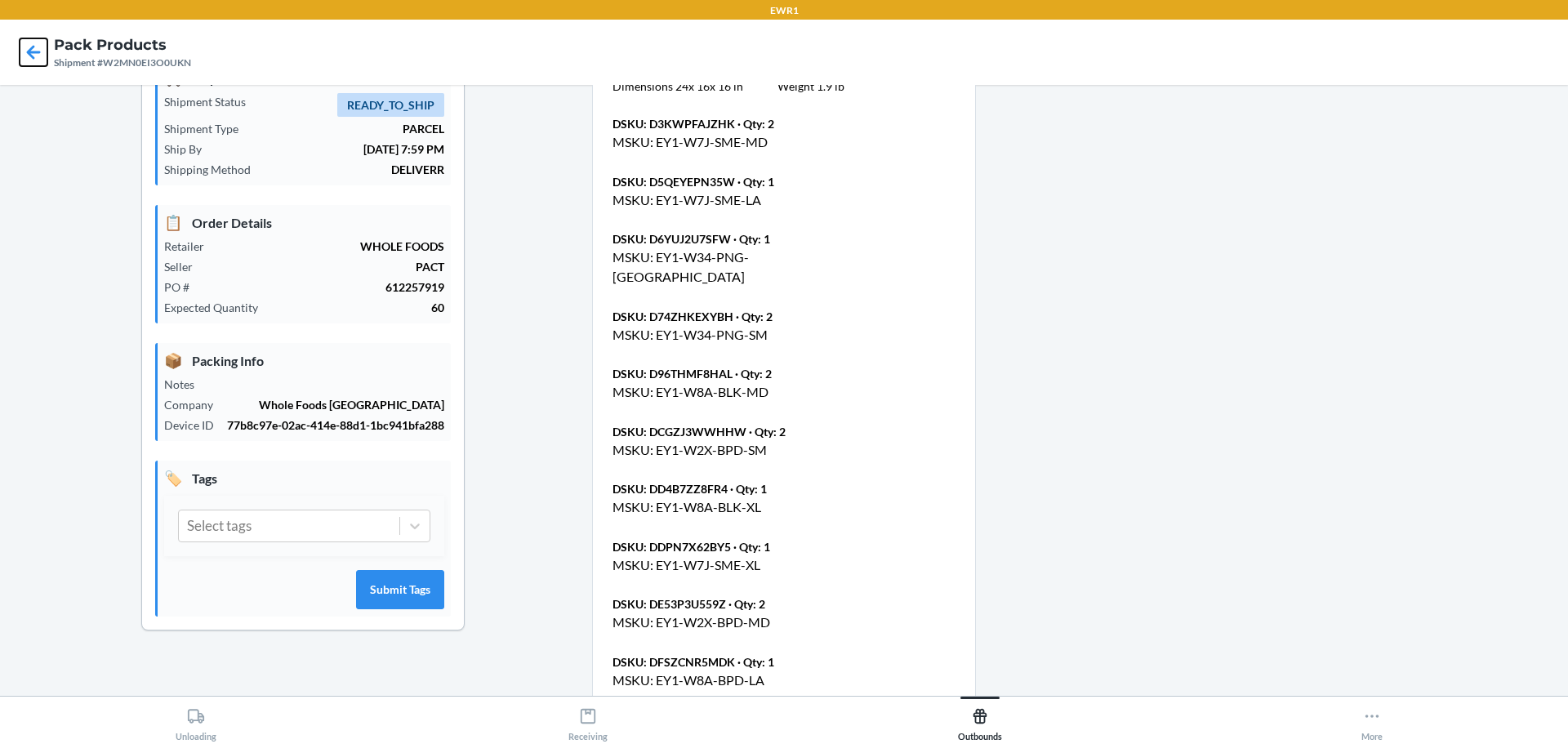
click at [30, 54] on icon at bounding box center [34, 52] width 14 height 14
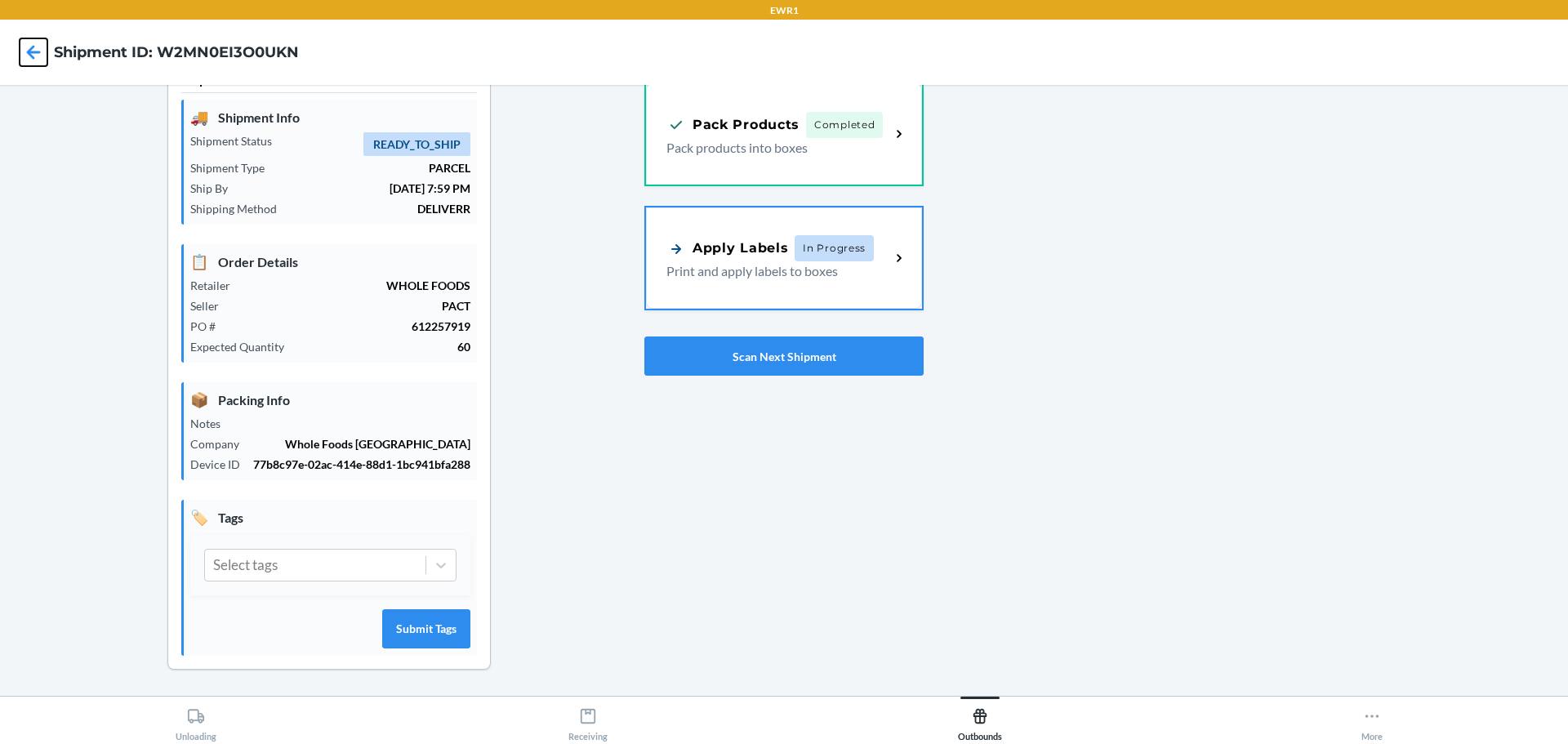
scroll to position [43, 0]
click at [711, 288] on div "Apply Labels In Progress Print and apply labels to boxes" at bounding box center [784, 256] width 276 height 102
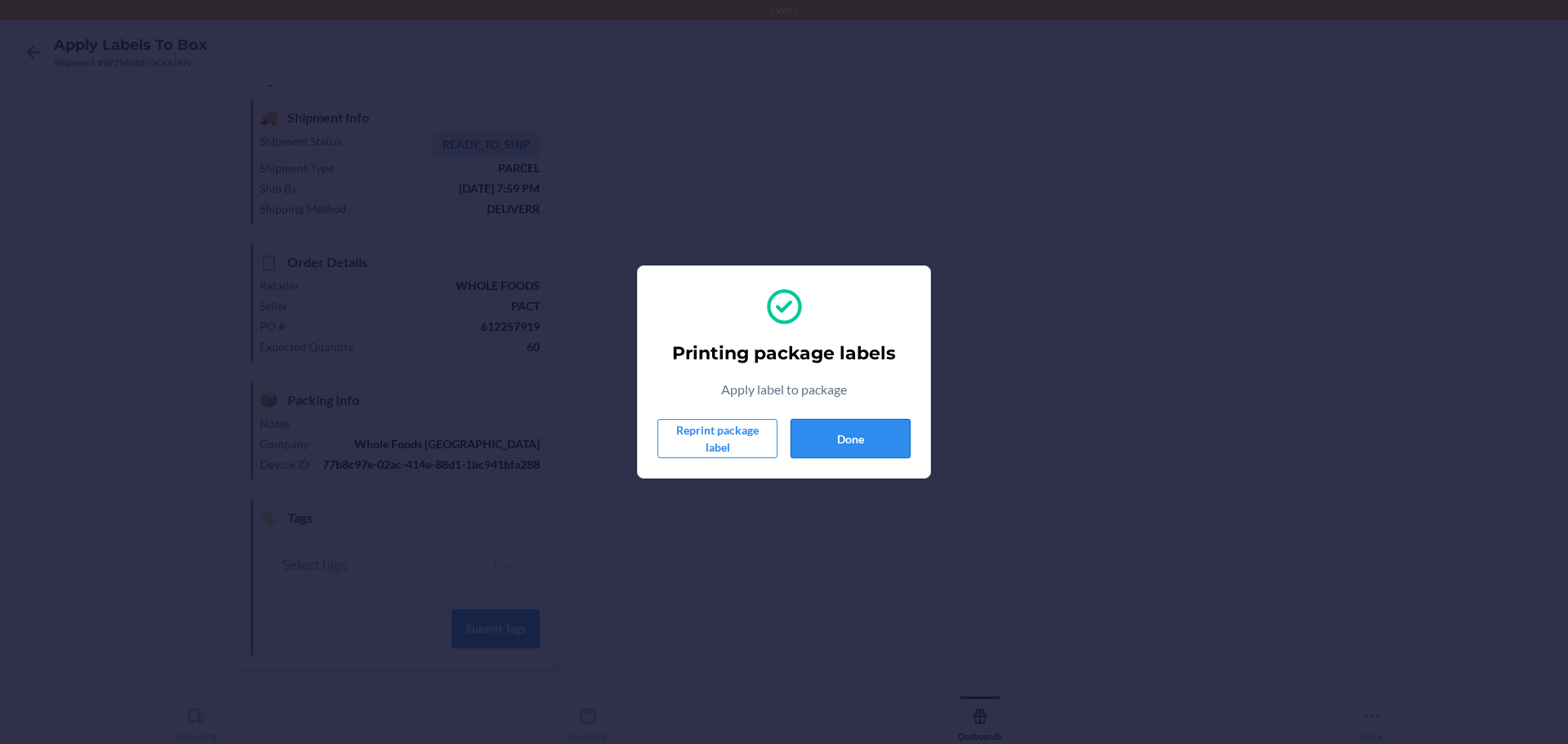
click at [890, 428] on button "Done" at bounding box center [850, 438] width 120 height 39
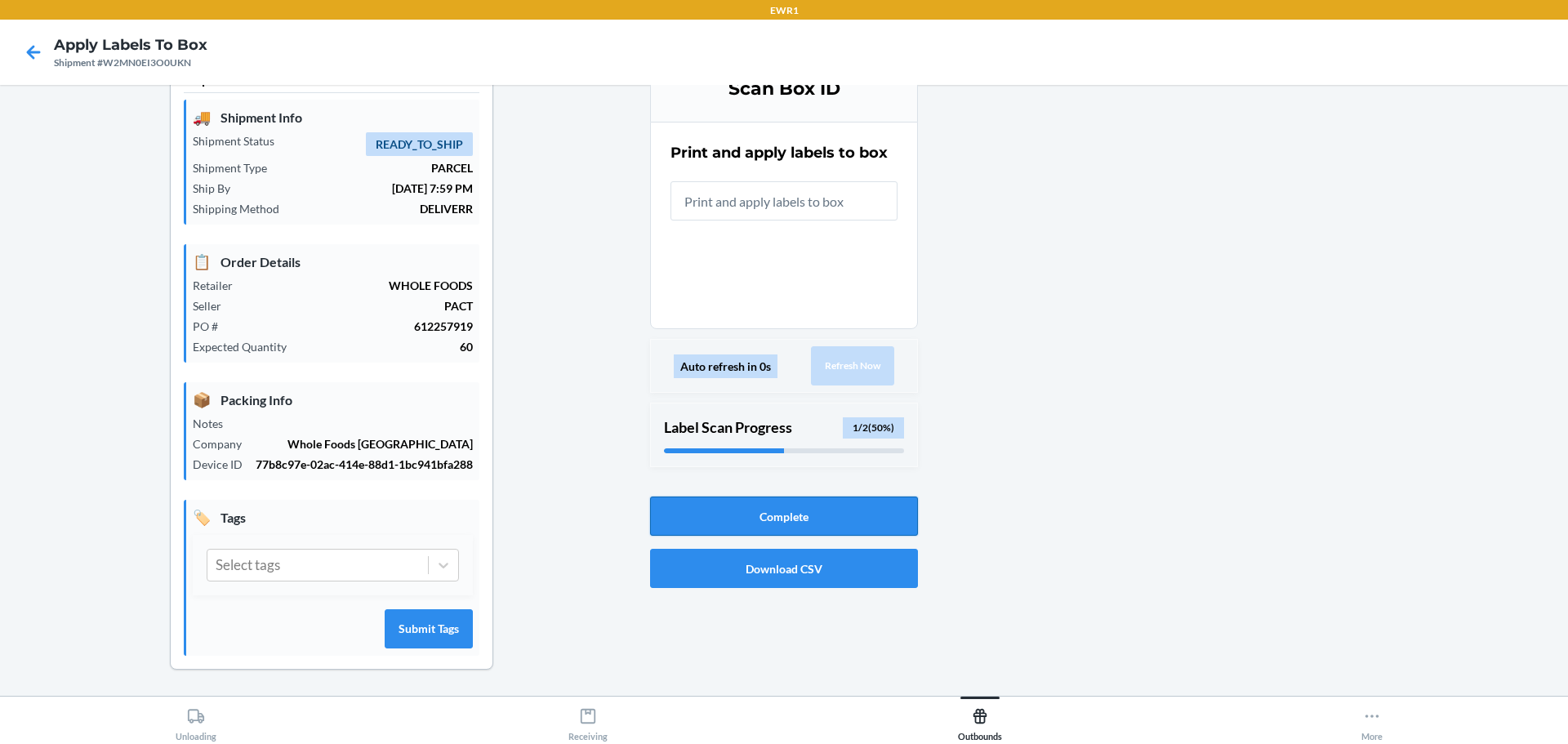
click at [829, 514] on button "Complete" at bounding box center [784, 516] width 268 height 39
click at [831, 520] on button "Complete" at bounding box center [784, 516] width 268 height 39
click at [845, 196] on input "Failed to close [PERSON_NAME] label download" at bounding box center [784, 201] width 227 height 39
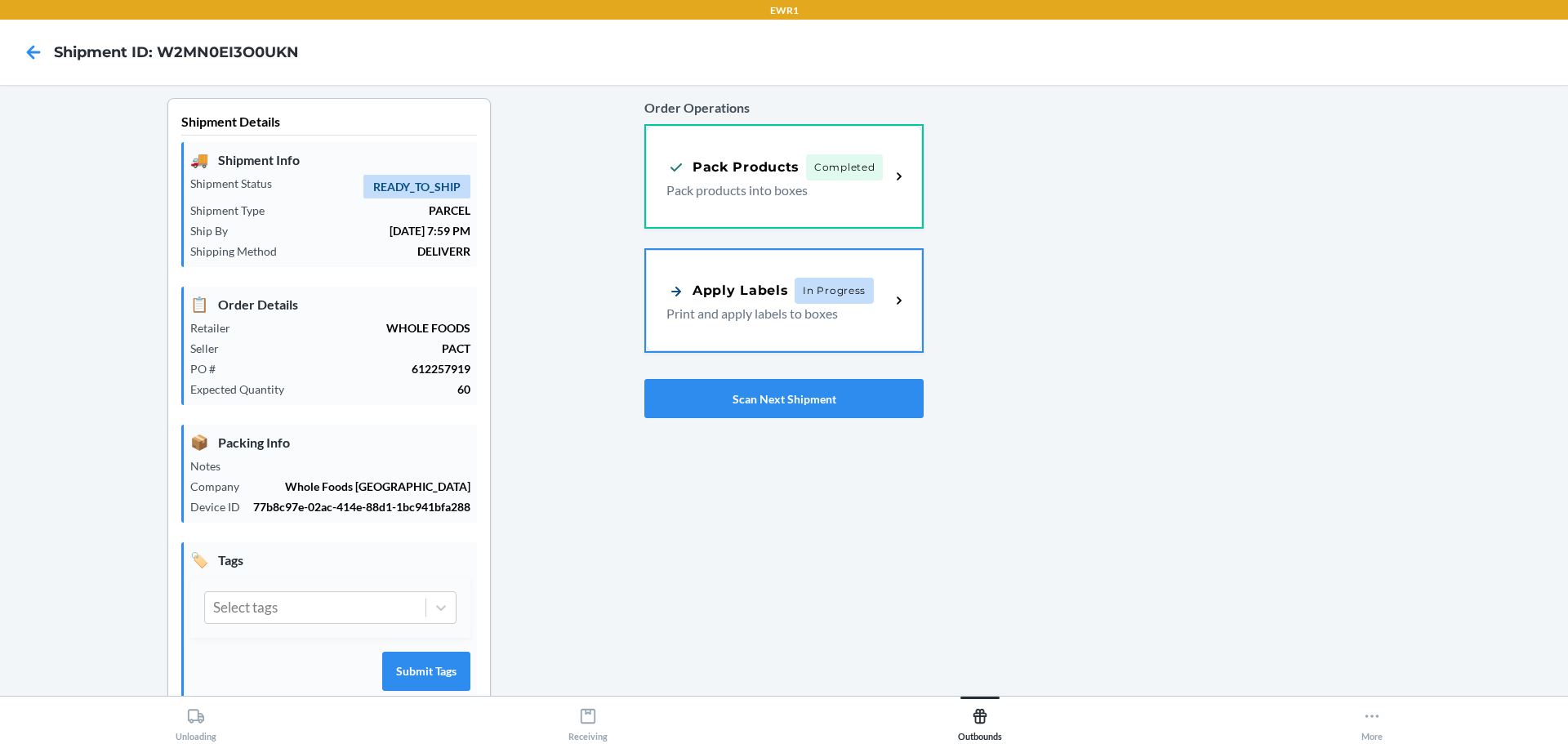
click at [647, 310] on div "Apply Labels In Progress Print and apply labels to boxes" at bounding box center [784, 301] width 276 height 102
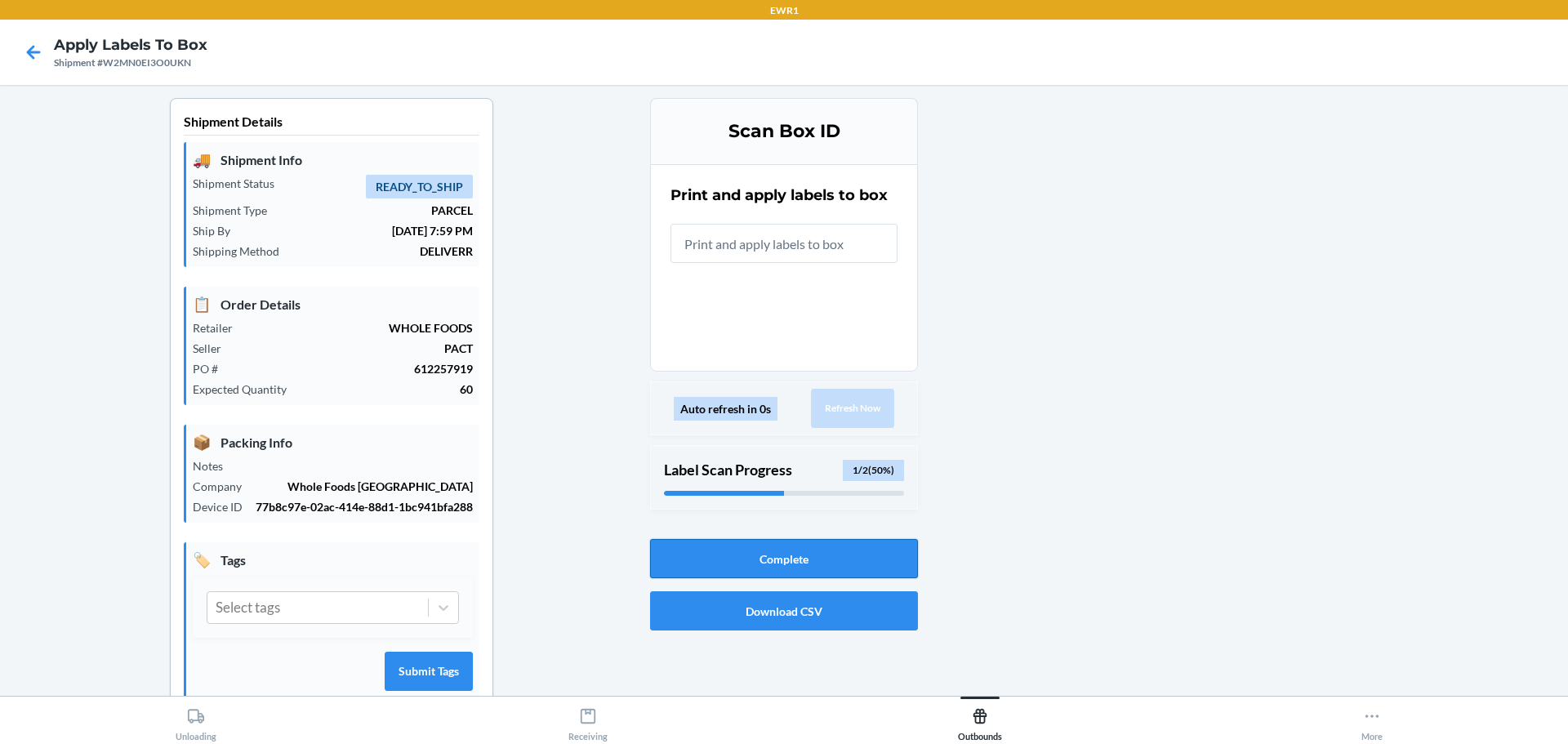
click at [765, 555] on button "Complete" at bounding box center [784, 559] width 268 height 39
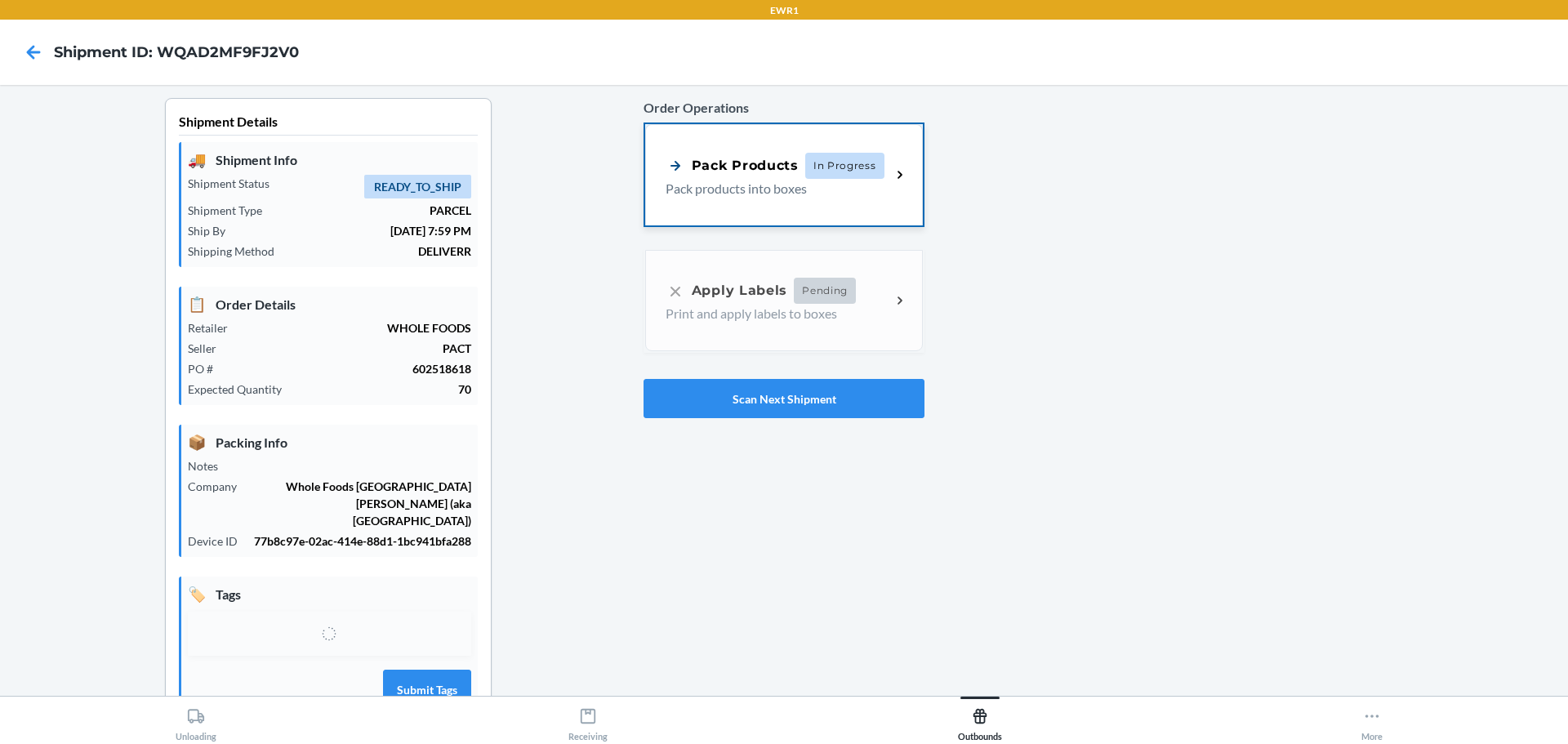
click at [675, 155] on div "Pack Products In Progress" at bounding box center [775, 166] width 219 height 26
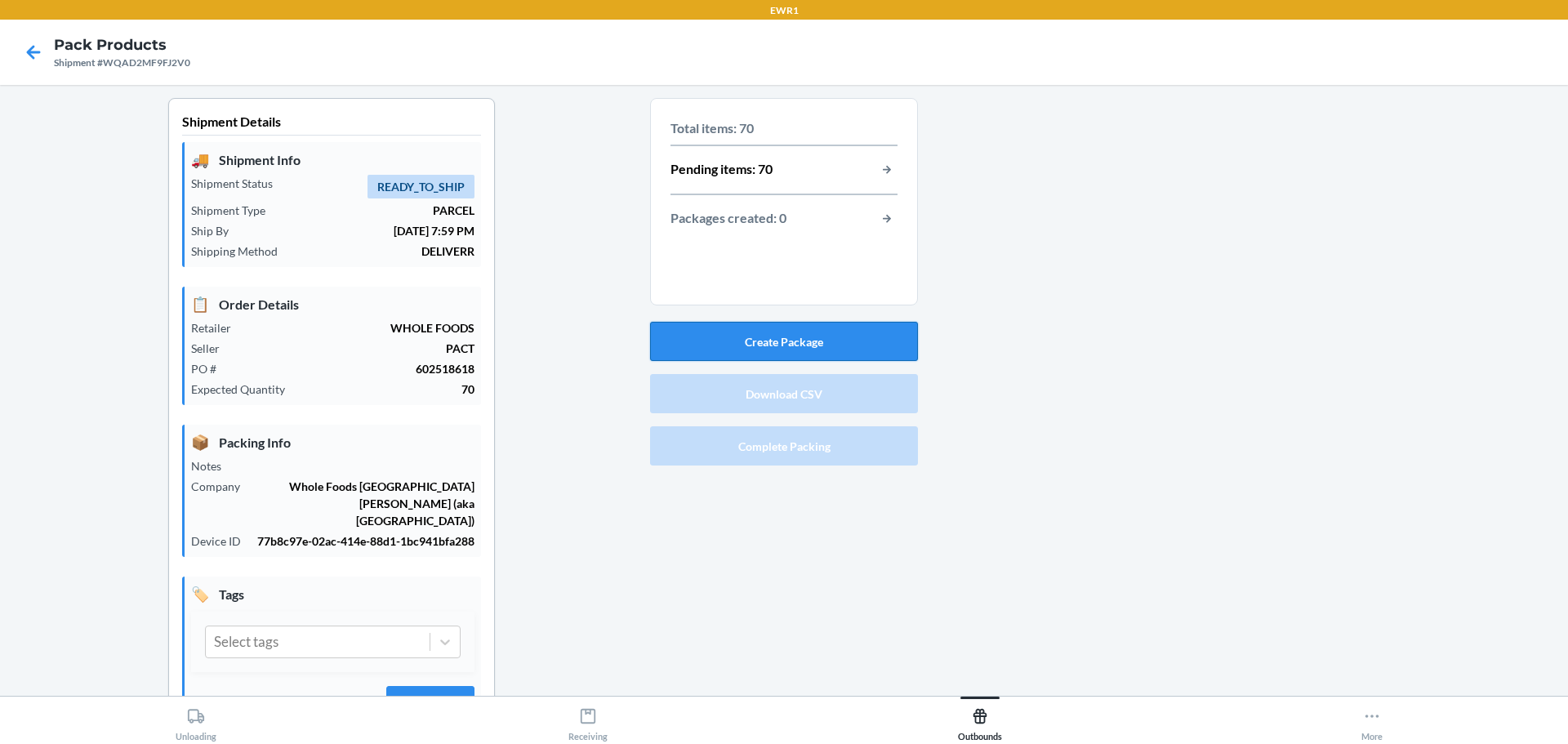
click at [787, 343] on button "Create Package" at bounding box center [784, 342] width 268 height 39
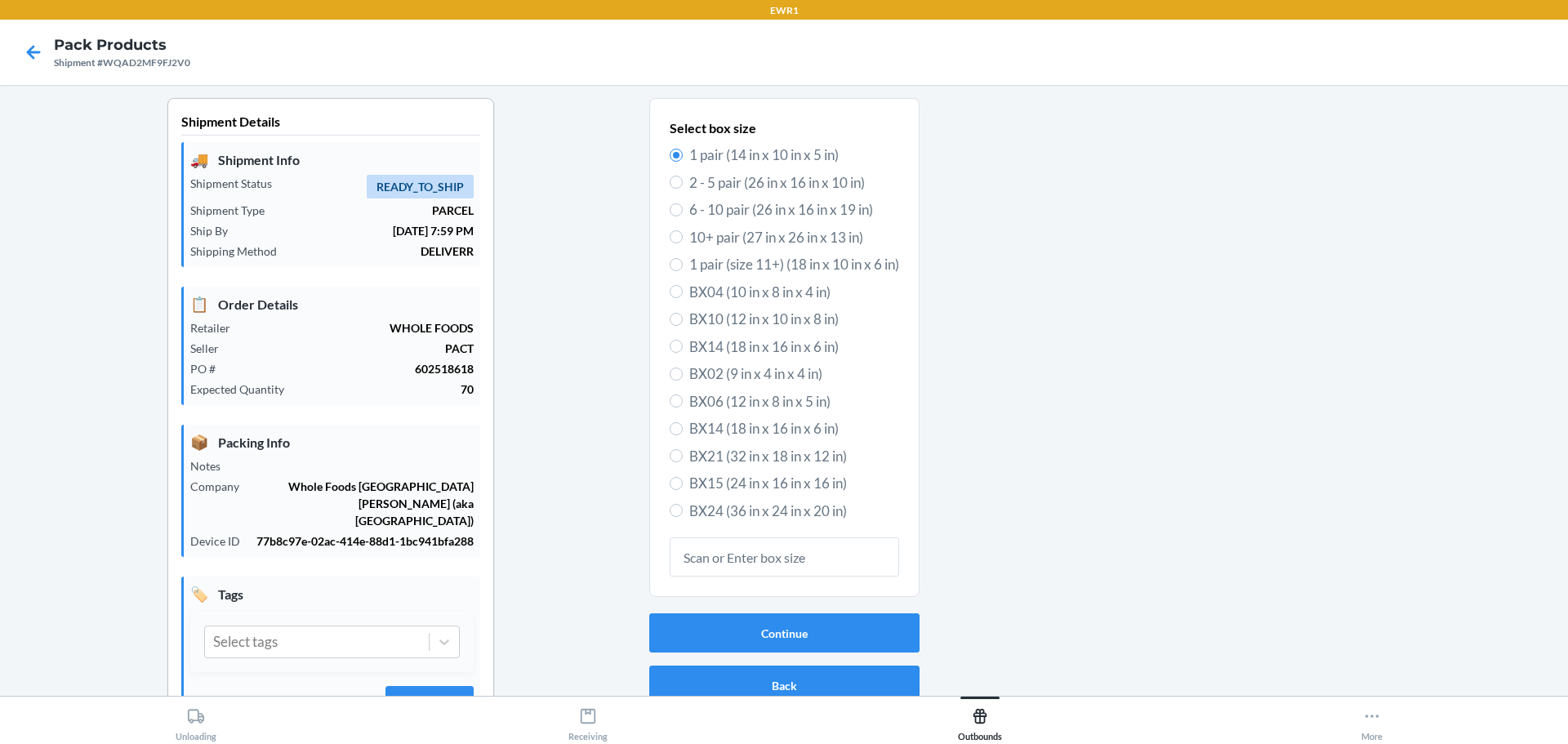
click at [709, 491] on span "BX15 (24 in x 16 in x 16 in)" at bounding box center [795, 483] width 210 height 21
click at [683, 490] on input "BX15 (24 in x 16 in x 16 in)" at bounding box center [676, 483] width 13 height 13
radio input "true"
radio input "false"
click at [805, 629] on button "Continue" at bounding box center [784, 633] width 270 height 39
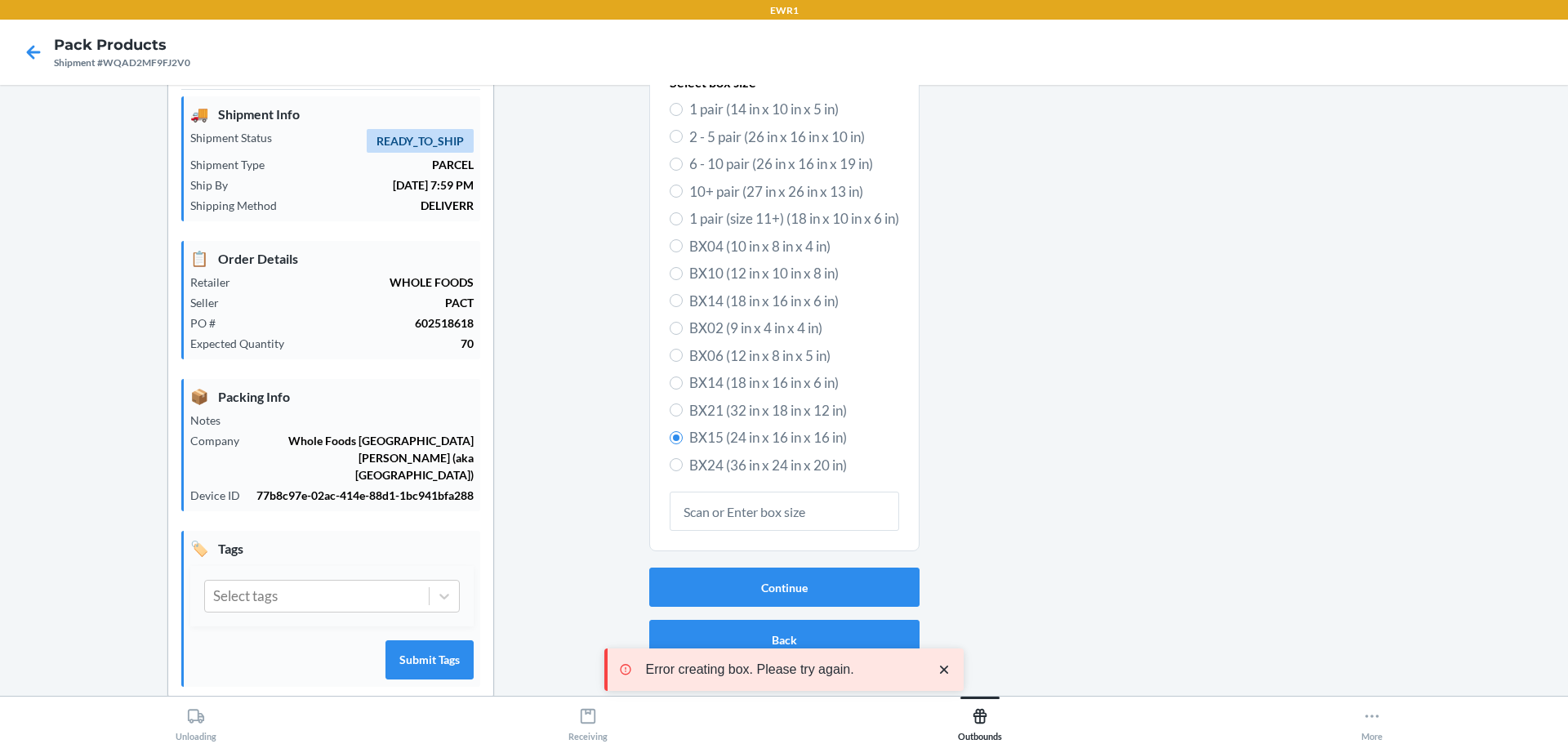
scroll to position [60, 0]
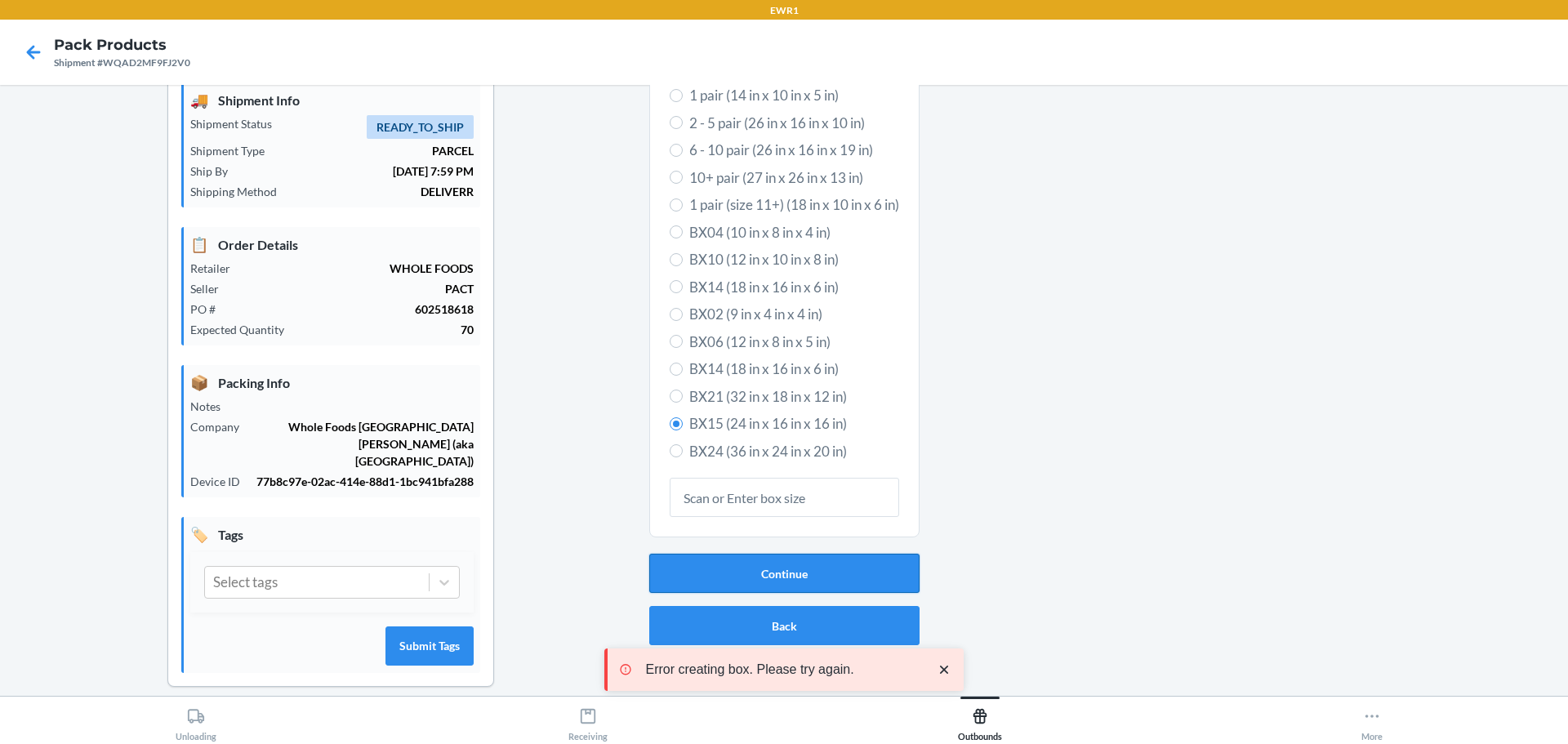
click at [770, 565] on button "Continue" at bounding box center [784, 573] width 270 height 39
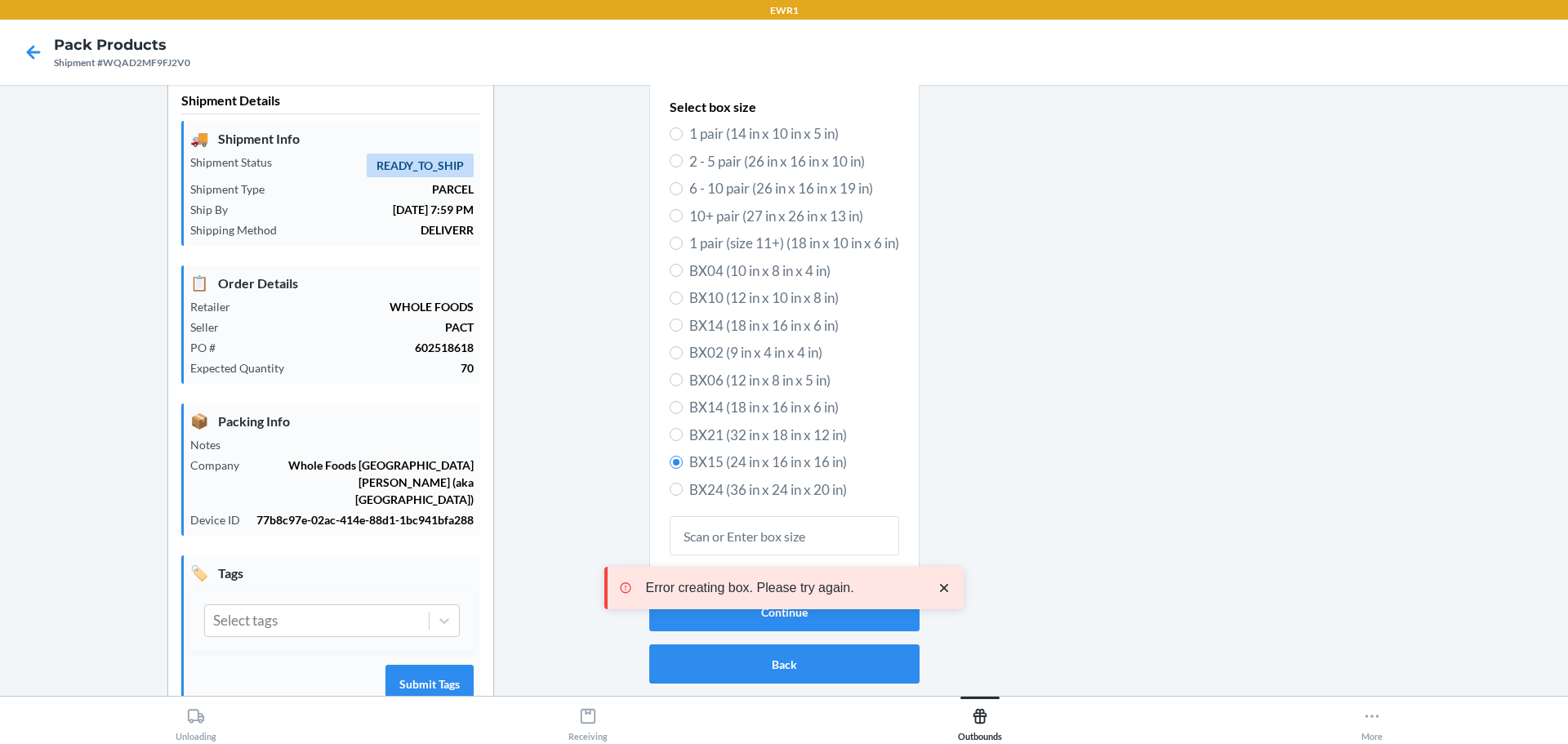
scroll to position [0, 0]
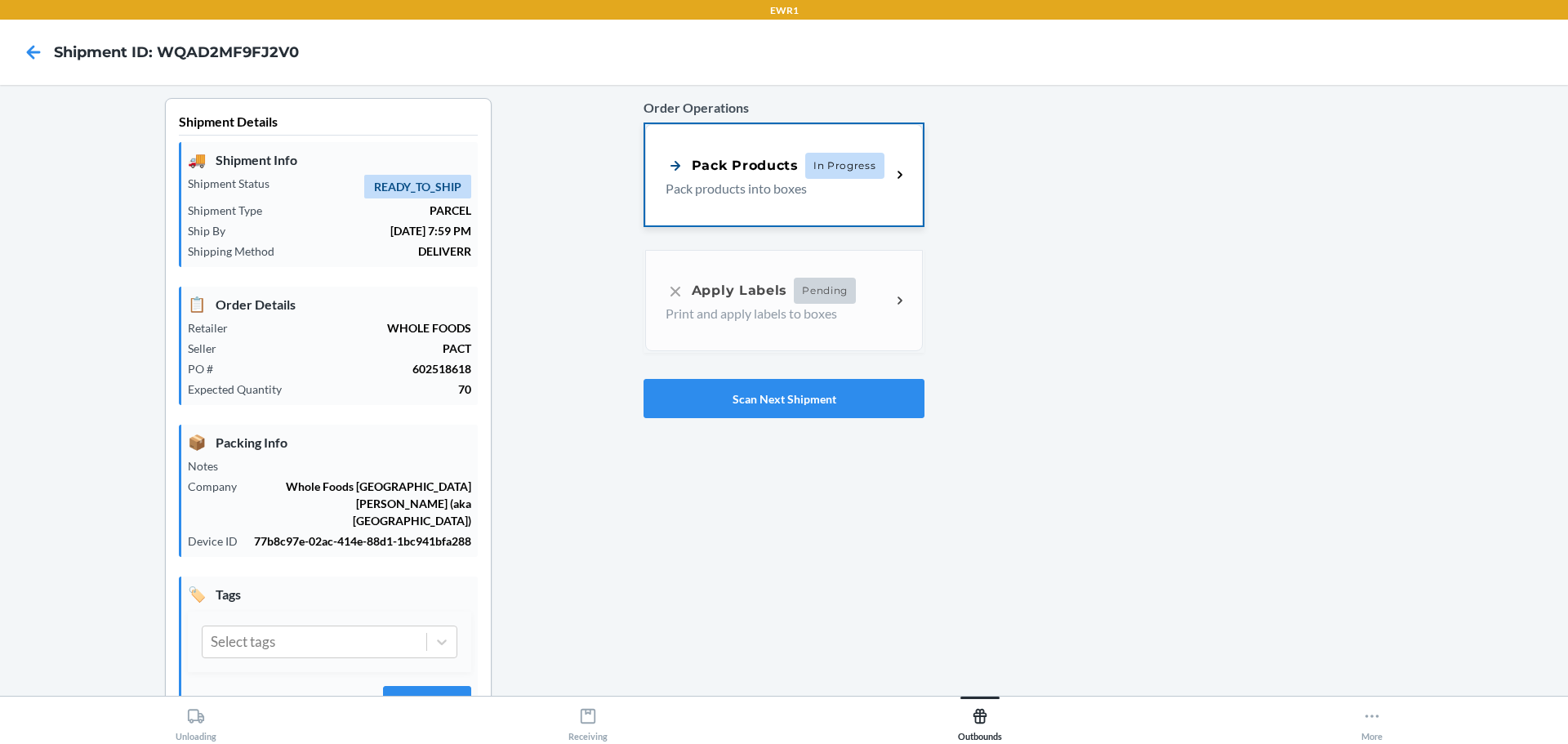
click at [741, 155] on div "Pack Products In Progress" at bounding box center [775, 166] width 219 height 26
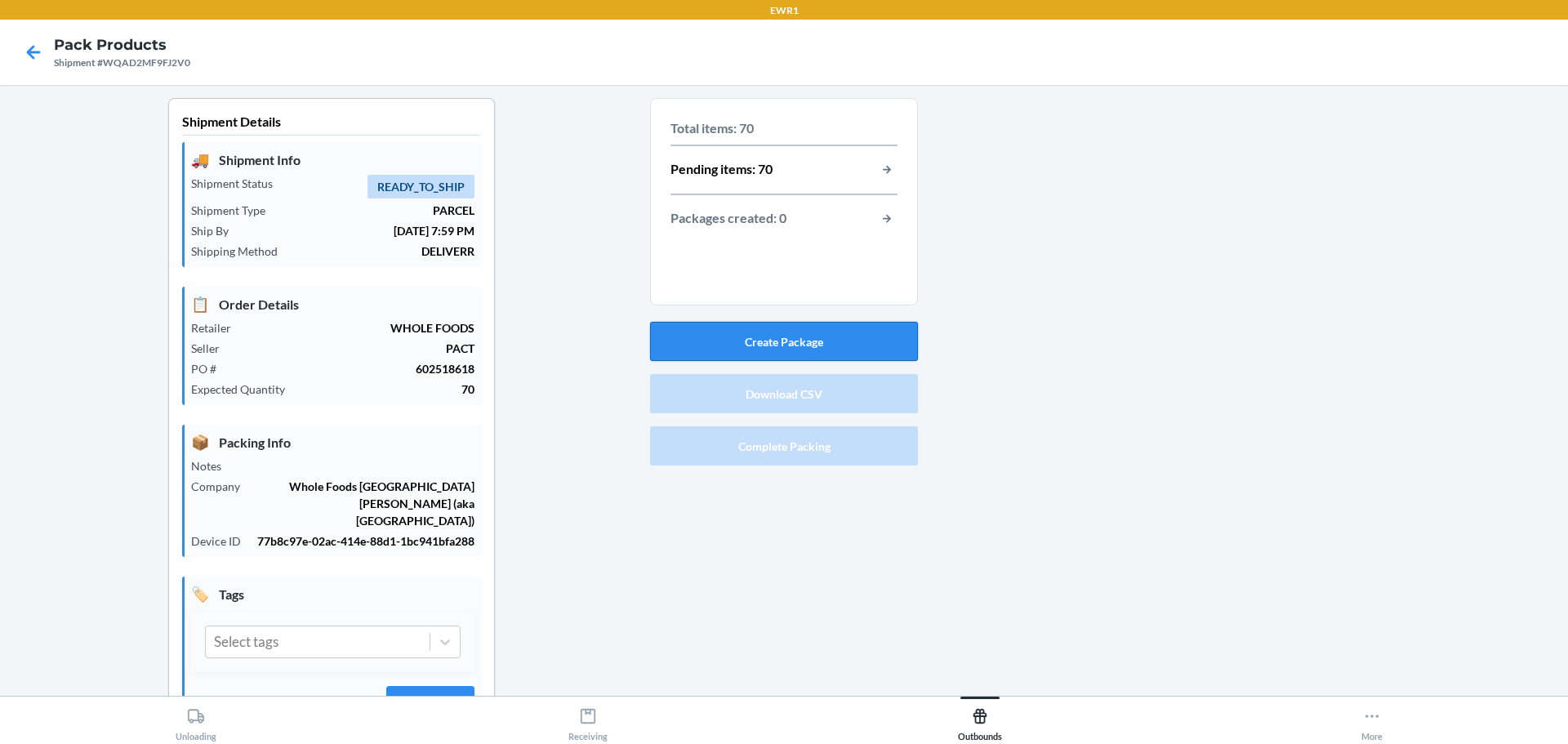
click at [731, 337] on button "Create Package" at bounding box center [784, 342] width 268 height 39
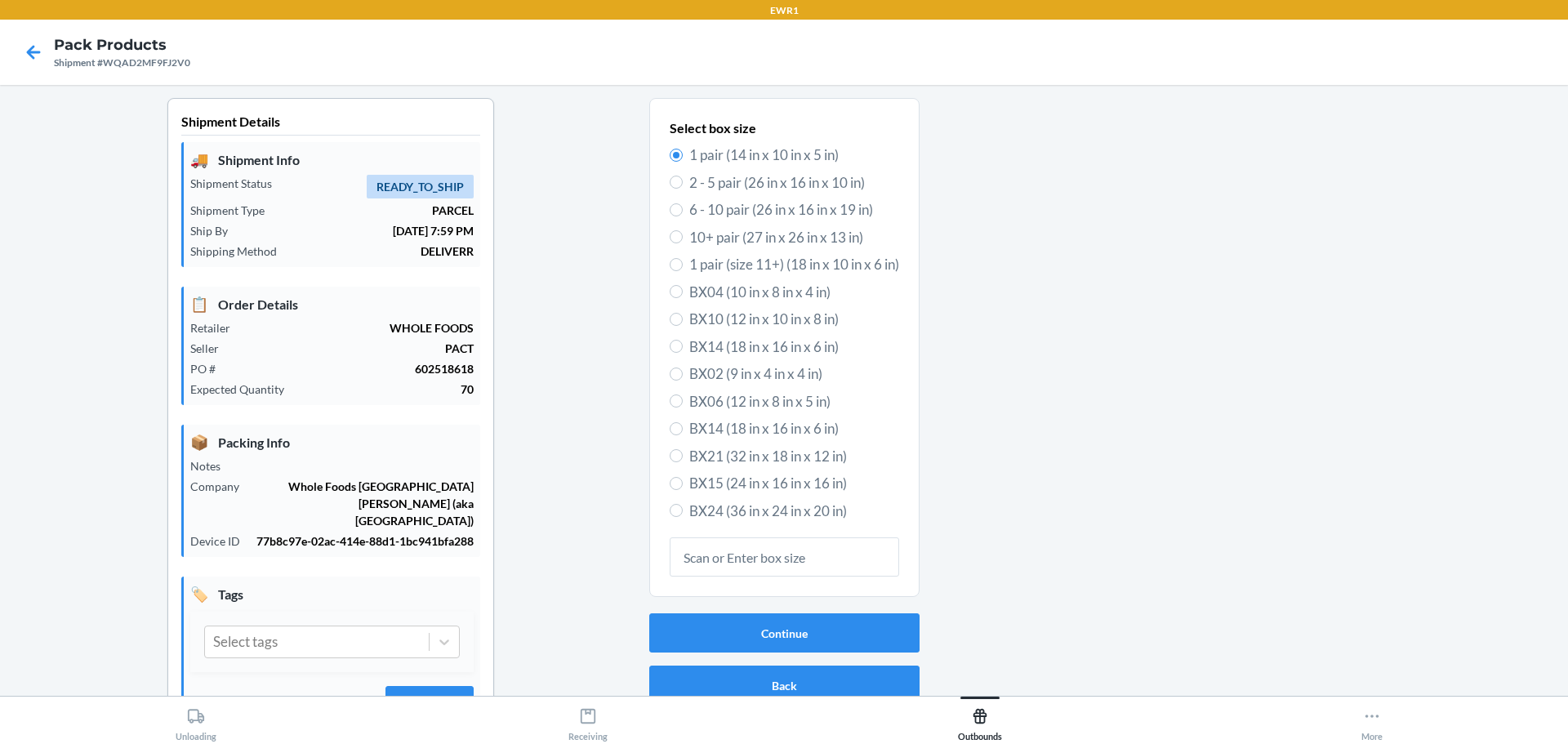
click at [708, 488] on span "BX15 (24 in x 16 in x 16 in)" at bounding box center [795, 483] width 210 height 21
click at [683, 488] on input "BX15 (24 in x 16 in x 16 in)" at bounding box center [676, 483] width 13 height 13
radio input "true"
radio input "false"
click at [790, 630] on button "Continue" at bounding box center [784, 633] width 270 height 39
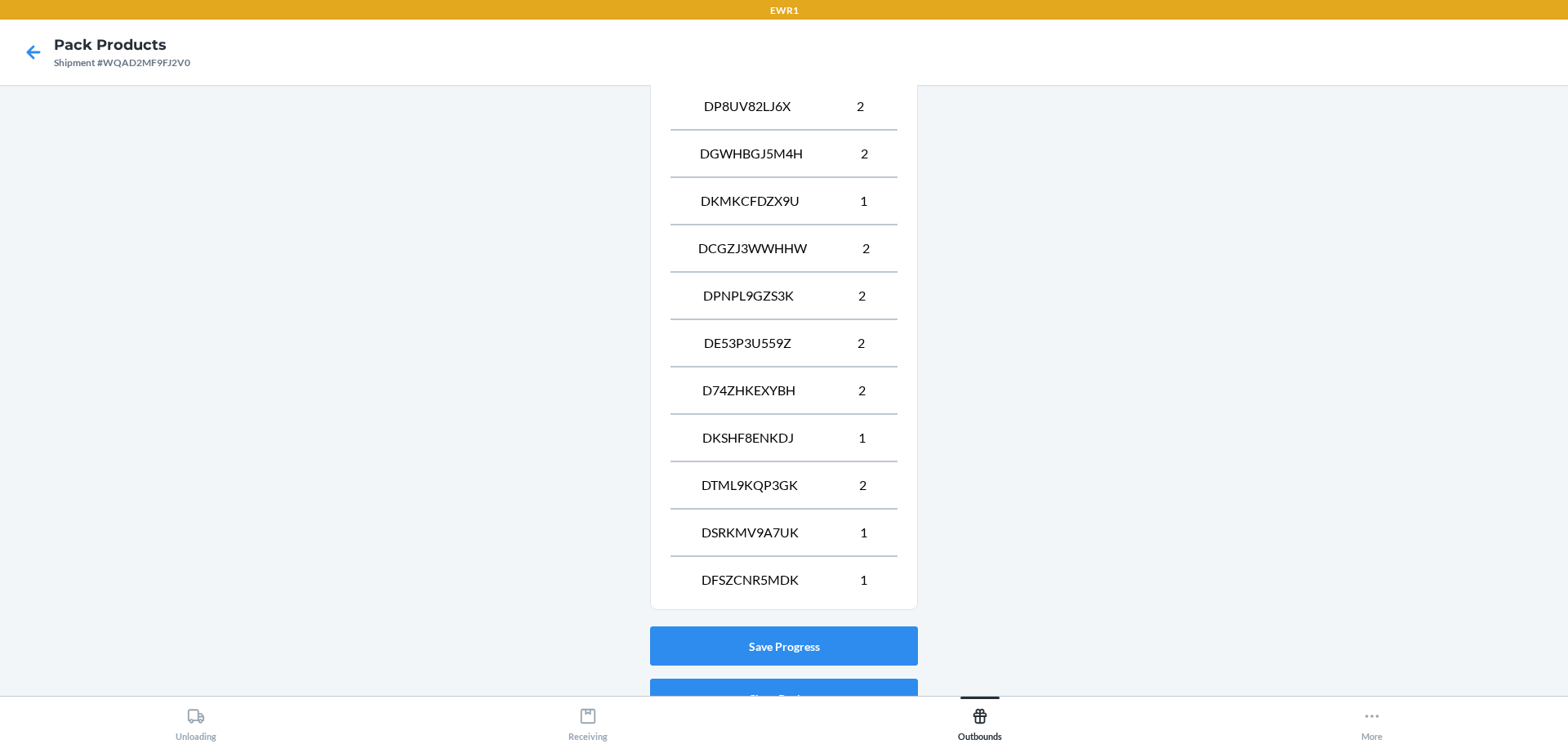
scroll to position [1086, 0]
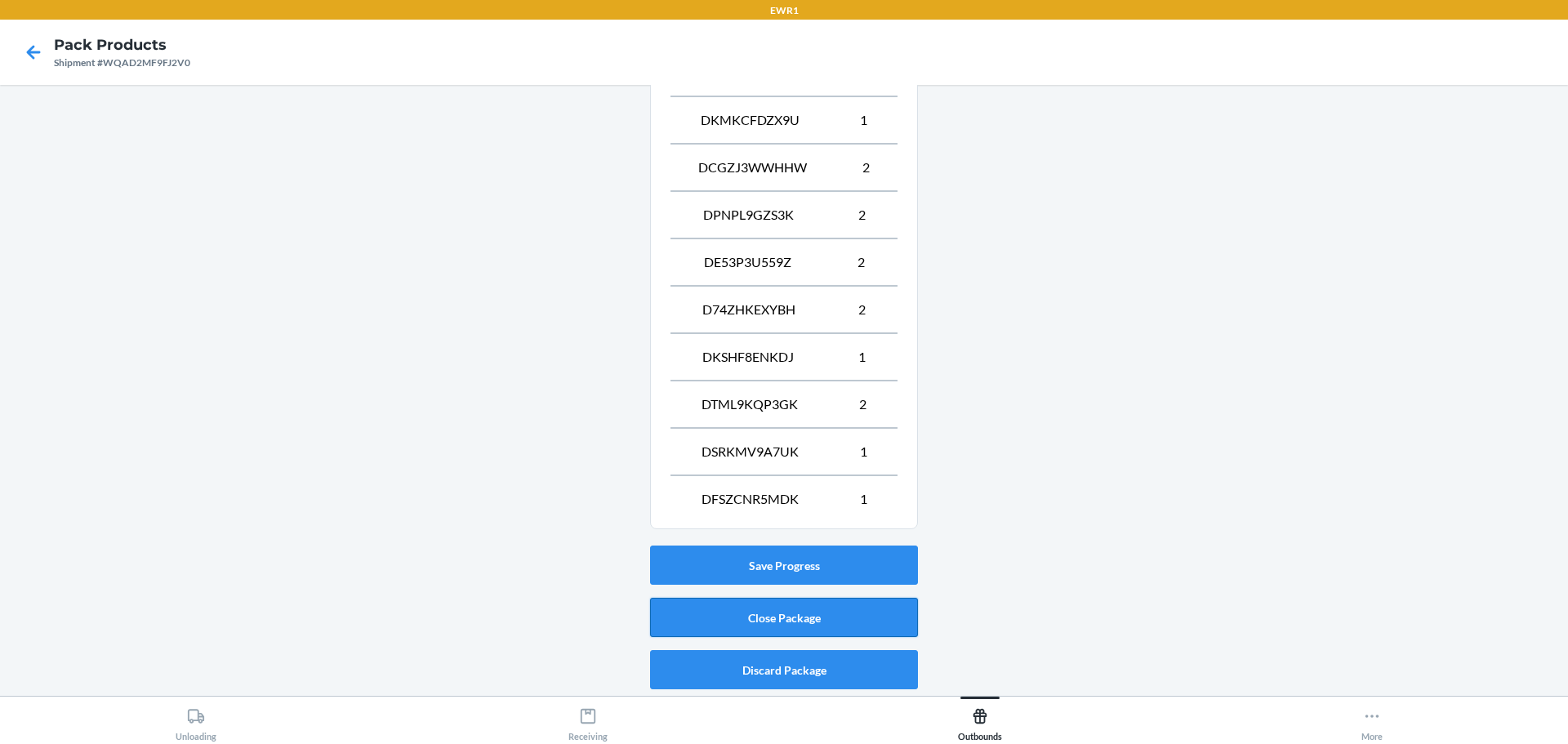
click at [817, 609] on button "Close Package" at bounding box center [784, 618] width 268 height 39
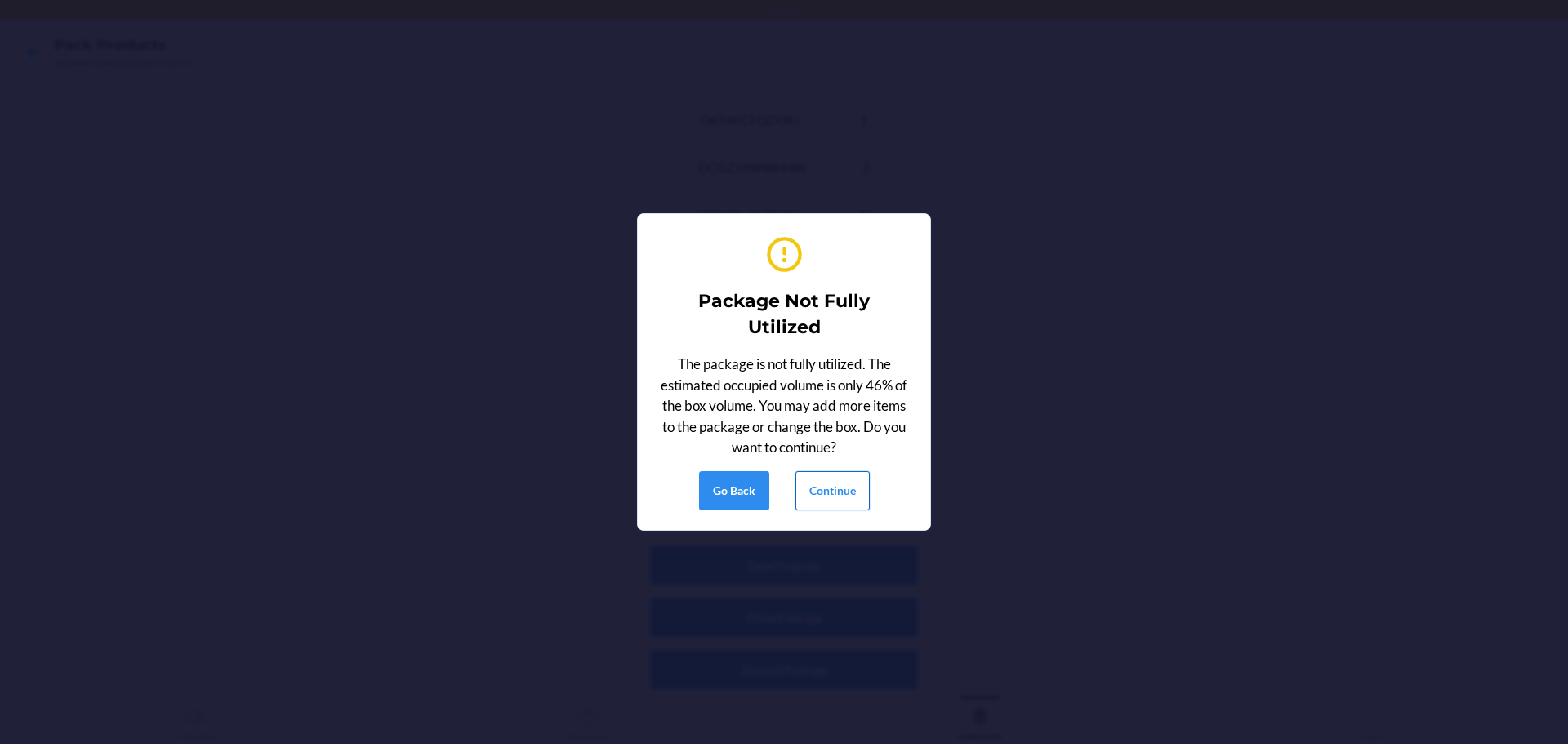
click at [827, 483] on button "Continue" at bounding box center [832, 491] width 74 height 39
click at [828, 491] on button "Continue" at bounding box center [832, 491] width 74 height 39
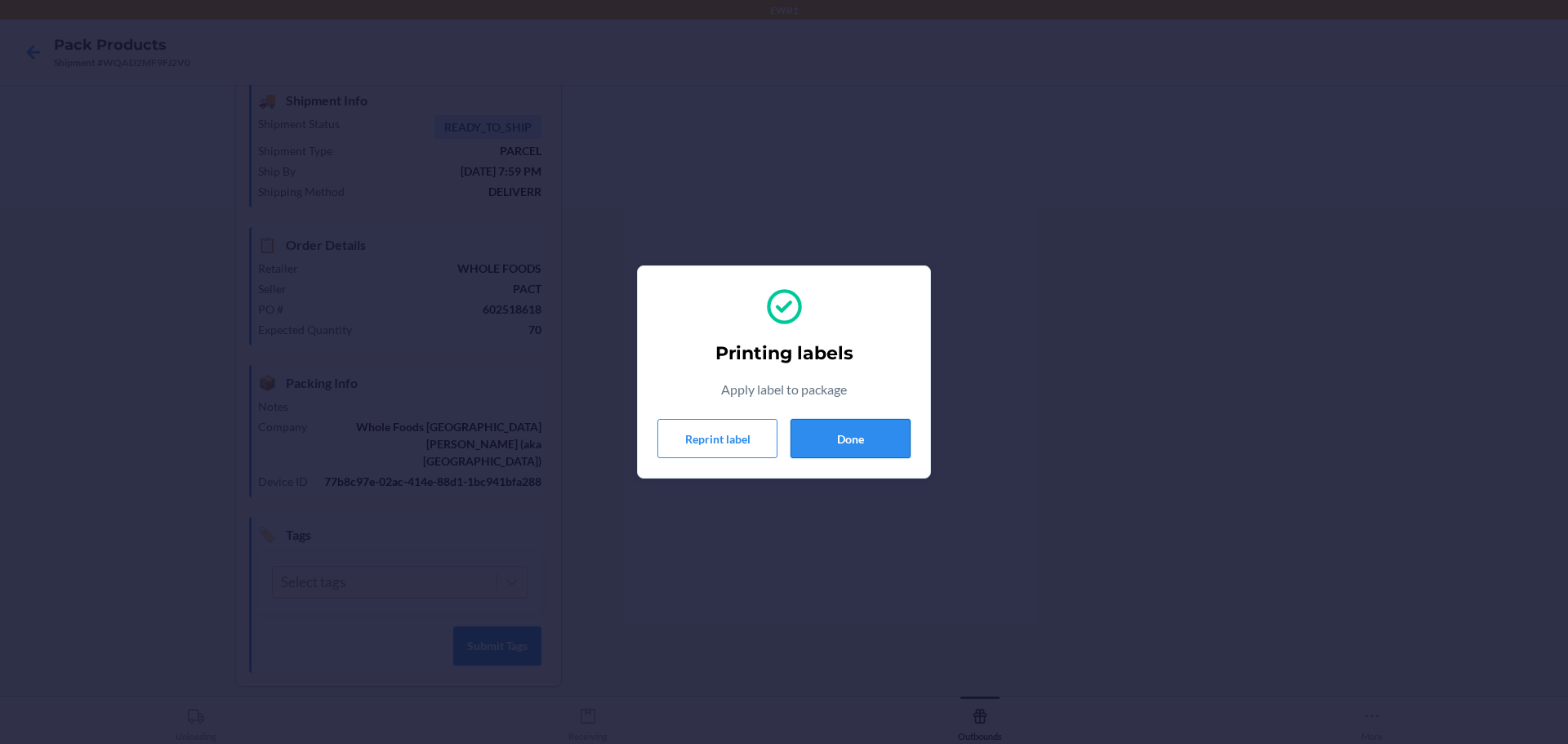
click at [818, 436] on button "Done" at bounding box center [850, 438] width 120 height 39
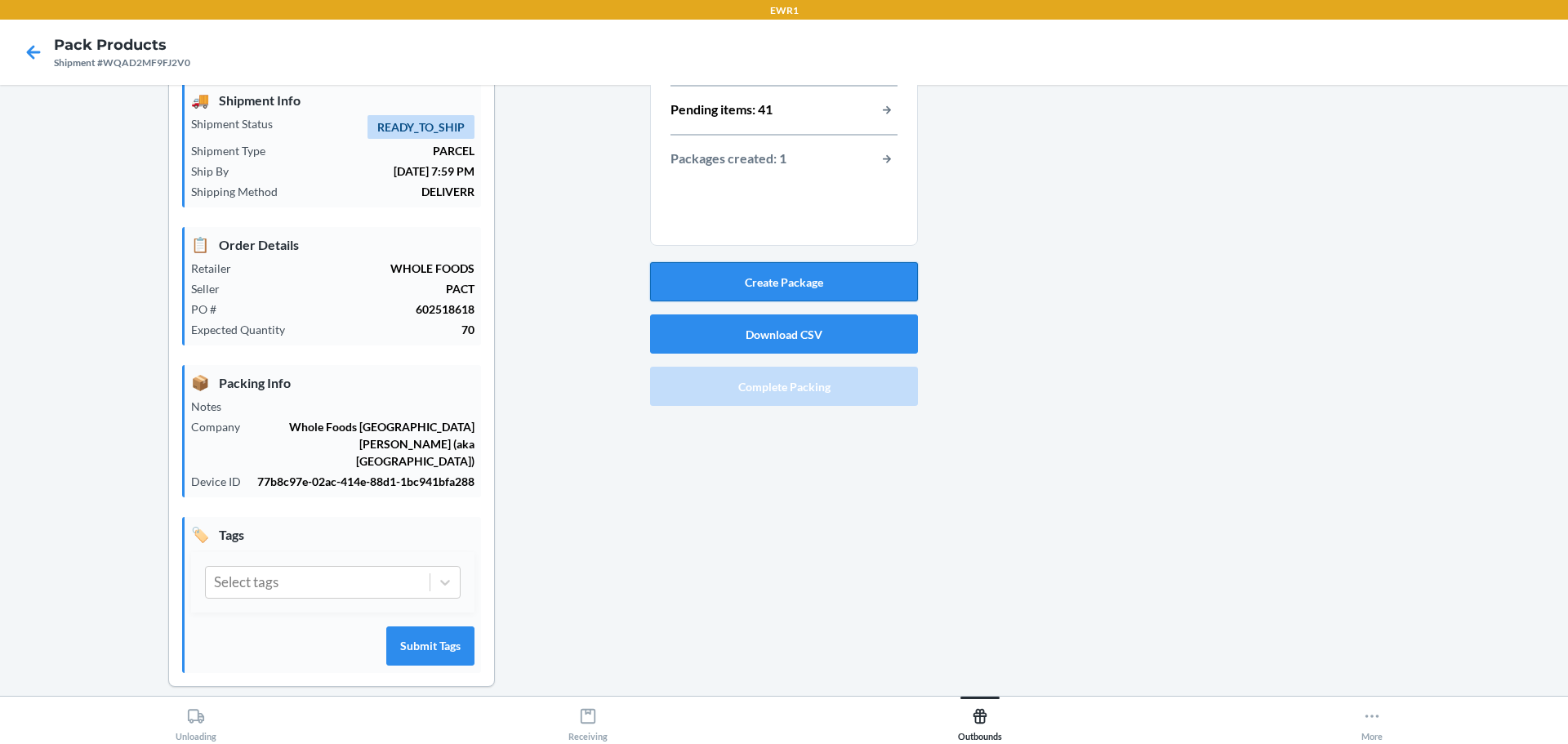
click at [810, 280] on button "Create Package" at bounding box center [784, 282] width 268 height 39
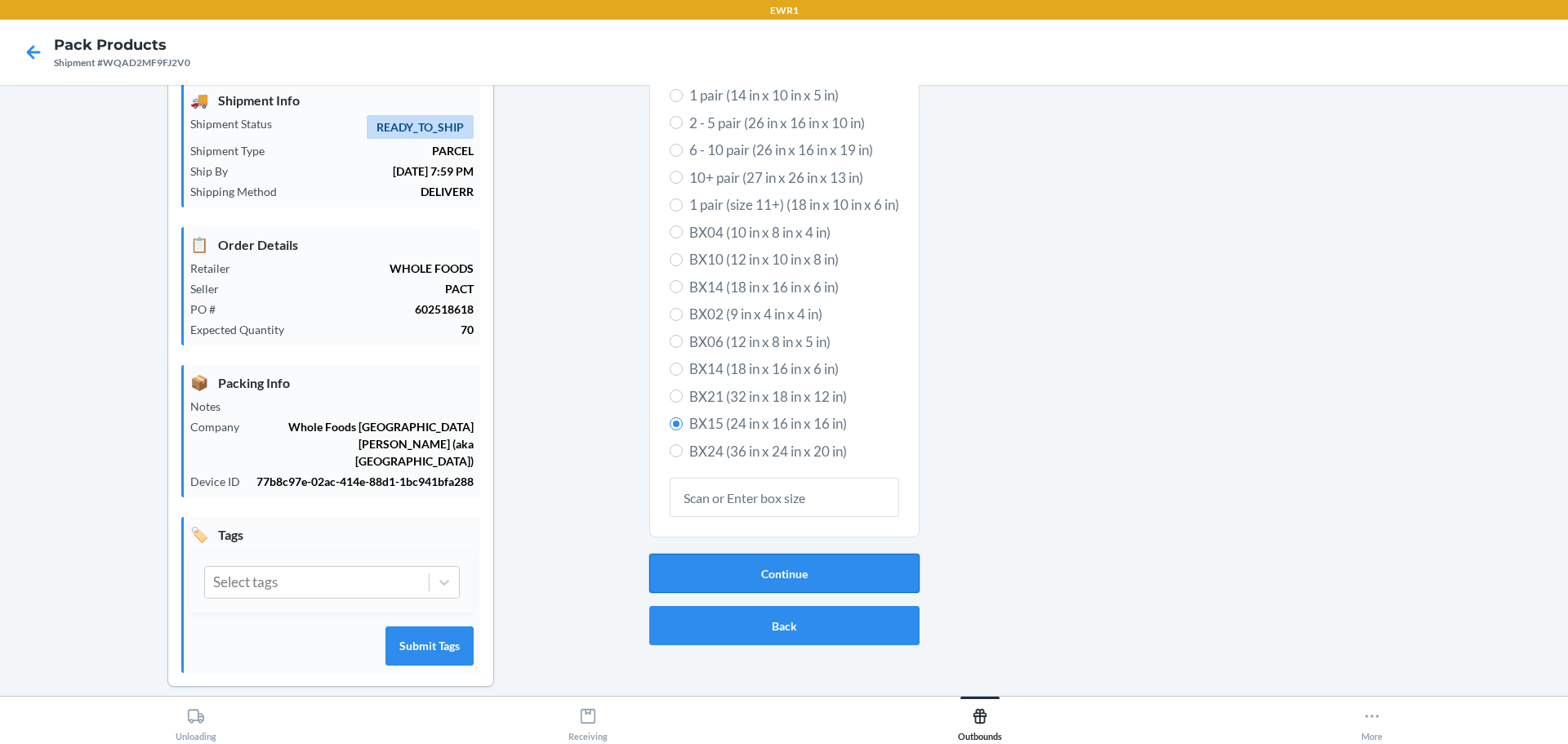
click at [760, 575] on button "Continue" at bounding box center [784, 573] width 270 height 39
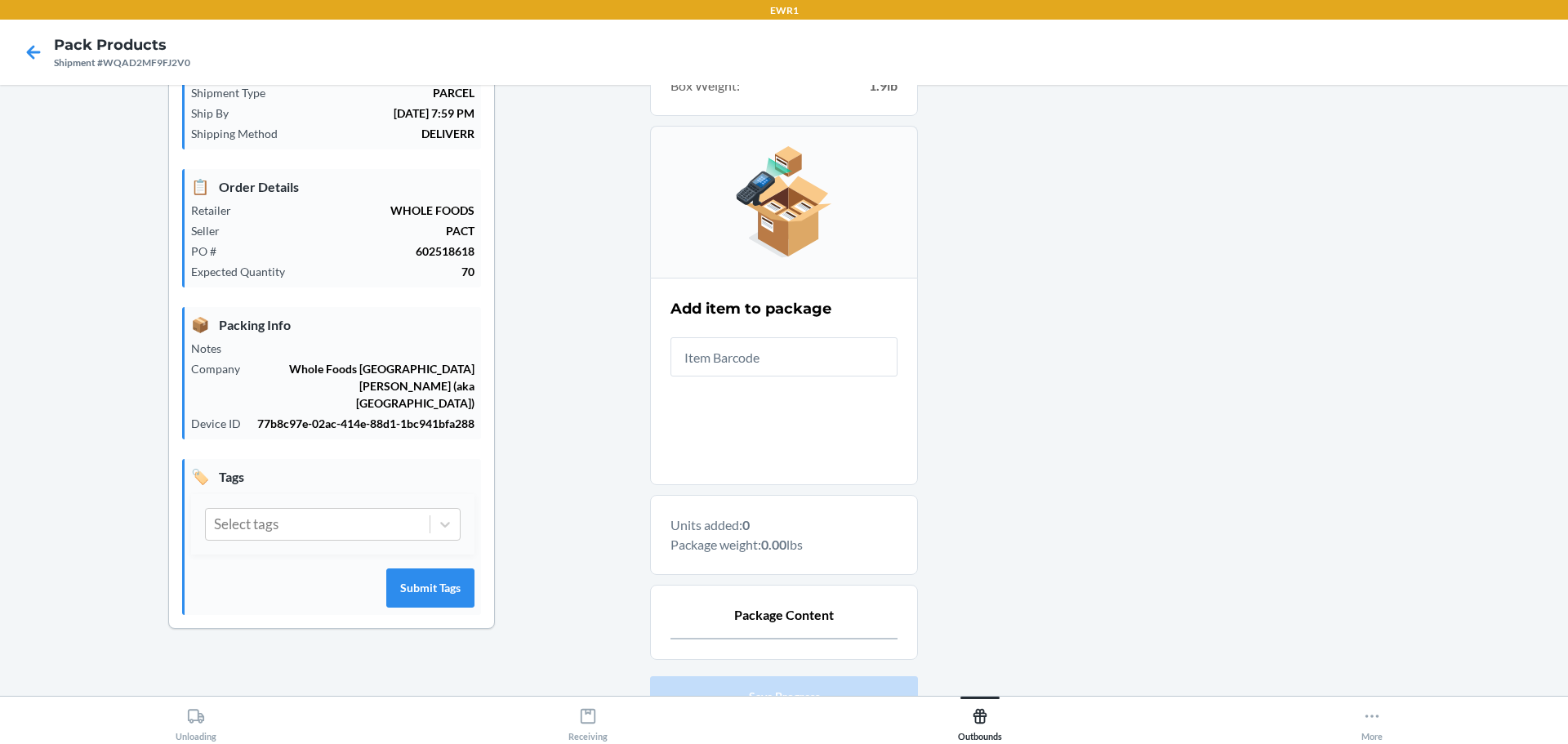
scroll to position [0, 0]
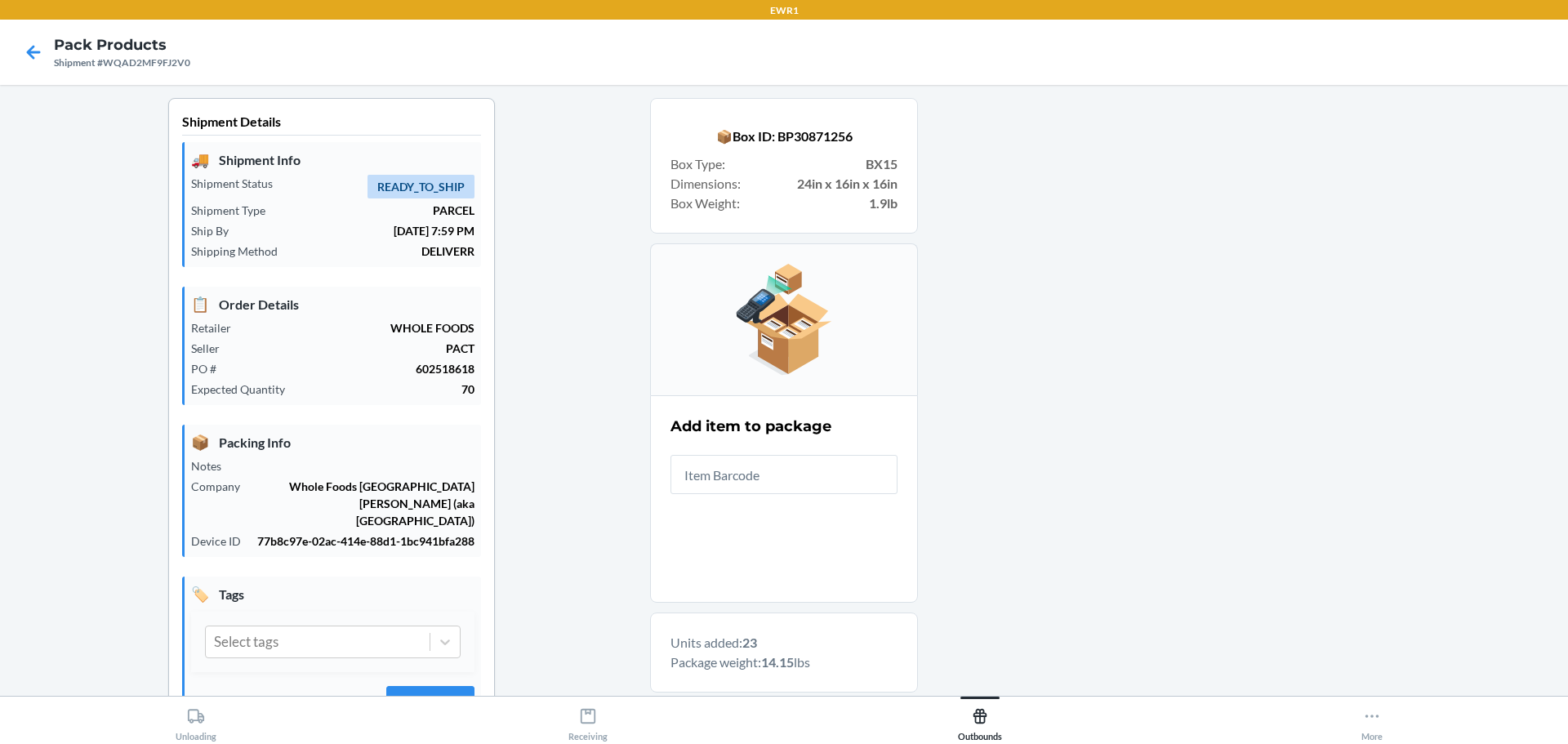
drag, startPoint x: 1568, startPoint y: 243, endPoint x: 1096, endPoint y: 436, distance: 509.9
drag, startPoint x: 785, startPoint y: 454, endPoint x: 509, endPoint y: 526, distance: 285.2
drag, startPoint x: 745, startPoint y: 481, endPoint x: 478, endPoint y: 527, distance: 270.9
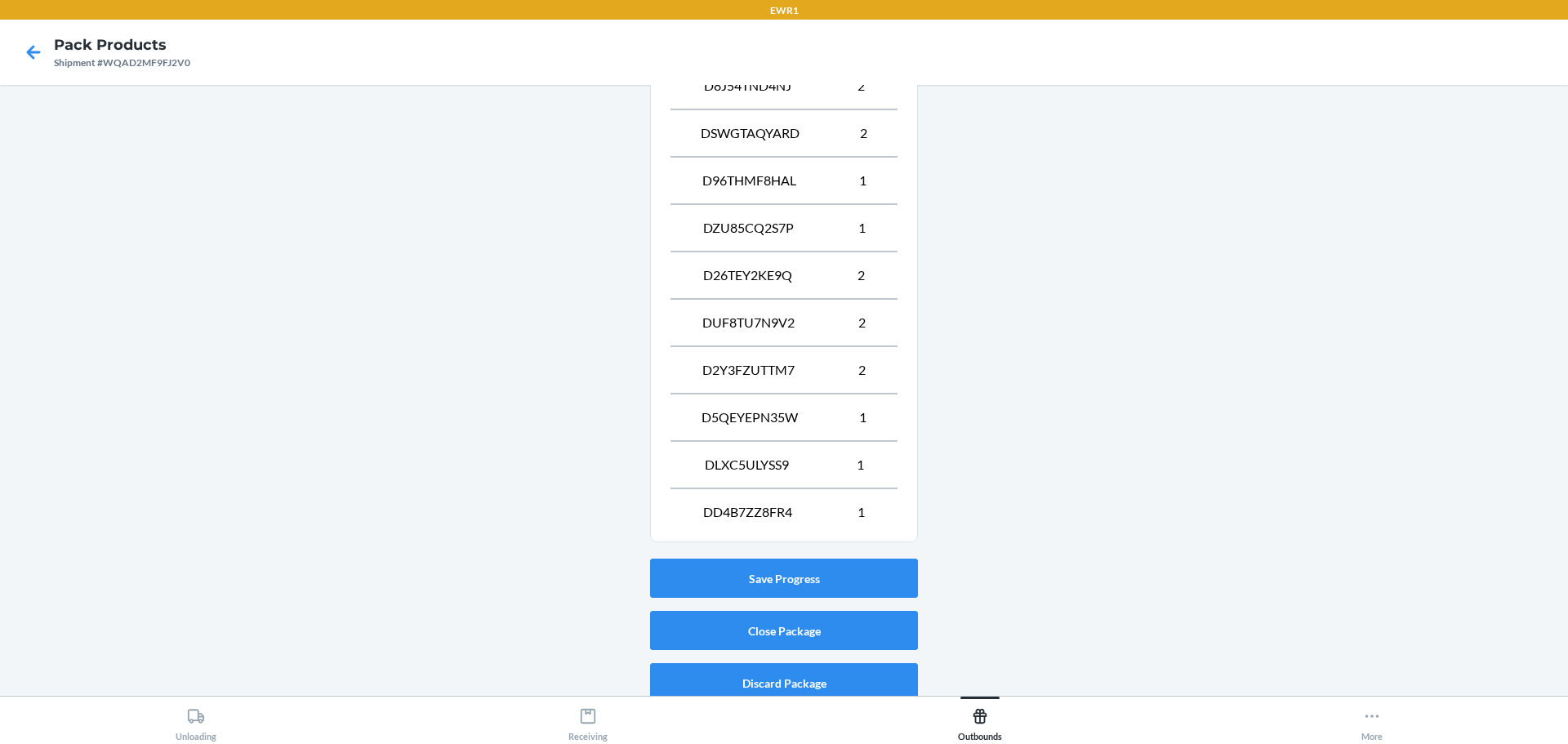
scroll to position [1180, 0]
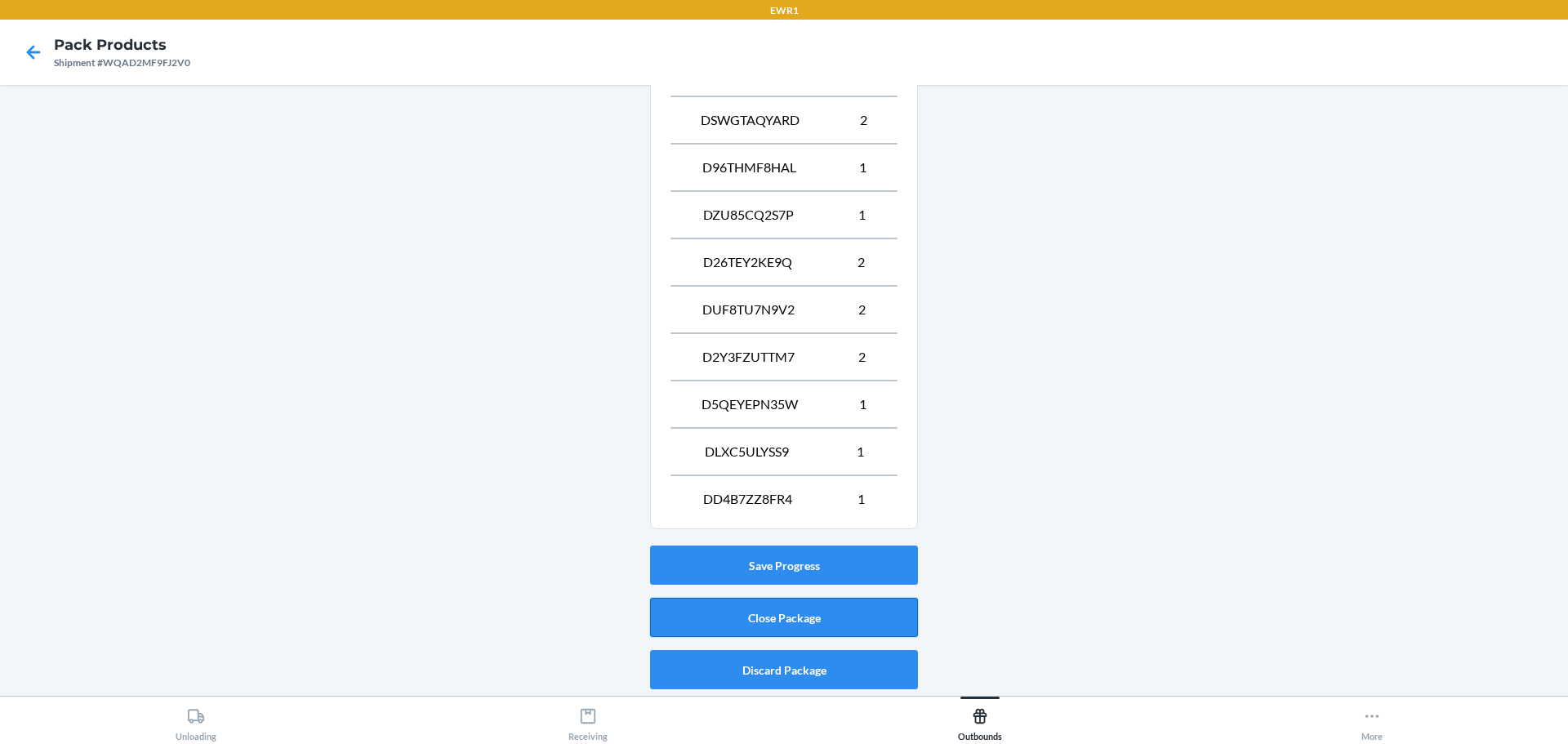
click at [800, 612] on button "Close Package" at bounding box center [784, 618] width 268 height 39
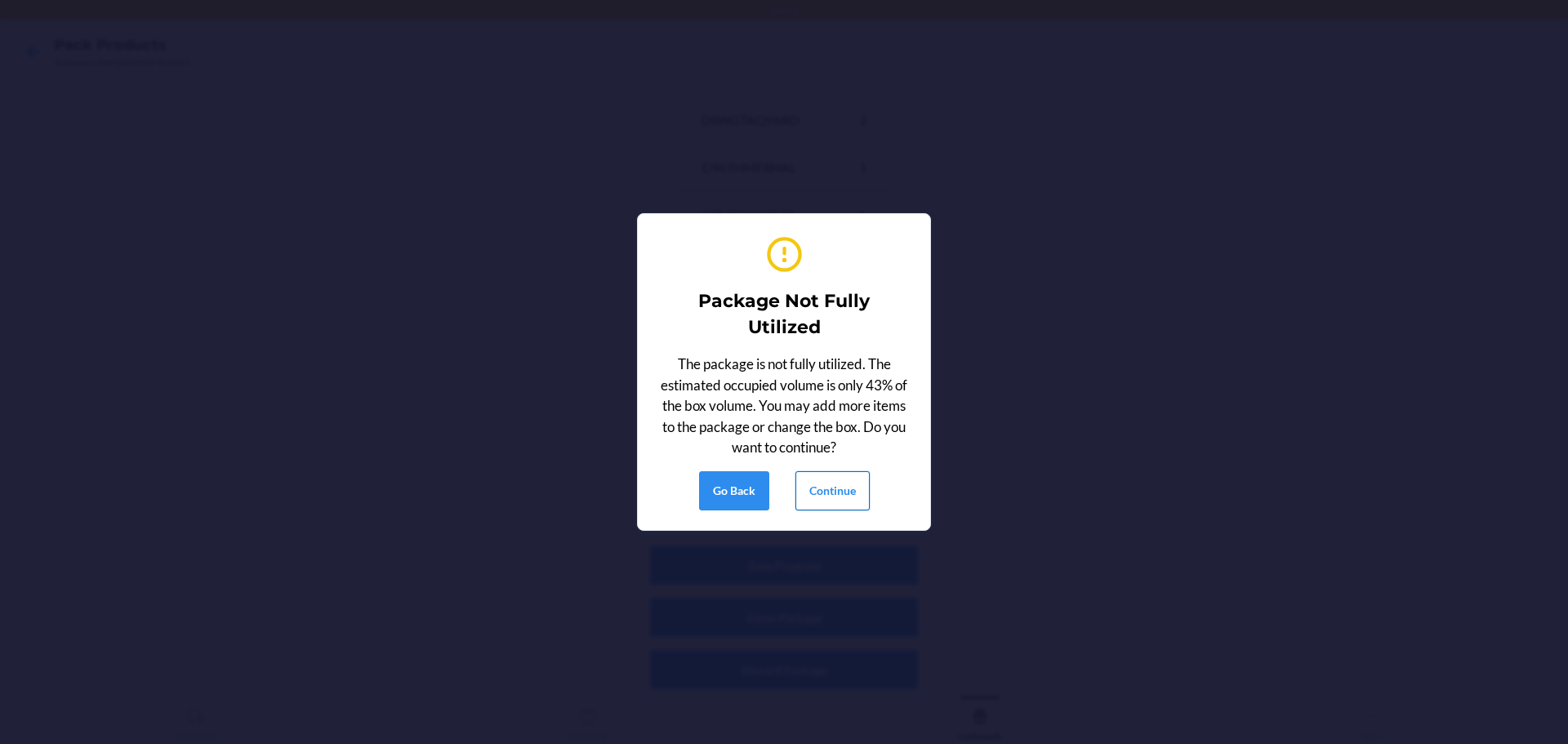
click at [819, 490] on button "Continue" at bounding box center [832, 491] width 74 height 39
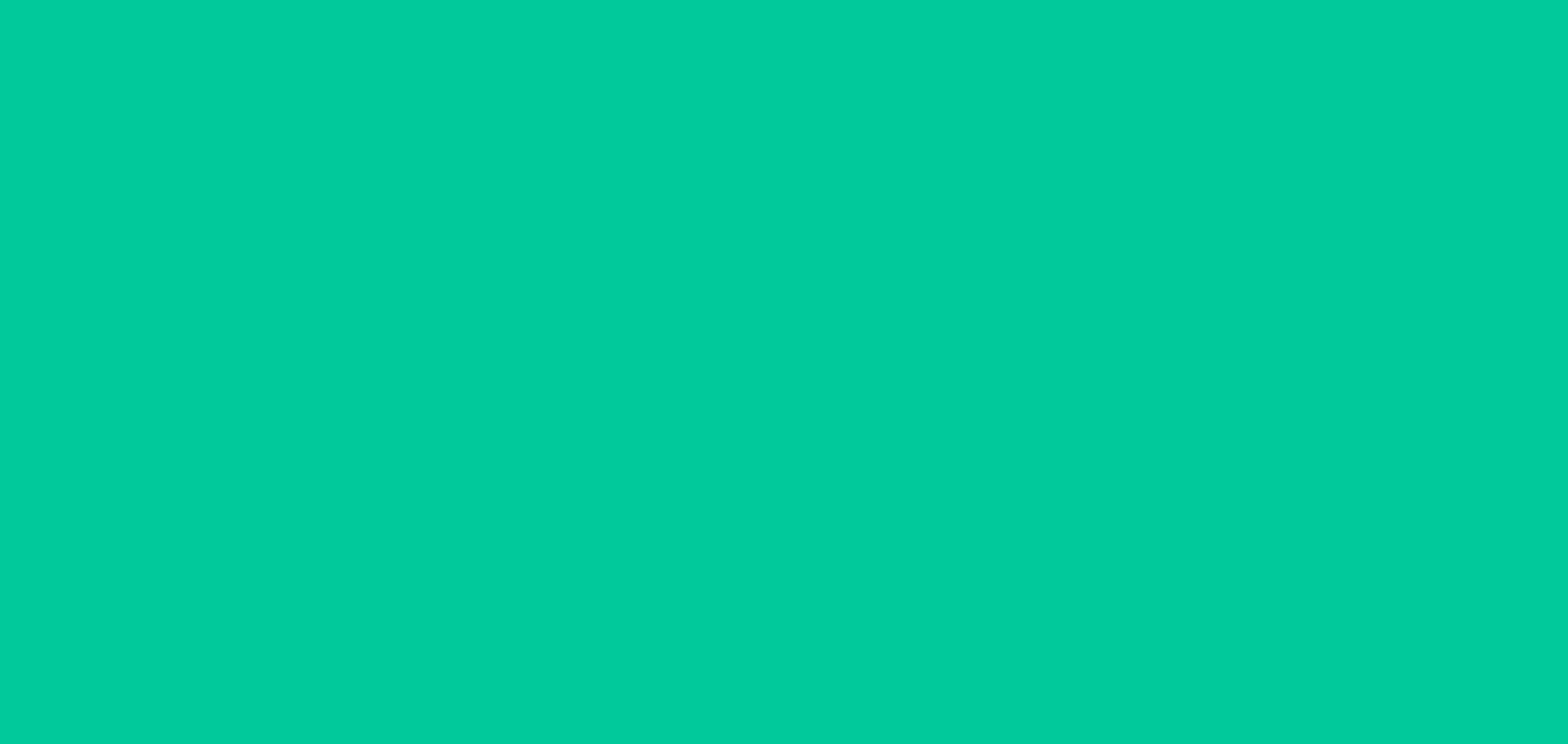
scroll to position [60, 0]
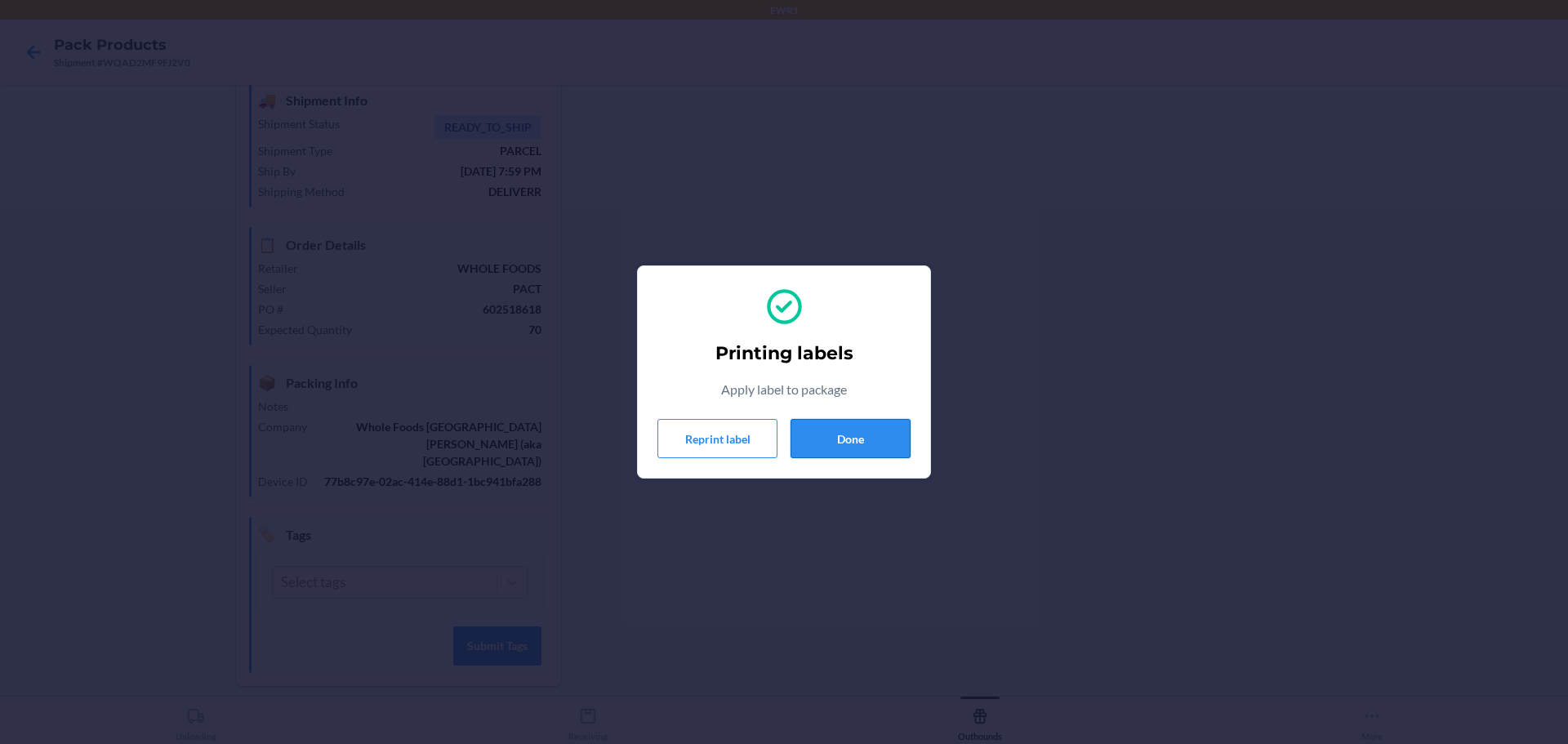
click at [860, 438] on button "Done" at bounding box center [850, 438] width 120 height 39
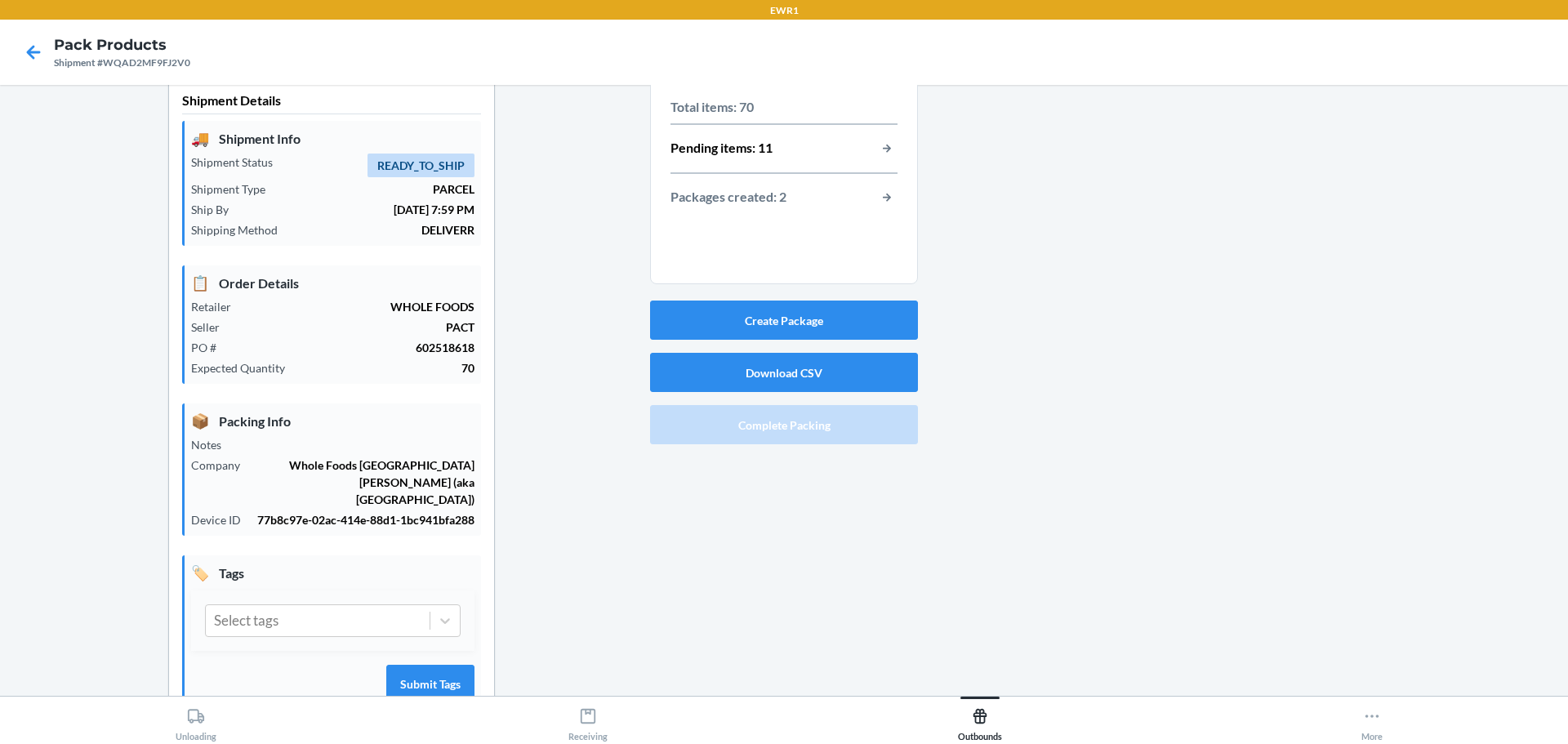
scroll to position [0, 0]
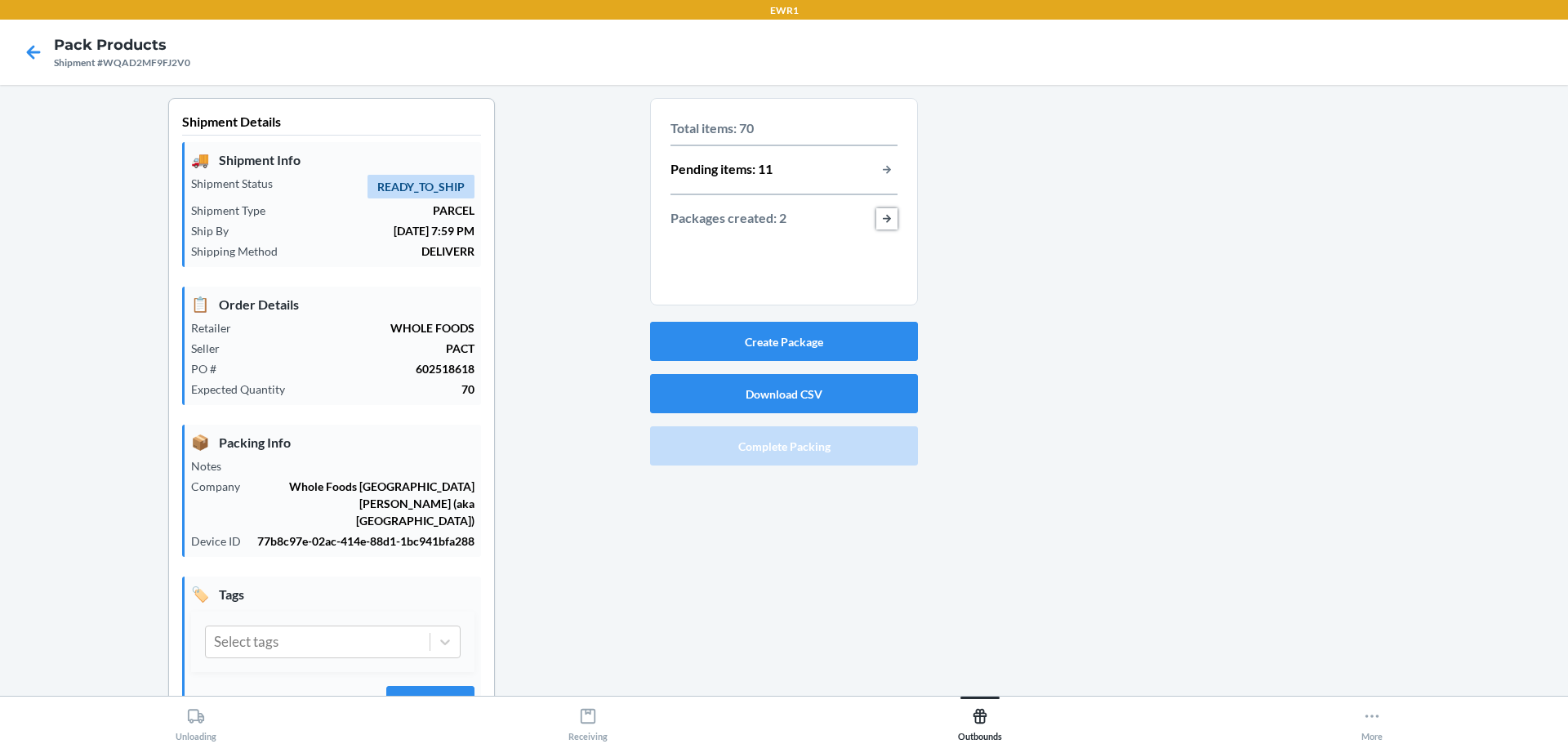
click at [881, 215] on button "button-view-packages-created" at bounding box center [887, 219] width 21 height 21
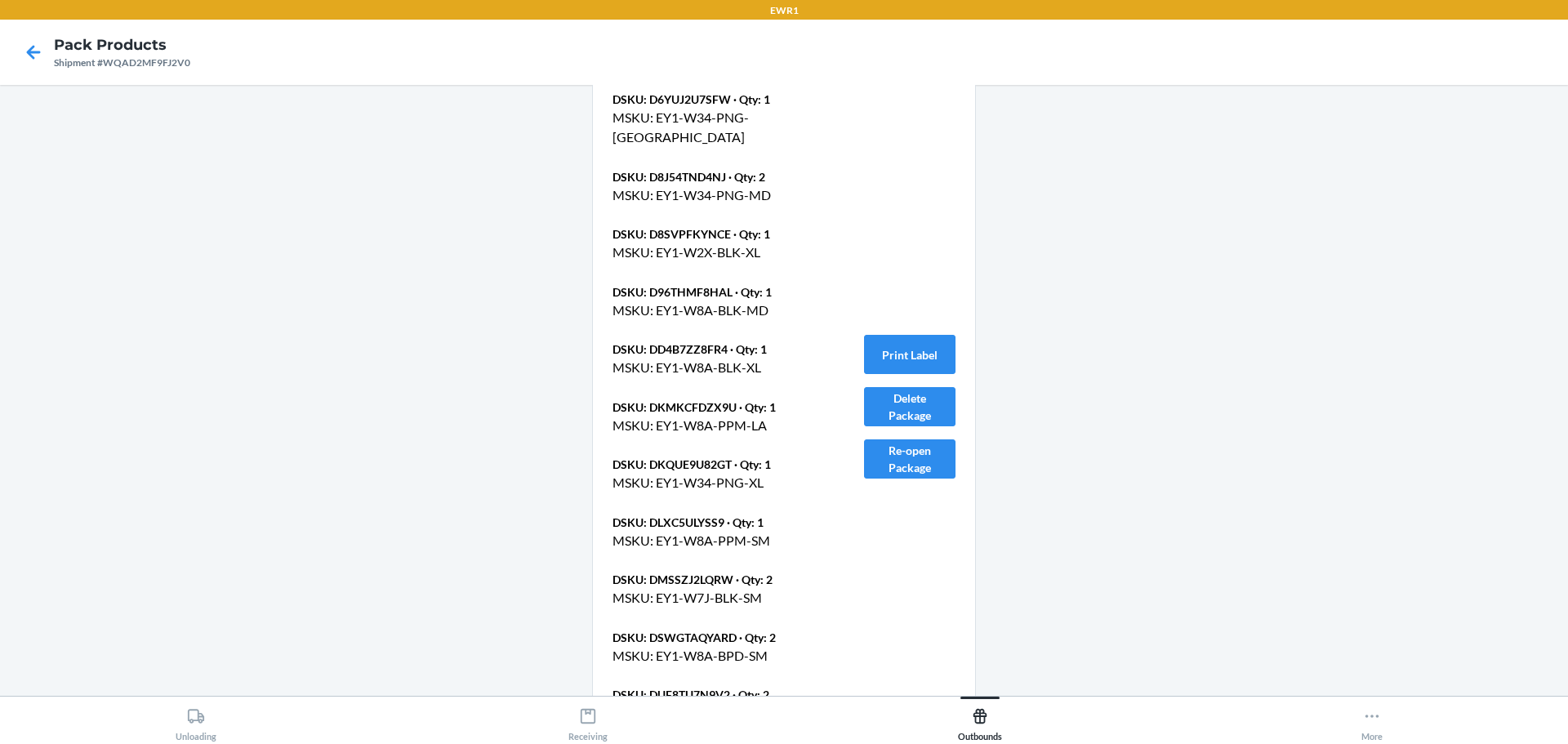
scroll to position [1470, 0]
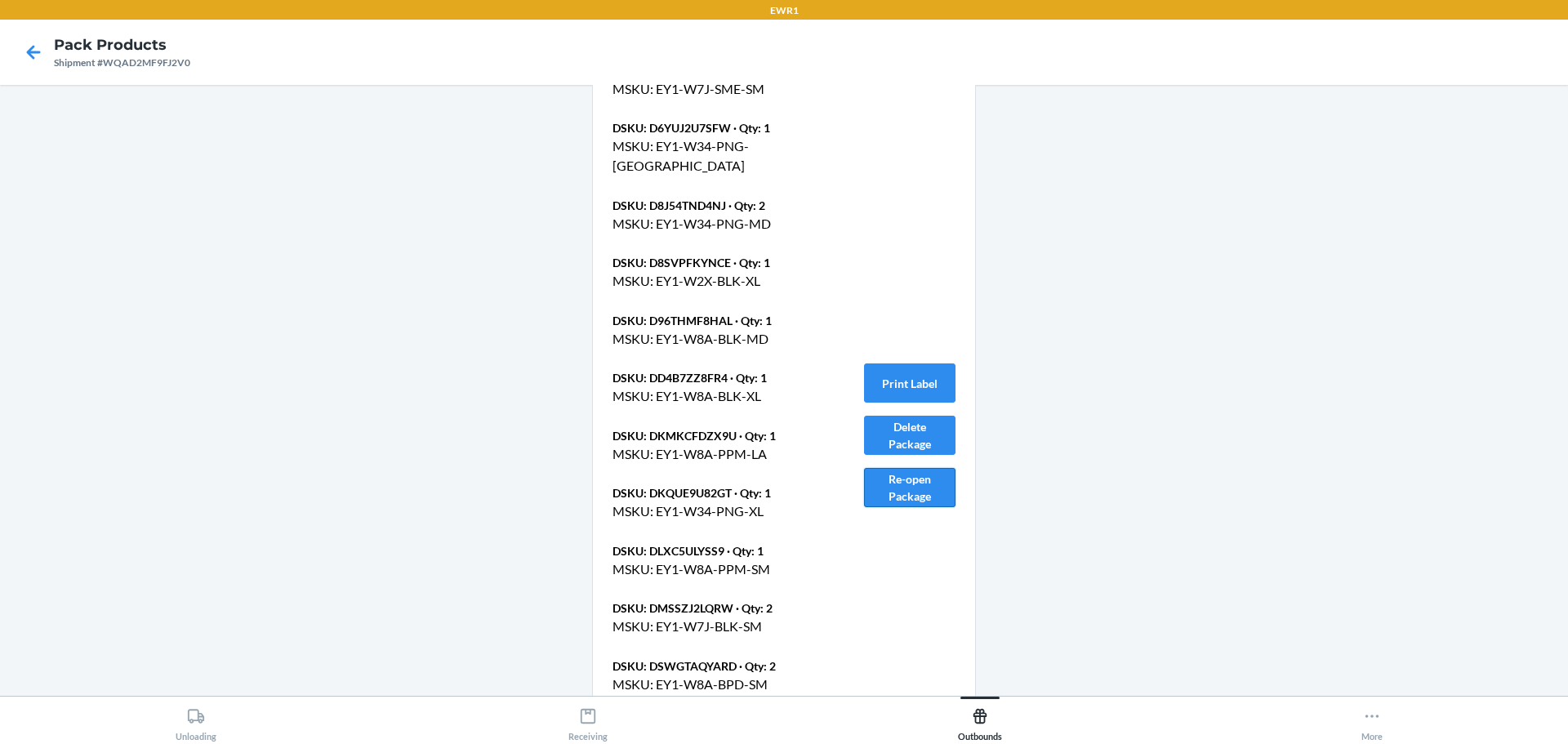
click at [919, 482] on button "Re-open Package" at bounding box center [909, 488] width 91 height 39
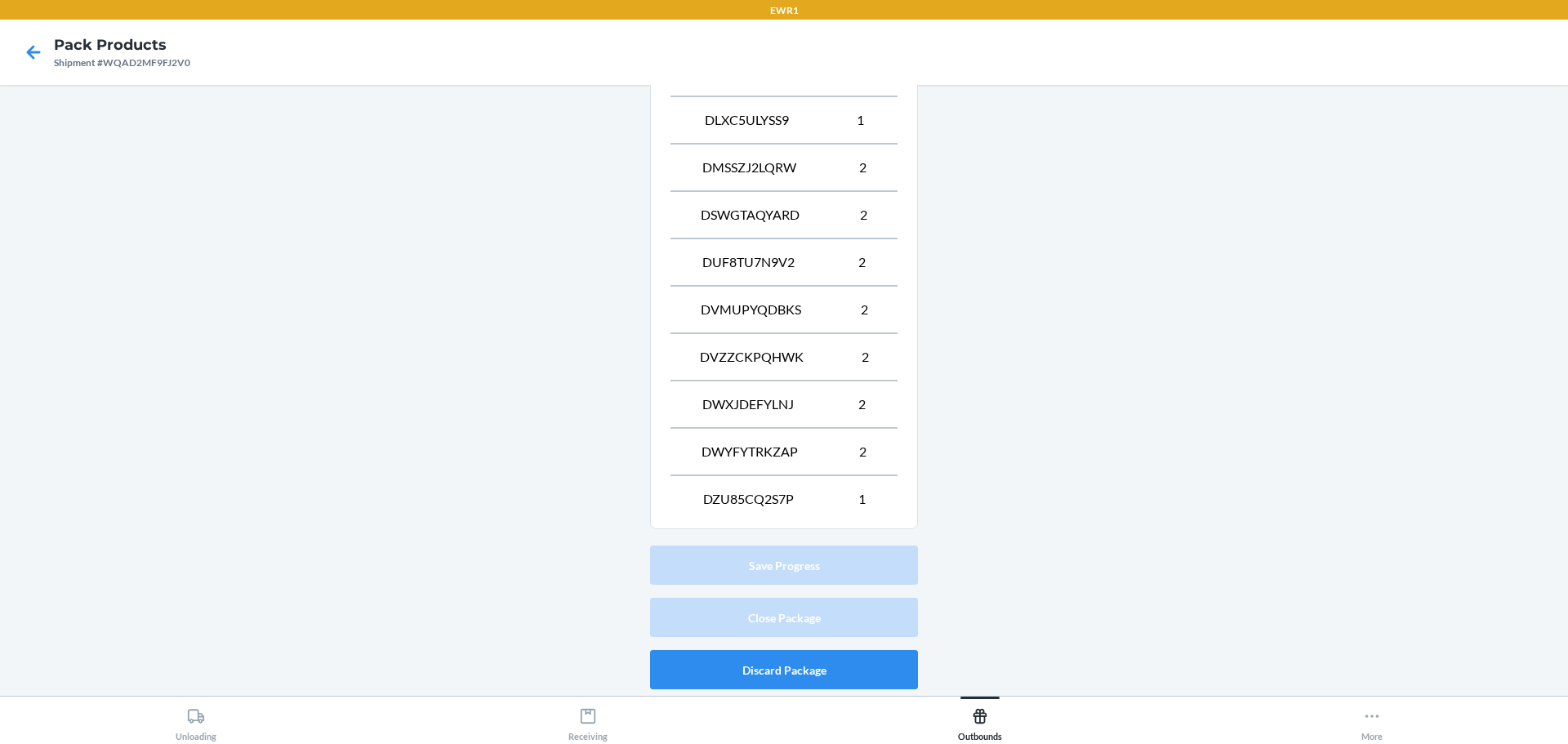
scroll to position [84, 0]
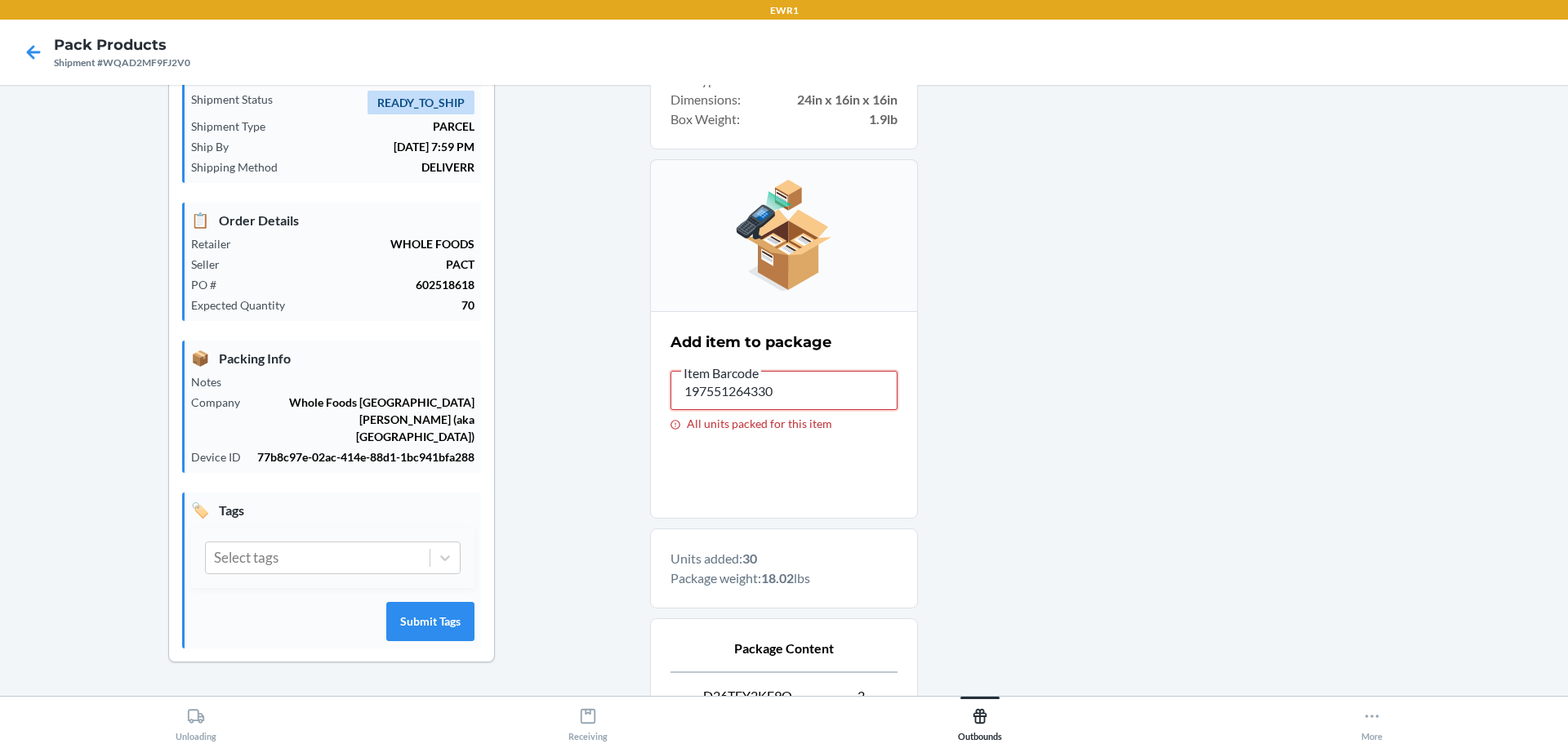
drag, startPoint x: 788, startPoint y: 401, endPoint x: 333, endPoint y: 425, distance: 455.6
drag, startPoint x: 706, startPoint y: 371, endPoint x: 463, endPoint y: 435, distance: 251.3
drag, startPoint x: 640, startPoint y: 399, endPoint x: 660, endPoint y: 399, distance: 20.0
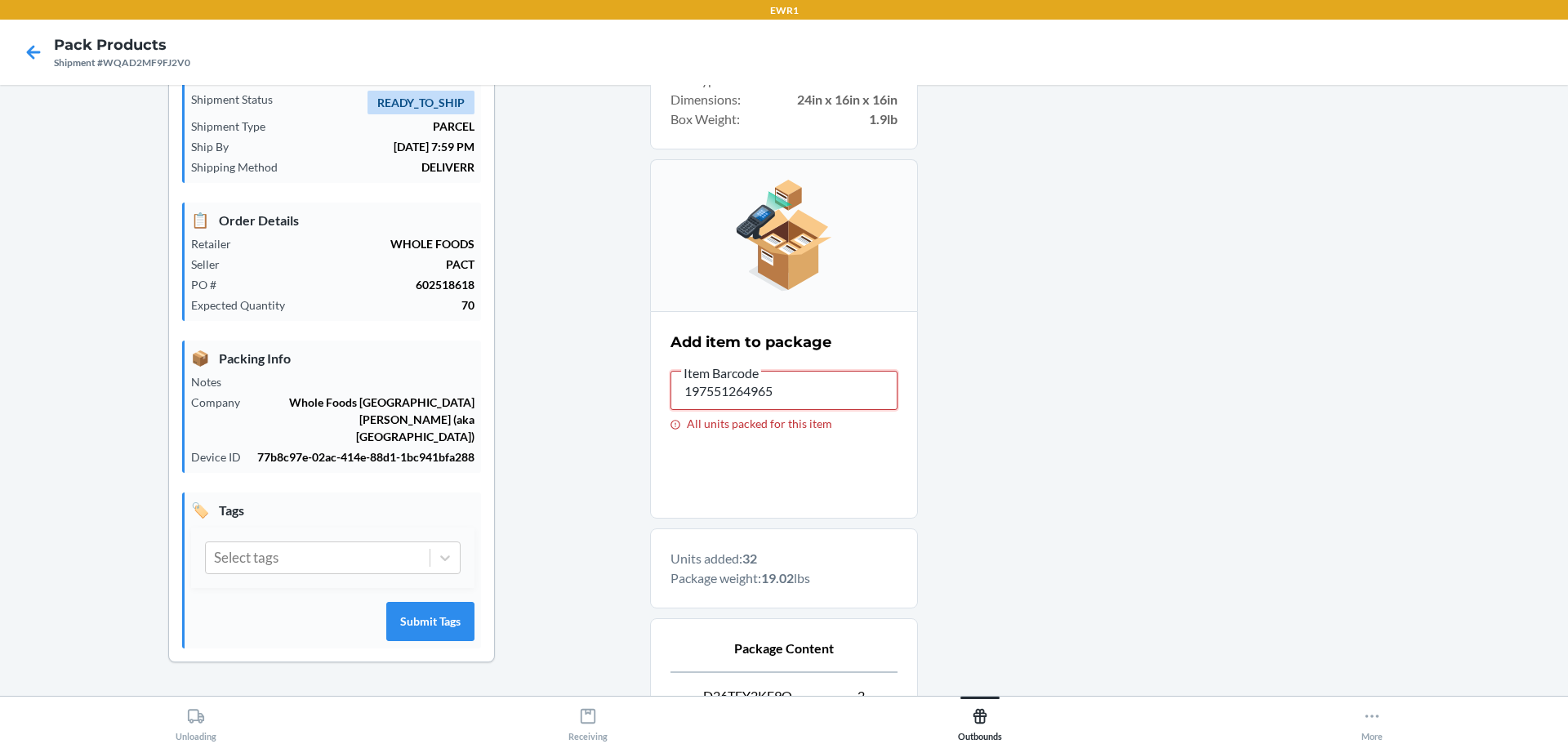
click at [658, 399] on section "Add item to package Item Barcode 197551264965 All units packed for this item" at bounding box center [784, 414] width 268 height 208
drag, startPoint x: 726, startPoint y: 407, endPoint x: 631, endPoint y: 436, distance: 99.3
drag, startPoint x: 784, startPoint y: 388, endPoint x: 548, endPoint y: 426, distance: 239.0
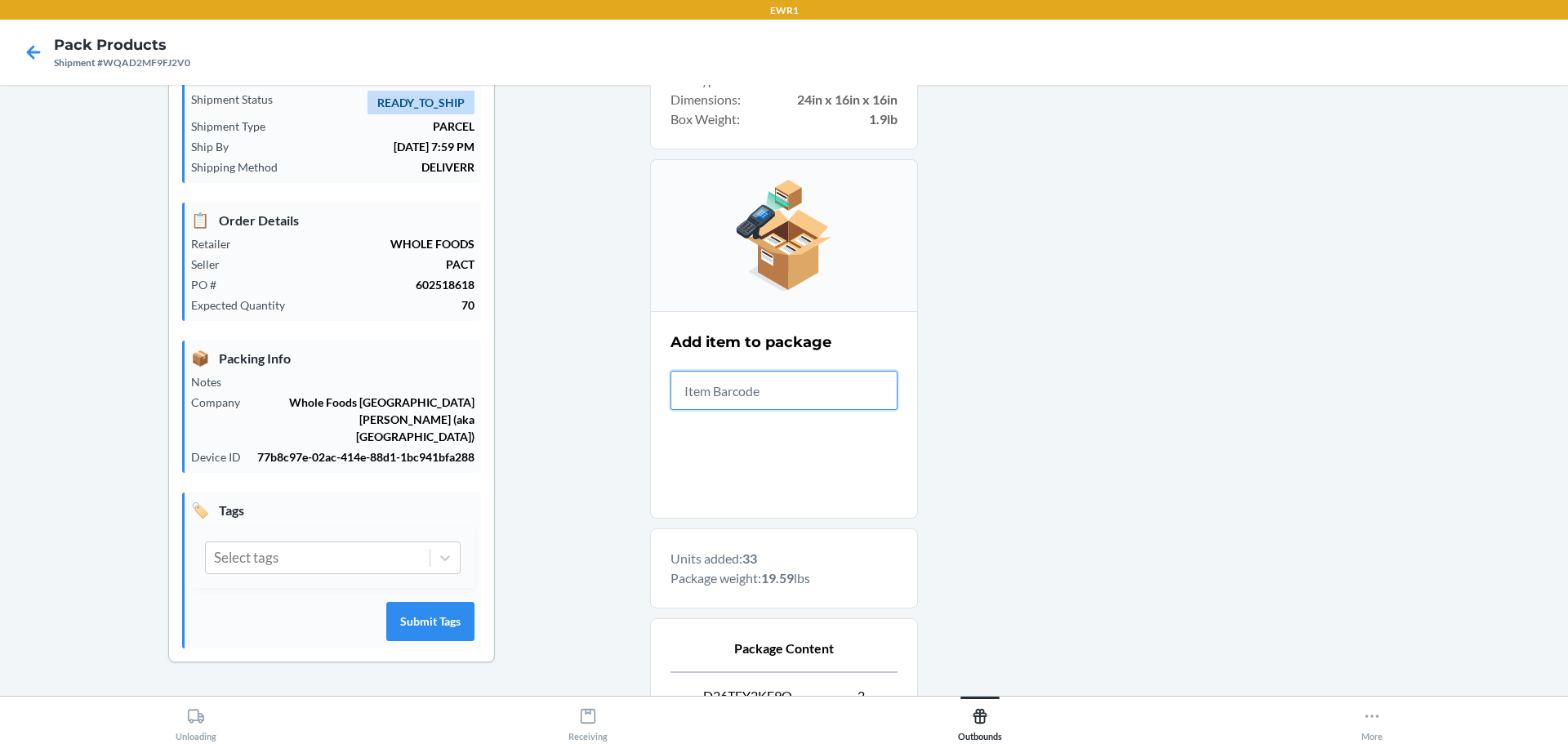
drag, startPoint x: 770, startPoint y: 387, endPoint x: 614, endPoint y: 406, distance: 157.2
drag, startPoint x: 784, startPoint y: 393, endPoint x: 465, endPoint y: 432, distance: 321.4
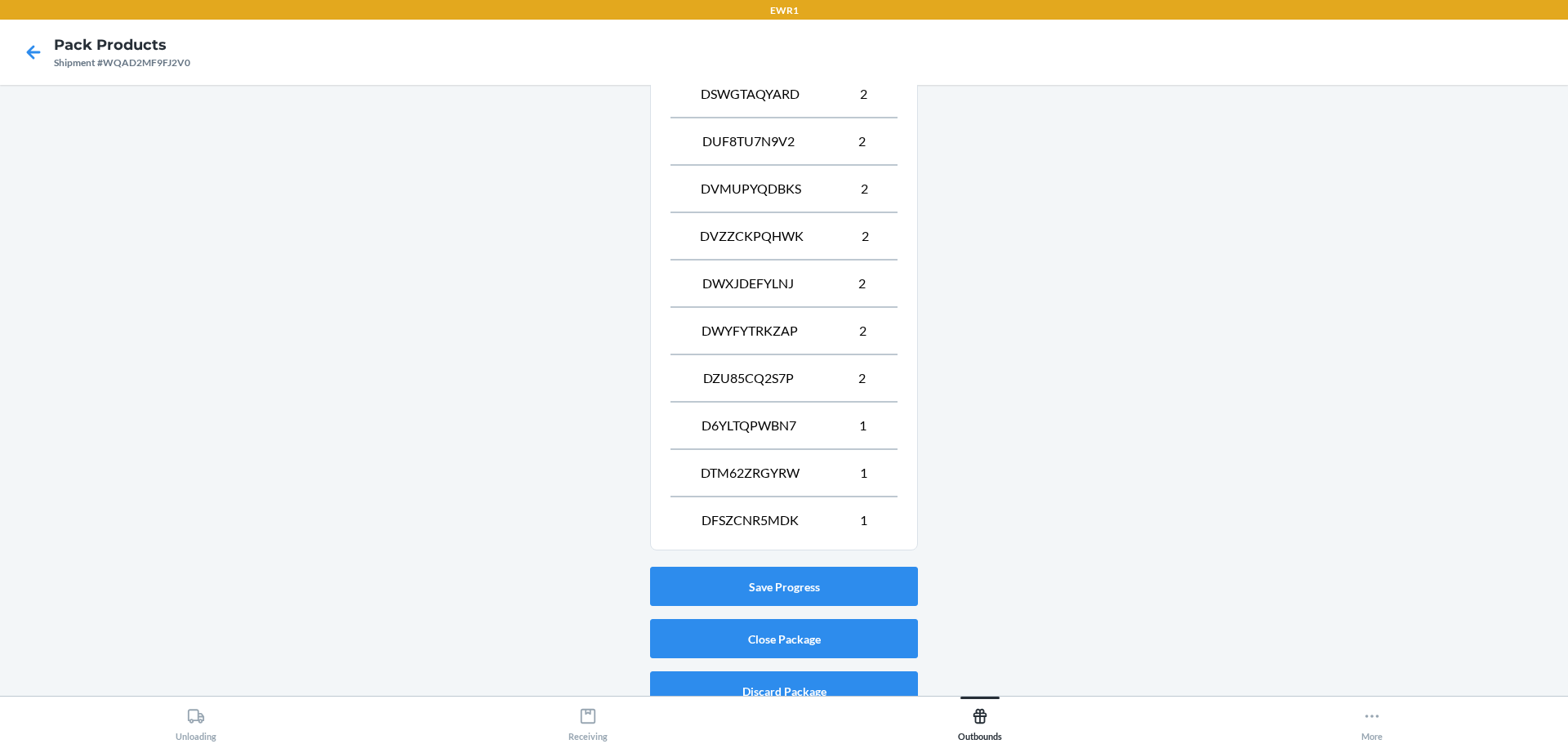
scroll to position [1323, 0]
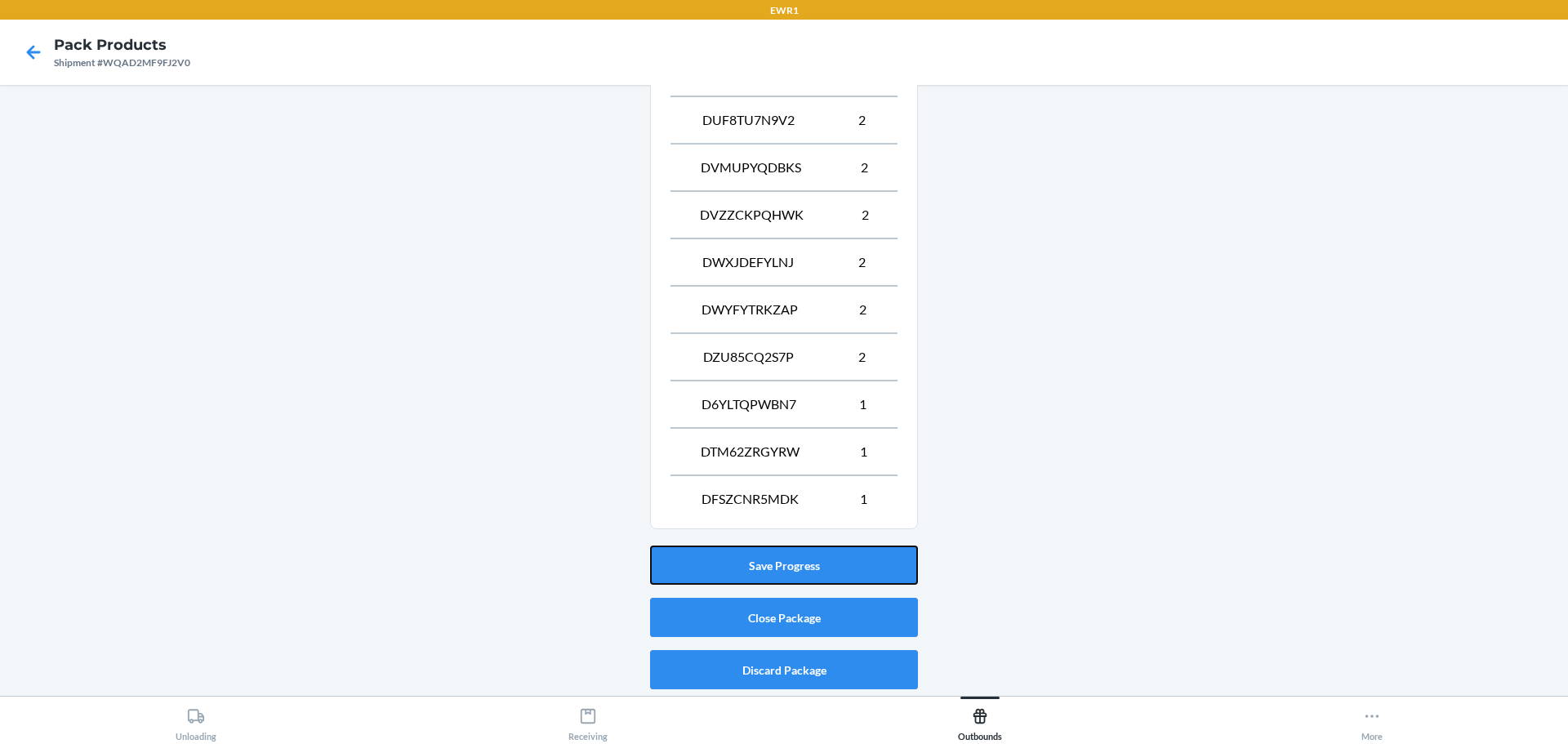
drag, startPoint x: 678, startPoint y: 561, endPoint x: 728, endPoint y: 557, distance: 50.2
click at [900, 575] on button "Save Progress" at bounding box center [784, 565] width 268 height 39
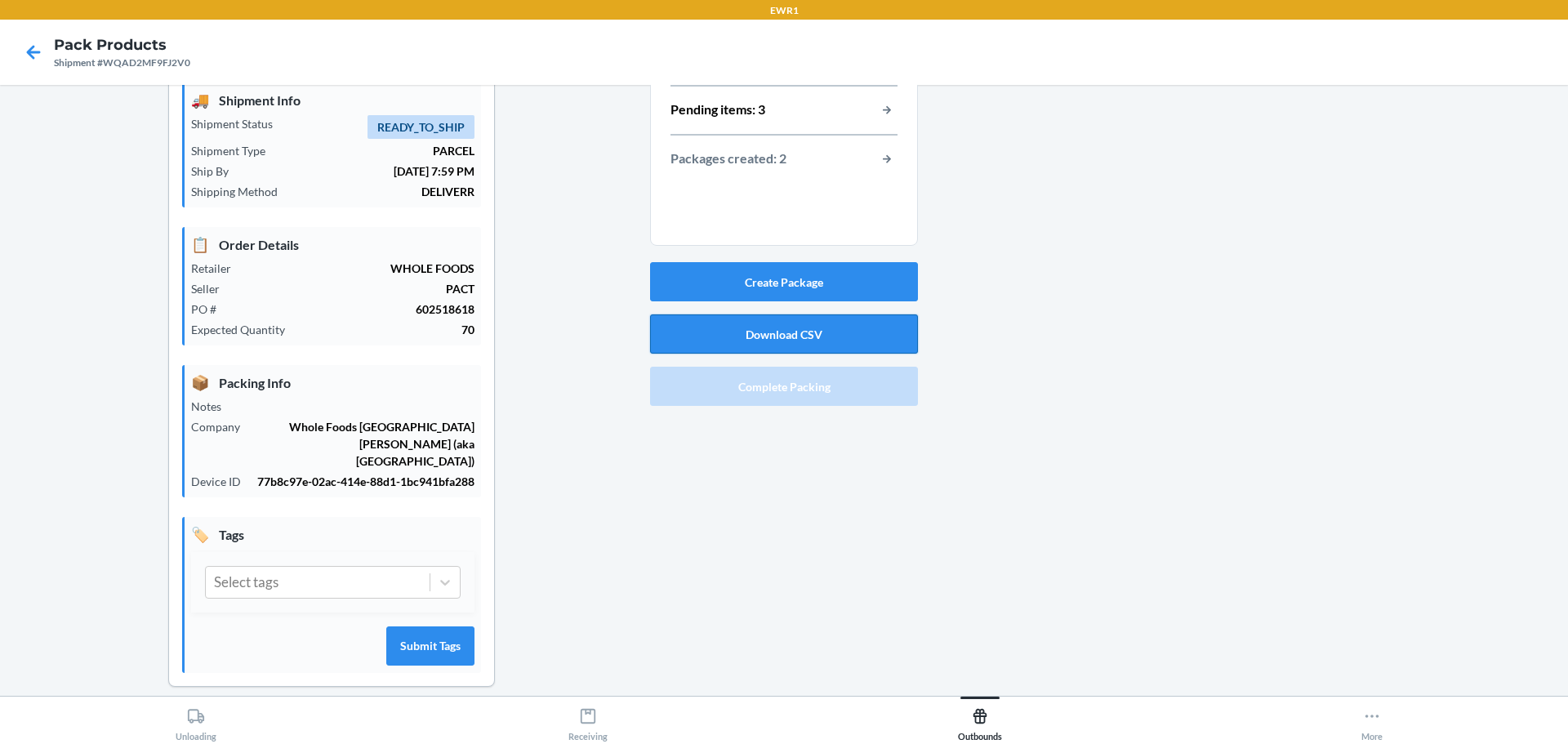
scroll to position [0, 0]
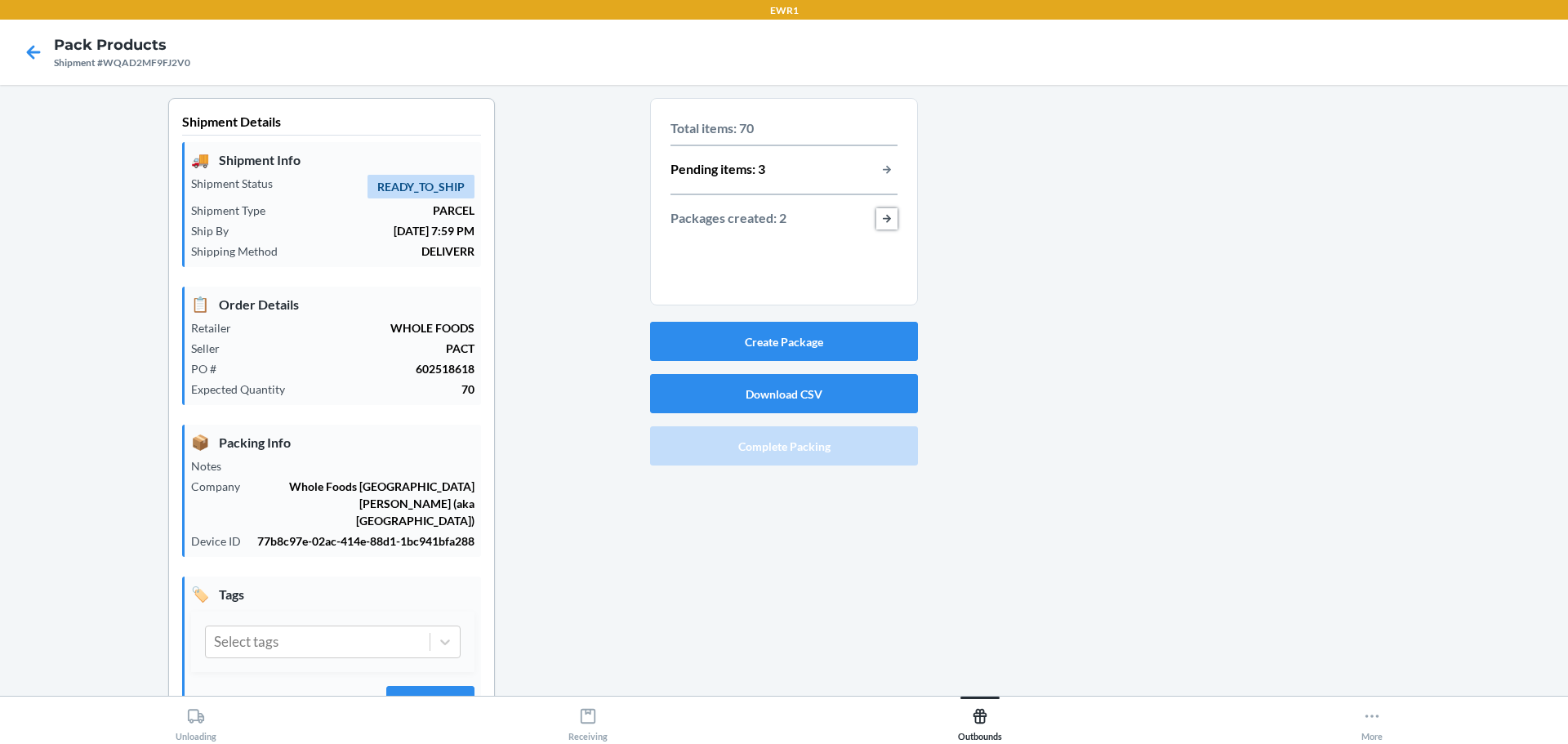
click at [883, 211] on button "button-view-packages-created" at bounding box center [887, 219] width 21 height 21
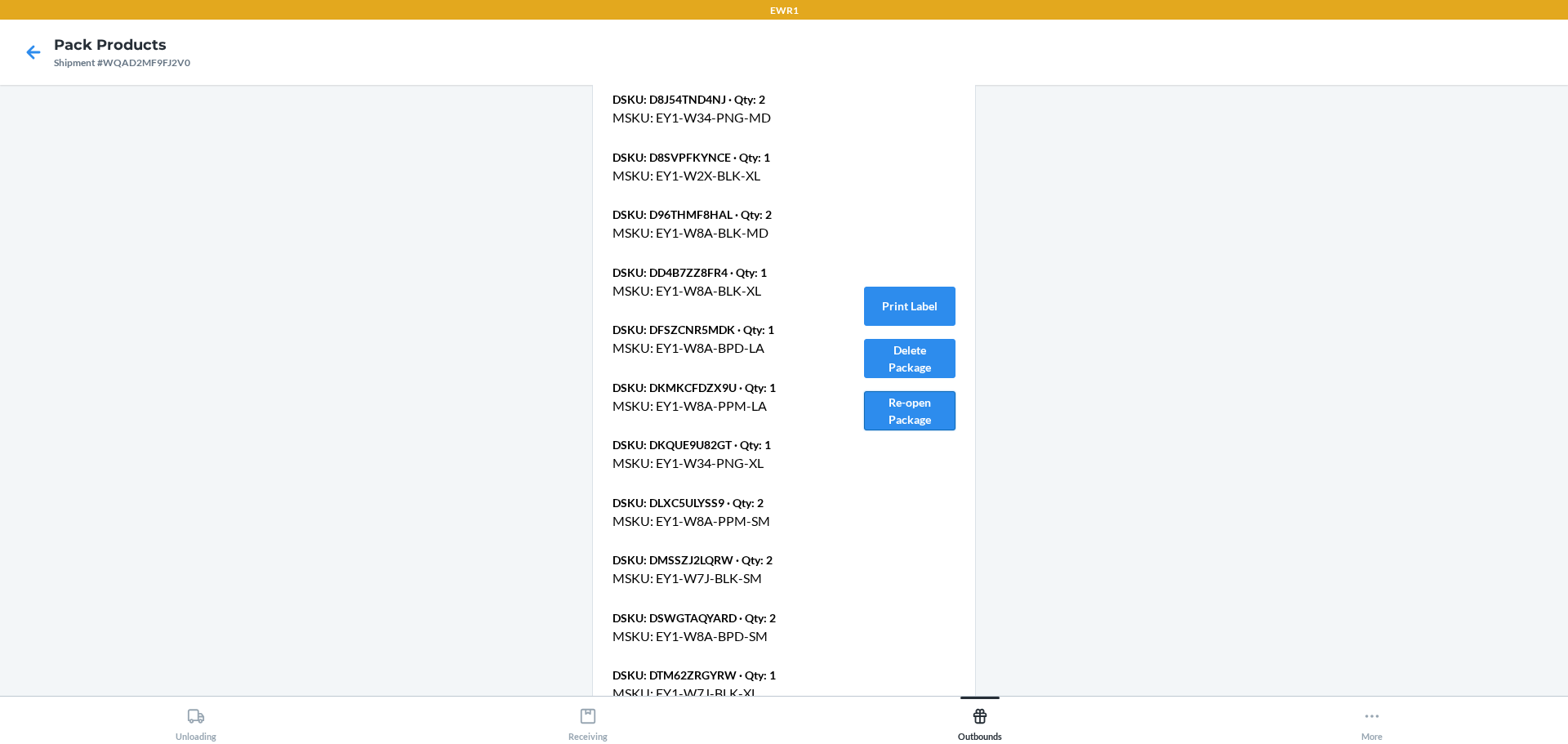
click at [890, 418] on button "Re-open Package" at bounding box center [909, 411] width 91 height 39
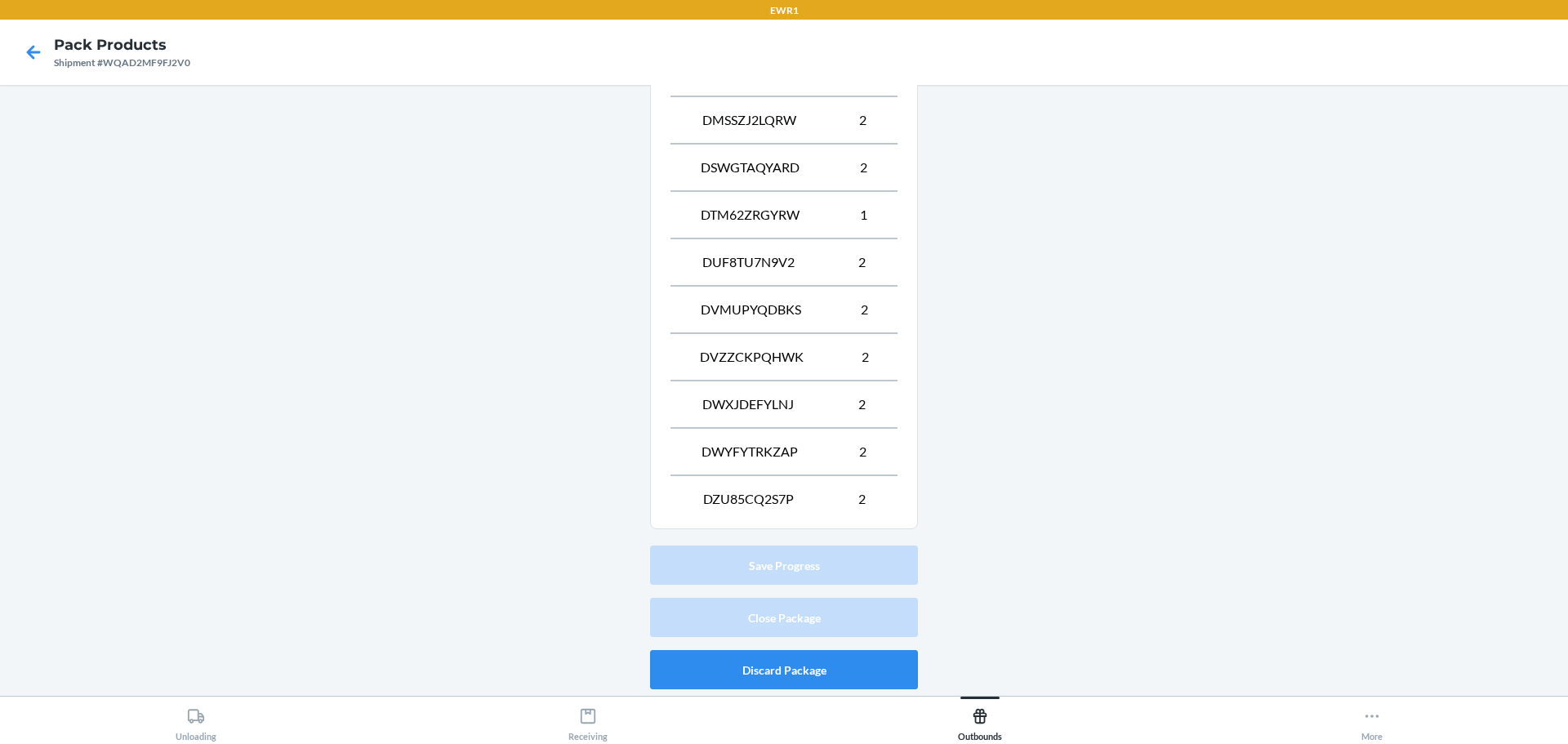
scroll to position [84, 0]
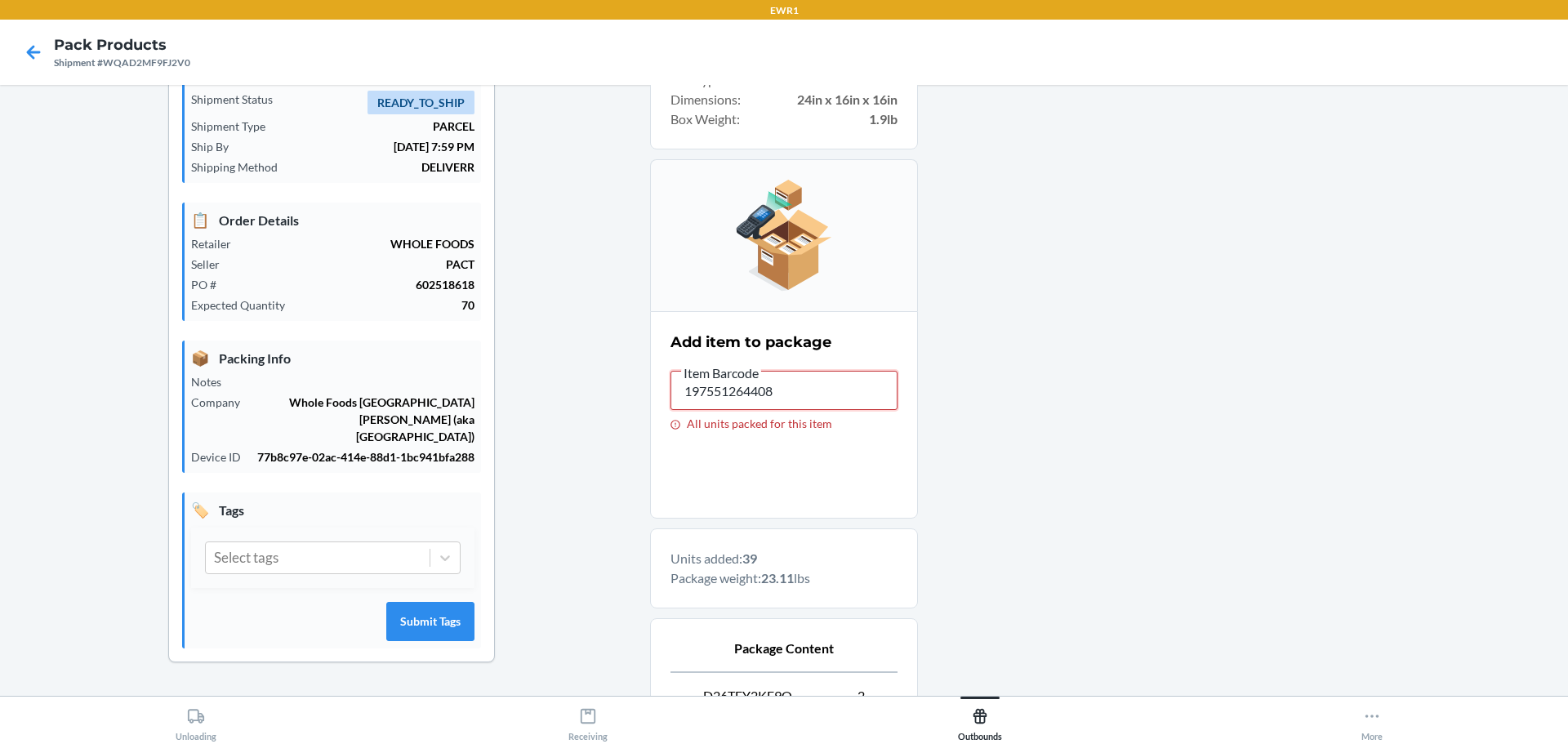
drag, startPoint x: 789, startPoint y: 395, endPoint x: 463, endPoint y: 273, distance: 348.1
drag, startPoint x: 811, startPoint y: 397, endPoint x: 51, endPoint y: 252, distance: 773.7
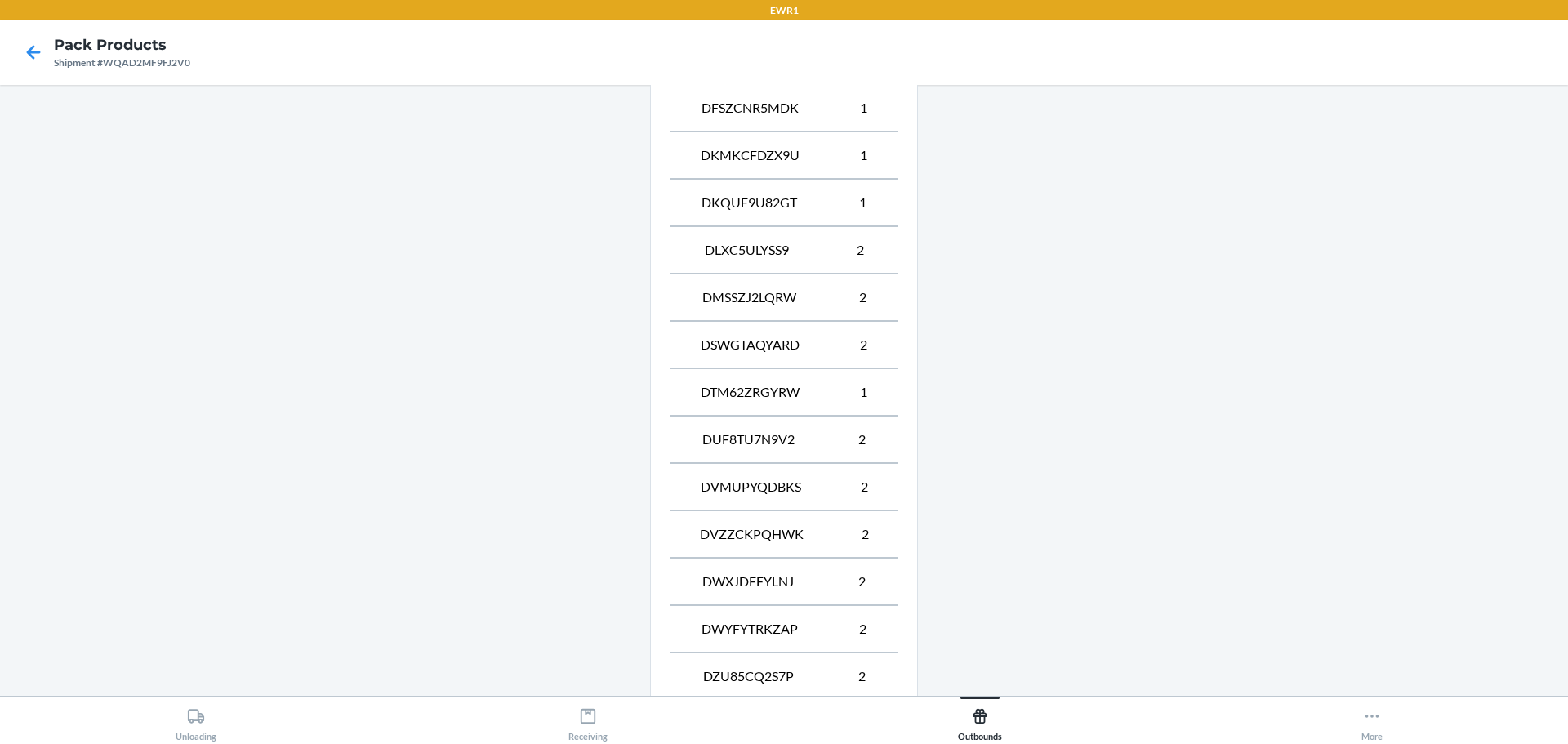
scroll to position [1418, 0]
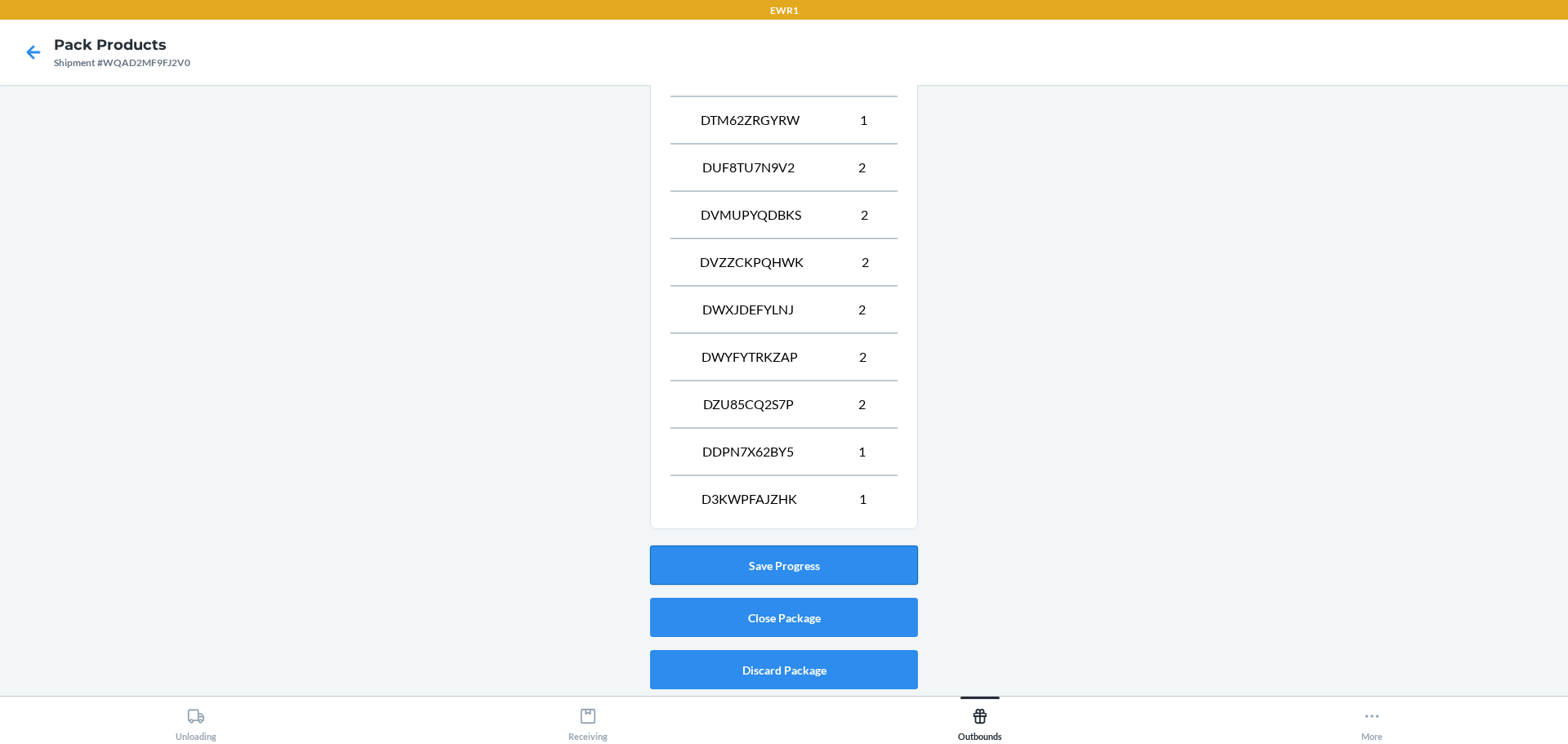
click at [849, 555] on button "Save Progress" at bounding box center [784, 565] width 268 height 39
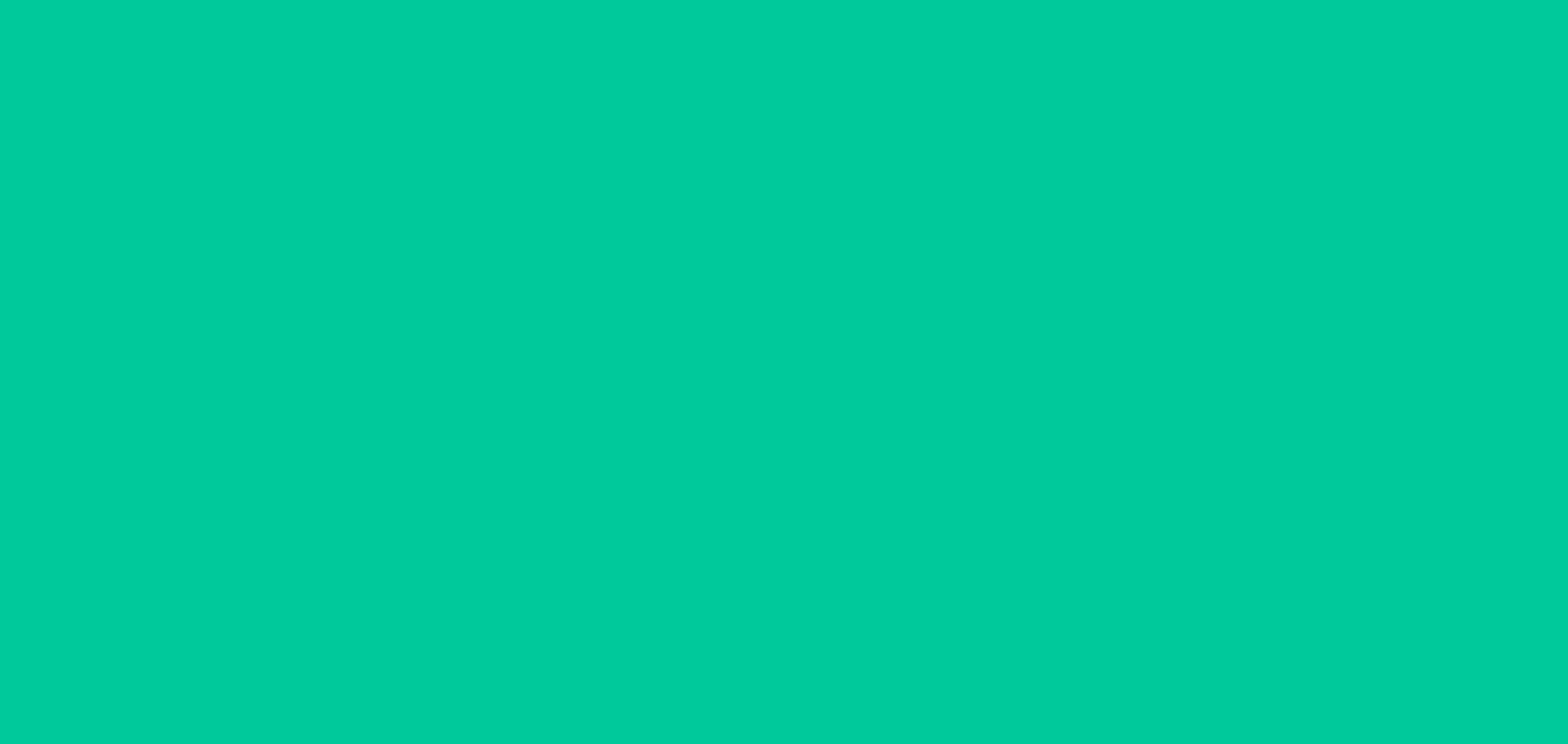
scroll to position [60, 0]
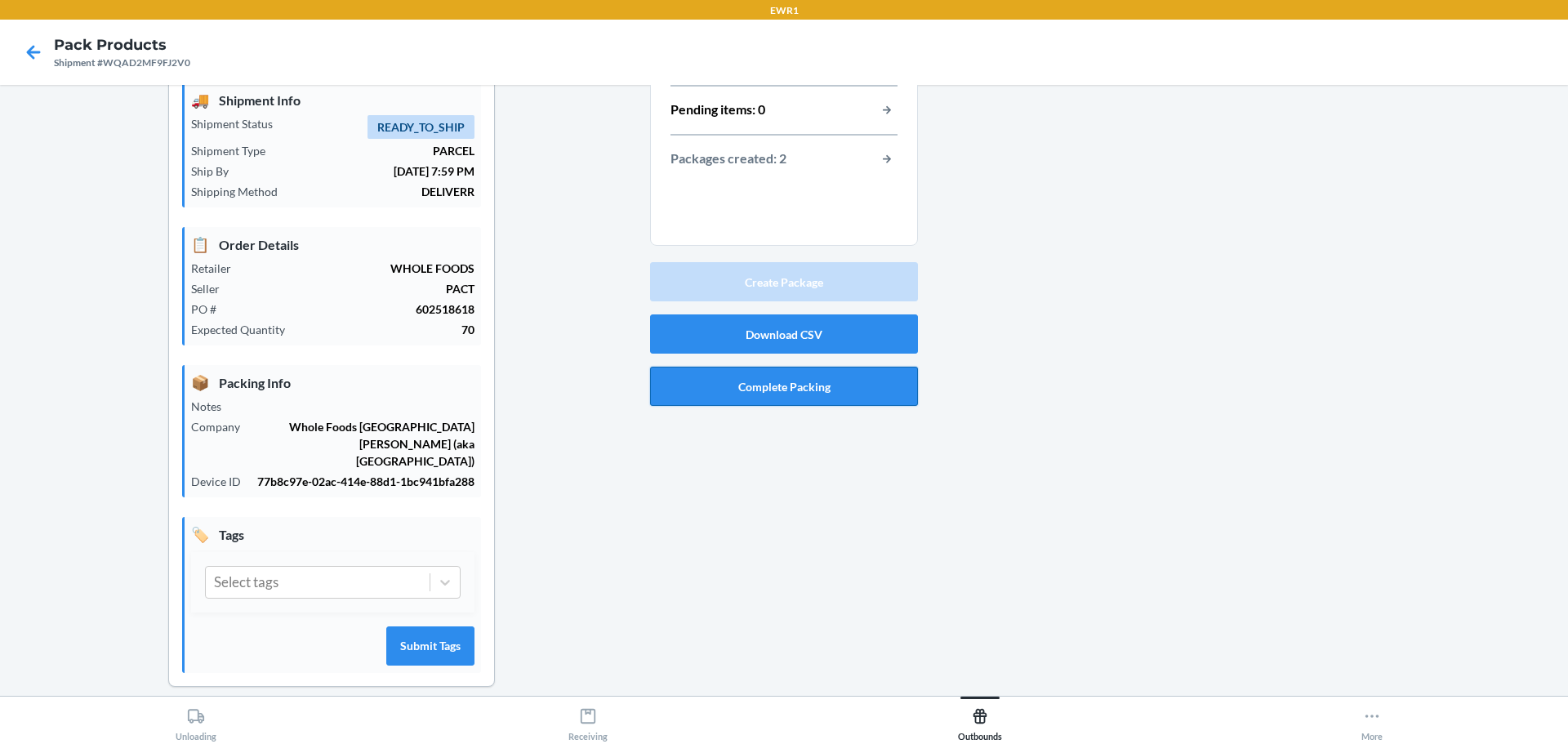
click at [787, 386] on button "Complete Packing" at bounding box center [784, 386] width 268 height 39
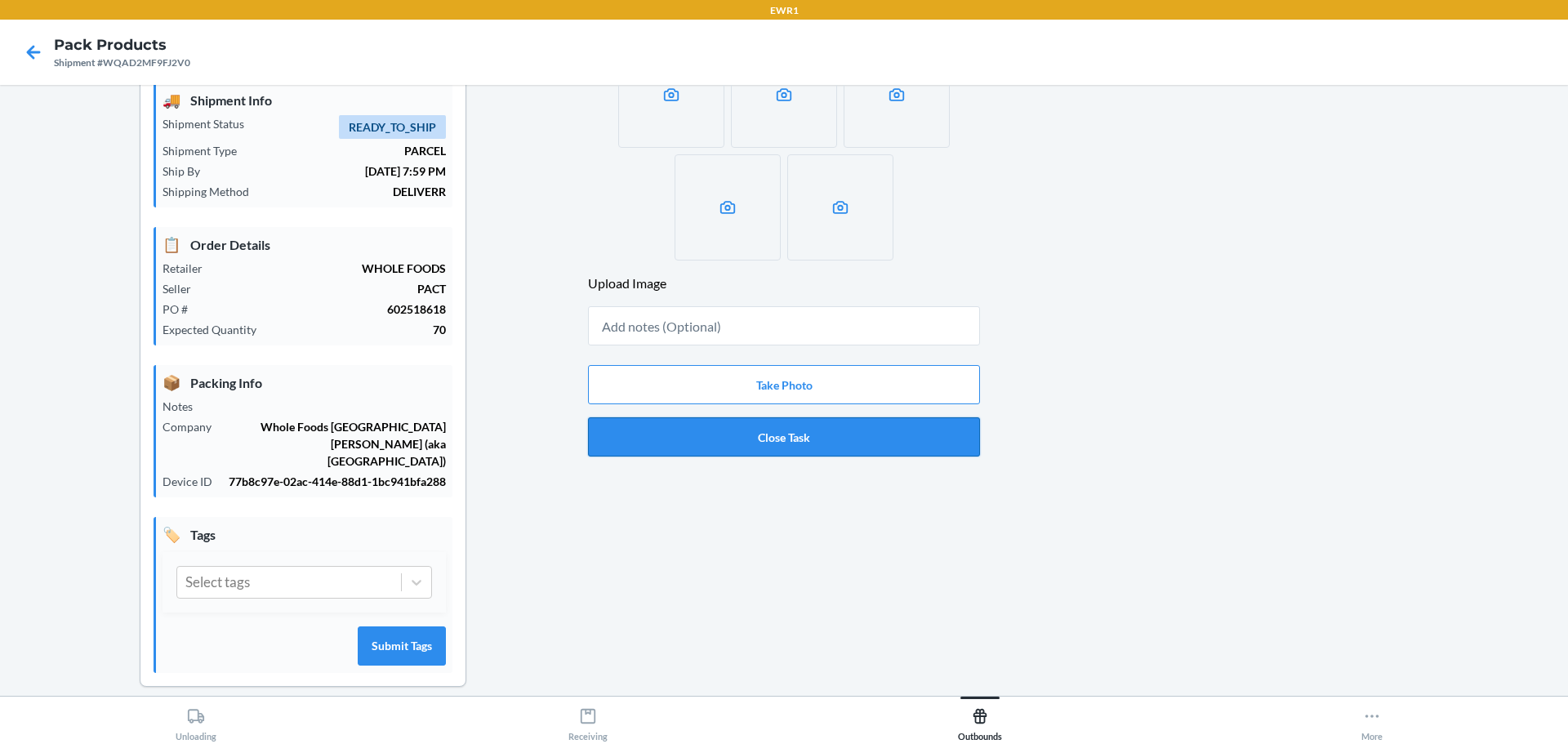
click at [794, 441] on button "Close Task" at bounding box center [784, 437] width 392 height 39
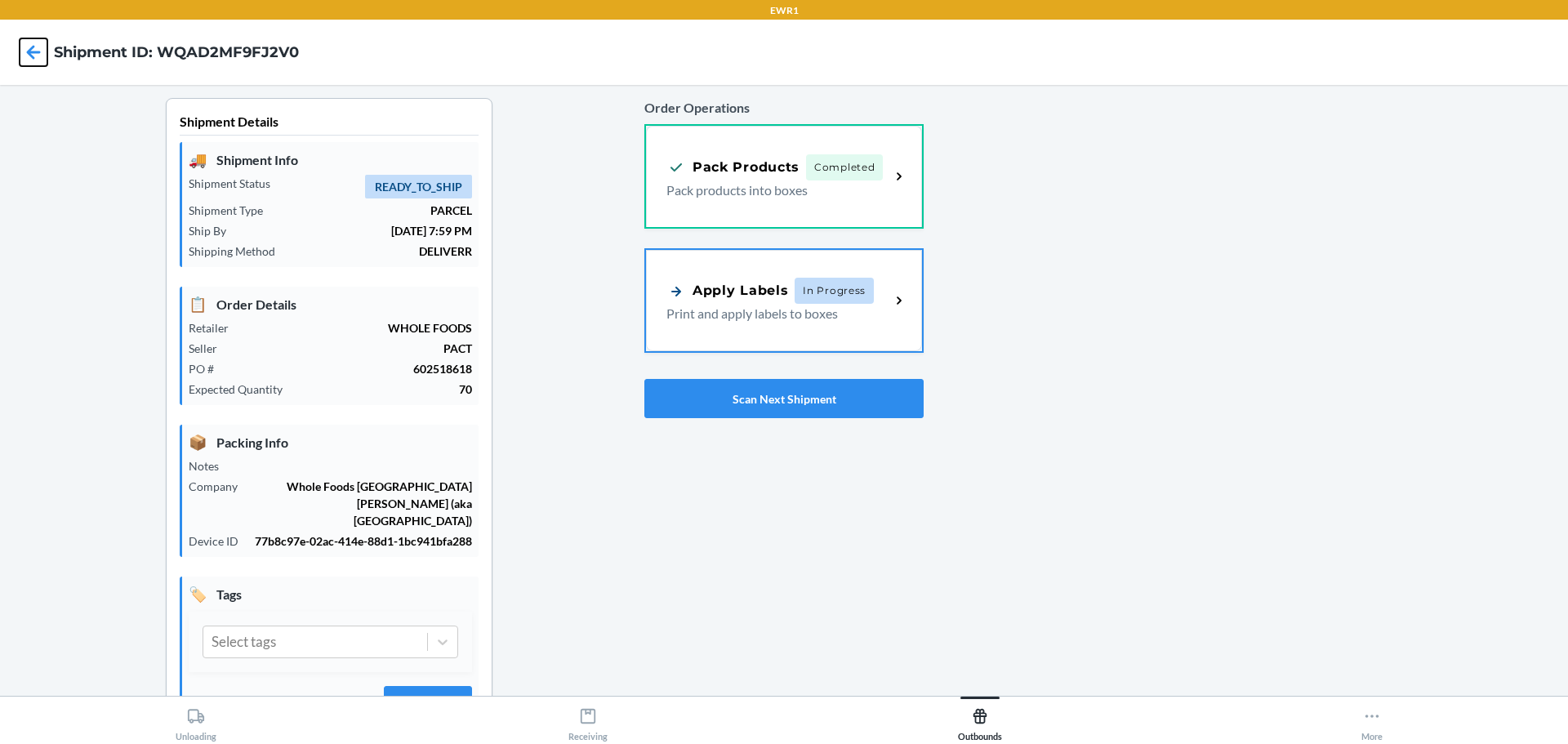
click at [23, 56] on icon at bounding box center [33, 52] width 28 height 28
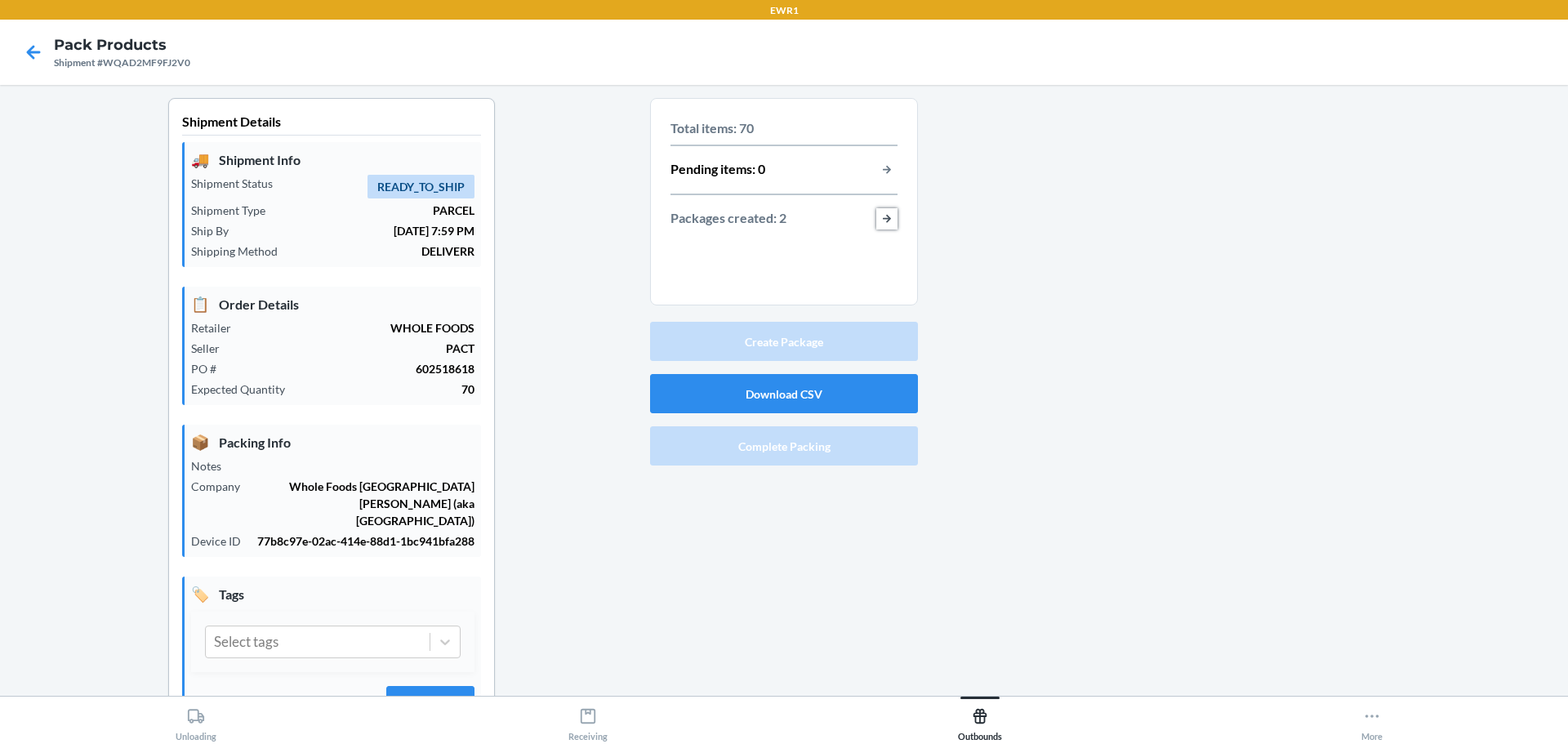
click at [881, 216] on button "button-view-packages-created" at bounding box center [887, 219] width 21 height 21
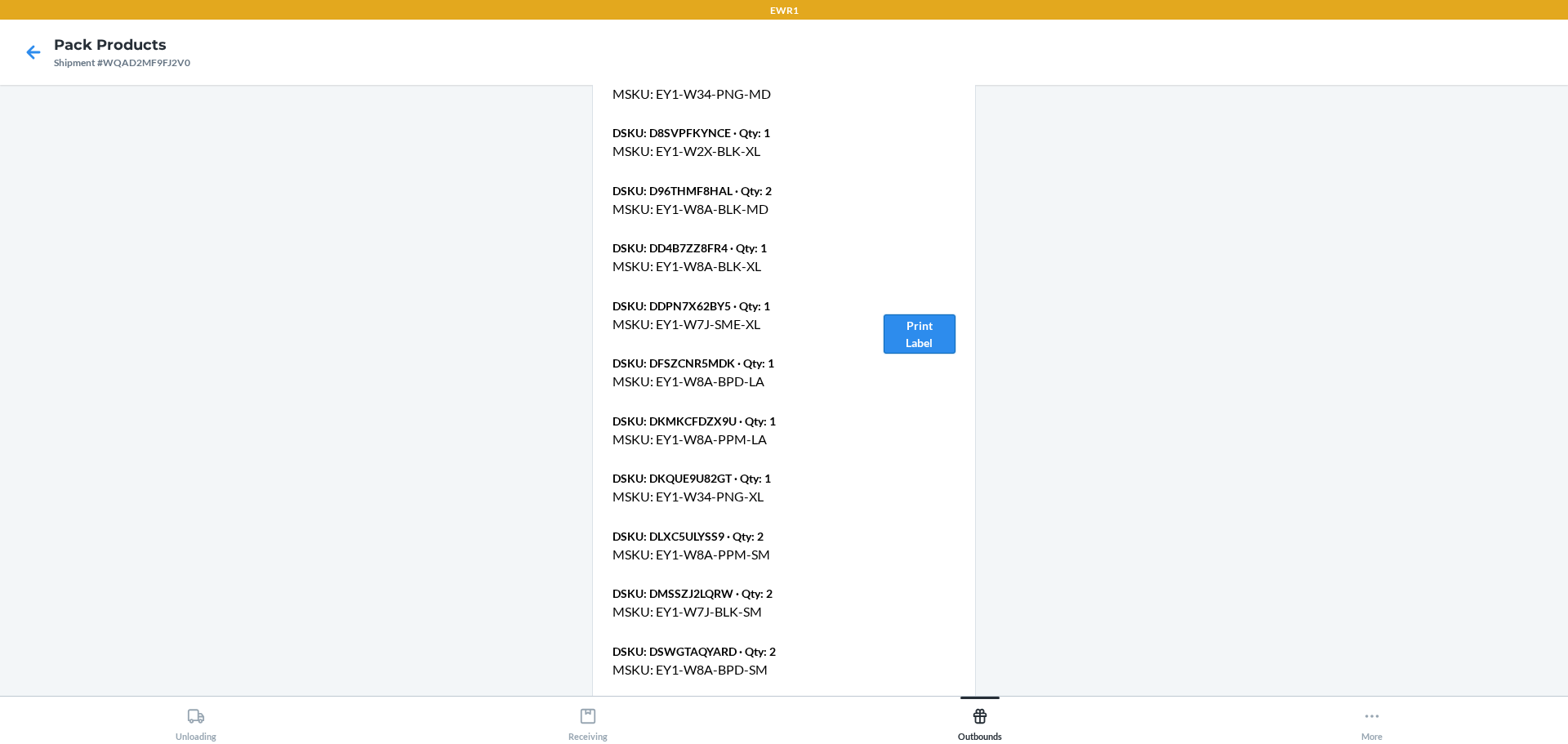
click at [925, 314] on button "Print Label" at bounding box center [919, 334] width 72 height 39
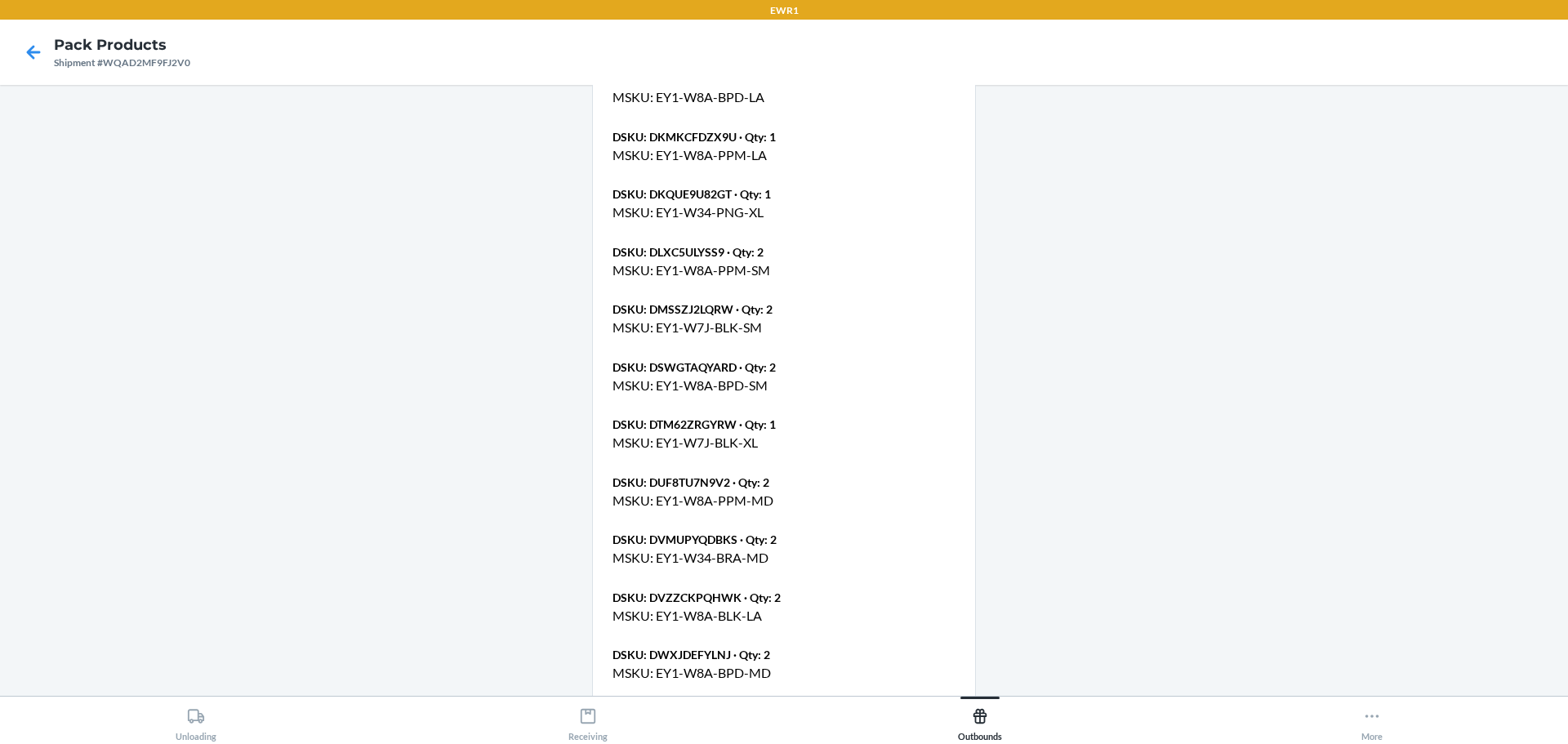
scroll to position [2165, 0]
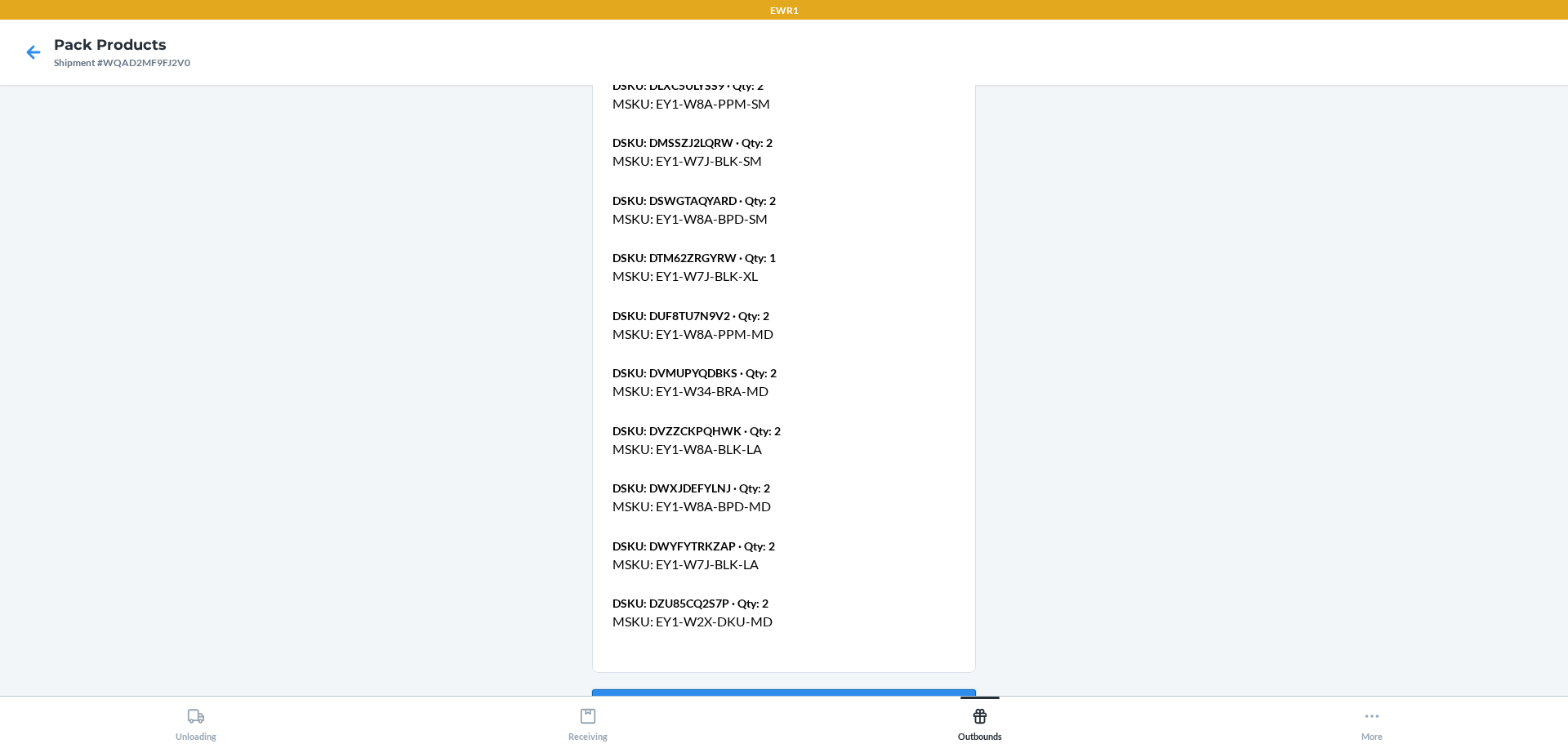
click at [947, 689] on button "Go Back" at bounding box center [784, 709] width 384 height 39
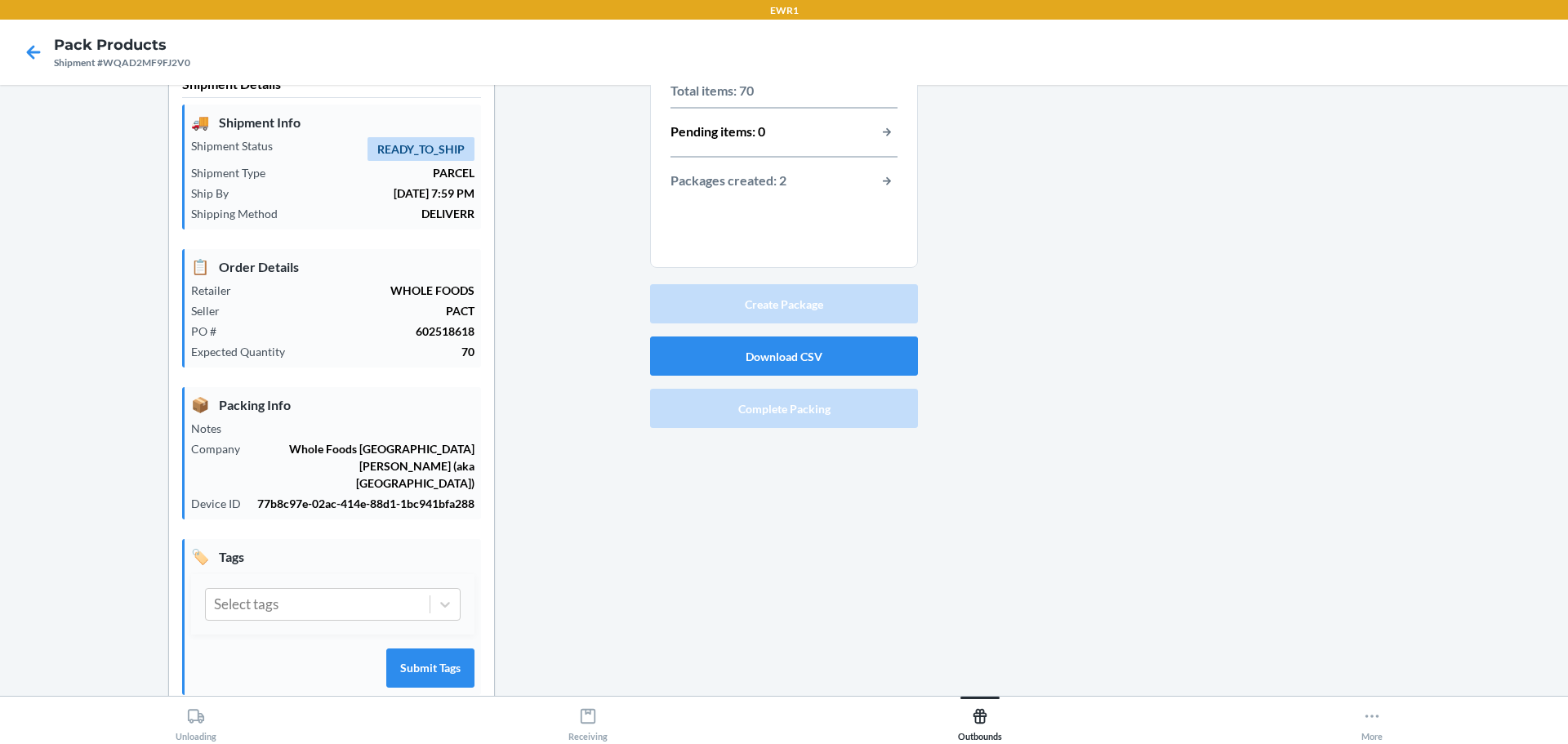
scroll to position [0, 0]
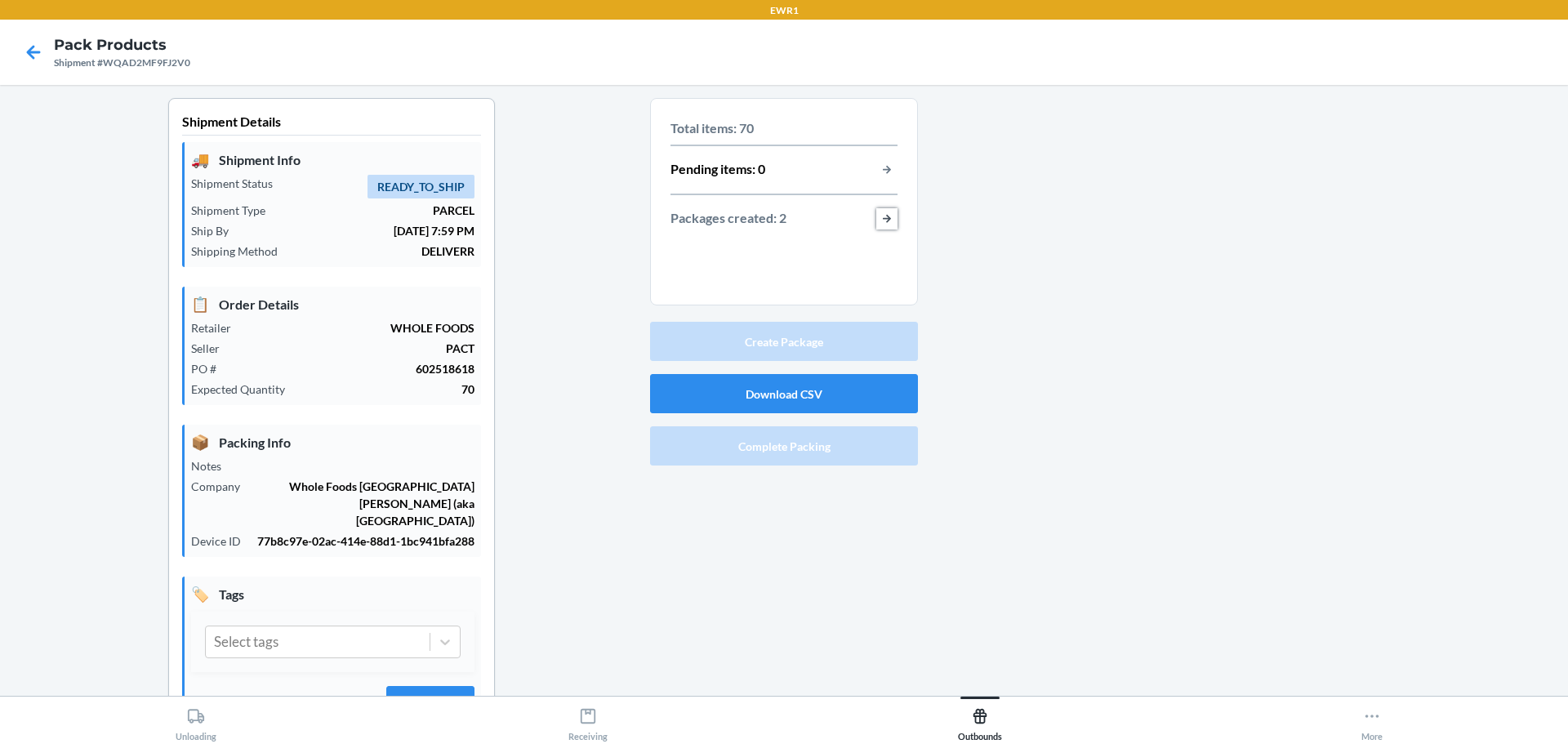
click at [878, 216] on button "button-view-packages-created" at bounding box center [887, 219] width 21 height 21
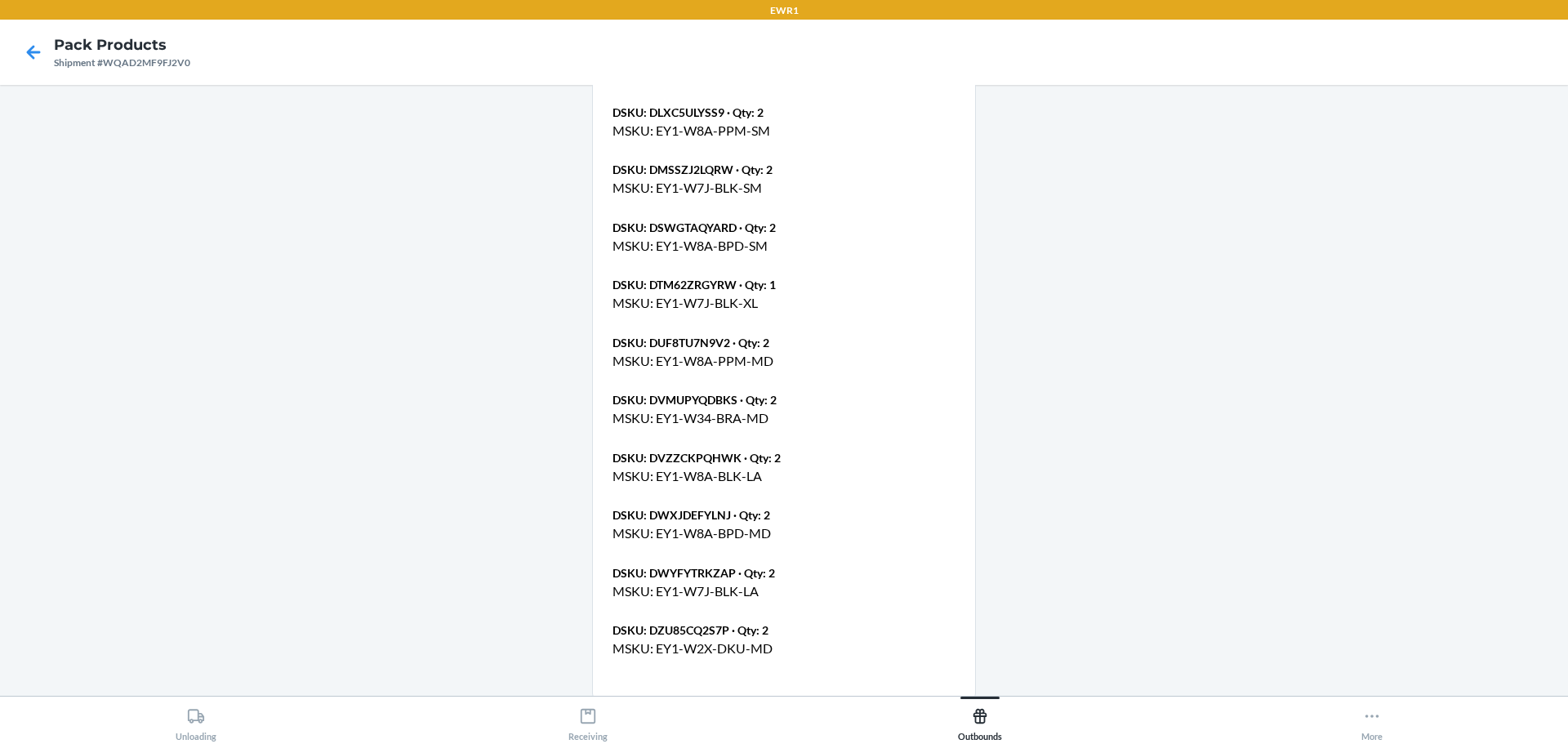
scroll to position [2165, 0]
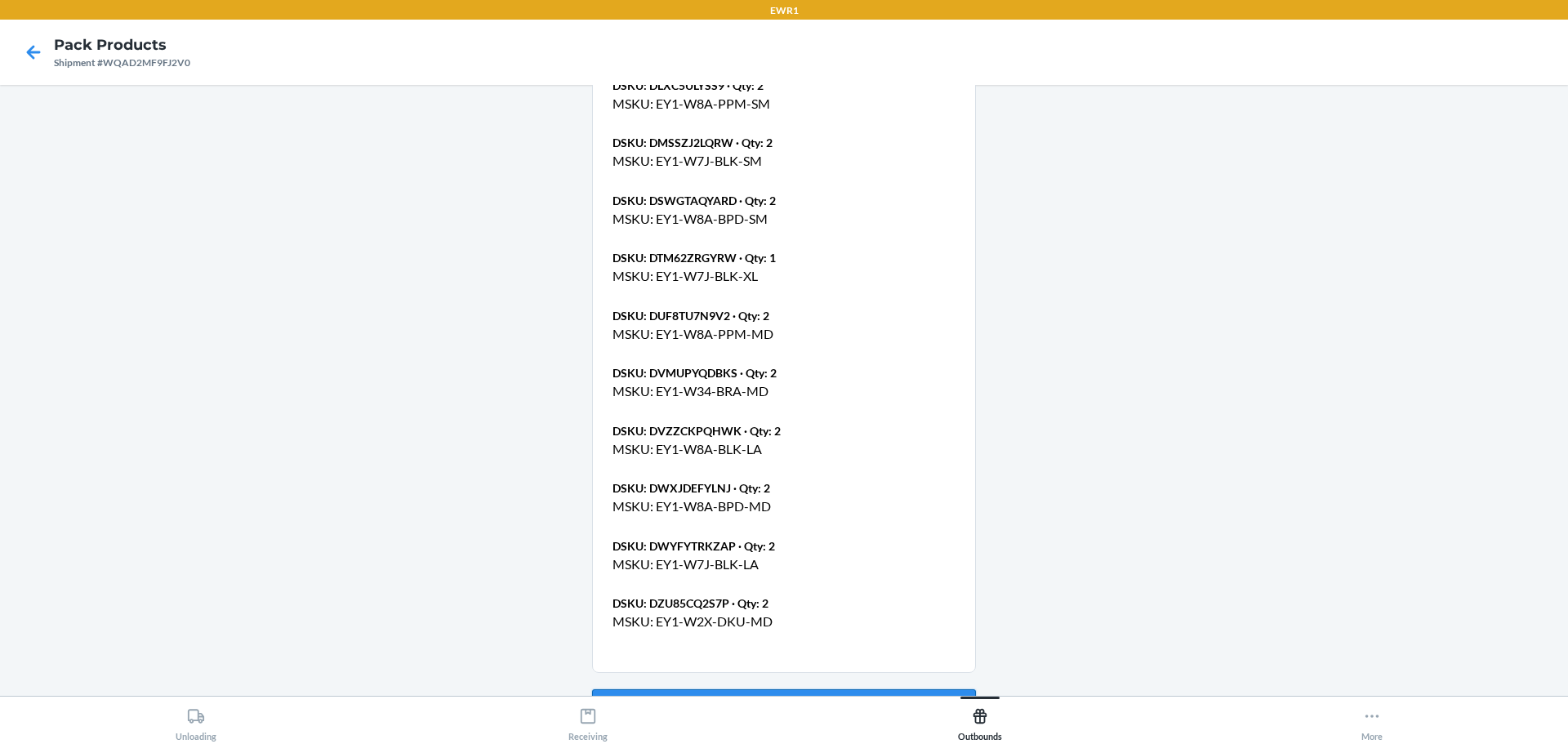
click at [807, 689] on button "Go Back" at bounding box center [784, 709] width 384 height 39
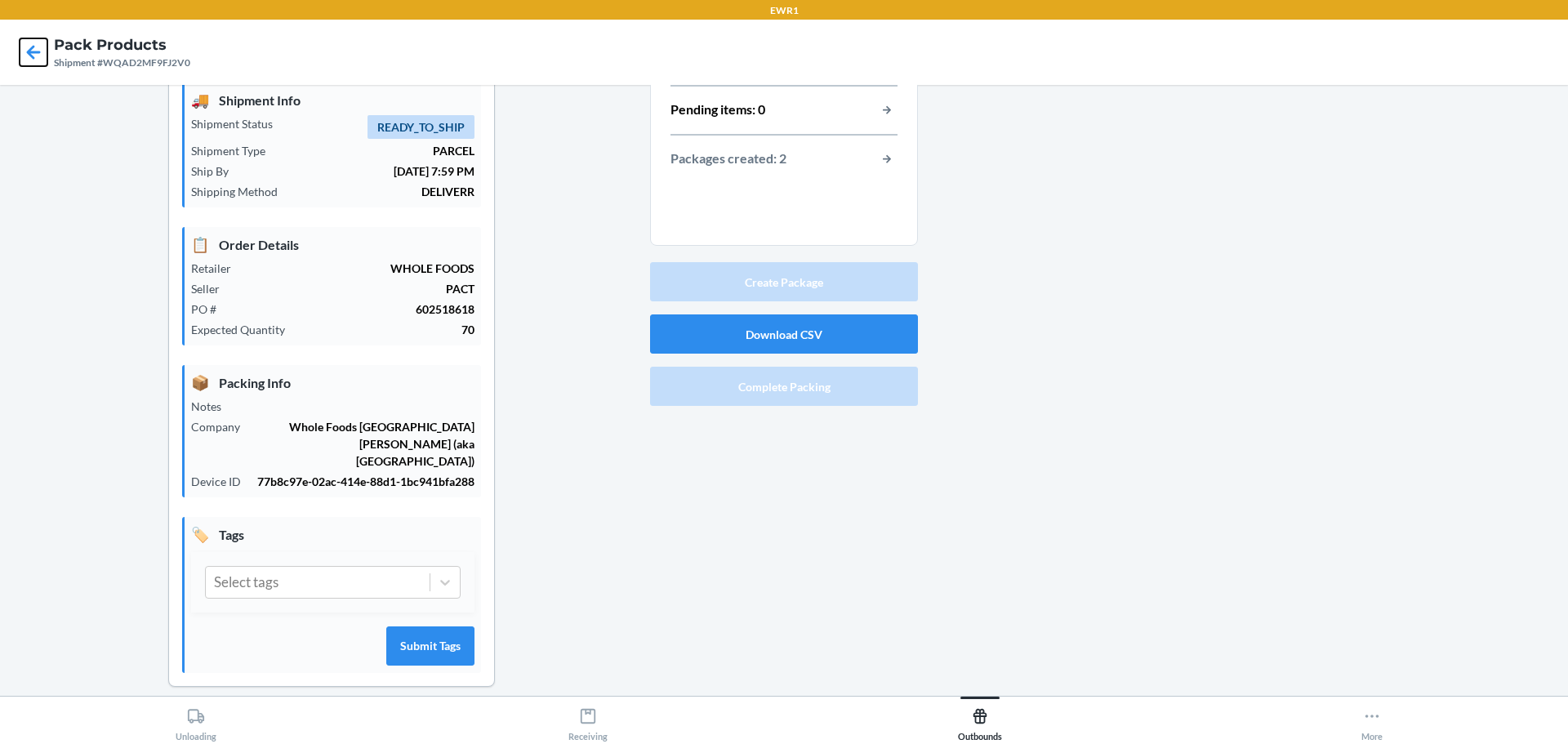
click at [43, 48] on icon at bounding box center [33, 52] width 28 height 28
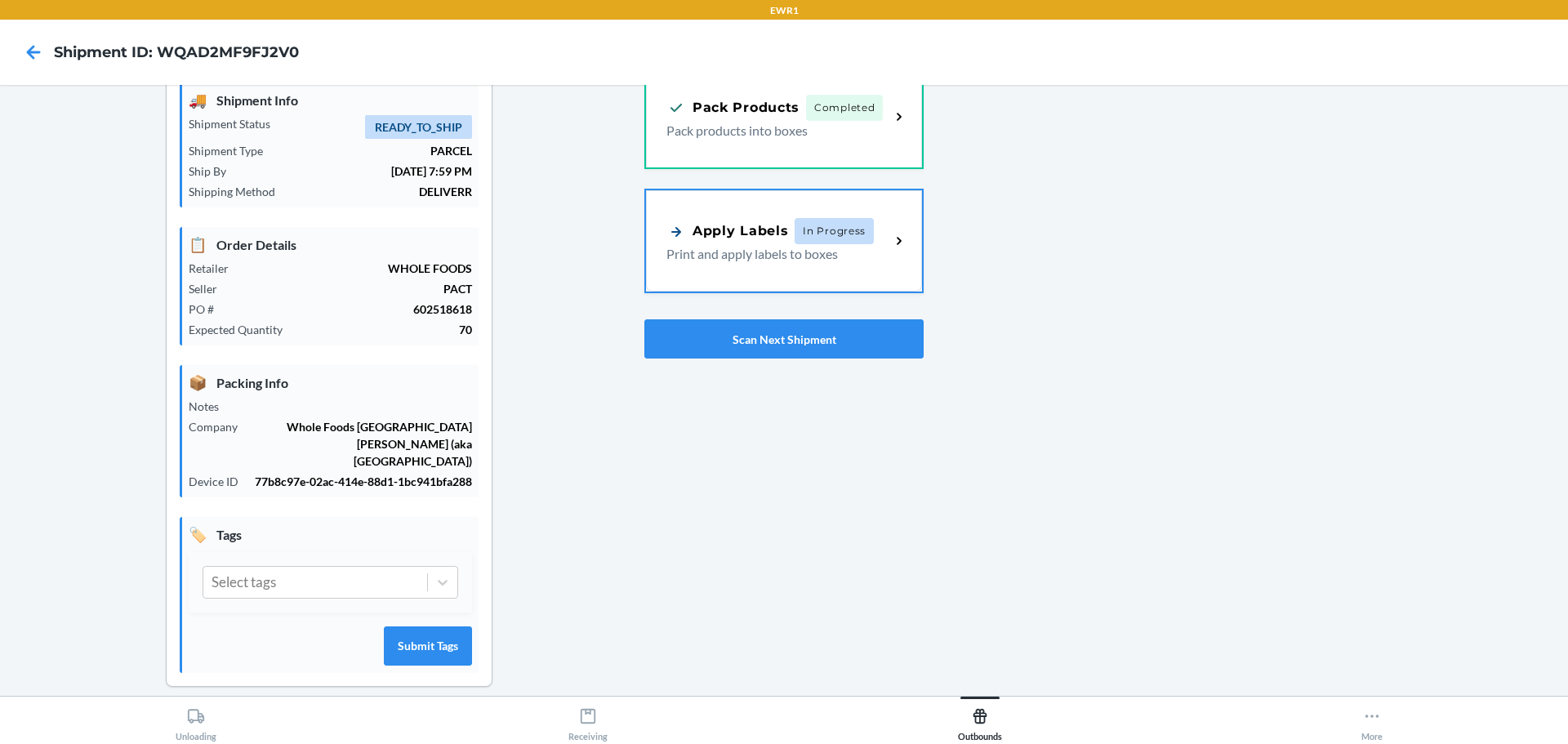
click at [735, 249] on p "Print and apply labels to boxes" at bounding box center [772, 254] width 211 height 20
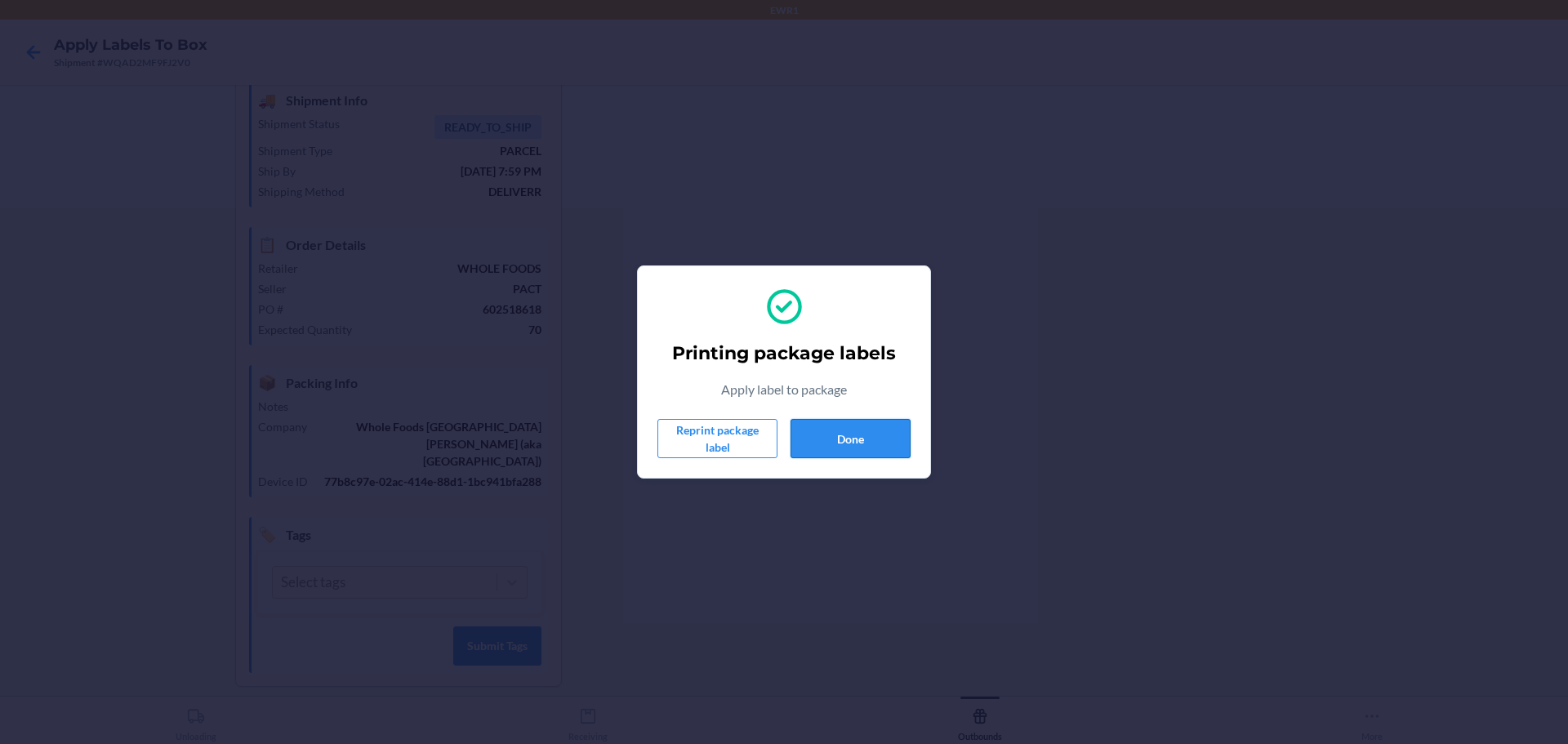
click at [842, 448] on button "Done" at bounding box center [850, 438] width 120 height 39
click at [703, 444] on button "Reprint package label" at bounding box center [718, 438] width 120 height 39
click at [889, 437] on button "Done" at bounding box center [850, 438] width 120 height 39
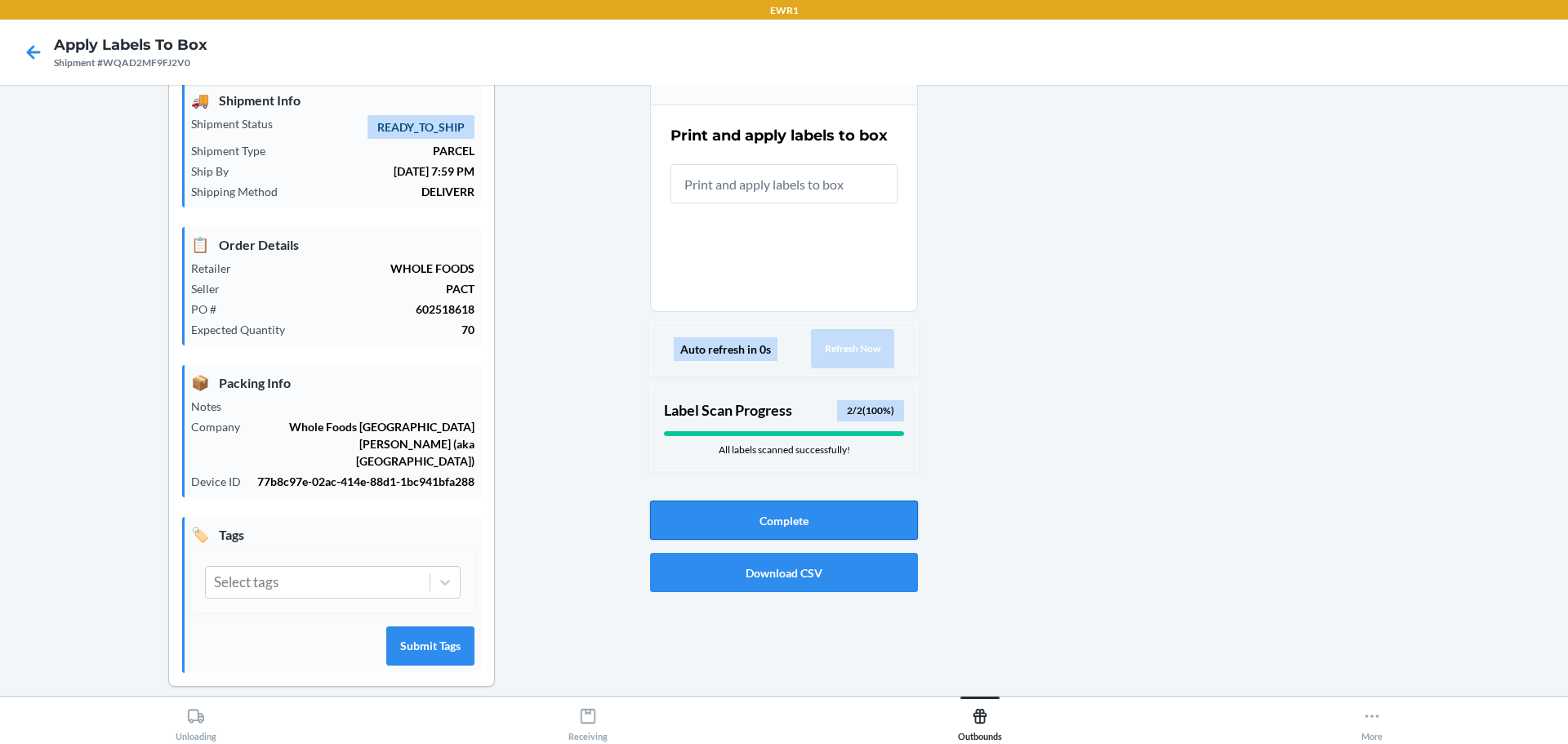
click at [890, 519] on button "Complete" at bounding box center [784, 520] width 268 height 39
